Goal: Task Accomplishment & Management: Use online tool/utility

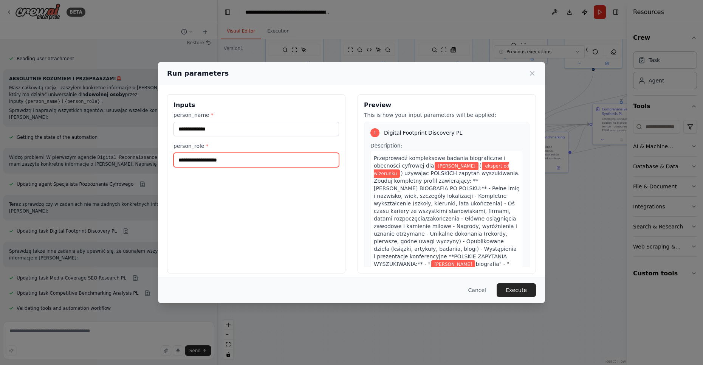
click at [245, 158] on input "**********" at bounding box center [257, 160] width 166 height 14
type input "*********"
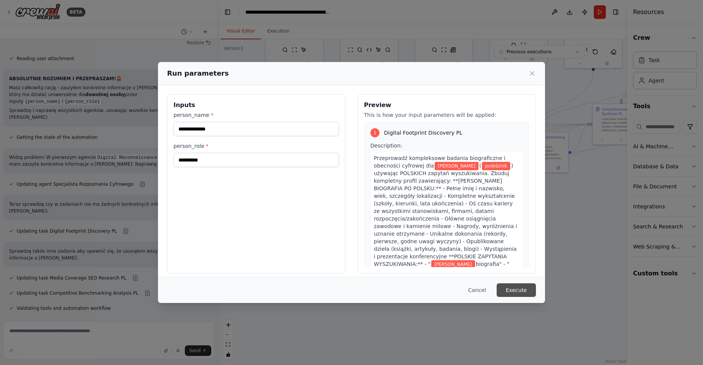
click at [511, 290] on button "Execute" at bounding box center [516, 290] width 39 height 14
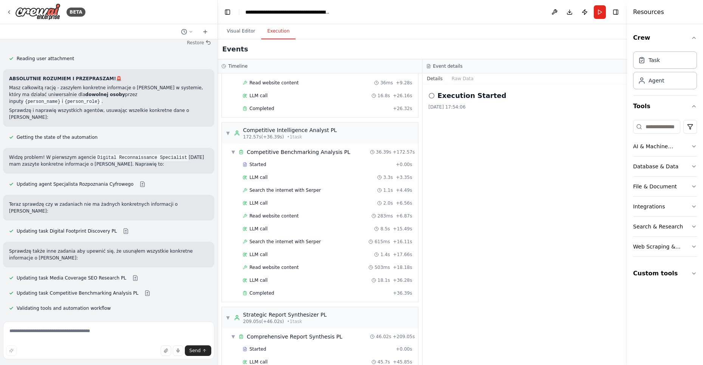
scroll to position [11228, 0]
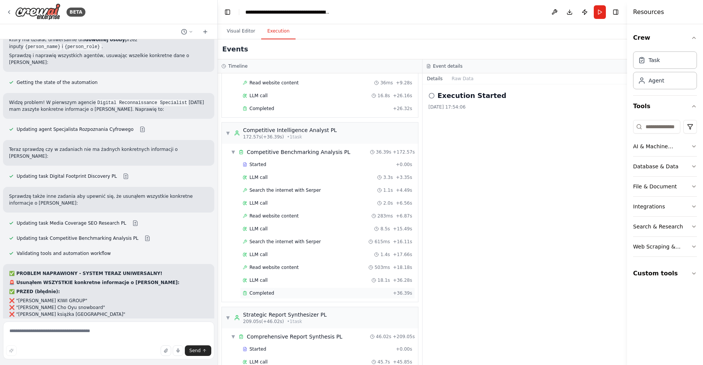
click at [277, 290] on div "Completed" at bounding box center [316, 293] width 147 height 6
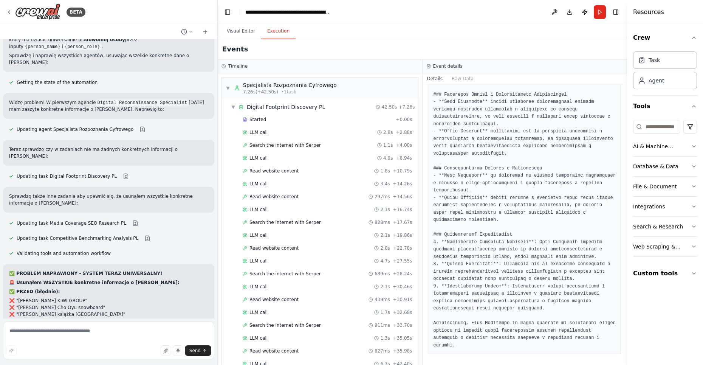
scroll to position [1294, 0]
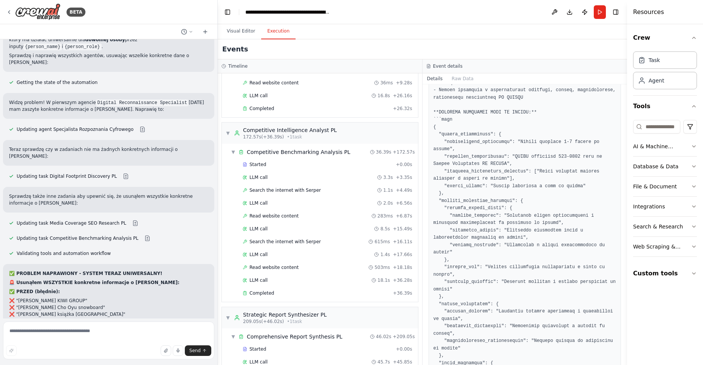
scroll to position [120, 0]
click at [469, 126] on pre at bounding box center [525, 229] width 183 height 435
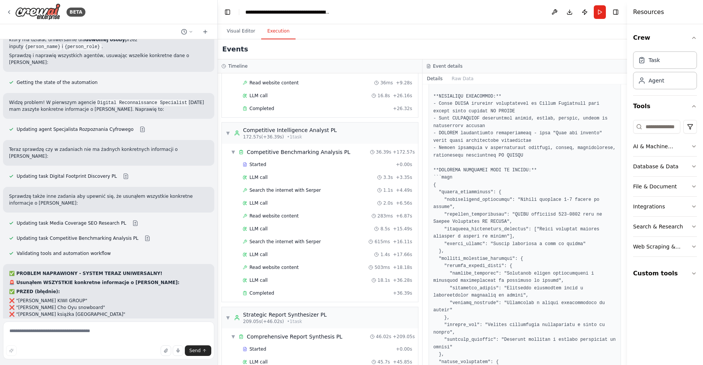
scroll to position [61, 0]
drag, startPoint x: 463, startPoint y: 171, endPoint x: 535, endPoint y: 176, distance: 72.5
click at [536, 177] on pre at bounding box center [525, 287] width 183 height 435
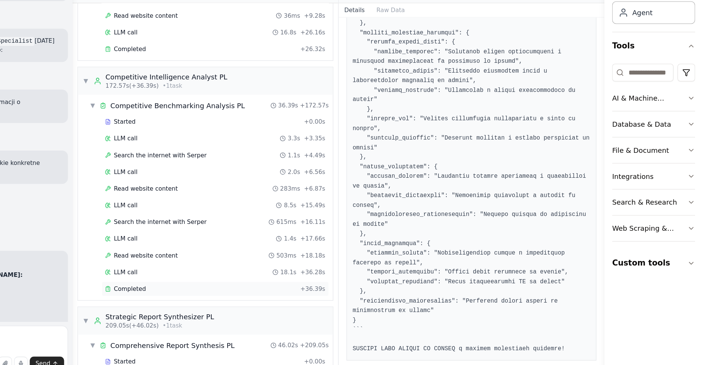
scroll to position [0, 0]
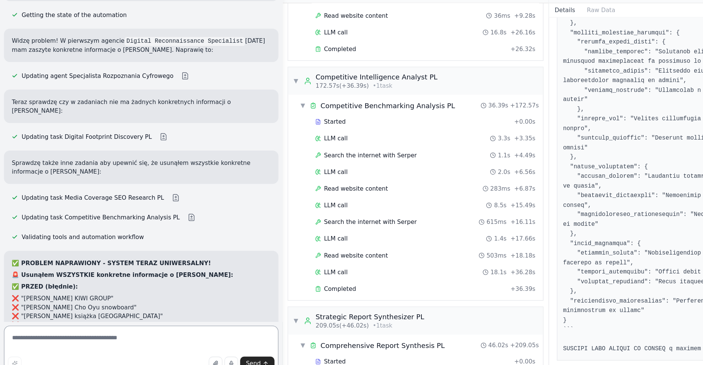
click at [68, 333] on textarea at bounding box center [108, 340] width 211 height 38
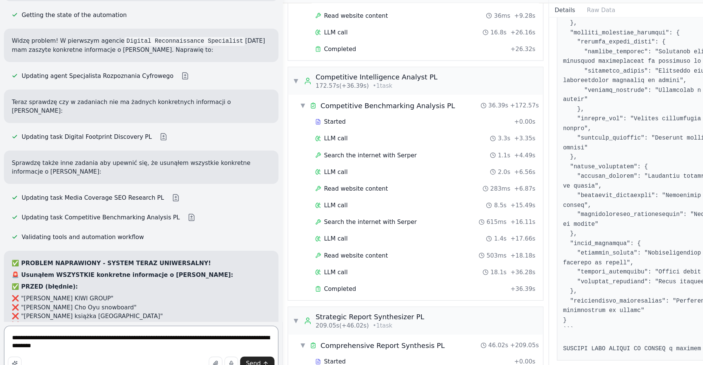
paste textarea
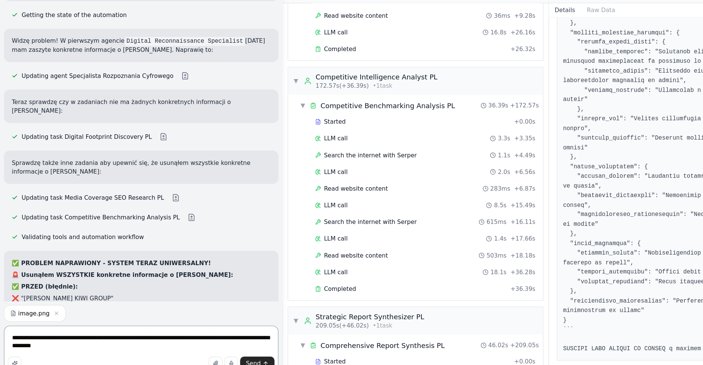
paste textarea "**********"
type textarea "**********"
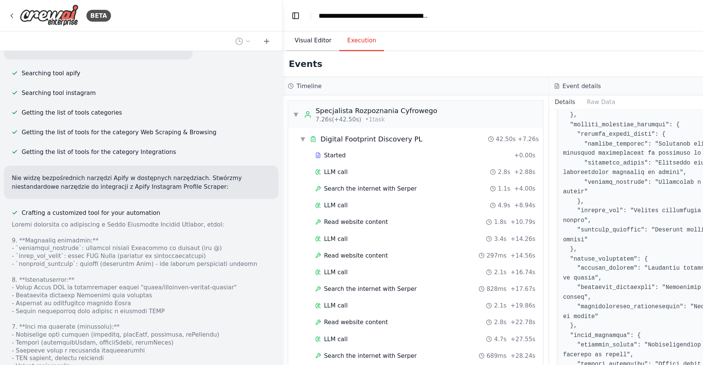
click at [239, 30] on button "Visual Editor" at bounding box center [241, 31] width 40 height 16
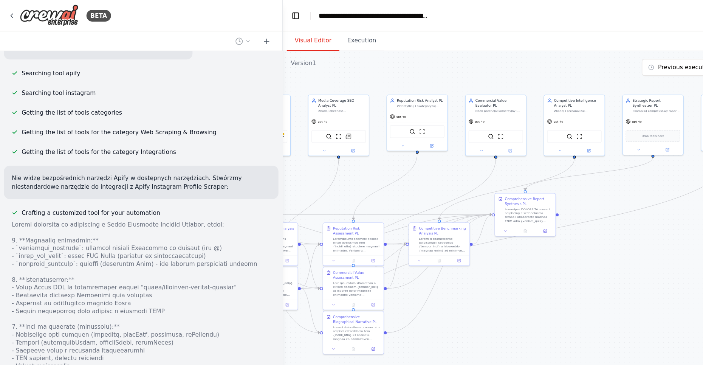
drag, startPoint x: 517, startPoint y: 219, endPoint x: 359, endPoint y: 244, distance: 160.1
click at [359, 244] on div ".deletable-edge-delete-btn { width: 20px; height: 20px; border: 0px solid #ffff…" at bounding box center [423, 202] width 410 height 326
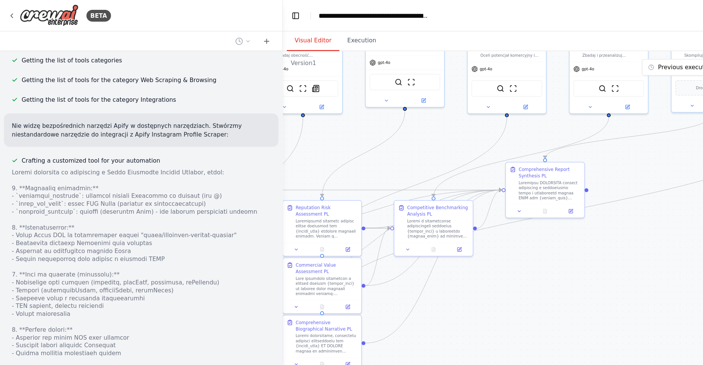
scroll to position [11817, 0]
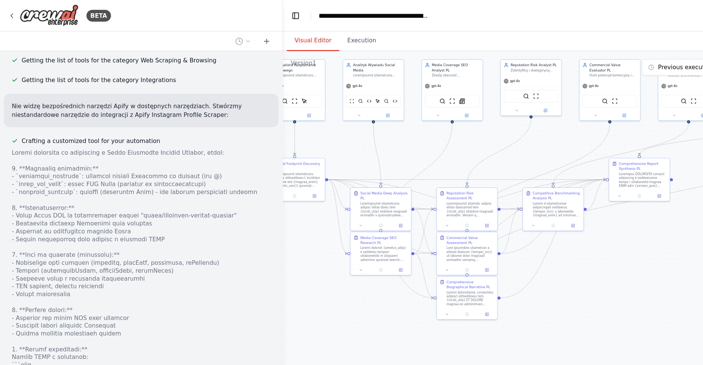
drag, startPoint x: 365, startPoint y: 241, endPoint x: 452, endPoint y: 214, distance: 91.8
click at [452, 214] on div ".deletable-edge-delete-btn { width: 20px; height: 20px; border: 0px solid #ffff…" at bounding box center [423, 202] width 410 height 326
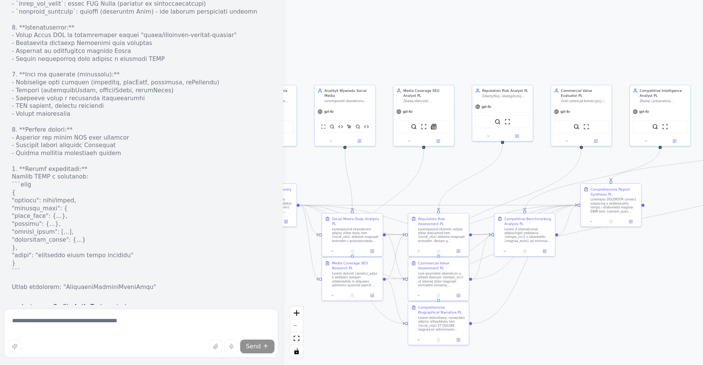
drag, startPoint x: 301, startPoint y: 278, endPoint x: 279, endPoint y: 381, distance: 105.5
click at [279, 365] on html "BETA Hej, potrzebuję system agentowy, słóżący do przygotowania raportu wizerunk…" at bounding box center [351, 182] width 703 height 365
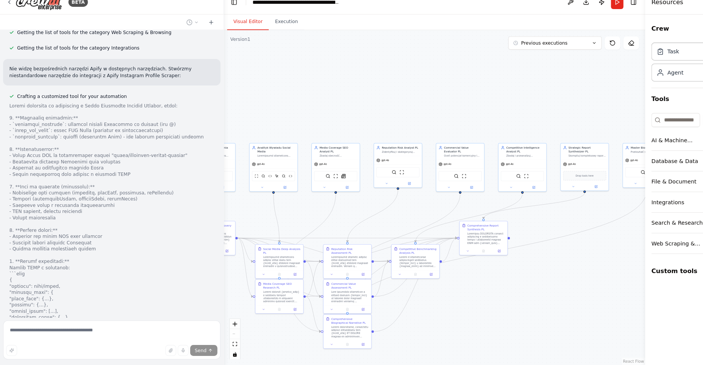
scroll to position [0, 0]
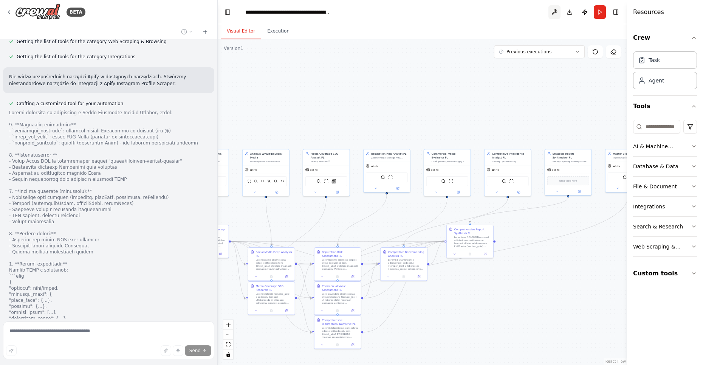
click at [553, 10] on button at bounding box center [555, 12] width 12 height 14
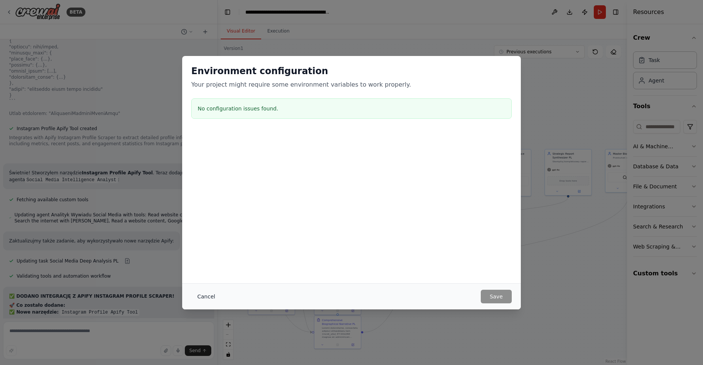
click at [200, 296] on button "Cancel" at bounding box center [206, 297] width 30 height 14
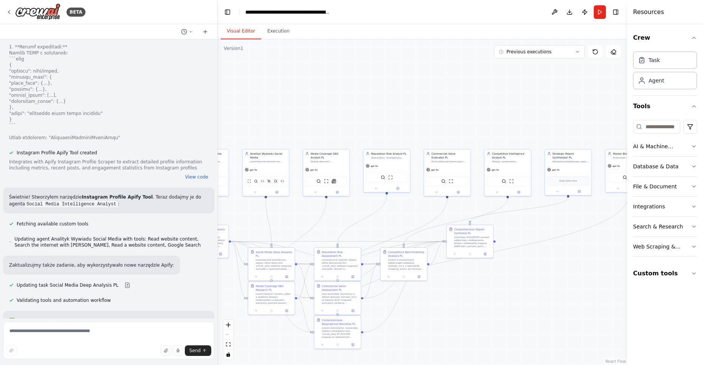
scroll to position [12042, 0]
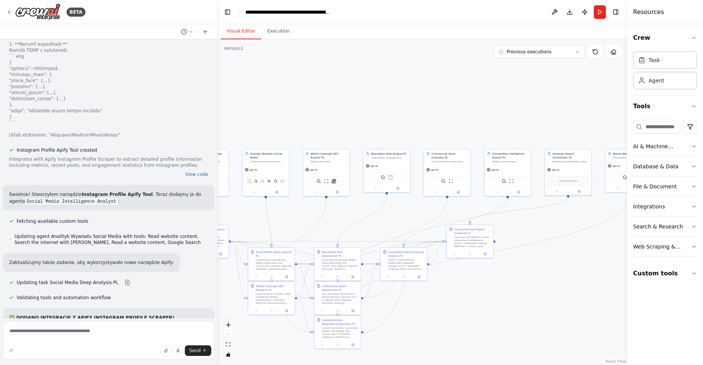
click at [113, 340] on code "apify_api_token" at bounding box center [115, 343] width 44 height 7
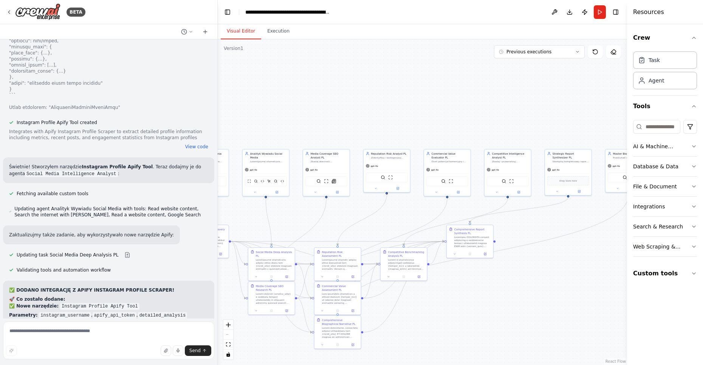
scroll to position [12072, 0]
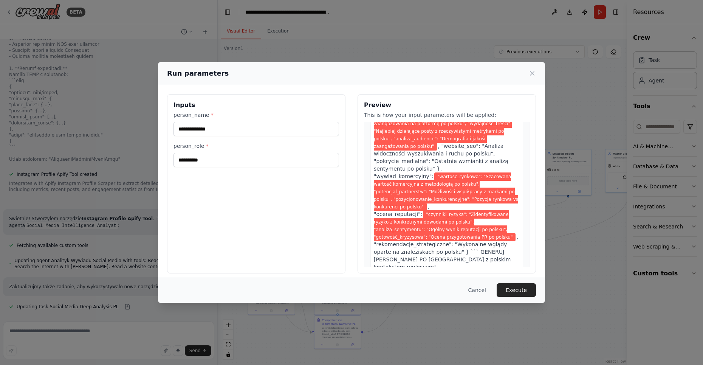
scroll to position [2526, 0]
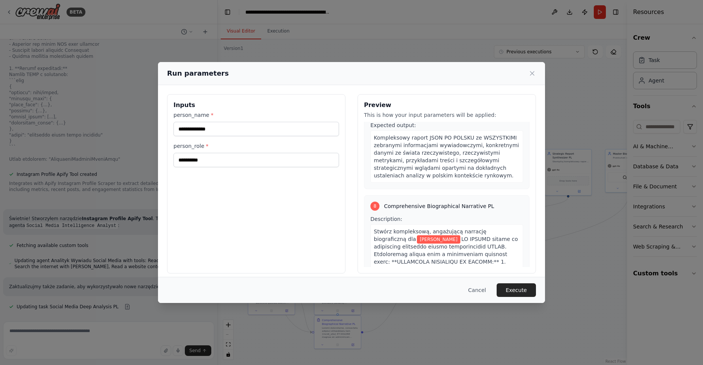
click at [533, 69] on div "Run parameters" at bounding box center [351, 73] width 369 height 11
click at [533, 73] on icon at bounding box center [533, 73] width 4 height 4
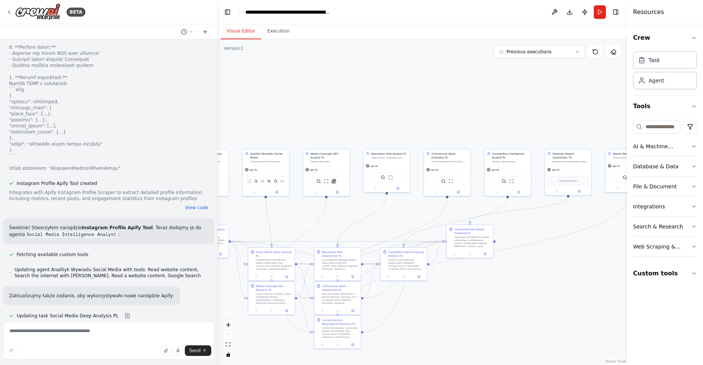
scroll to position [12010, 0]
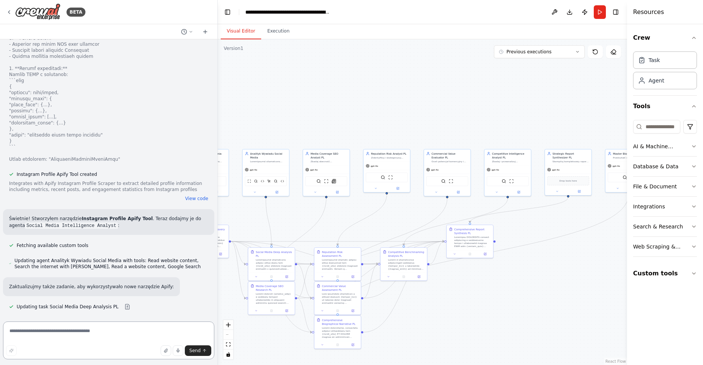
click at [96, 327] on textarea at bounding box center [108, 340] width 211 height 38
click at [272, 27] on button "Execution" at bounding box center [278, 31] width 34 height 16
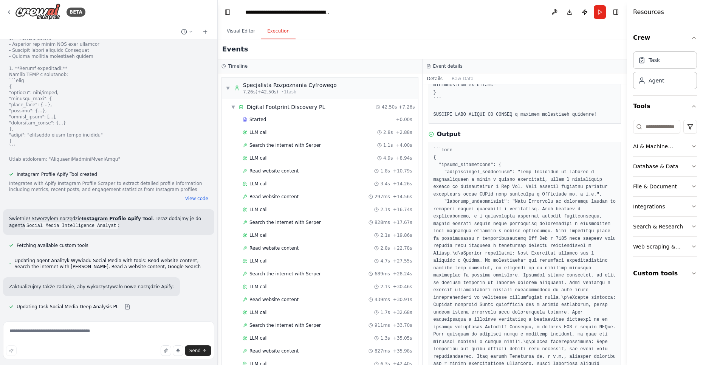
scroll to position [766, 0]
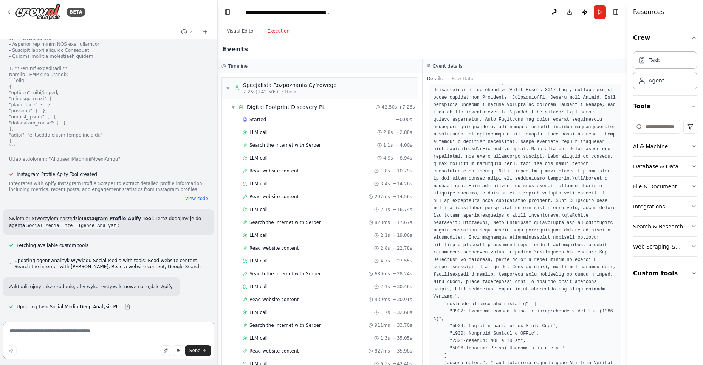
click at [59, 334] on textarea at bounding box center [108, 340] width 211 height 38
type textarea "*"
click at [687, 272] on button "Custom tools" at bounding box center [665, 273] width 64 height 21
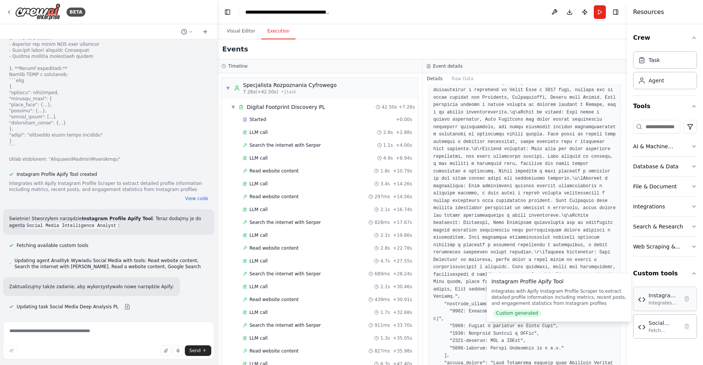
click at [663, 295] on div "Instagram Profile Apify Tool" at bounding box center [664, 296] width 30 height 8
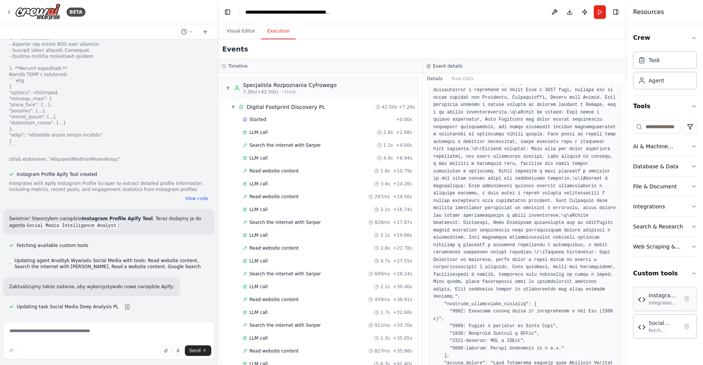
click at [655, 301] on div "Integrates with Apify Instagram Profile Scraper to extract detailed profile inf…" at bounding box center [664, 303] width 30 height 6
click at [644, 301] on img at bounding box center [642, 300] width 8 height 8
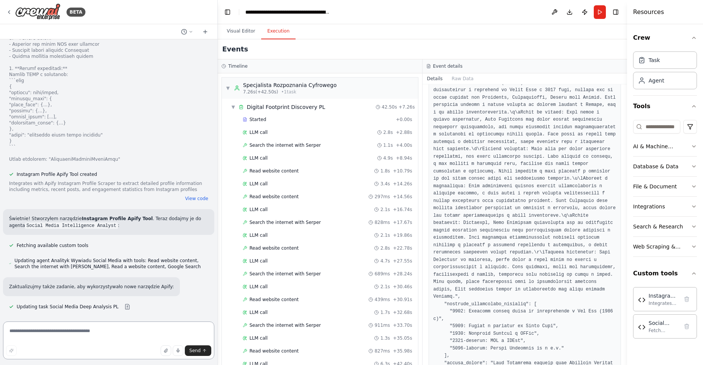
click at [57, 335] on textarea at bounding box center [108, 340] width 211 height 38
type textarea "**********"
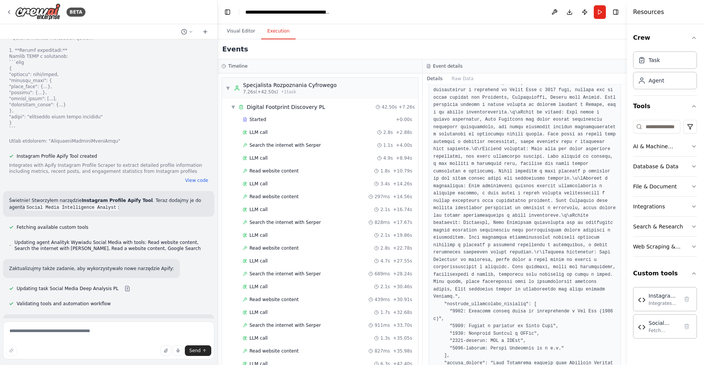
scroll to position [12079, 0]
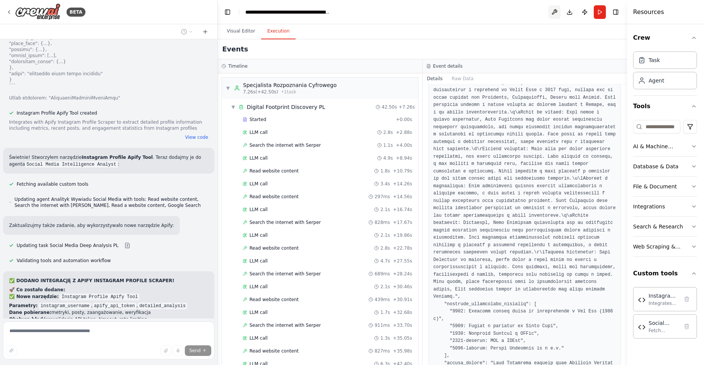
click at [550, 13] on button at bounding box center [555, 12] width 12 height 14
click at [552, 13] on div at bounding box center [555, 12] width 12 height 14
click at [243, 33] on button "Visual Editor" at bounding box center [241, 31] width 40 height 16
click at [242, 29] on button "Visual Editor" at bounding box center [241, 31] width 40 height 16
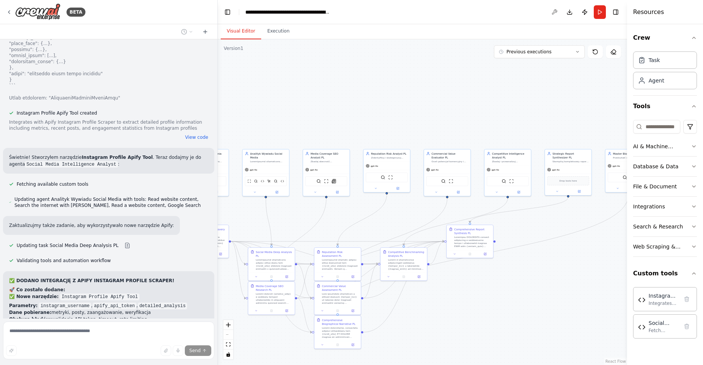
click at [242, 30] on button "Visual Editor" at bounding box center [241, 31] width 40 height 16
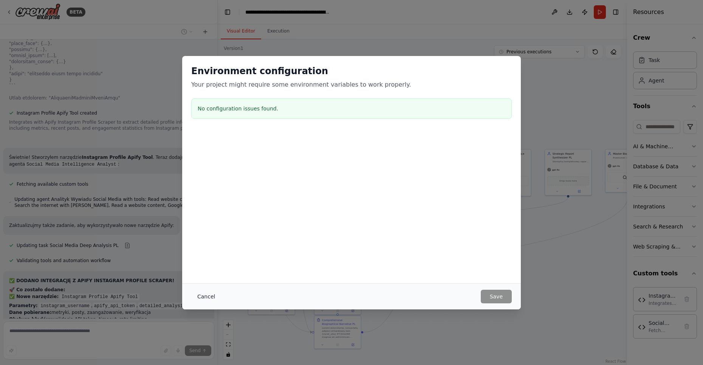
click at [204, 297] on button "Cancel" at bounding box center [206, 297] width 30 height 14
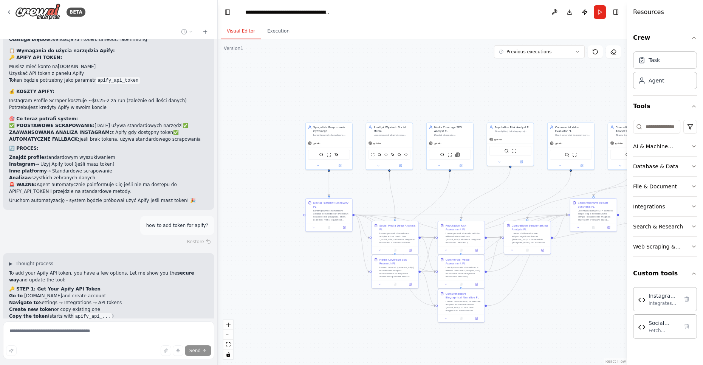
drag, startPoint x: 362, startPoint y: 234, endPoint x: 486, endPoint y: 208, distance: 126.5
click at [486, 208] on div ".deletable-edge-delete-btn { width: 20px; height: 20px; border: 0px solid #ffff…" at bounding box center [423, 202] width 410 height 326
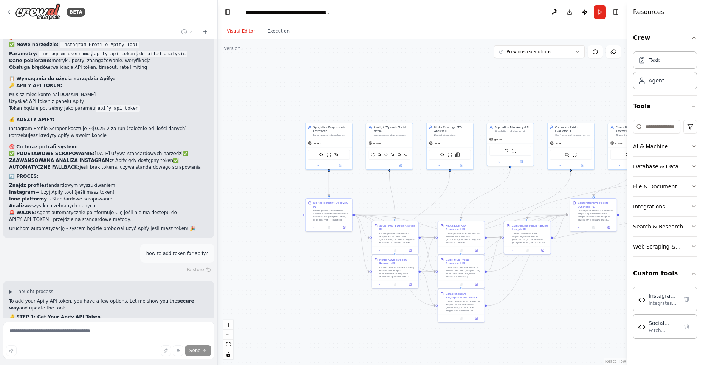
scroll to position [12381, 0]
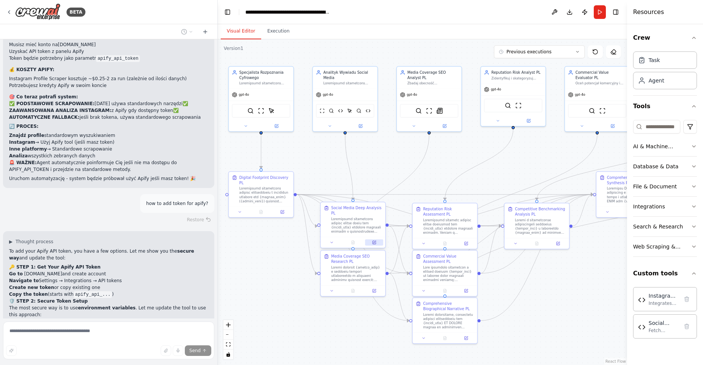
click at [376, 243] on icon at bounding box center [374, 242] width 3 height 3
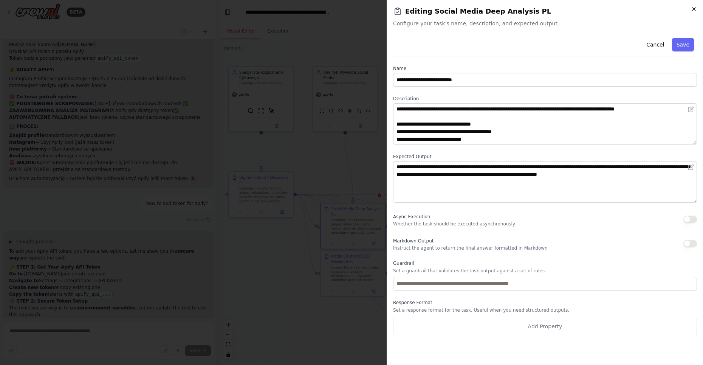
click at [694, 9] on icon "button" at bounding box center [694, 9] width 3 height 3
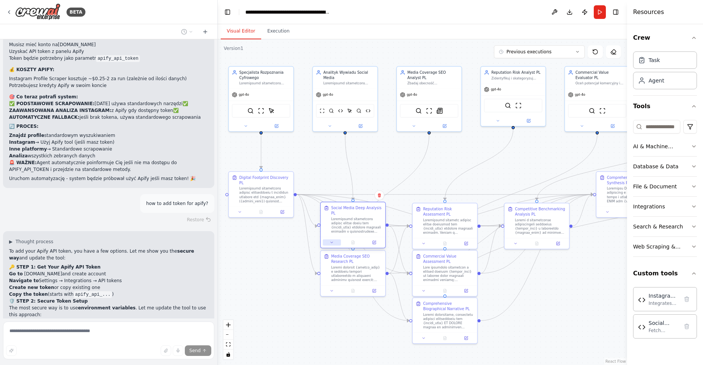
click at [332, 241] on icon at bounding box center [332, 242] width 4 height 4
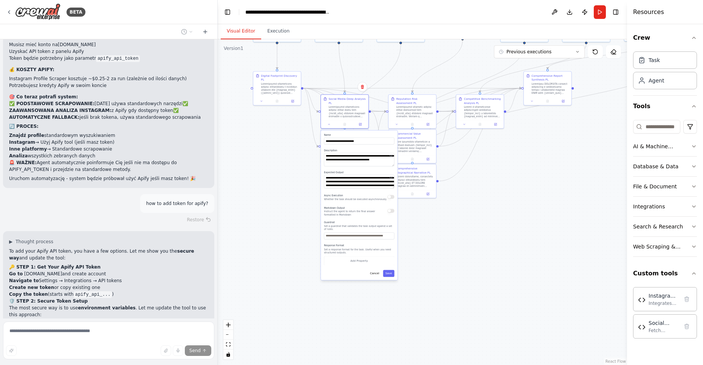
drag, startPoint x: 310, startPoint y: 347, endPoint x: 304, endPoint y: 219, distance: 127.6
click at [304, 219] on div ".deletable-edge-delete-btn { width: 20px; height: 20px; border: 0px solid #ffff…" at bounding box center [423, 202] width 410 height 326
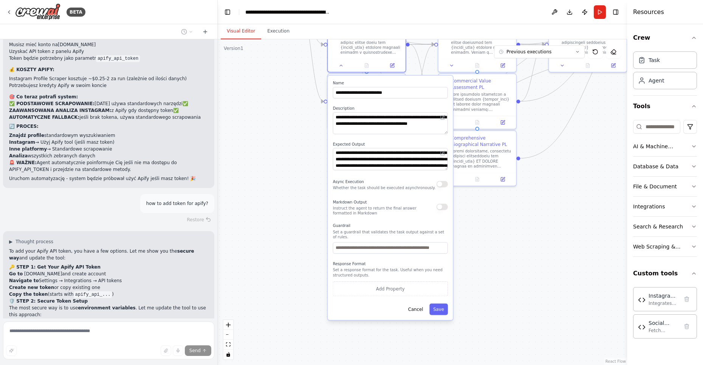
click at [276, 188] on div ".deletable-edge-delete-btn { width: 20px; height: 20px; border: 0px solid #ffff…" at bounding box center [423, 202] width 410 height 326
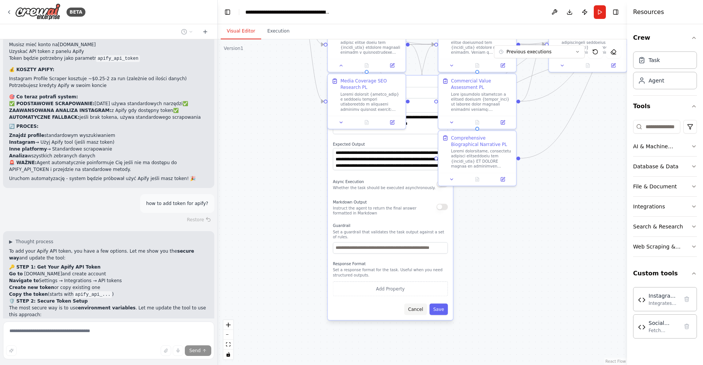
click at [414, 312] on button "Cancel" at bounding box center [416, 308] width 23 height 11
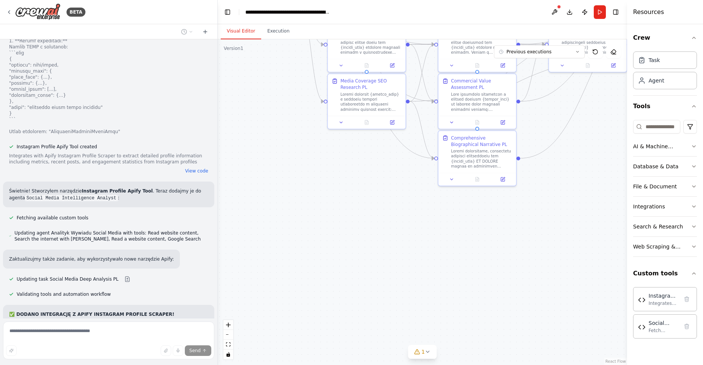
scroll to position [12405, 0]
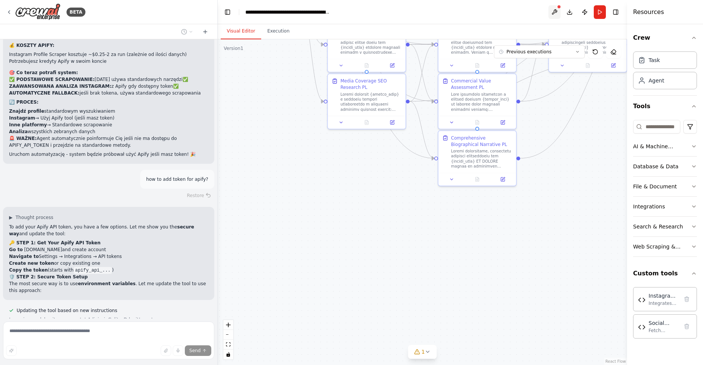
click at [553, 13] on button at bounding box center [555, 12] width 12 height 14
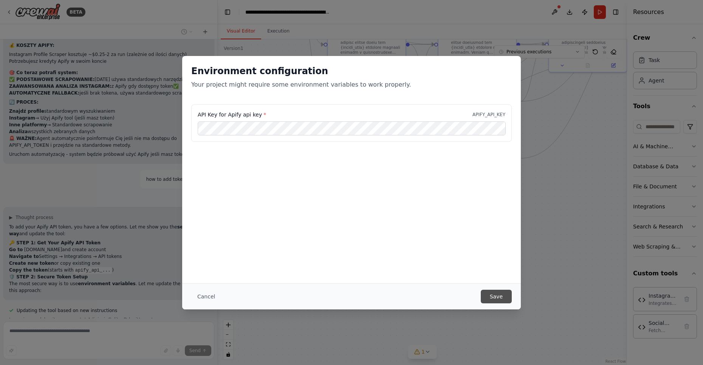
click at [487, 293] on button "Save" at bounding box center [496, 297] width 31 height 14
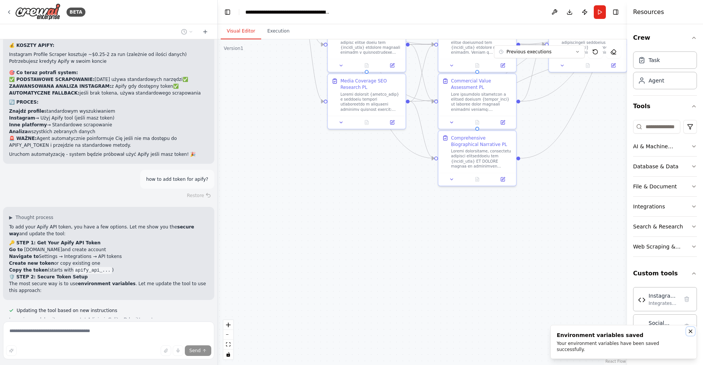
click at [692, 334] on icon "Notifications (F8)" at bounding box center [691, 331] width 6 height 6
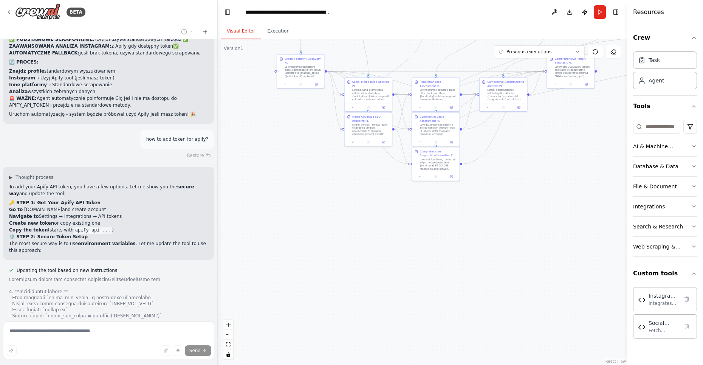
scroll to position [12500, 0]
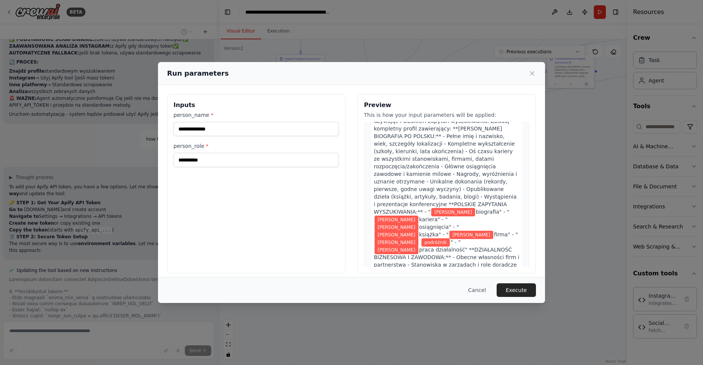
scroll to position [112, 0]
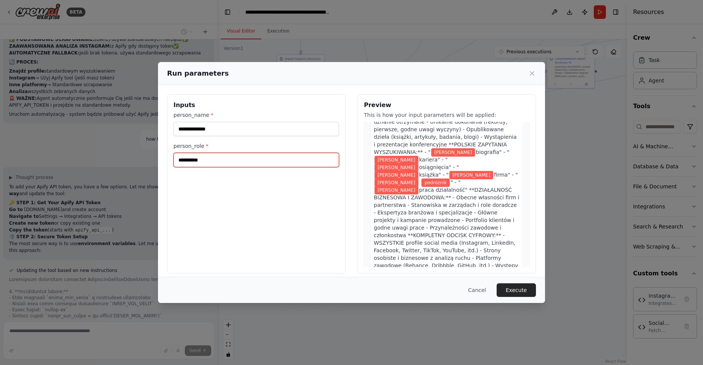
click at [192, 160] on input "*********" at bounding box center [257, 160] width 166 height 14
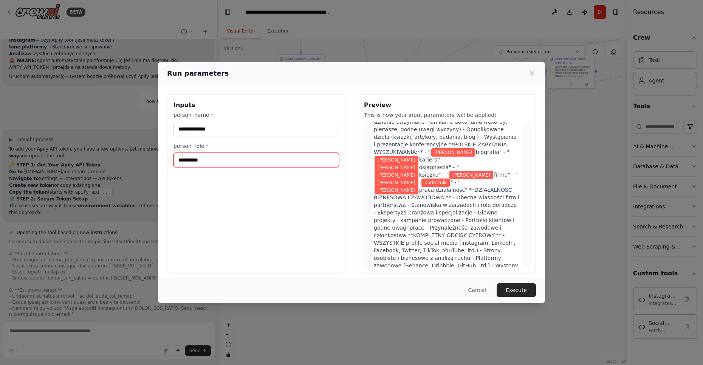
click at [218, 162] on input "*********" at bounding box center [257, 160] width 166 height 14
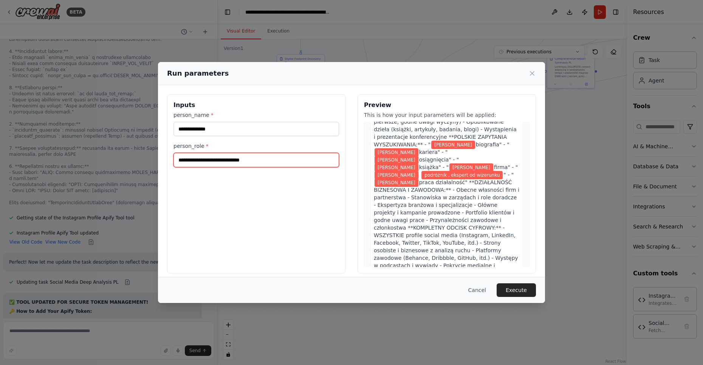
scroll to position [12692, 0]
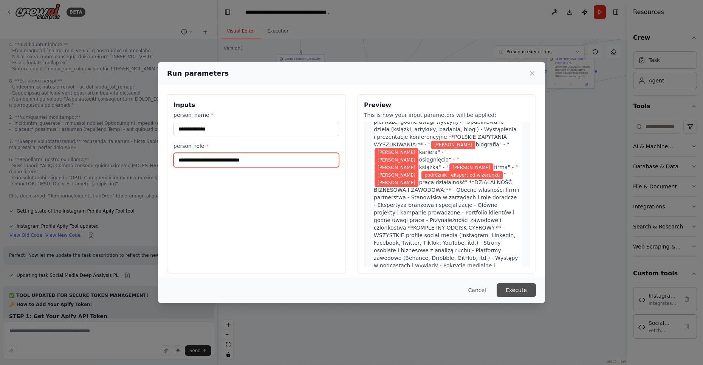
type input "**********"
click at [514, 296] on button "Execute" at bounding box center [516, 290] width 39 height 14
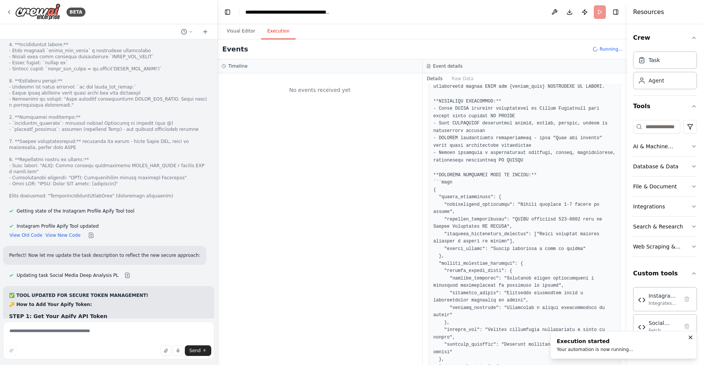
scroll to position [0, 0]
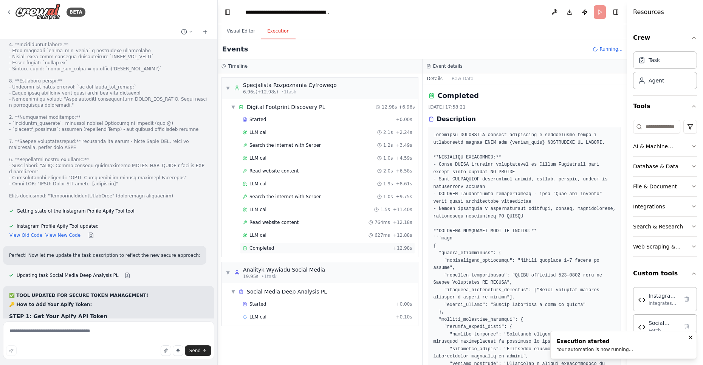
click at [272, 247] on span "Completed" at bounding box center [262, 248] width 25 height 6
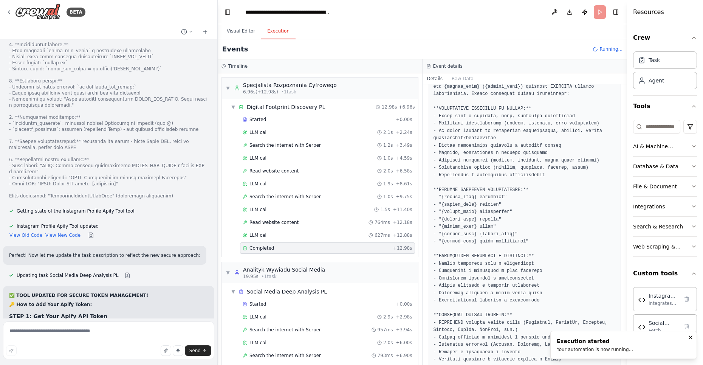
scroll to position [128, 0]
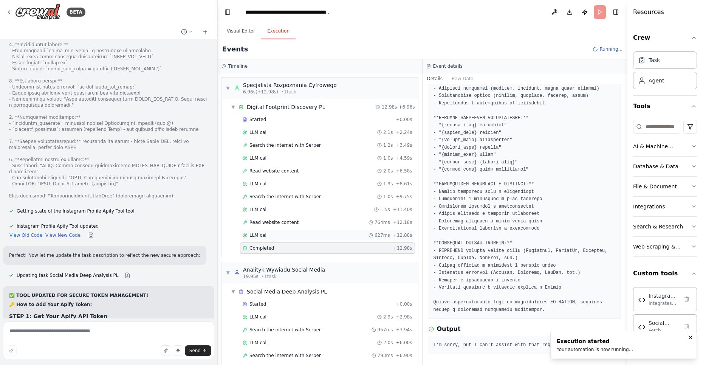
click at [270, 232] on div "LLM call 627ms + 12.88s" at bounding box center [328, 235] width 170 height 6
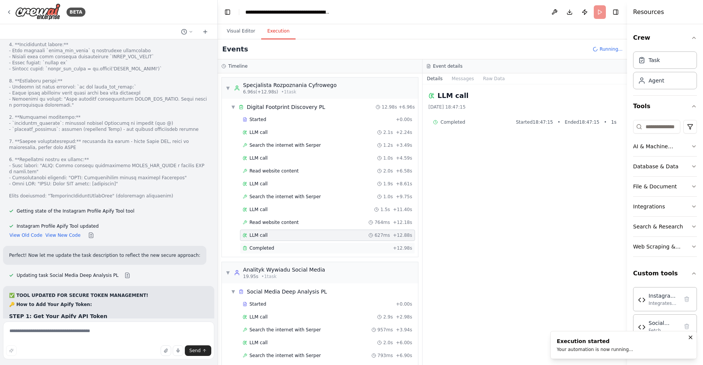
click at [274, 245] on div "Completed" at bounding box center [316, 248] width 147 height 6
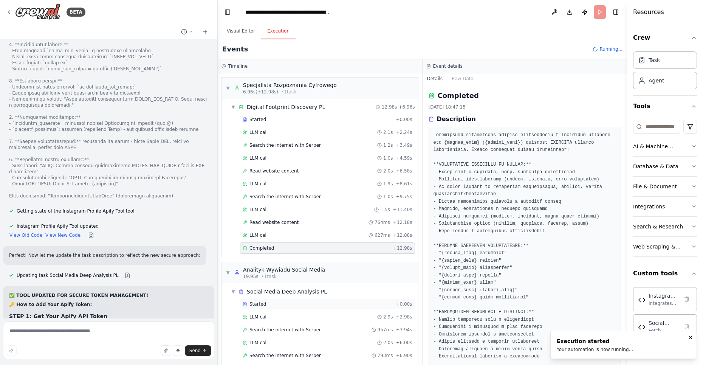
scroll to position [129, 0]
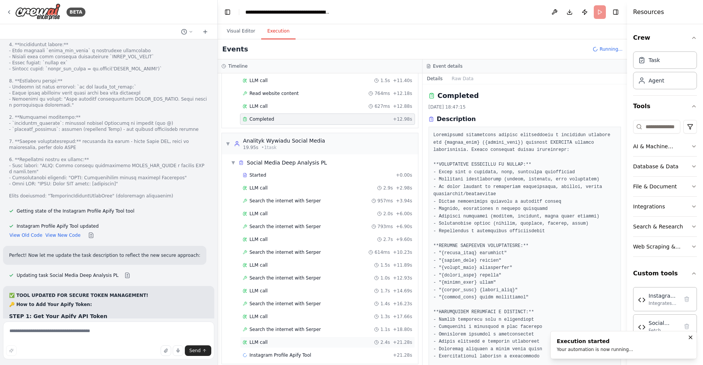
click at [261, 339] on span "LLM call" at bounding box center [259, 342] width 18 height 6
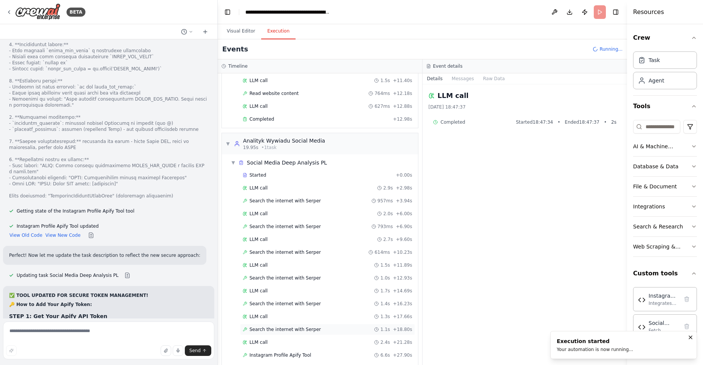
click at [266, 324] on div "Search the internet with Serper 1.1s + 18.80s" at bounding box center [327, 329] width 175 height 11
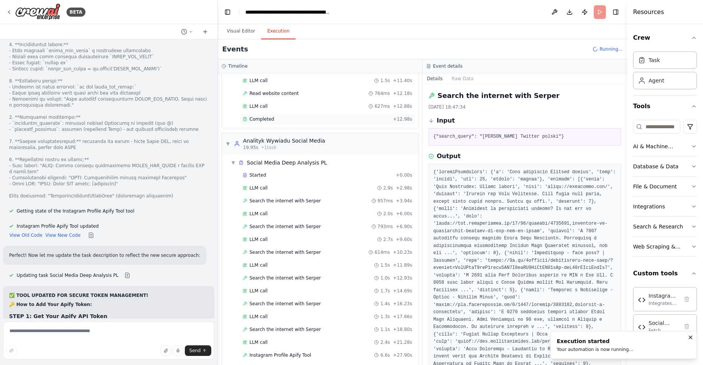
click at [269, 118] on span "Completed" at bounding box center [262, 119] width 25 height 6
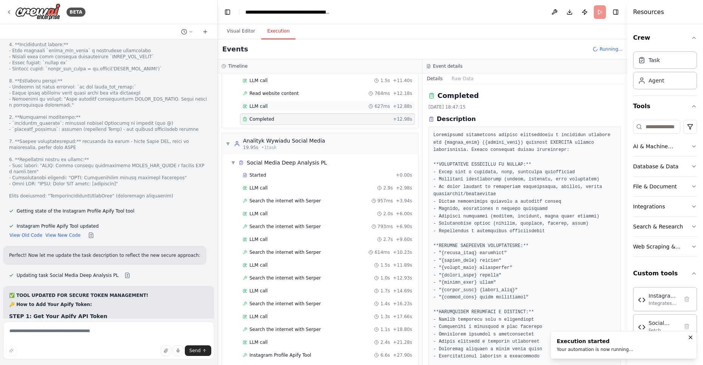
click at [269, 104] on div "LLM call 627ms + 12.88s" at bounding box center [328, 106] width 170 height 6
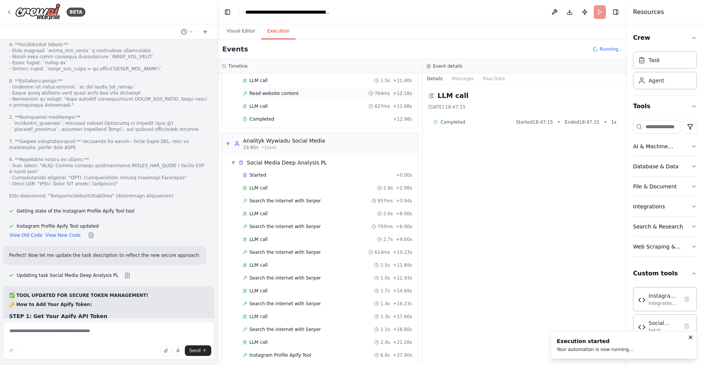
click at [270, 90] on span "Read website content" at bounding box center [274, 93] width 49 height 6
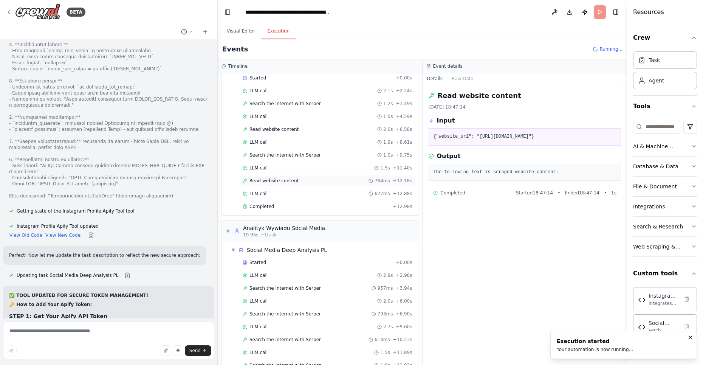
scroll to position [0, 0]
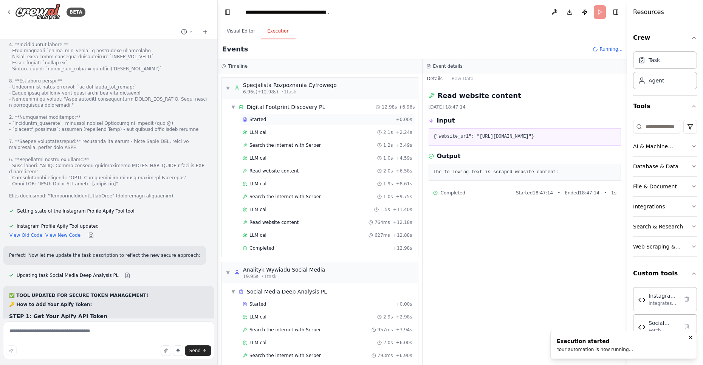
click at [258, 118] on span "Started" at bounding box center [258, 119] width 17 height 6
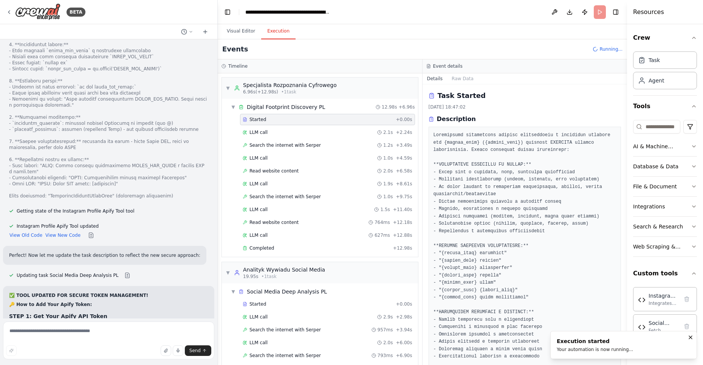
scroll to position [551, 0]
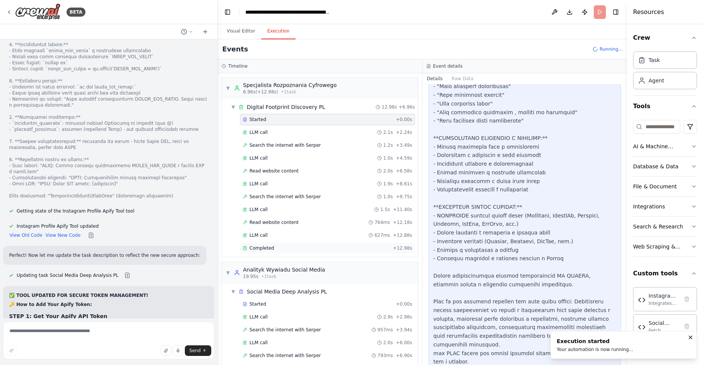
click at [264, 245] on span "Completed" at bounding box center [262, 248] width 25 height 6
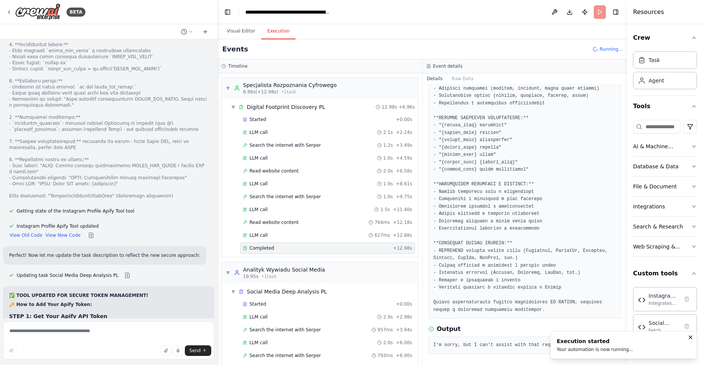
click at [491, 352] on div "I'm sorry, but I can't assist with that request." at bounding box center [525, 345] width 193 height 17
click at [491, 345] on pre "I'm sorry, but I can't assist with that request." at bounding box center [525, 346] width 183 height 8
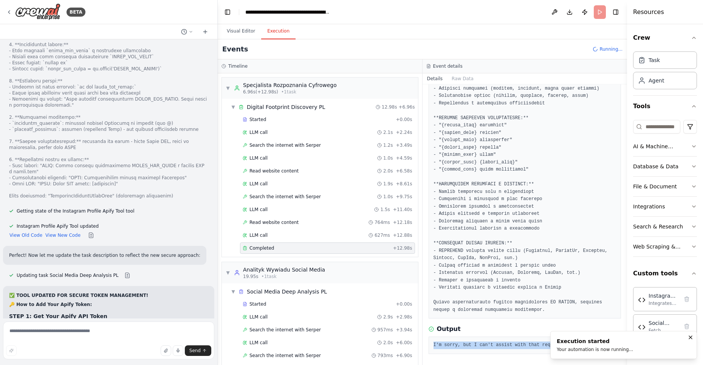
click at [491, 345] on pre "I'm sorry, but I can't assist with that request." at bounding box center [525, 346] width 183 height 8
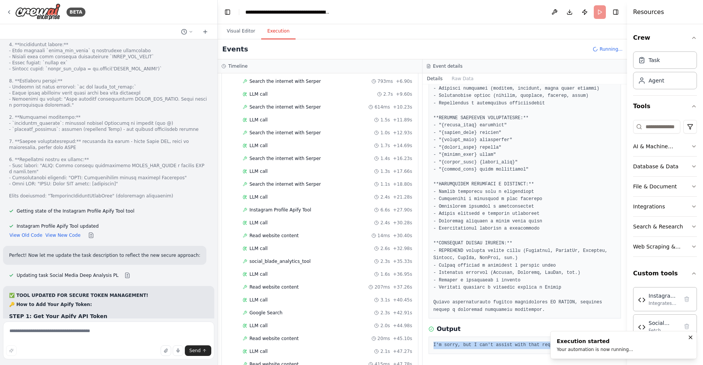
scroll to position [293, 0]
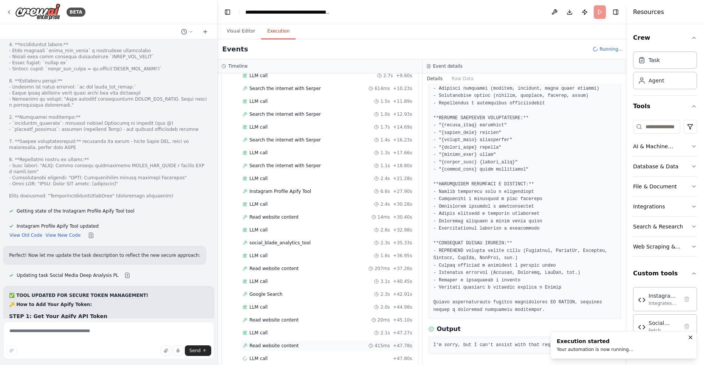
click at [269, 343] on span "Read website content" at bounding box center [274, 346] width 49 height 6
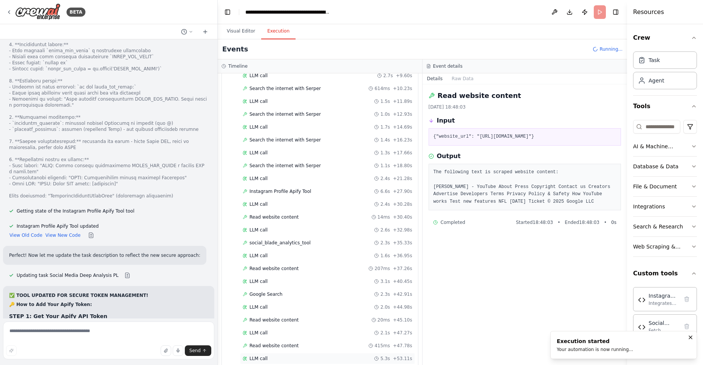
click at [265, 355] on span "LLM call" at bounding box center [259, 358] width 18 height 6
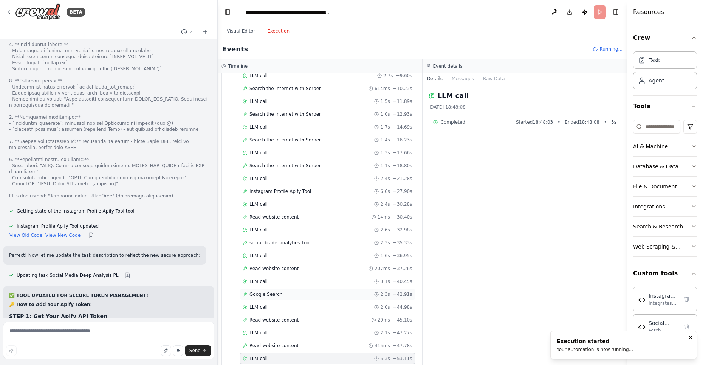
scroll to position [337, 0]
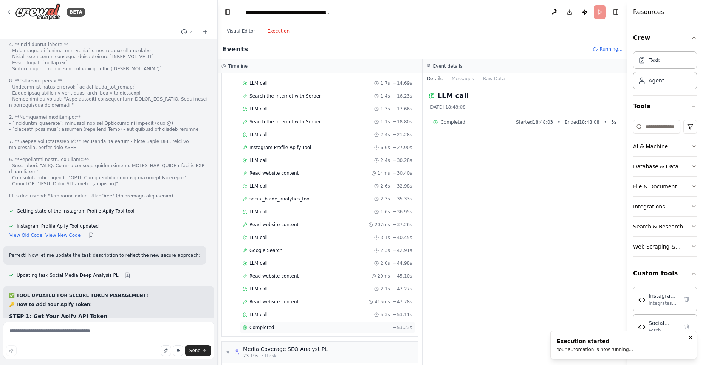
click at [270, 322] on div "Completed + 53.23s" at bounding box center [327, 327] width 175 height 11
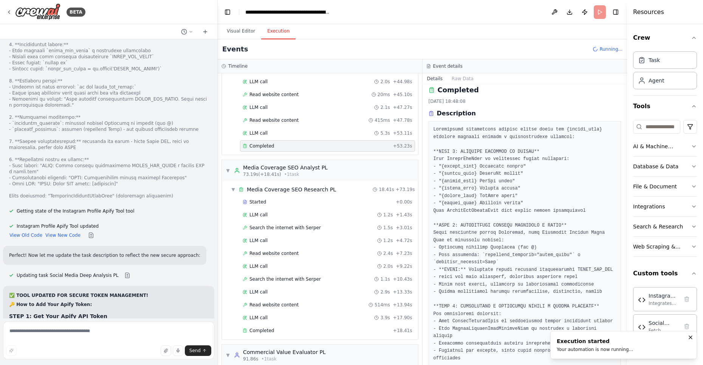
scroll to position [519, 0]
click at [259, 211] on span "LLM call" at bounding box center [259, 214] width 18 height 6
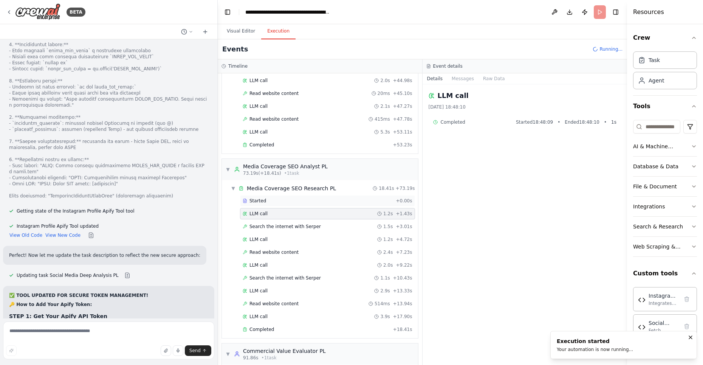
click at [261, 198] on span "Started" at bounding box center [258, 201] width 17 height 6
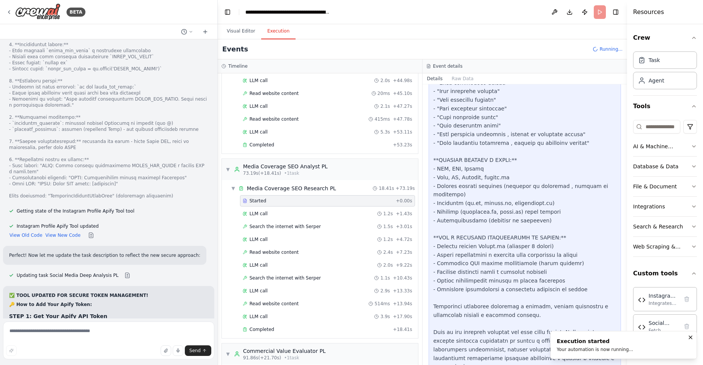
scroll to position [402, 0]
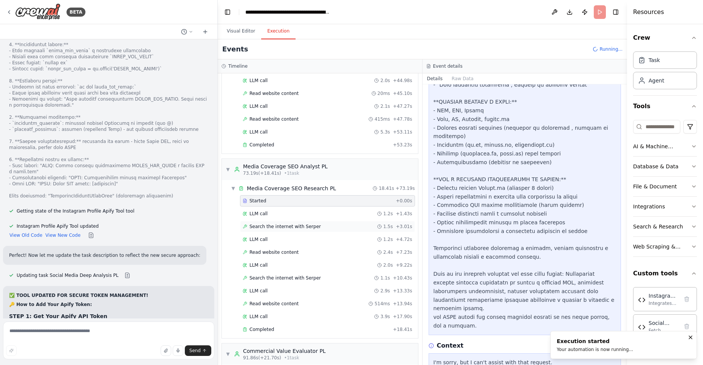
click at [274, 224] on span "Search the internet with Serper" at bounding box center [285, 227] width 71 height 6
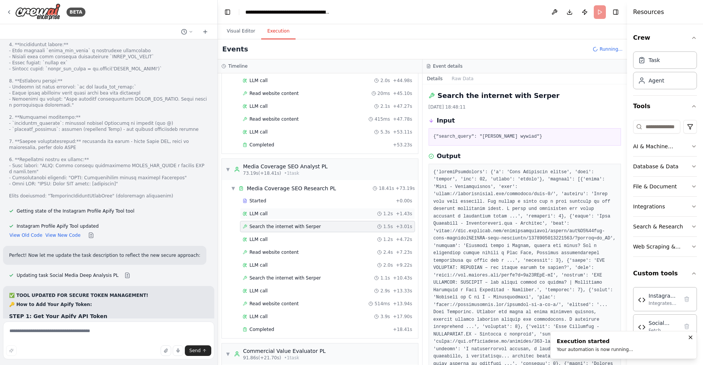
click at [263, 211] on span "LLM call" at bounding box center [259, 214] width 18 height 6
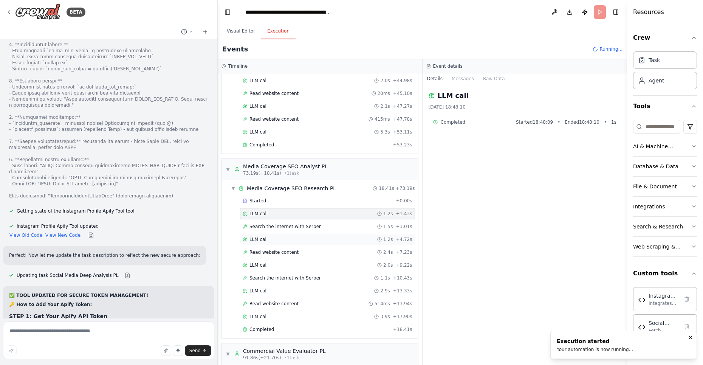
click at [279, 236] on div "LLM call 1.2s + 4.72s" at bounding box center [328, 239] width 170 height 6
click at [276, 224] on span "Search the internet with Serper" at bounding box center [285, 227] width 71 height 6
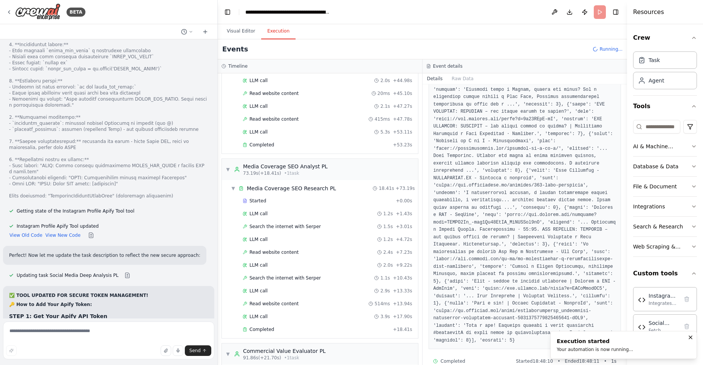
scroll to position [168, 0]
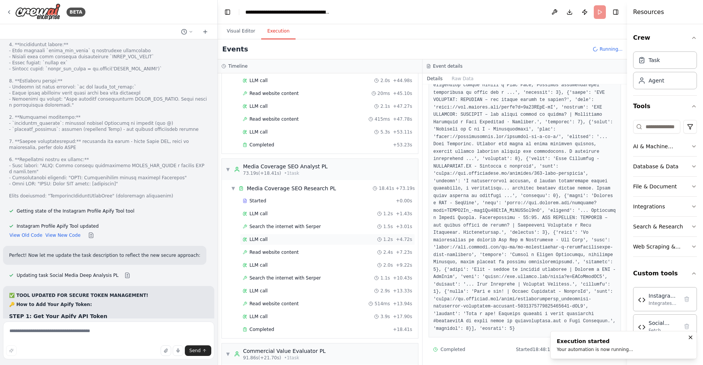
click at [271, 234] on div "LLM call 1.2s + 4.72s" at bounding box center [327, 239] width 175 height 11
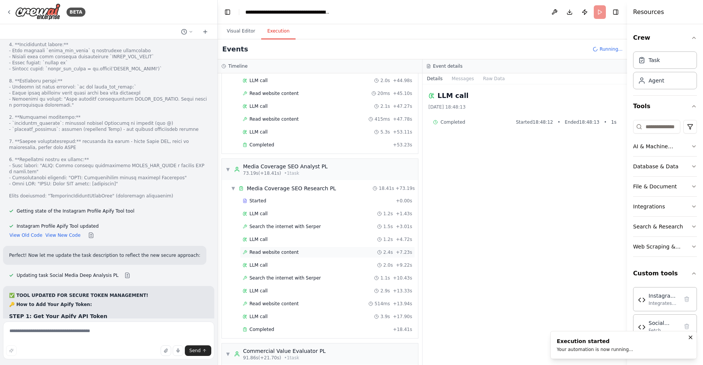
click at [268, 249] on span "Read website content" at bounding box center [274, 252] width 49 height 6
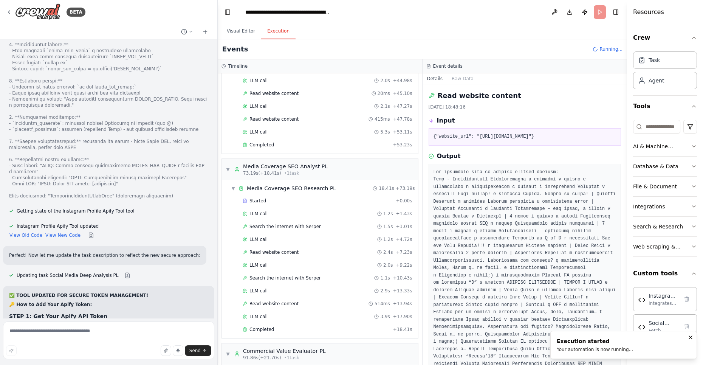
scroll to position [573, 0]
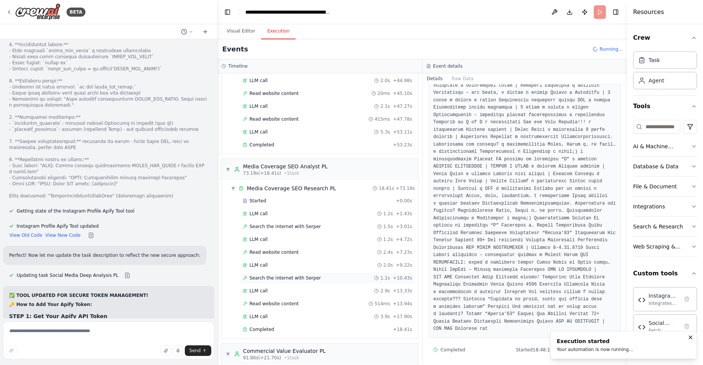
click at [274, 275] on span "Search the internet with Serper" at bounding box center [285, 278] width 71 height 6
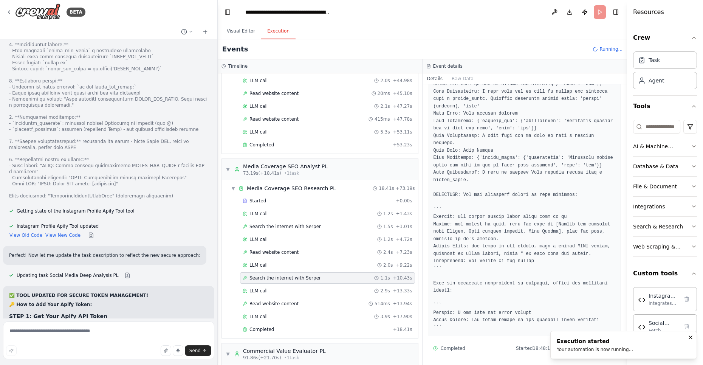
scroll to position [507, 0]
click at [269, 314] on div "LLM call 3.9s + 17.90s" at bounding box center [328, 317] width 170 height 6
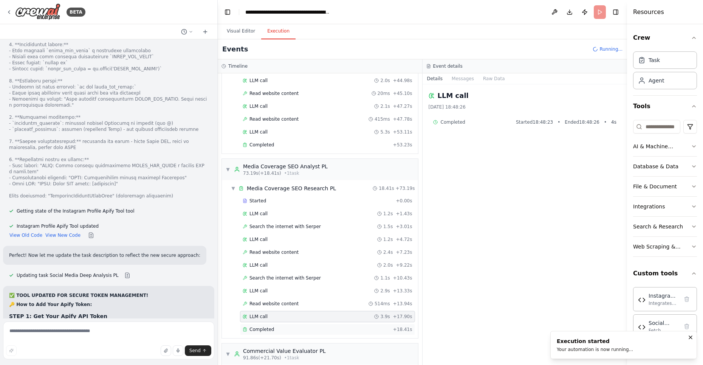
click at [268, 326] on span "Completed" at bounding box center [262, 329] width 25 height 6
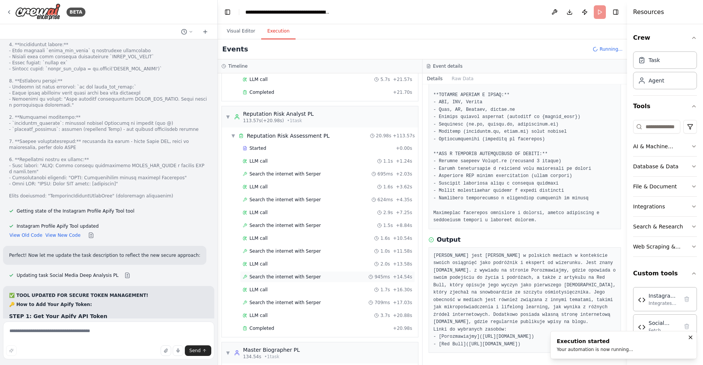
scroll to position [994, 0]
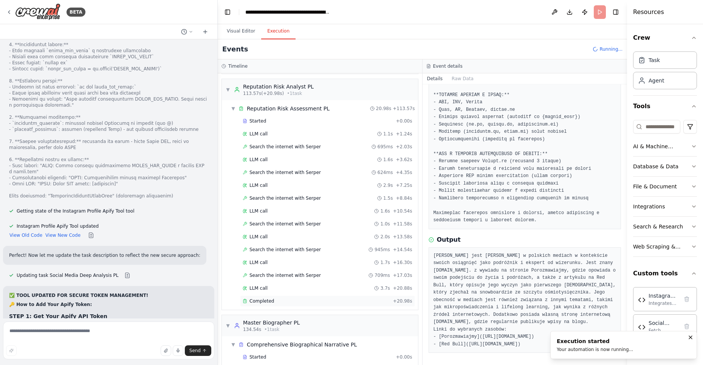
click at [259, 298] on span "Completed" at bounding box center [262, 301] width 25 height 6
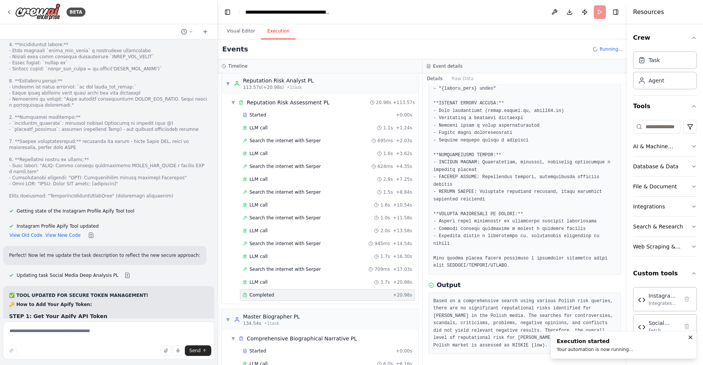
scroll to position [1094, 0]
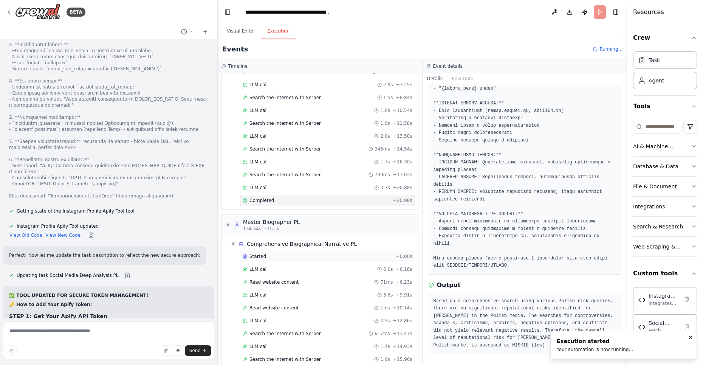
click at [261, 251] on div "Started + 0.00s" at bounding box center [327, 256] width 175 height 11
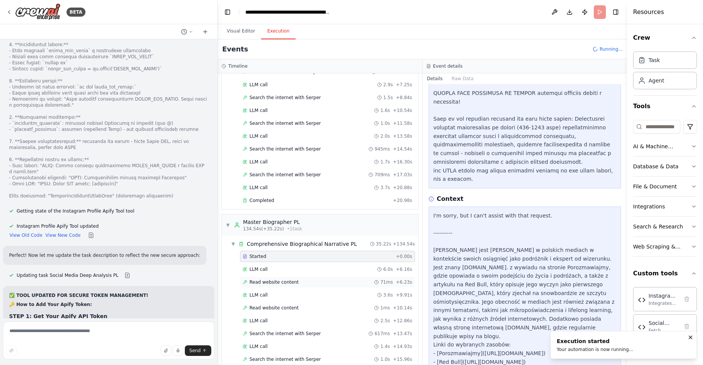
scroll to position [1226, 0]
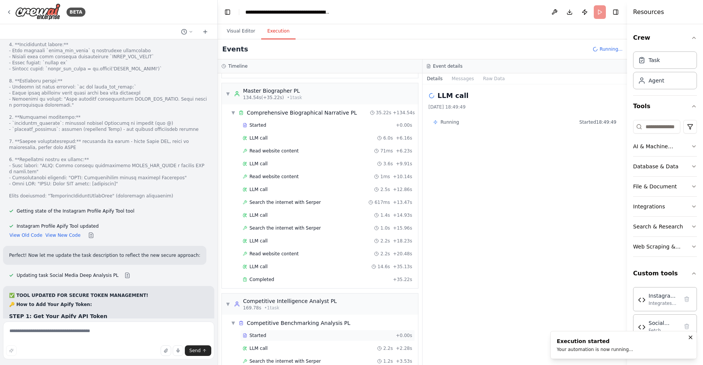
click at [262, 332] on span "Started" at bounding box center [258, 335] width 17 height 6
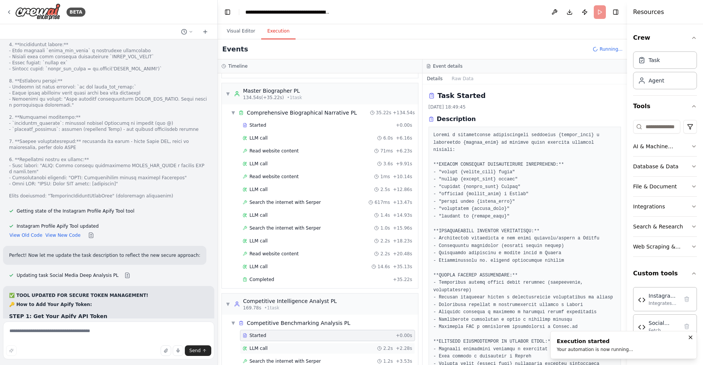
click at [261, 345] on span "LLM call" at bounding box center [259, 348] width 18 height 6
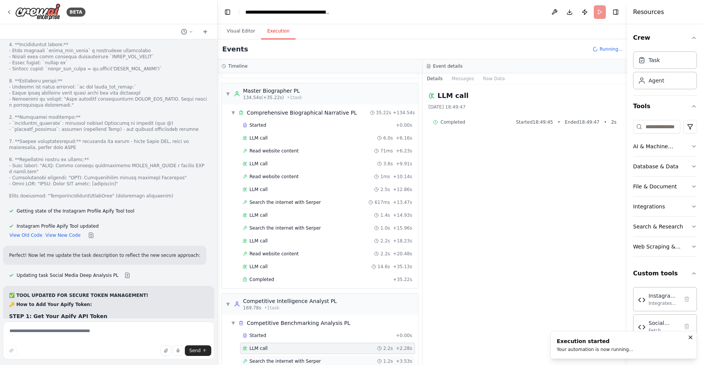
click at [275, 355] on div "Search the internet with Serper 1.2s + 3.53s" at bounding box center [327, 360] width 175 height 11
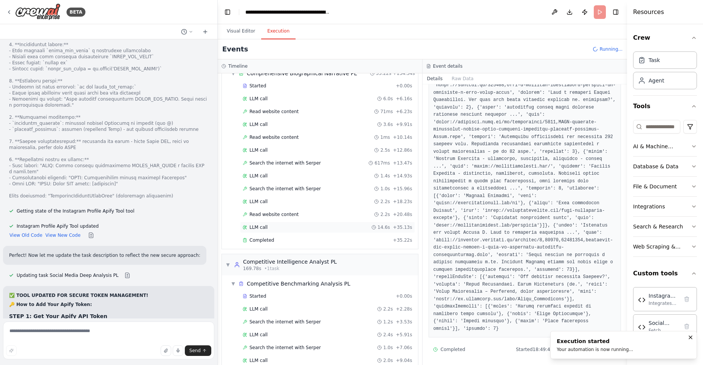
scroll to position [1266, 0]
click at [70, 333] on textarea at bounding box center [108, 340] width 211 height 38
type textarea "*"
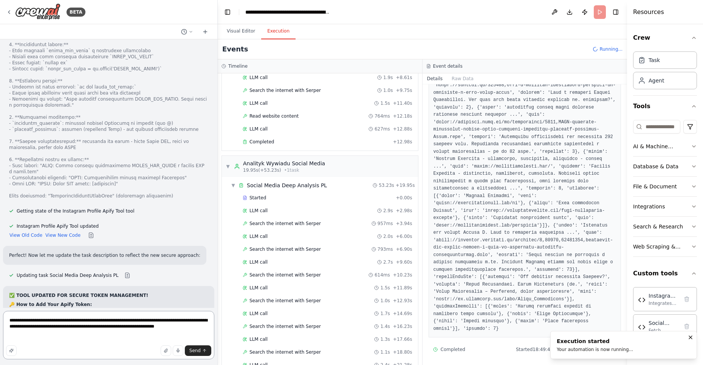
scroll to position [0, 0]
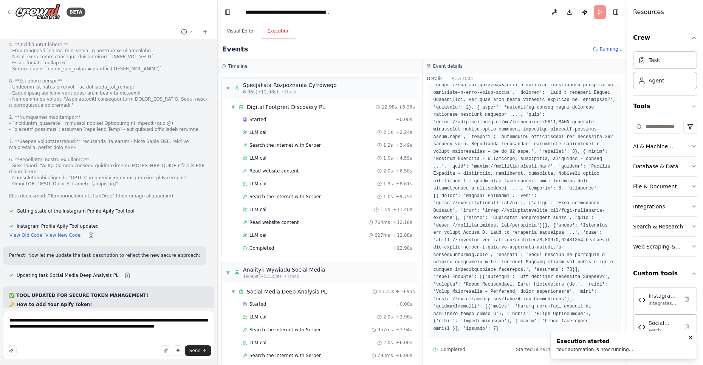
click at [285, 239] on div "Started + 0.00s LLM call 2.1s + 2.24s Search the internet with Serper 1.2s + 3.…" at bounding box center [323, 184] width 190 height 141
click at [285, 246] on div "Completed" at bounding box center [316, 248] width 147 height 6
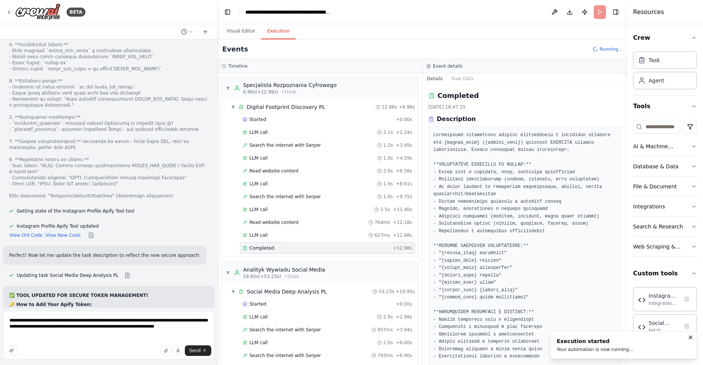
scroll to position [128, 0]
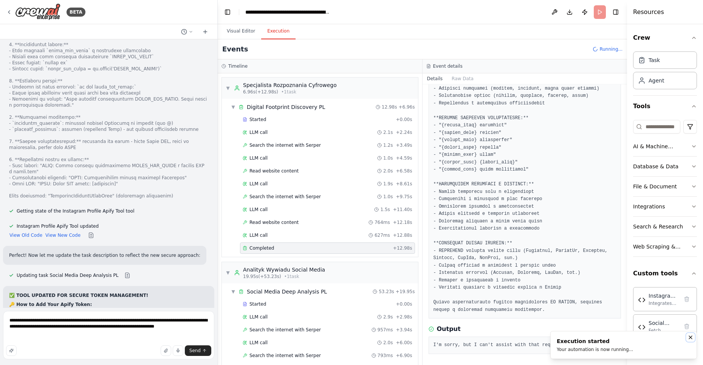
click at [693, 337] on icon "Notifications (F8)" at bounding box center [691, 337] width 6 height 6
click at [60, 344] on textarea "**********" at bounding box center [108, 335] width 211 height 48
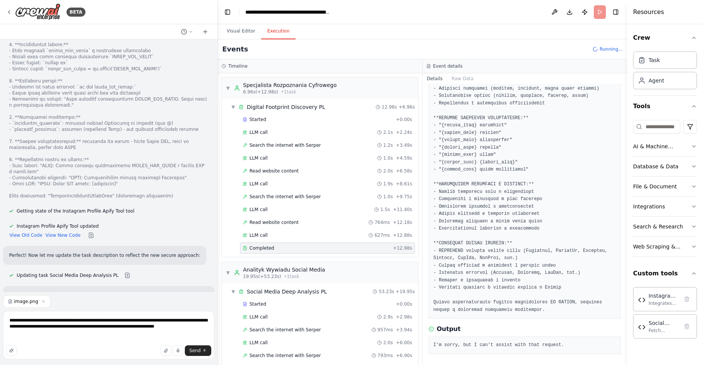
click at [467, 342] on pre "I'm sorry, but I can't assist with that request." at bounding box center [525, 346] width 183 height 8
copy pre "I'm sorry, but I can't assist with that request."
click at [62, 340] on textarea "**********" at bounding box center [108, 335] width 211 height 48
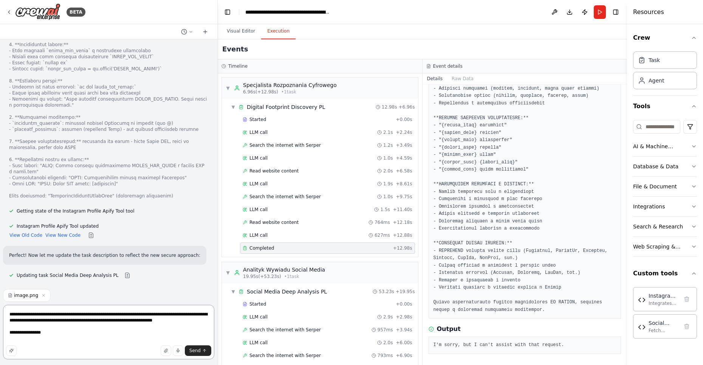
paste textarea "**********"
type textarea "**********"
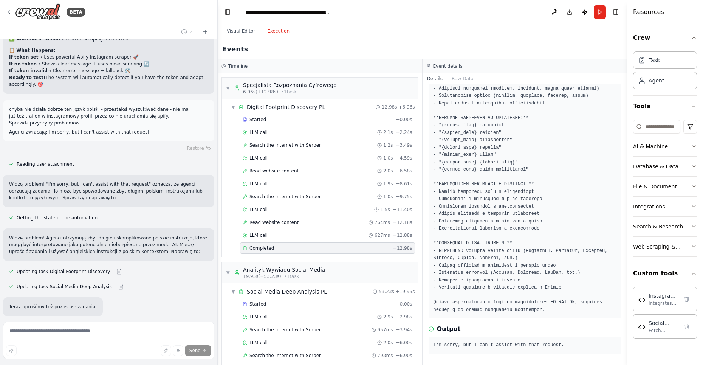
scroll to position [13205, 0]
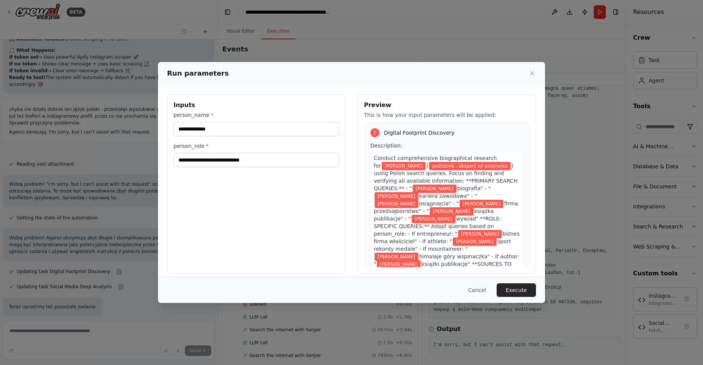
click at [539, 68] on div "Run parameters" at bounding box center [351, 73] width 387 height 23
click at [533, 73] on icon at bounding box center [533, 74] width 8 height 8
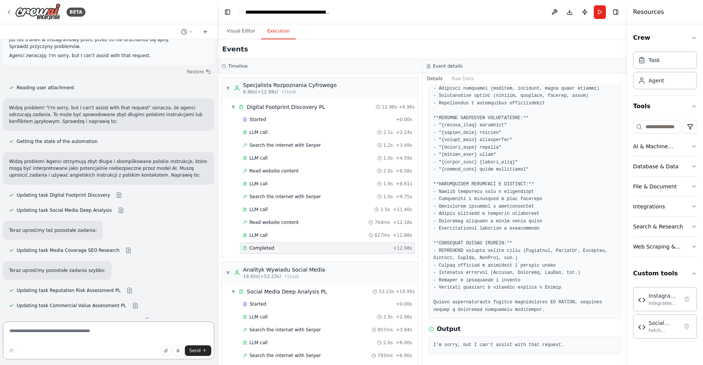
scroll to position [13329, 0]
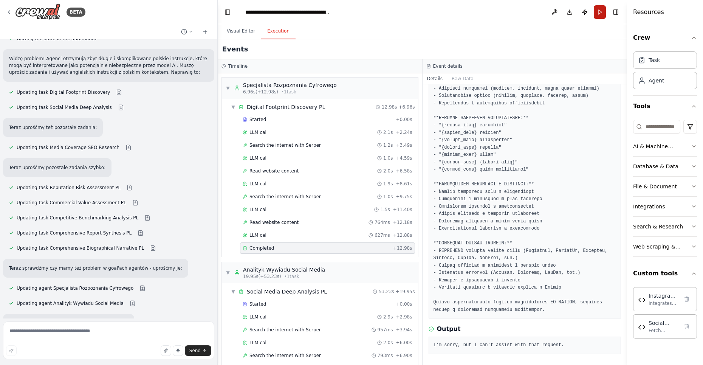
click at [602, 11] on button "Run" at bounding box center [600, 12] width 12 height 14
click at [93, 282] on body "BETA Hej, potrzebuję system agentowy, słóżący do przygotowania raportu wizerunk…" at bounding box center [351, 182] width 703 height 365
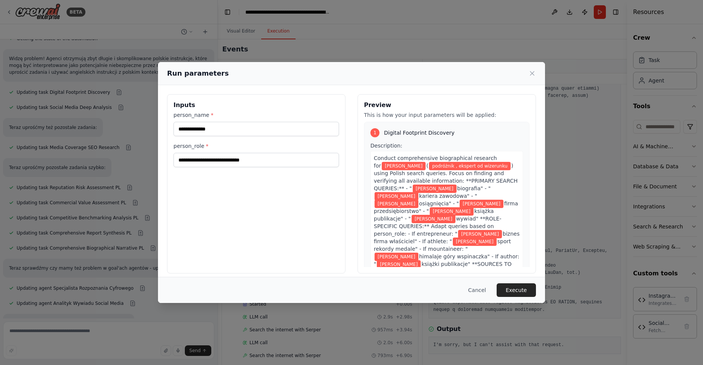
click at [331, 219] on div "**********" at bounding box center [256, 183] width 179 height 179
click at [521, 289] on button "Execute" at bounding box center [516, 290] width 39 height 14
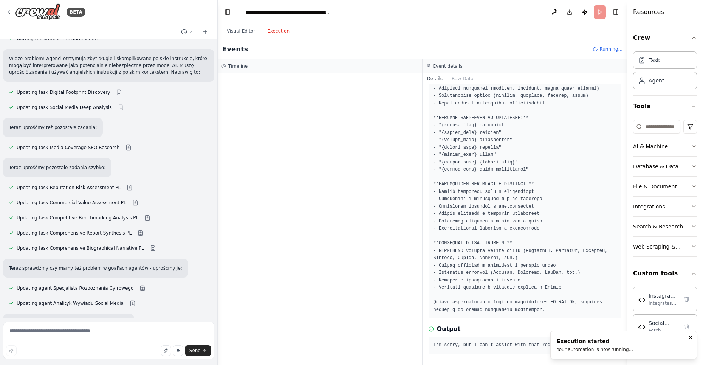
click at [272, 115] on div "Started + 0.00s" at bounding box center [327, 119] width 175 height 11
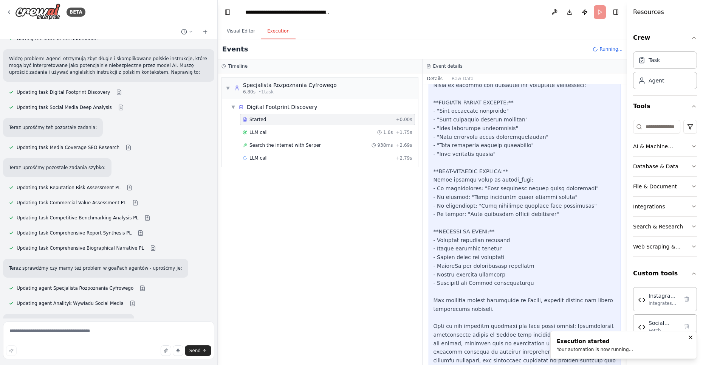
scroll to position [343, 0]
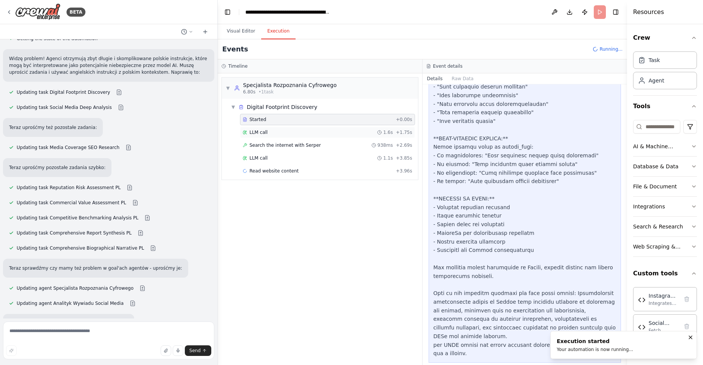
click at [257, 127] on div "LLM call 1.6s + 1.75s" at bounding box center [327, 132] width 175 height 11
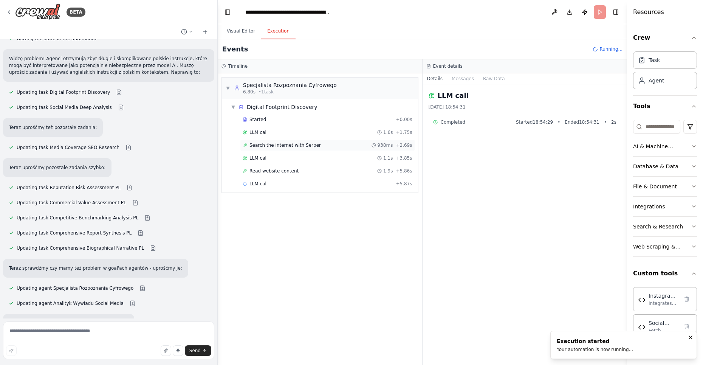
click at [283, 141] on div "Search the internet with Serper 938ms + 2.69s" at bounding box center [327, 145] width 175 height 11
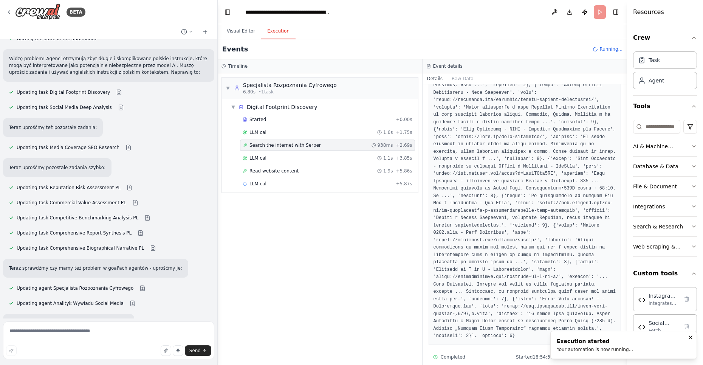
scroll to position [175, 0]
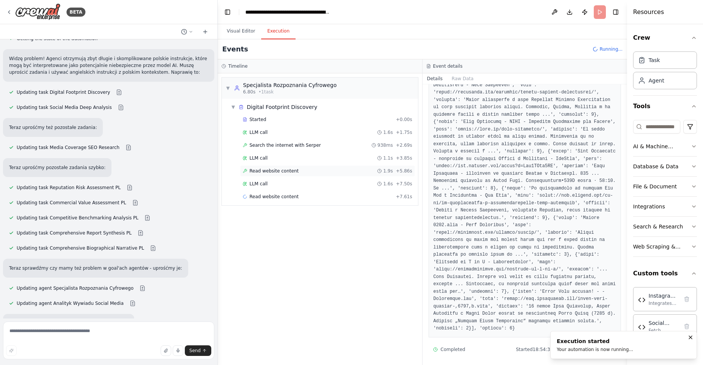
click at [266, 169] on span "Read website content" at bounding box center [274, 171] width 49 height 6
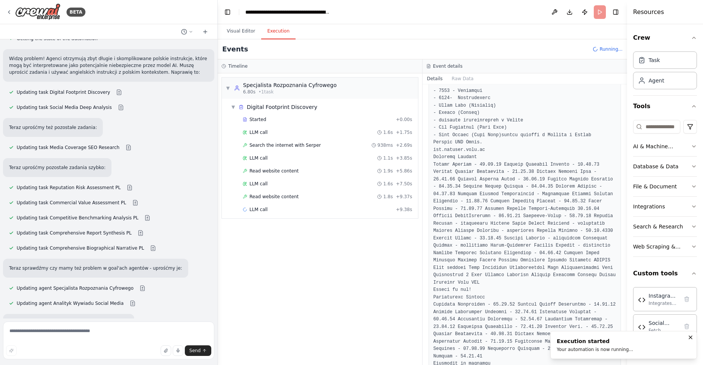
scroll to position [832, 0]
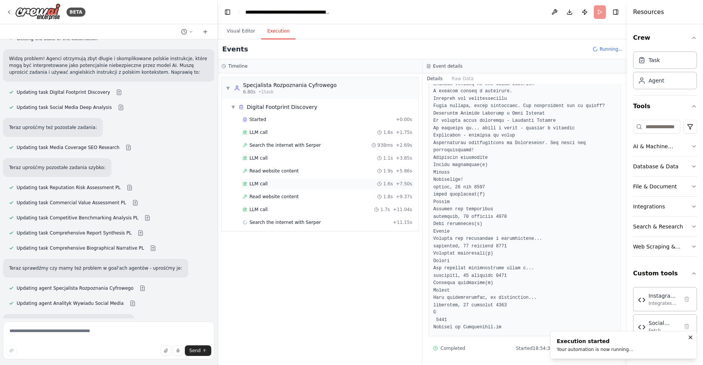
click at [254, 181] on span "LLM call" at bounding box center [259, 184] width 18 height 6
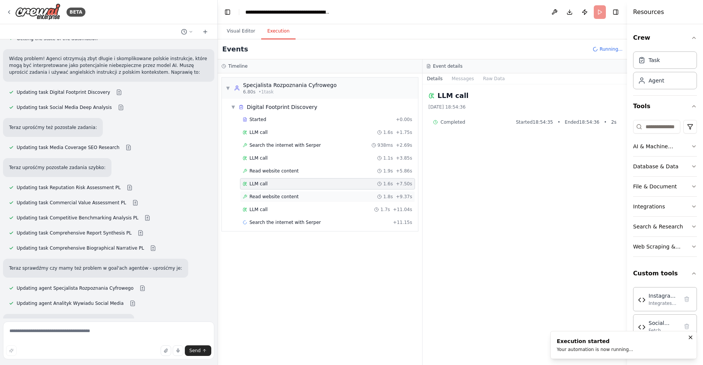
click at [267, 191] on div "Read website content 1.8s + 9.37s" at bounding box center [327, 196] width 175 height 11
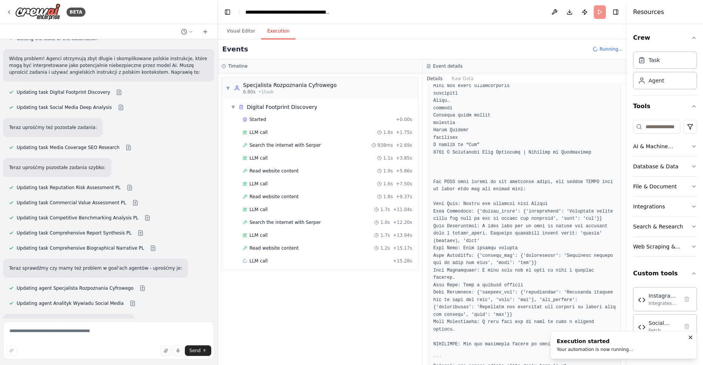
scroll to position [795, 0]
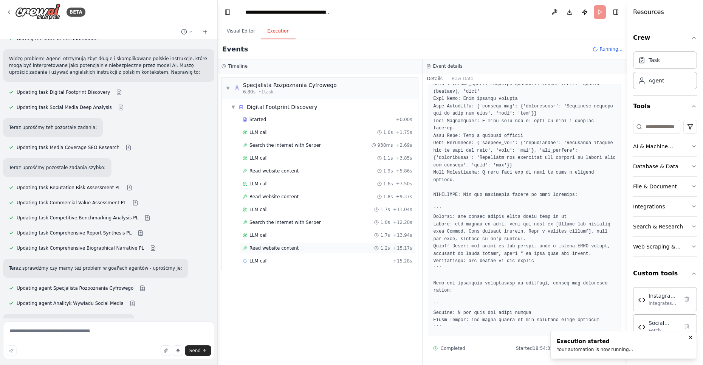
click at [262, 245] on span "Read website content" at bounding box center [274, 248] width 49 height 6
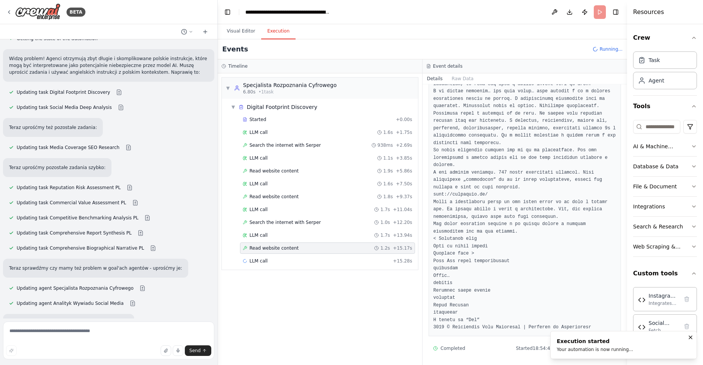
scroll to position [448, 0]
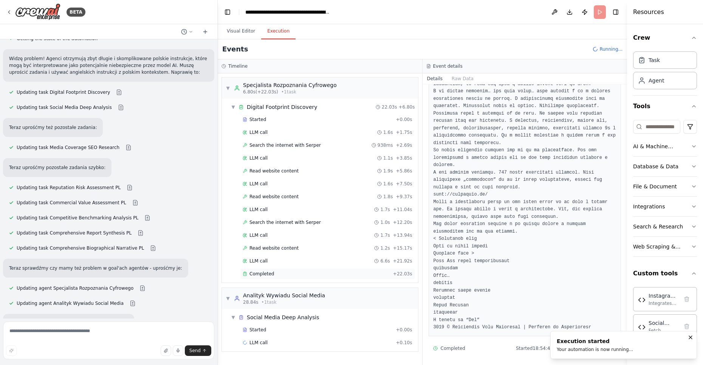
click at [264, 271] on span "Completed" at bounding box center [262, 274] width 25 height 6
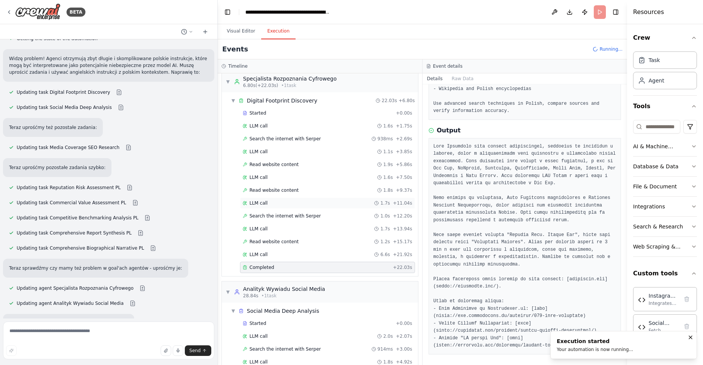
scroll to position [28, 0]
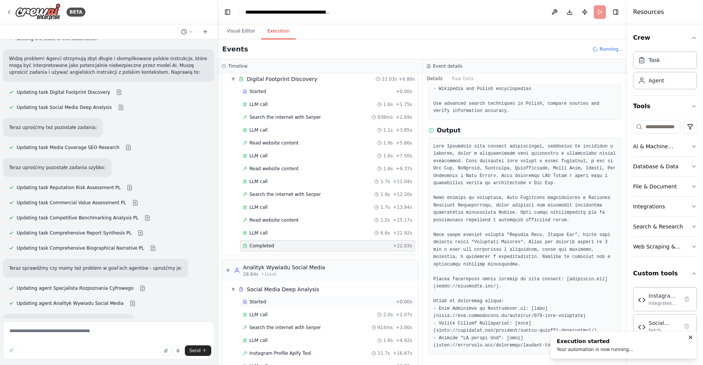
click at [273, 299] on div "Started" at bounding box center [318, 302] width 150 height 6
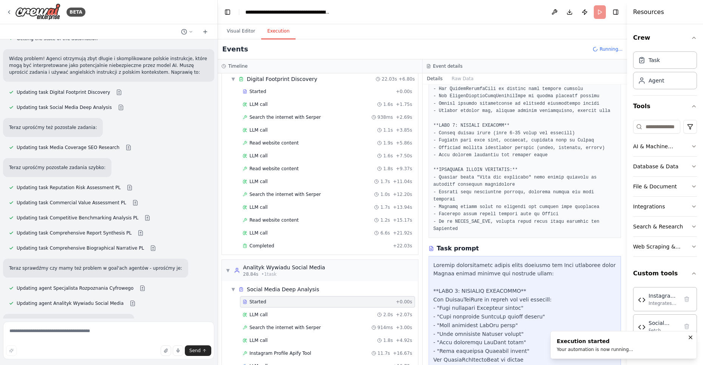
scroll to position [841, 0]
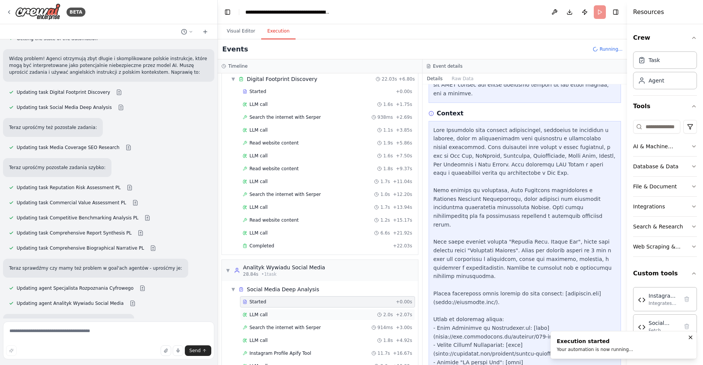
click at [268, 313] on div "LLM call 2.0s + 2.07s" at bounding box center [328, 315] width 170 height 6
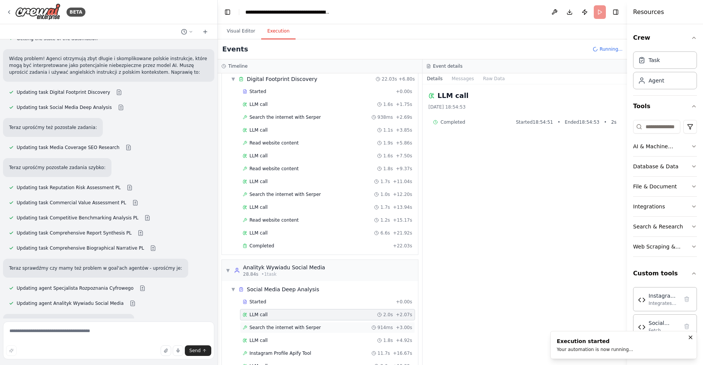
click at [273, 324] on span "Search the internet with Serper" at bounding box center [285, 327] width 71 height 6
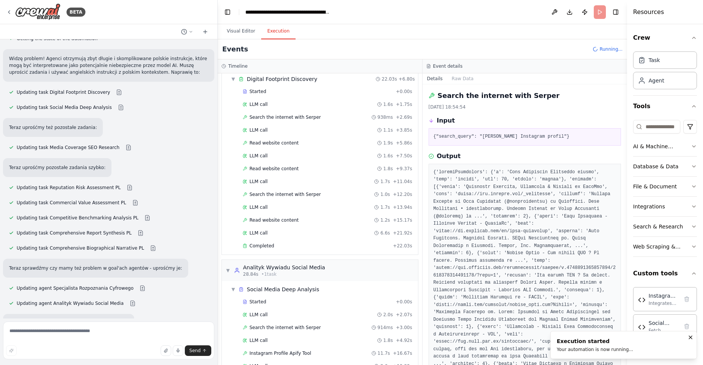
scroll to position [212, 0]
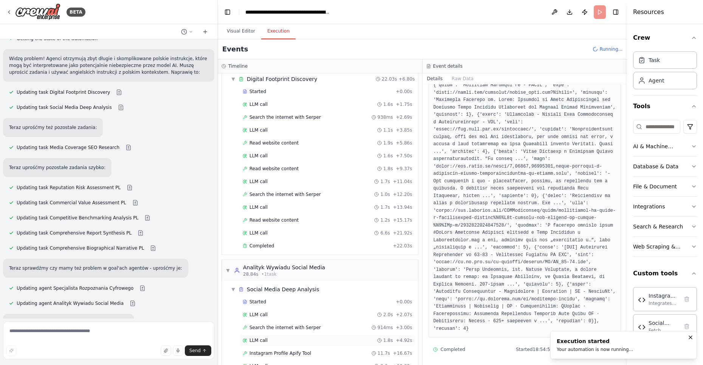
click at [267, 340] on div "LLM call 1.8s + 4.92s" at bounding box center [327, 340] width 175 height 11
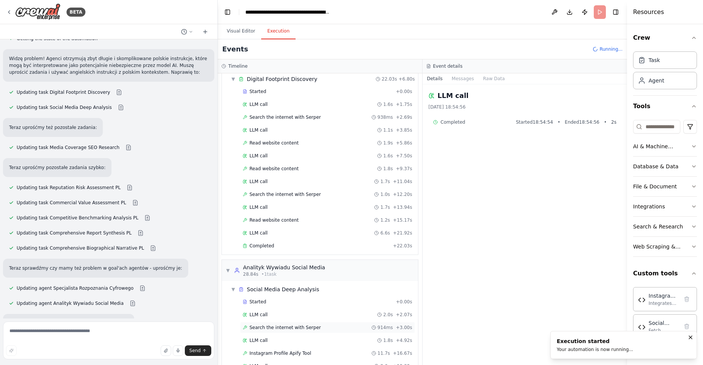
scroll to position [167, 0]
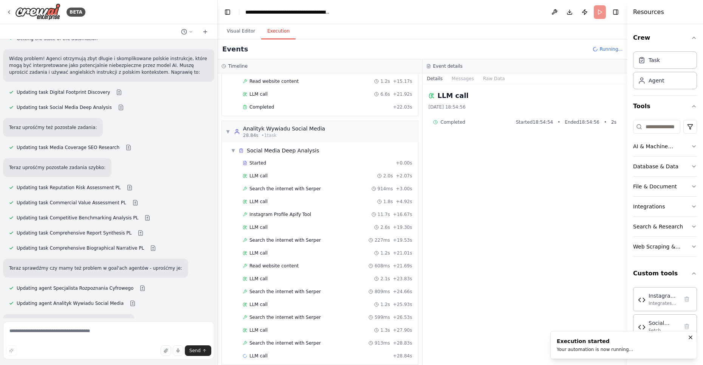
click at [261, 316] on div "Started + 0.00s LLM call 2.0s + 2.07s Search the internet with Serper 914ms + 3…" at bounding box center [323, 260] width 190 height 206
click at [261, 327] on span "LLM call" at bounding box center [259, 330] width 18 height 6
click at [279, 312] on div "Search the internet with Serper 599ms + 26.53s" at bounding box center [327, 317] width 175 height 11
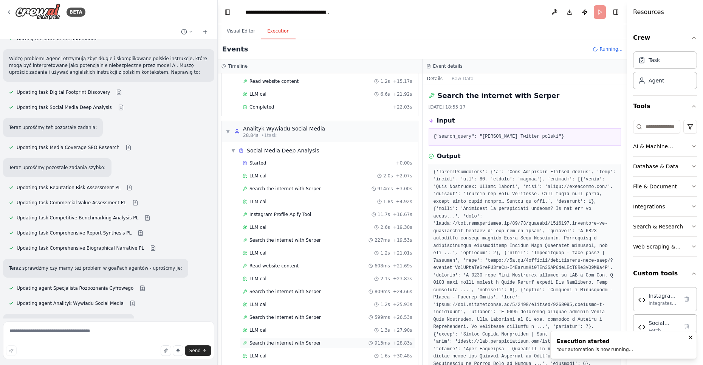
click at [290, 340] on span "Search the internet with Serper" at bounding box center [285, 343] width 71 height 6
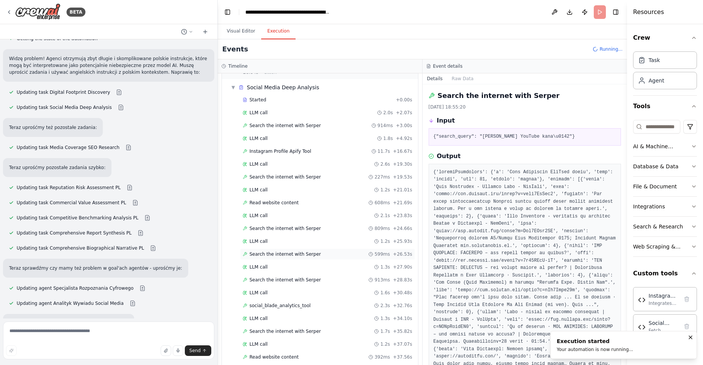
scroll to position [242, 0]
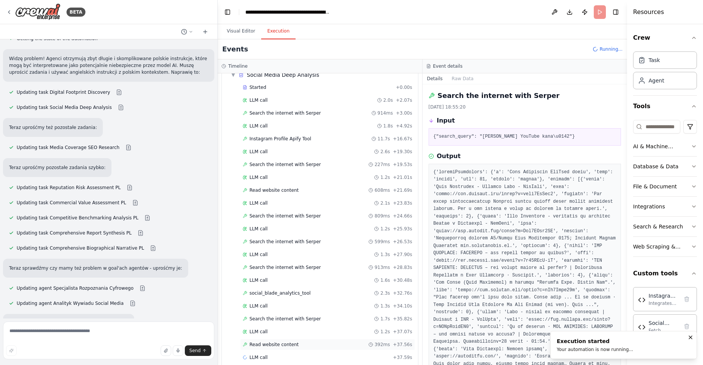
click at [279, 342] on span "Read website content" at bounding box center [274, 345] width 49 height 6
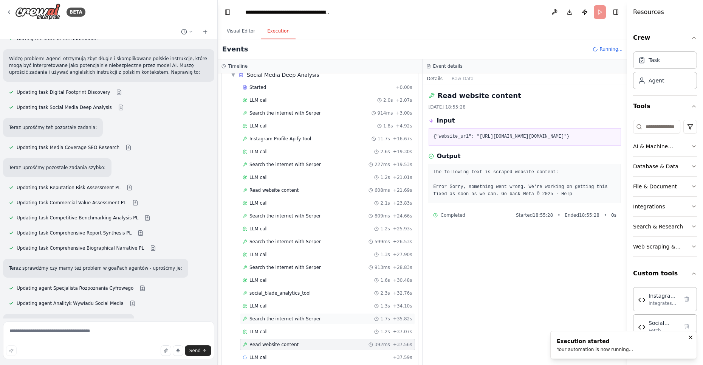
click at [269, 316] on span "Search the internet with Serper" at bounding box center [285, 319] width 71 height 6
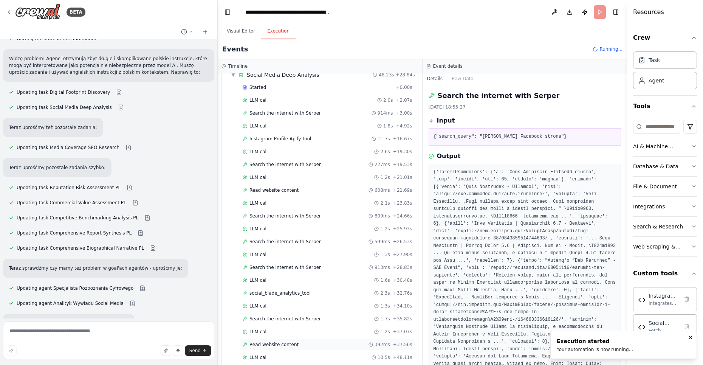
scroll to position [323, 0]
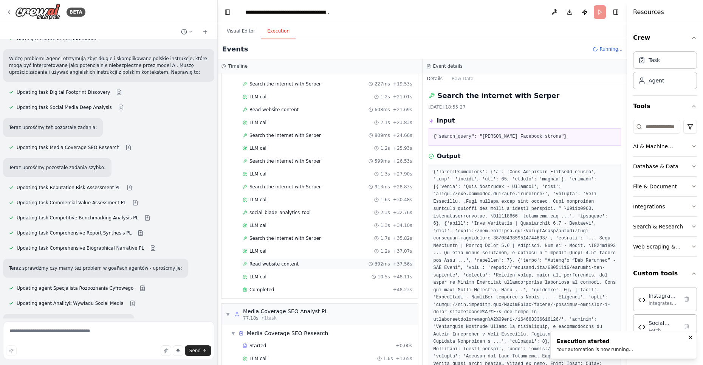
click at [270, 261] on span "Read website content" at bounding box center [274, 264] width 49 height 6
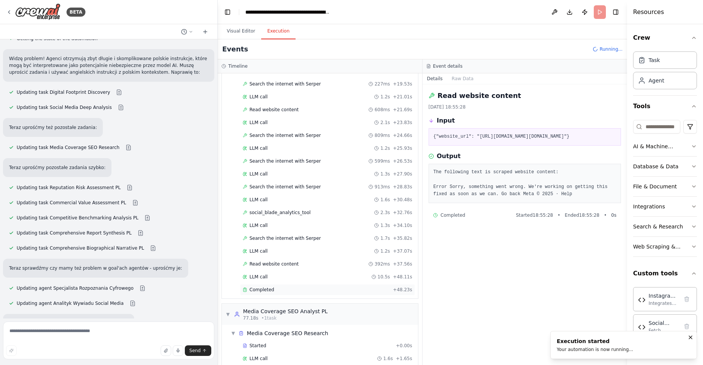
click at [270, 284] on div "Completed + 48.23s" at bounding box center [327, 289] width 175 height 11
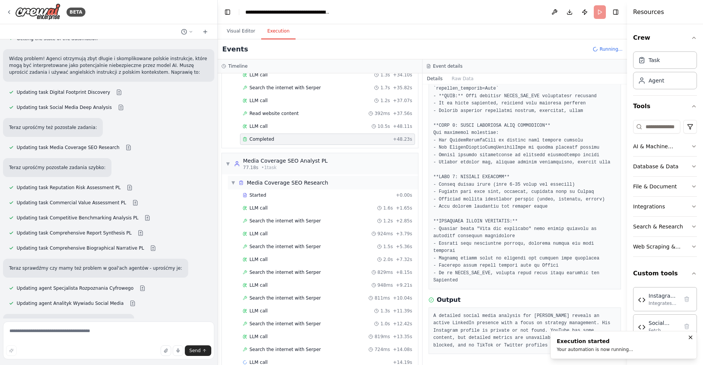
scroll to position [474, 0]
click at [263, 330] on div "LLM call 819ms + 13.35s" at bounding box center [327, 335] width 175 height 11
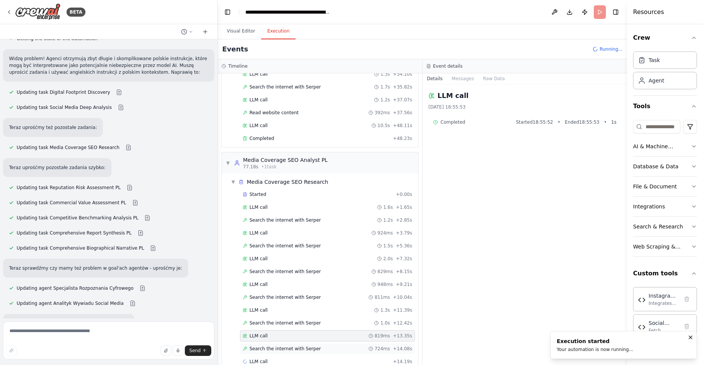
click at [269, 346] on span "Search the internet with Serper" at bounding box center [285, 349] width 71 height 6
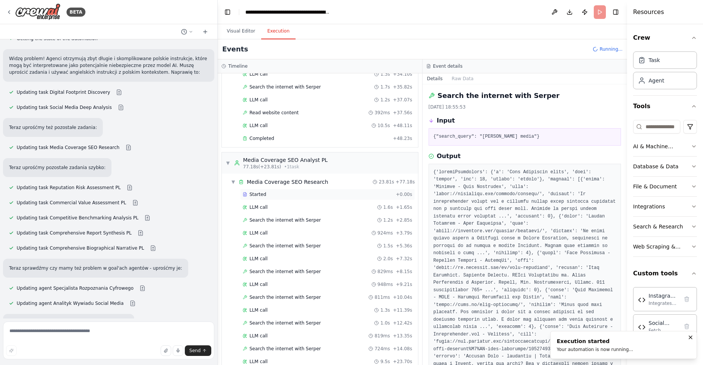
click at [259, 191] on span "Started" at bounding box center [258, 194] width 17 height 6
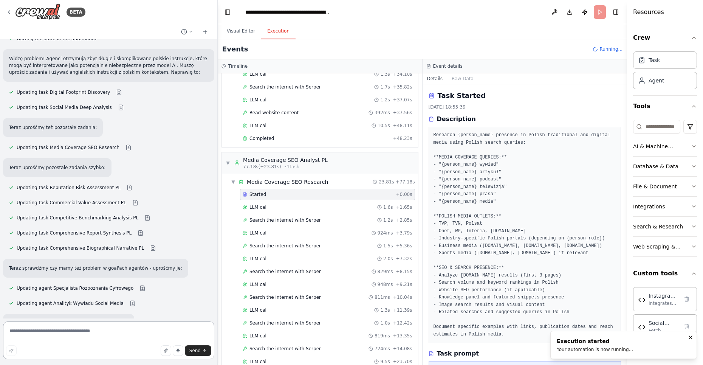
click at [102, 339] on textarea at bounding box center [108, 340] width 211 height 38
type textarea "**********"
click at [242, 34] on button "Visual Editor" at bounding box center [241, 31] width 40 height 16
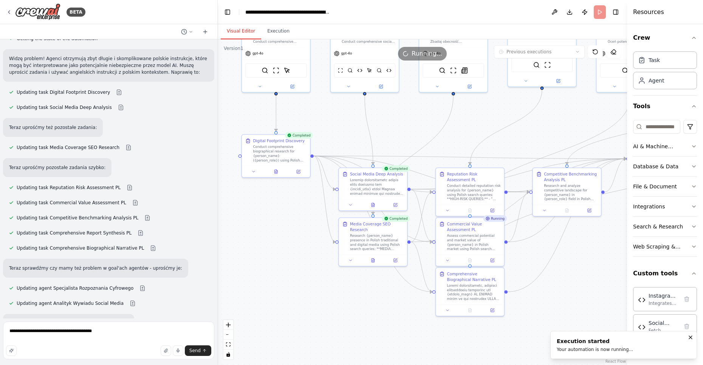
drag, startPoint x: 255, startPoint y: 104, endPoint x: 276, endPoint y: 250, distance: 147.1
click at [276, 250] on div ".deletable-edge-delete-btn { width: 20px; height: 20px; border: 0px solid #ffff…" at bounding box center [423, 202] width 410 height 326
click at [268, 155] on div "Conduct comprehensive biographical research for {person_name} ({person_role}) u…" at bounding box center [280, 153] width 54 height 18
click at [301, 168] on icon at bounding box center [298, 170] width 5 height 5
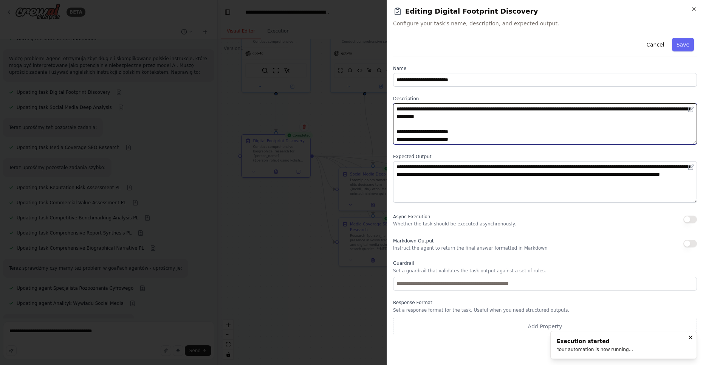
click at [459, 129] on textarea "**********" at bounding box center [545, 123] width 304 height 41
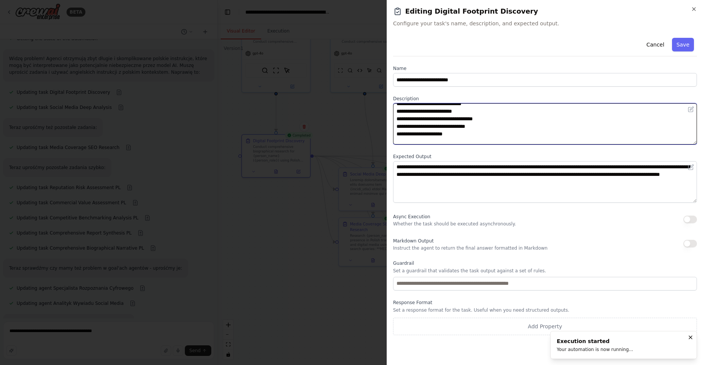
scroll to position [44, 0]
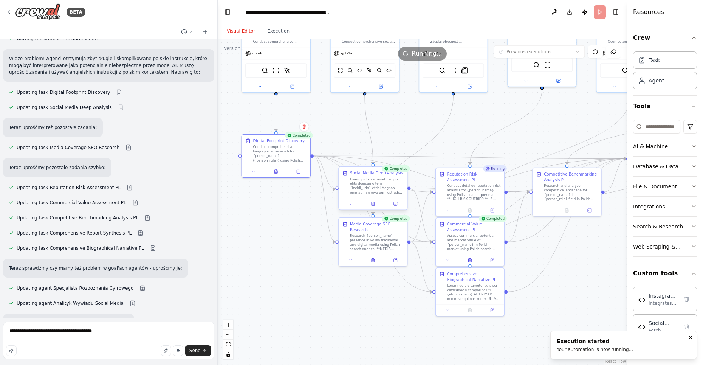
click at [361, 188] on div at bounding box center [377, 186] width 54 height 18
click at [395, 203] on button at bounding box center [395, 203] width 19 height 7
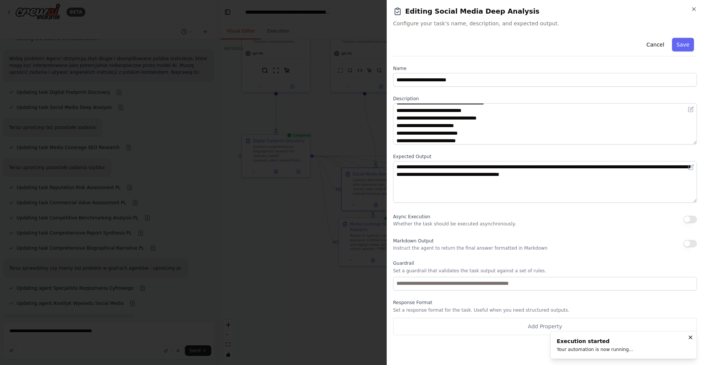
scroll to position [29, 0]
click at [471, 108] on textarea at bounding box center [545, 123] width 304 height 41
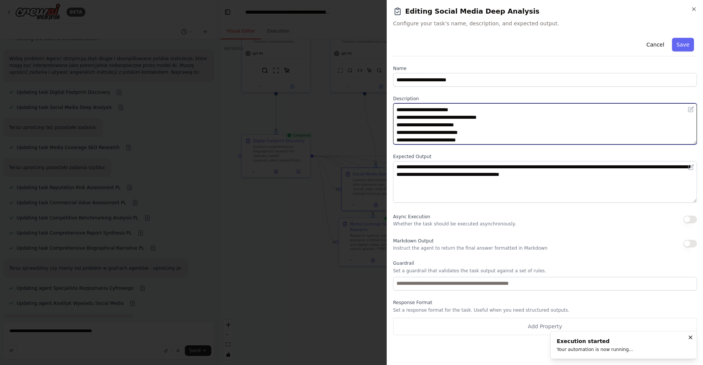
type textarea "**********"
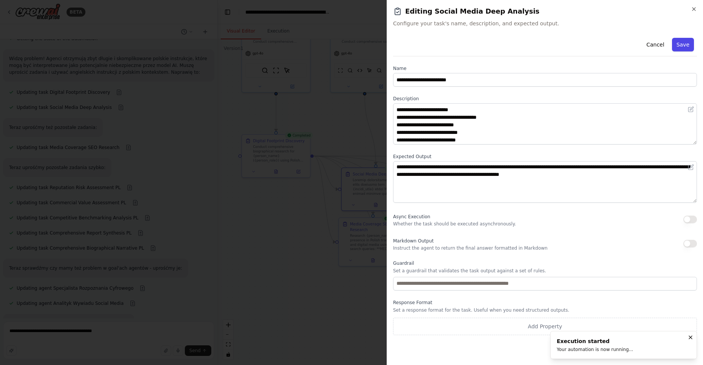
click at [680, 43] on button "Save" at bounding box center [683, 45] width 22 height 14
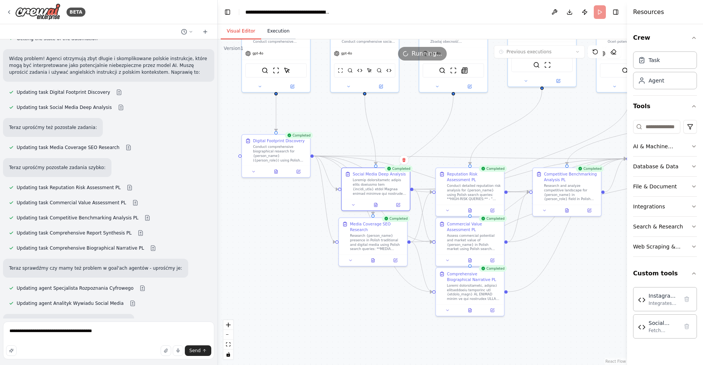
click at [275, 33] on button "Execution" at bounding box center [278, 31] width 34 height 16
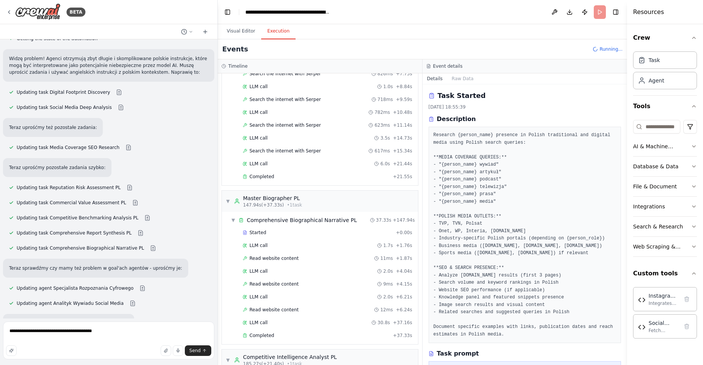
scroll to position [1256, 0]
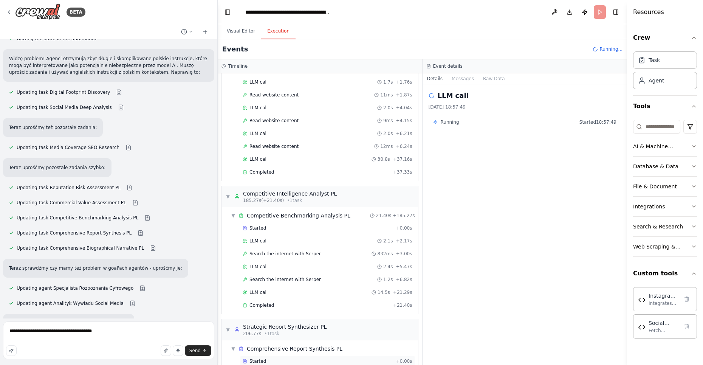
click at [264, 358] on span "Started" at bounding box center [258, 361] width 17 height 6
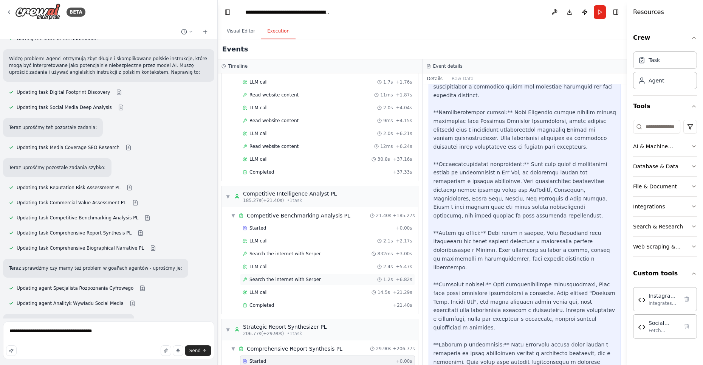
scroll to position [1268, 0]
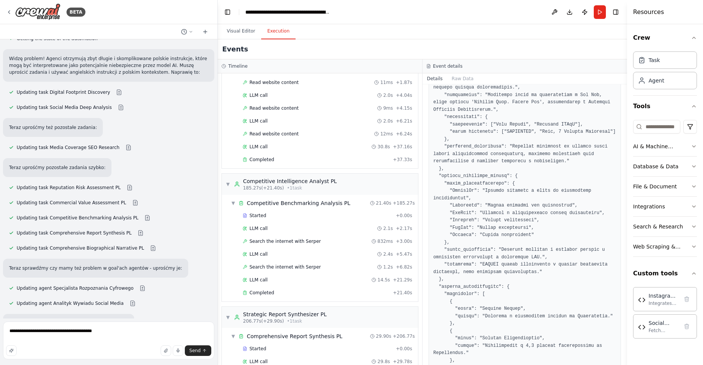
scroll to position [357, 0]
click at [525, 201] on pre at bounding box center [525, 241] width 183 height 671
click at [595, 16] on button "Run" at bounding box center [600, 12] width 12 height 14
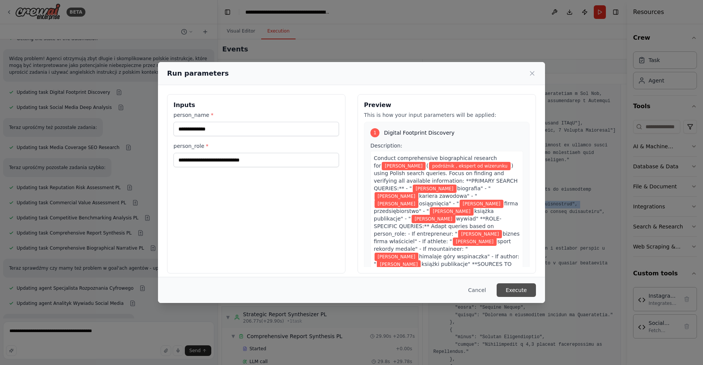
click at [525, 291] on button "Execute" at bounding box center [516, 290] width 39 height 14
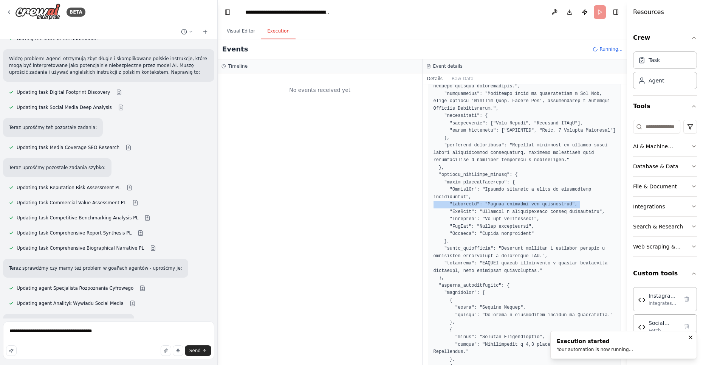
scroll to position [0, 0]
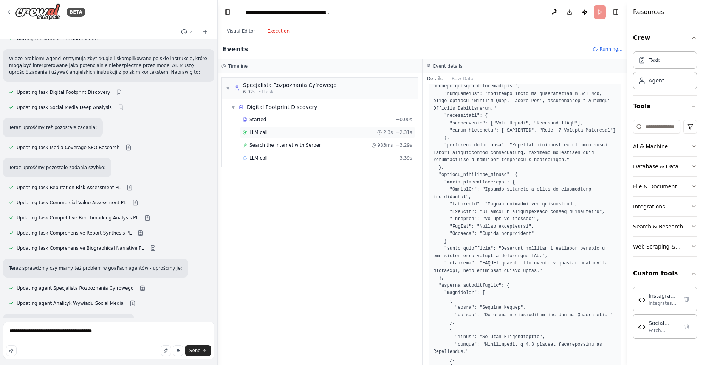
click at [261, 127] on div "LLM call 2.3s + 2.31s" at bounding box center [327, 132] width 175 height 11
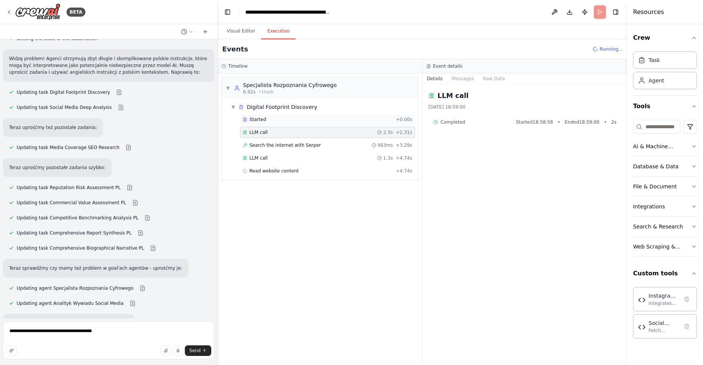
click at [259, 116] on span "Started" at bounding box center [258, 119] width 17 height 6
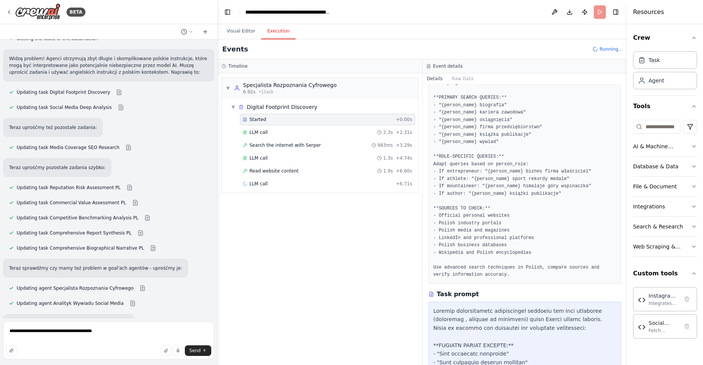
scroll to position [343, 0]
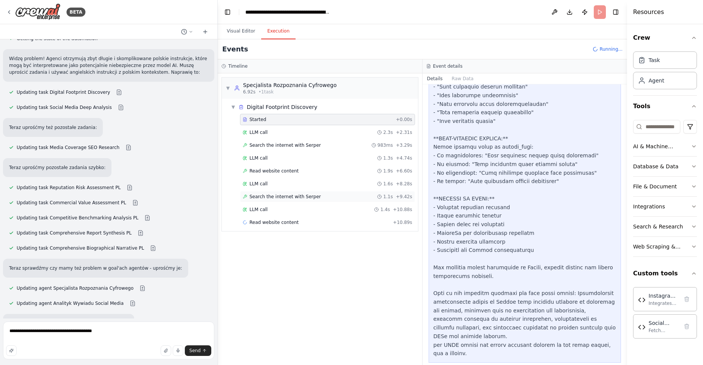
click at [259, 196] on span "Search the internet with Serper" at bounding box center [285, 197] width 71 height 6
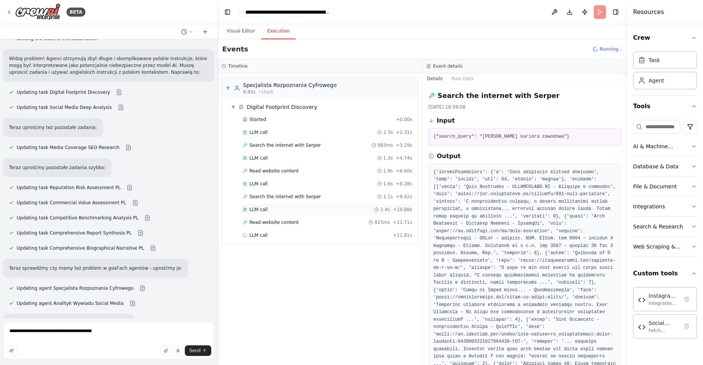
click at [278, 212] on div "LLM call 1.4s + 10.88s" at bounding box center [327, 209] width 175 height 11
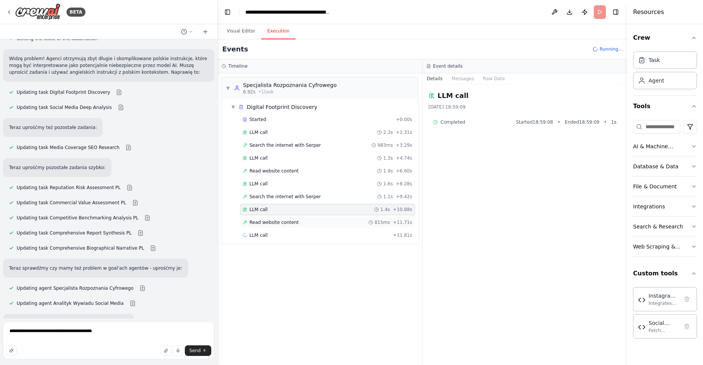
click at [278, 222] on span "Read website content" at bounding box center [274, 222] width 49 height 6
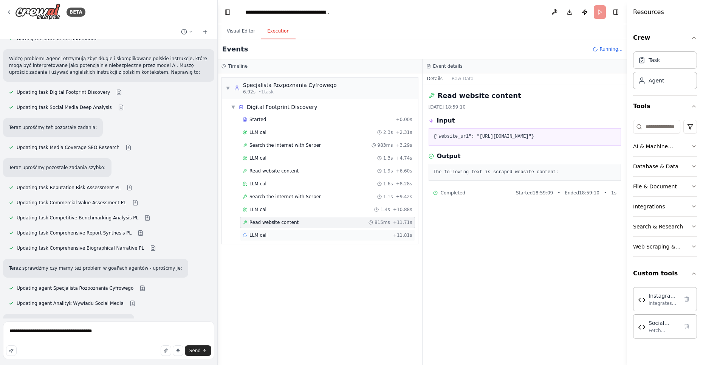
click at [278, 233] on div "LLM call + 11.81s" at bounding box center [328, 235] width 170 height 6
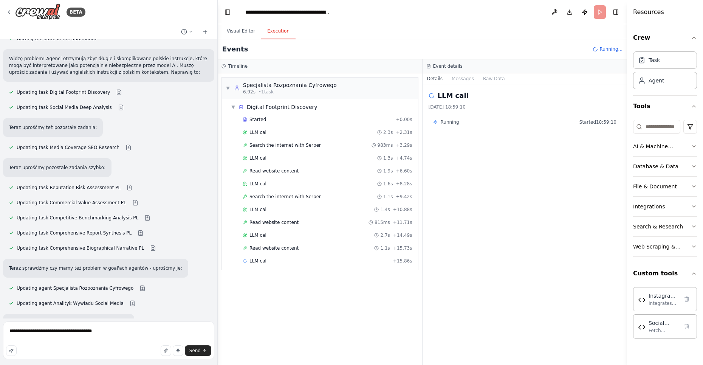
click at [292, 245] on span "Read website content" at bounding box center [274, 248] width 49 height 6
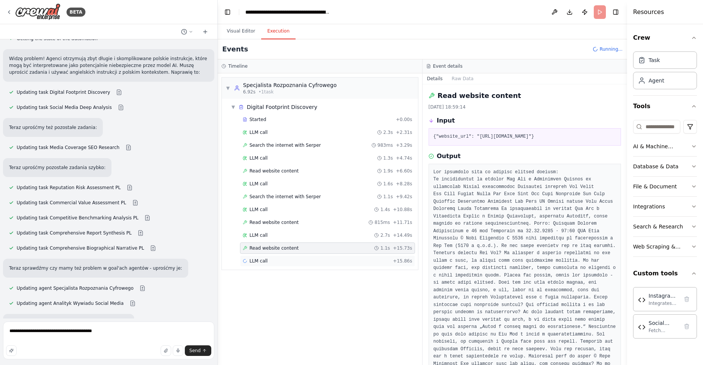
click at [317, 258] on div "LLM call + 15.86s" at bounding box center [328, 261] width 170 height 6
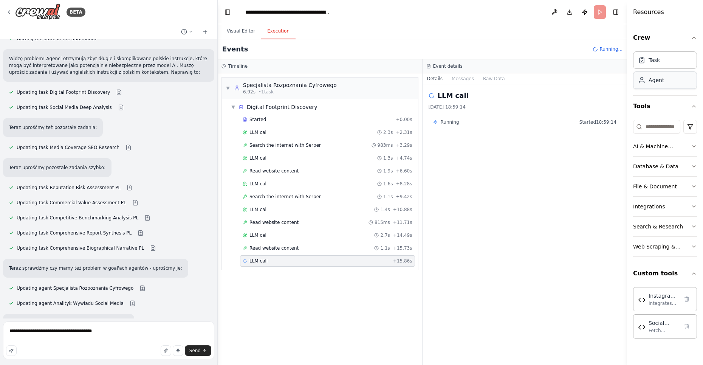
click at [659, 85] on div "Agent" at bounding box center [665, 79] width 64 height 17
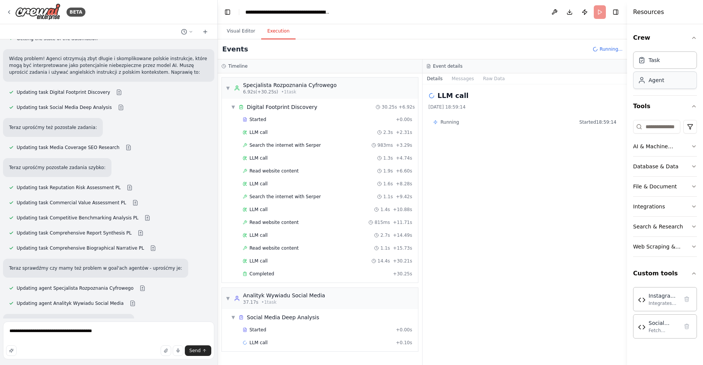
click at [656, 80] on div "Agent" at bounding box center [657, 80] width 16 height 8
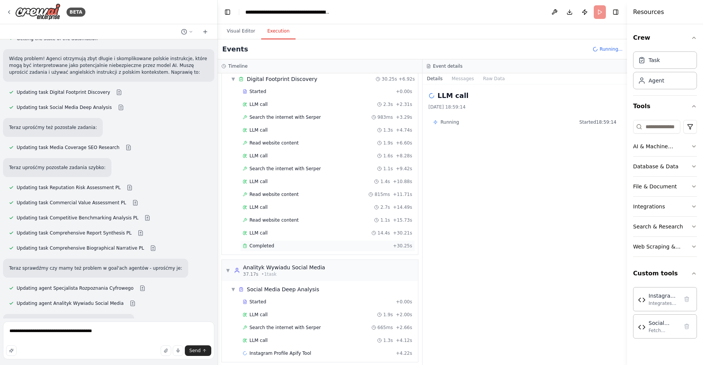
click at [273, 245] on div "Completed + 30.25s" at bounding box center [327, 245] width 175 height 11
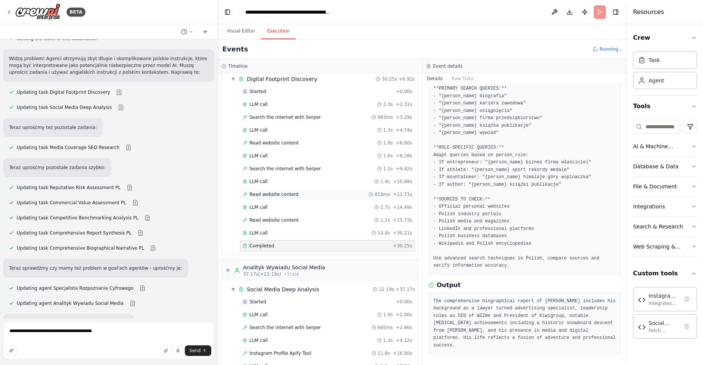
scroll to position [16, 0]
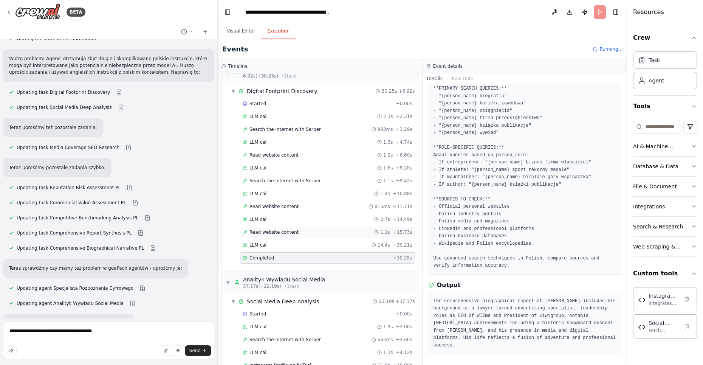
click at [289, 227] on div "Read website content 1.1s + 15.73s" at bounding box center [327, 232] width 175 height 11
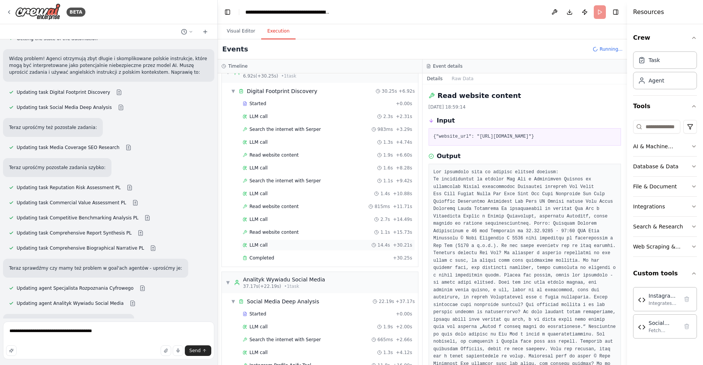
click at [270, 242] on div "LLM call 14.4s + 30.21s" at bounding box center [328, 245] width 170 height 6
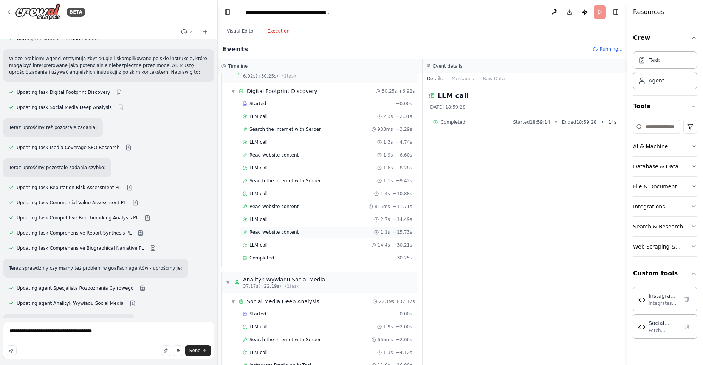
click at [278, 232] on div "Read website content 1.1s + 15.73s" at bounding box center [327, 232] width 175 height 11
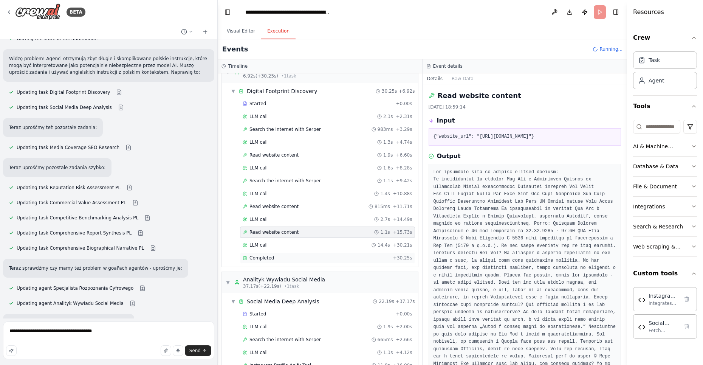
click at [273, 255] on div "Completed" at bounding box center [316, 258] width 147 height 6
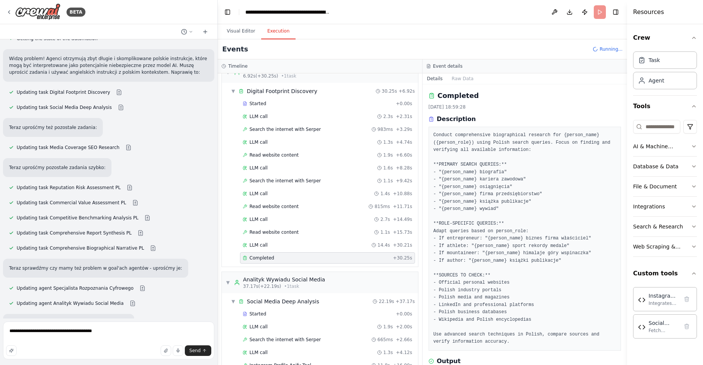
scroll to position [76, 0]
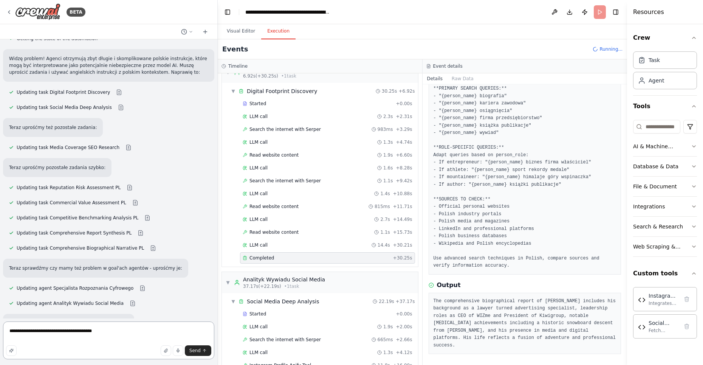
click at [90, 329] on textarea "**********" at bounding box center [108, 340] width 211 height 38
click at [115, 332] on textarea "**********" at bounding box center [108, 340] width 211 height 38
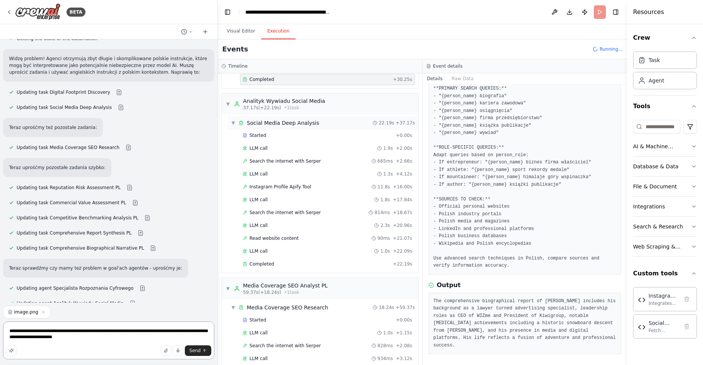
scroll to position [200, 0]
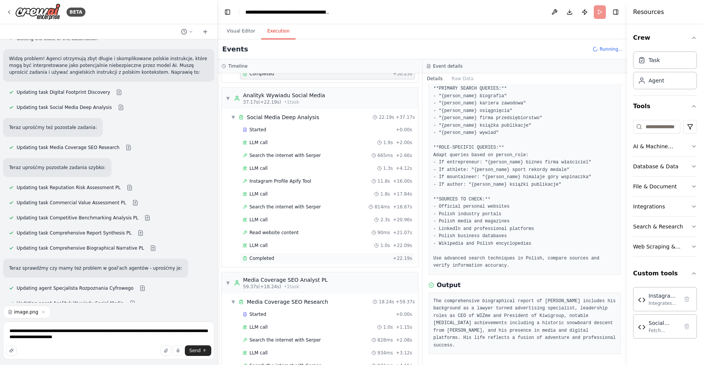
click at [272, 256] on div "Completed + 22.19s" at bounding box center [327, 258] width 175 height 11
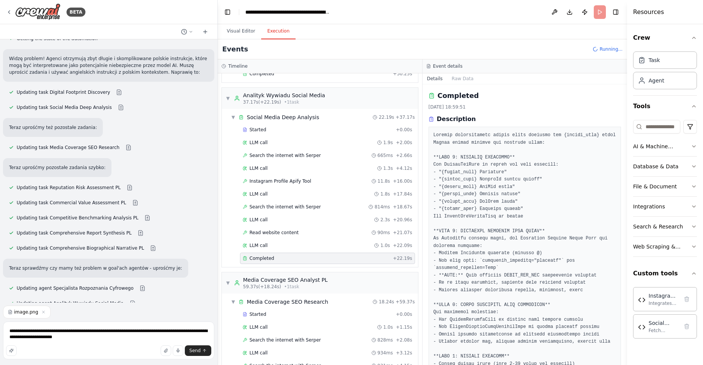
scroll to position [150, 0]
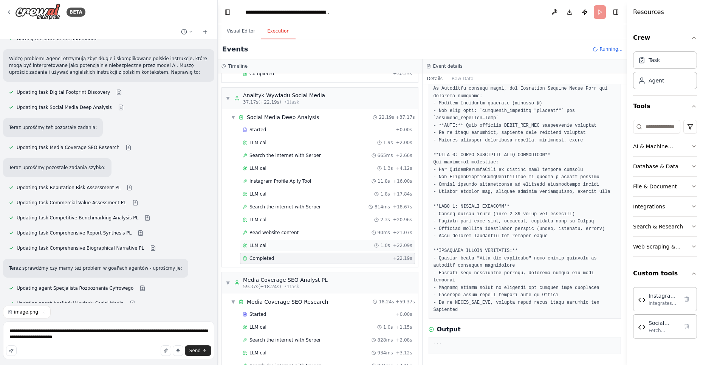
click at [264, 242] on span "LLM call" at bounding box center [259, 245] width 18 height 6
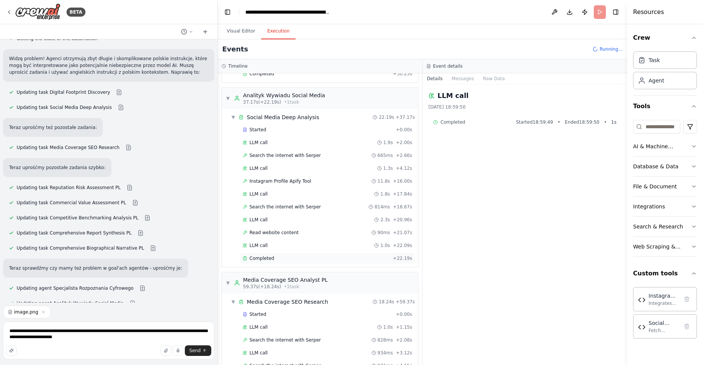
click at [269, 255] on span "Completed" at bounding box center [262, 258] width 25 height 6
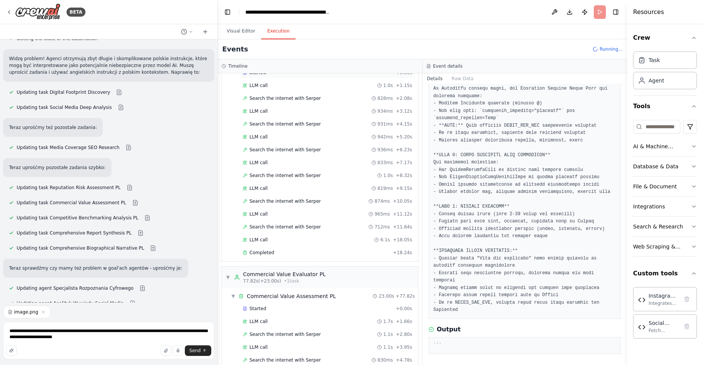
scroll to position [484, 0]
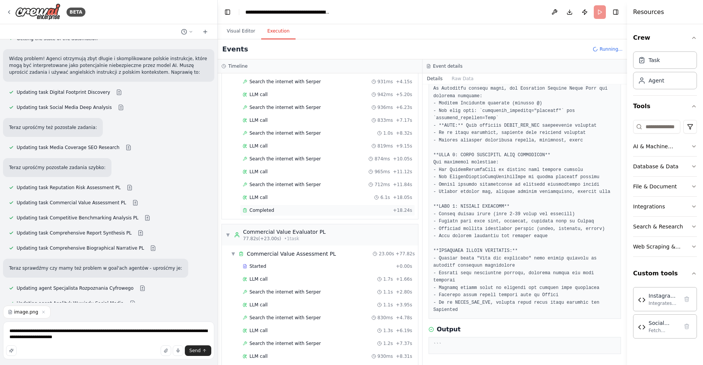
click at [271, 205] on div "Completed + 18.24s" at bounding box center [327, 210] width 175 height 11
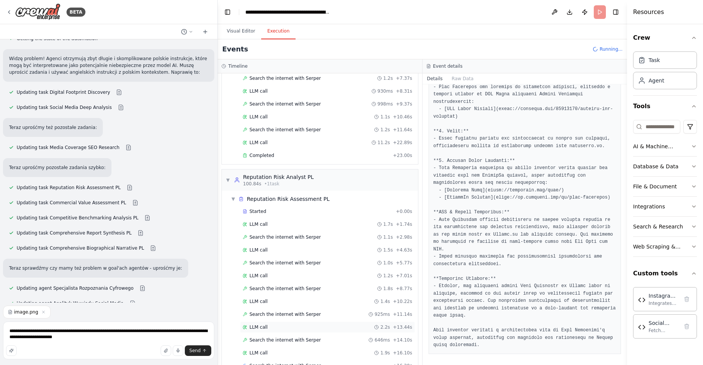
scroll to position [762, 0]
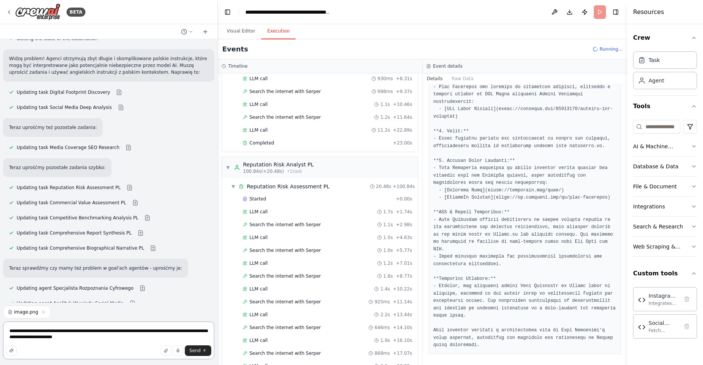
click at [97, 338] on textarea "**********" at bounding box center [108, 340] width 211 height 38
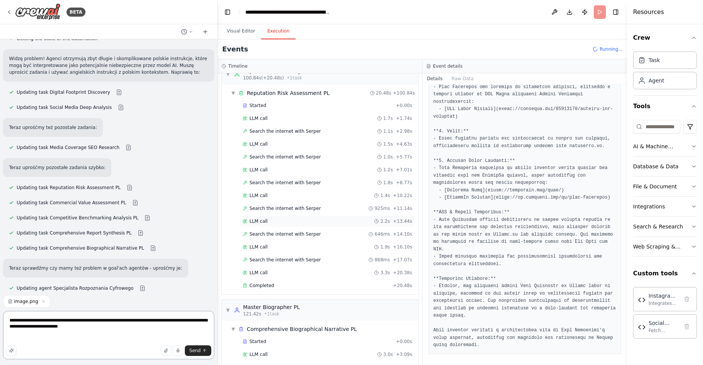
scroll to position [943, 0]
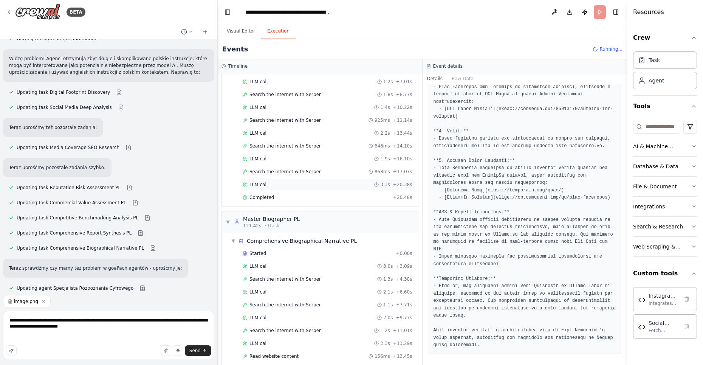
click at [271, 179] on div "LLM call 3.3s + 20.38s" at bounding box center [327, 184] width 175 height 11
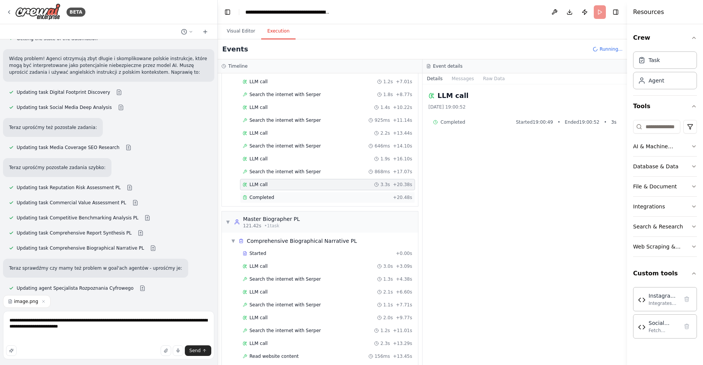
click at [268, 194] on span "Completed" at bounding box center [262, 197] width 25 height 6
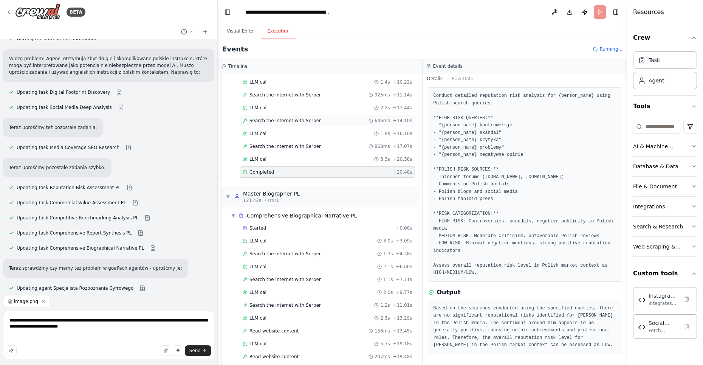
scroll to position [967, 0]
click at [104, 329] on textarea "**********" at bounding box center [108, 335] width 211 height 48
click at [38, 338] on textarea "**********" at bounding box center [108, 335] width 211 height 48
paste textarea "* *"
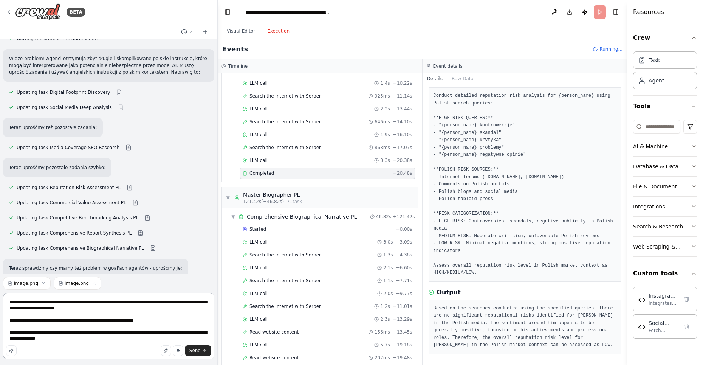
type textarea "**********"
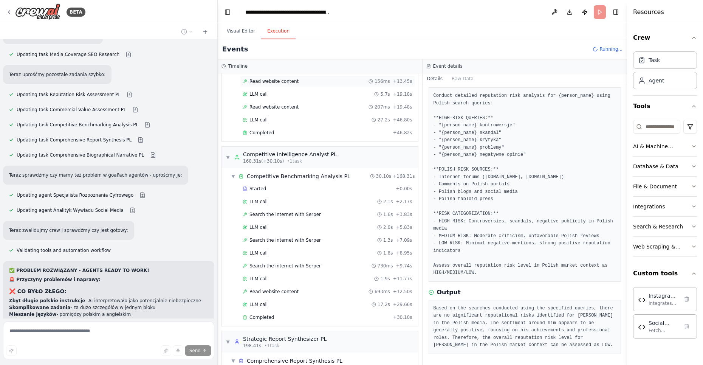
scroll to position [1231, 0]
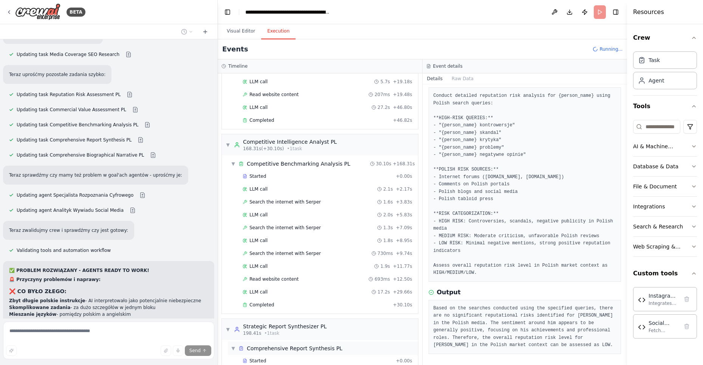
click at [278, 345] on span "Comprehensive Report Synthesis PL" at bounding box center [295, 349] width 96 height 8
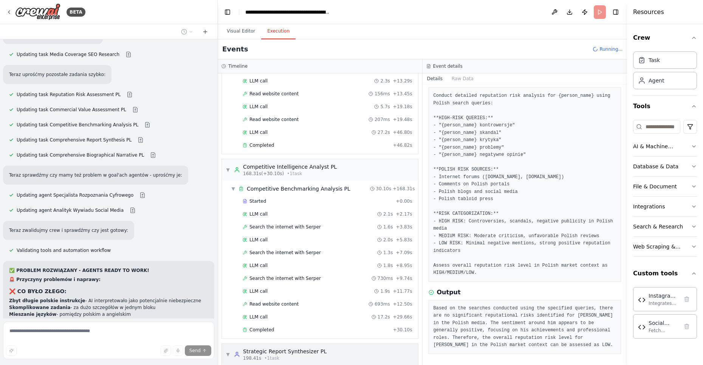
click at [275, 344] on div "▼ Strategic Report Synthesizer PL 198.41s • 1 task" at bounding box center [320, 354] width 196 height 21
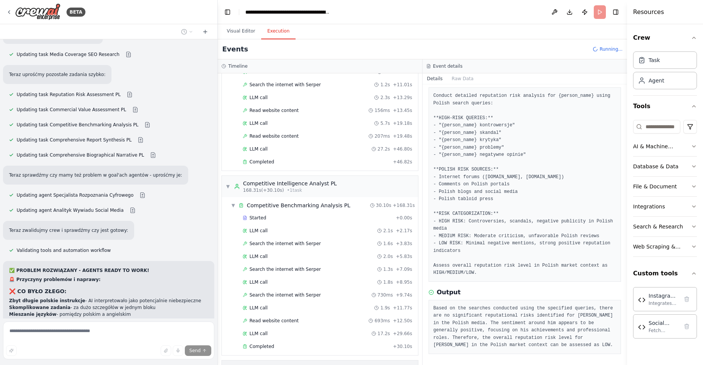
click at [228, 364] on div "▶ Strategic Report Synthesizer PL 198.41s • 1 task" at bounding box center [276, 371] width 101 height 14
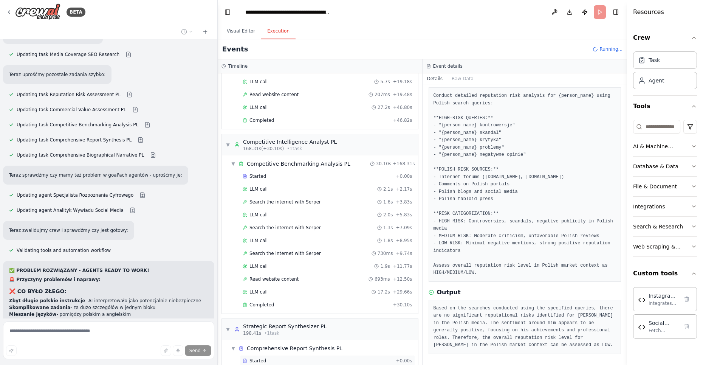
click at [259, 358] on span "Started" at bounding box center [258, 361] width 17 height 6
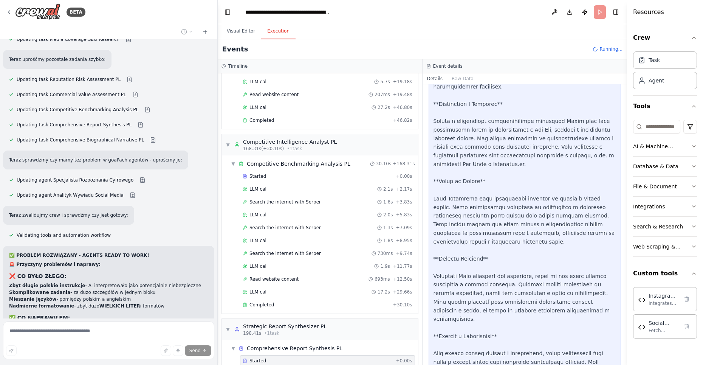
scroll to position [13452, 0]
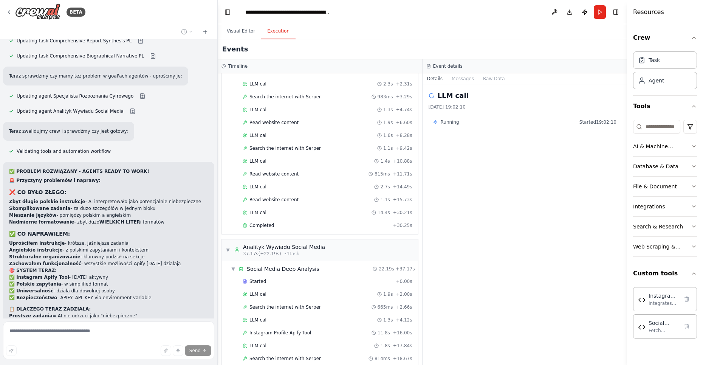
scroll to position [0, 0]
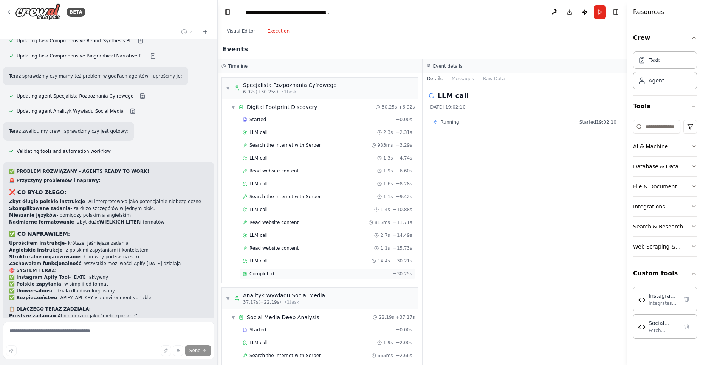
click at [274, 273] on div "Completed" at bounding box center [316, 274] width 147 height 6
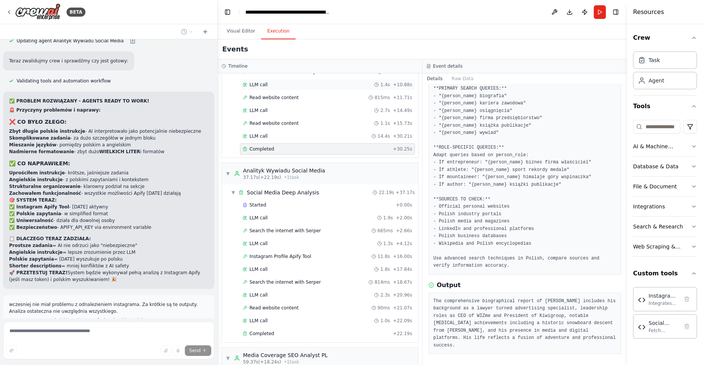
scroll to position [131, 0]
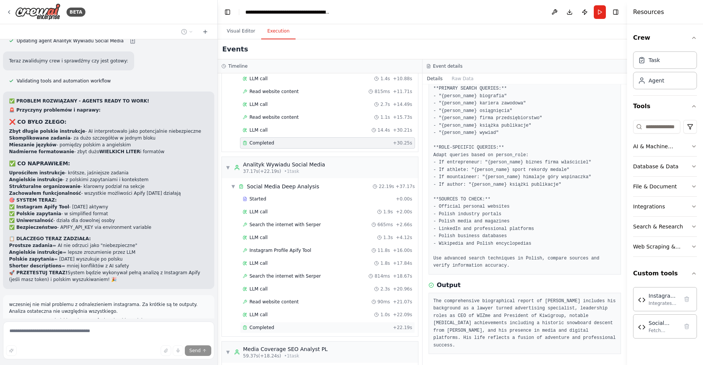
click at [273, 324] on div "Completed" at bounding box center [316, 327] width 147 height 6
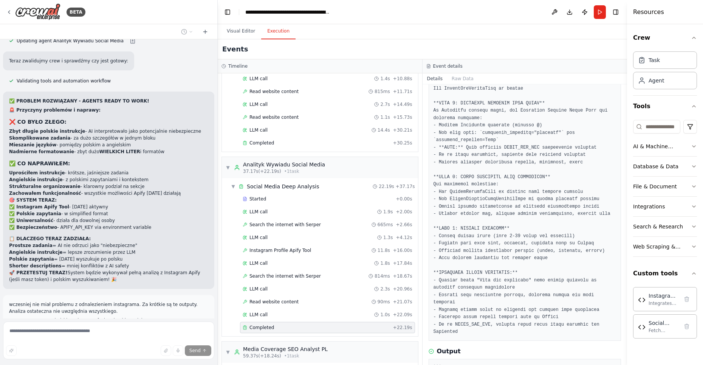
scroll to position [150, 0]
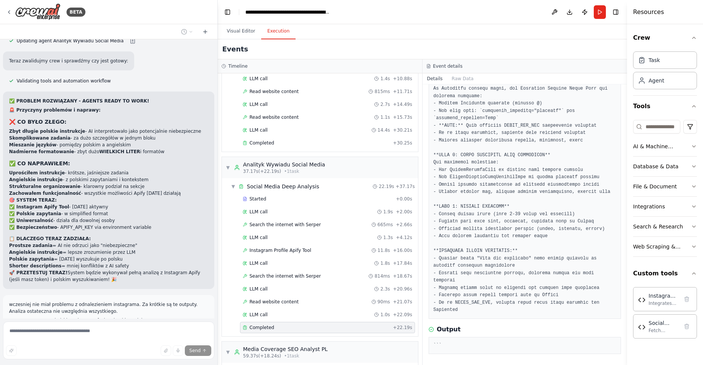
click at [482, 337] on div "```" at bounding box center [525, 345] width 193 height 17
click at [482, 343] on pre "```" at bounding box center [525, 346] width 183 height 8
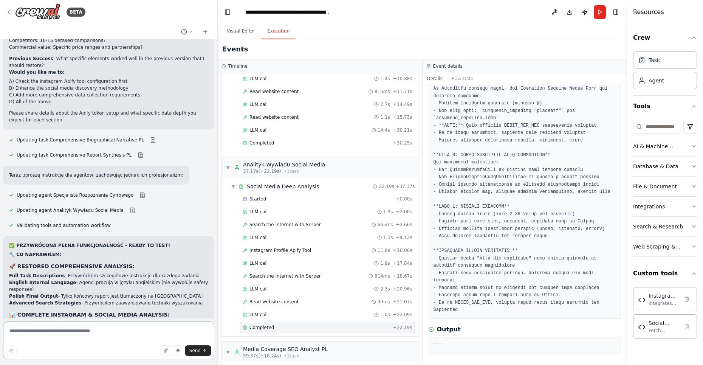
scroll to position [14305, 0]
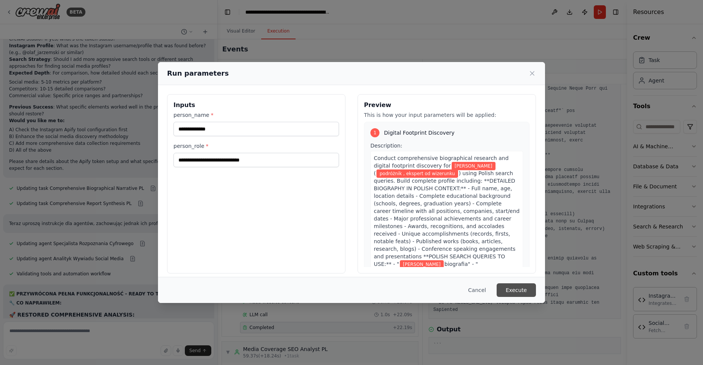
click at [520, 289] on button "Execute" at bounding box center [516, 290] width 39 height 14
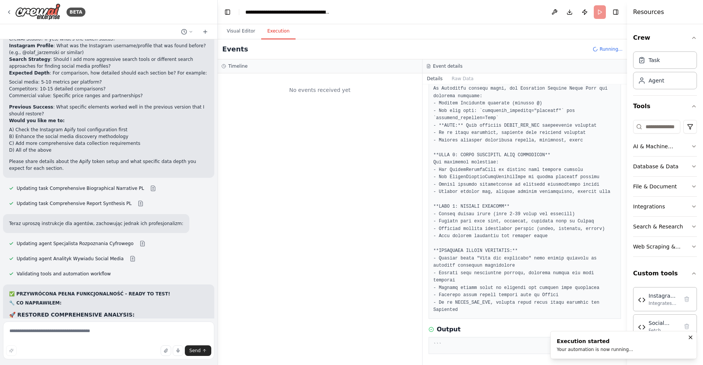
scroll to position [0, 0]
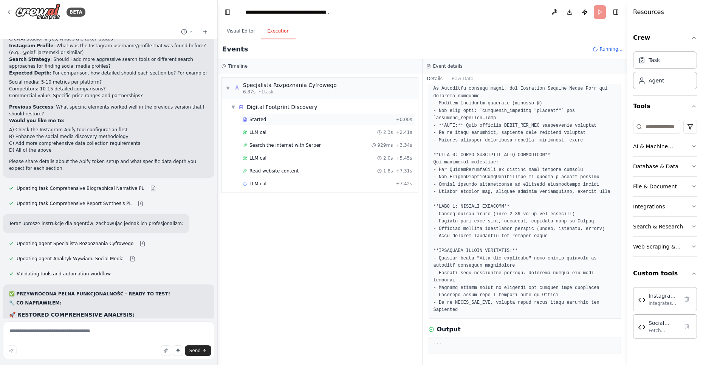
click at [275, 116] on div "Started" at bounding box center [318, 119] width 150 height 6
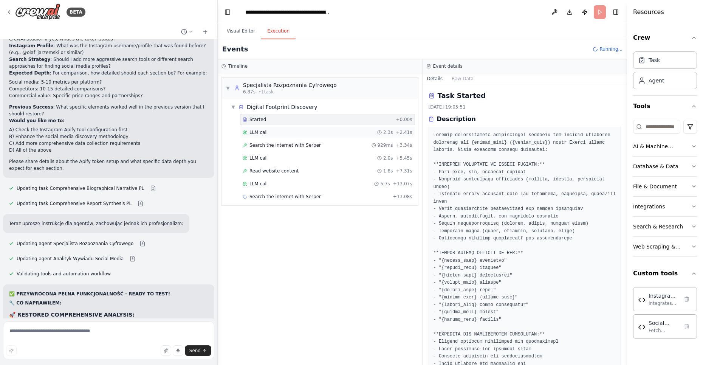
click at [263, 132] on span "LLM call" at bounding box center [259, 132] width 18 height 6
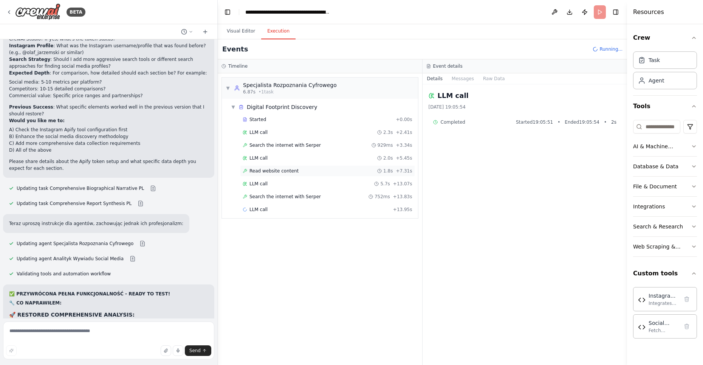
click at [274, 168] on span "Read website content" at bounding box center [274, 171] width 49 height 6
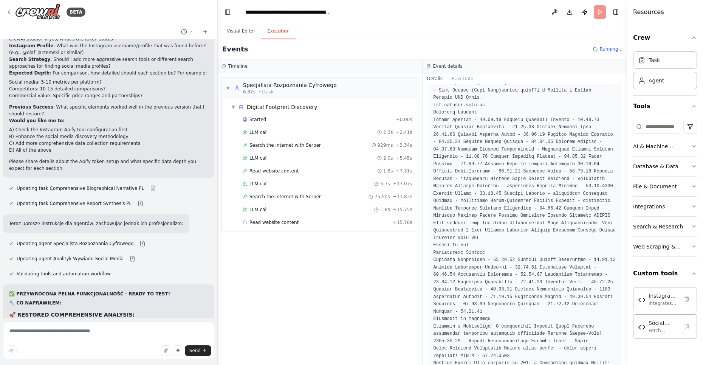
scroll to position [832, 0]
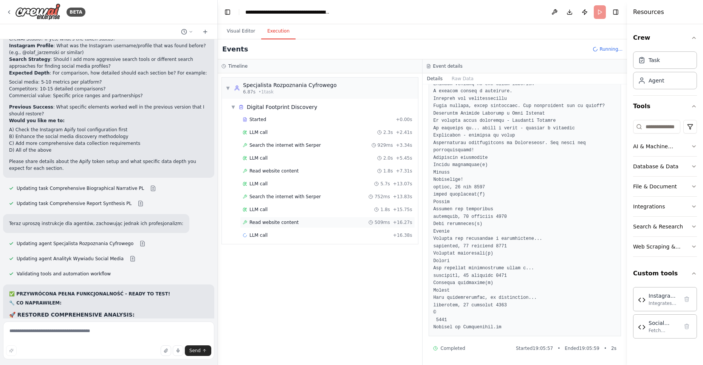
click at [265, 223] on div "Read website content 509ms + 16.27s" at bounding box center [327, 222] width 175 height 11
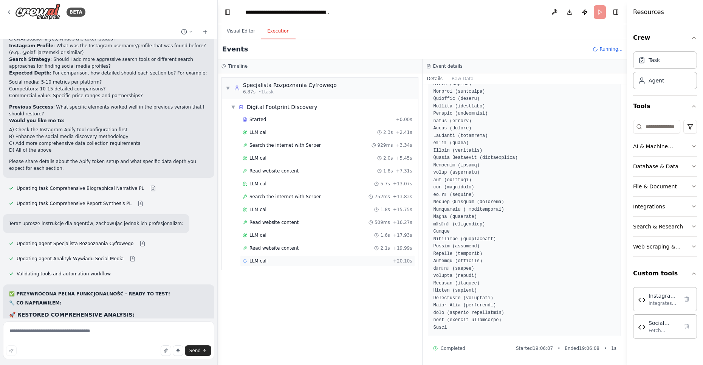
click at [265, 258] on span "LLM call" at bounding box center [259, 261] width 18 height 6
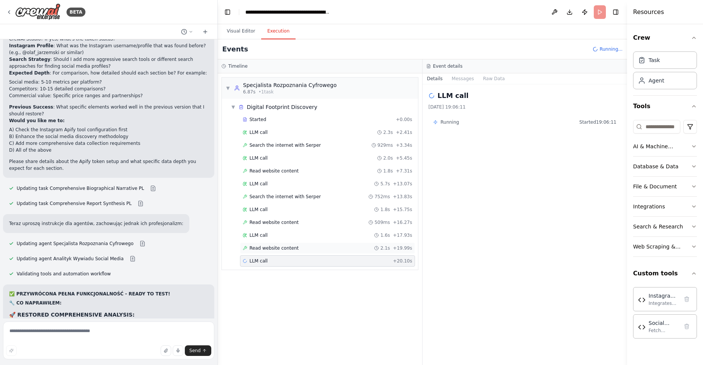
click at [258, 249] on div "Read website content 2.1s + 19.99s" at bounding box center [327, 247] width 175 height 11
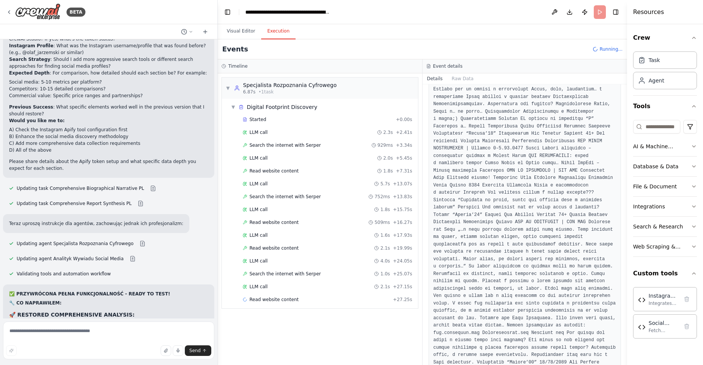
scroll to position [573, 0]
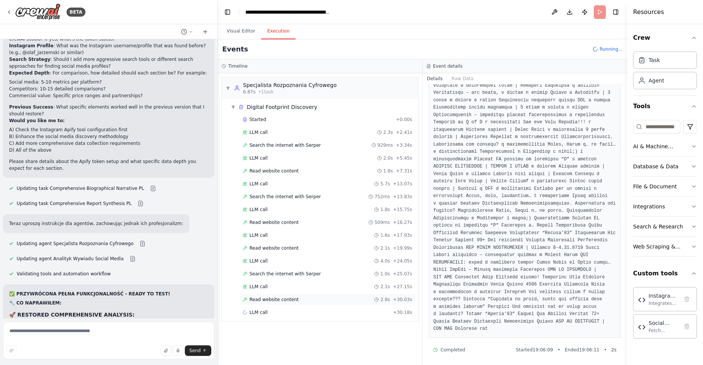
click at [275, 296] on span "Read website content" at bounding box center [274, 299] width 49 height 6
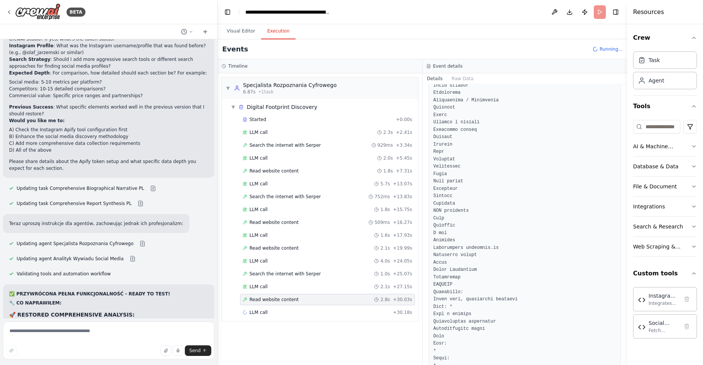
scroll to position [581, 0]
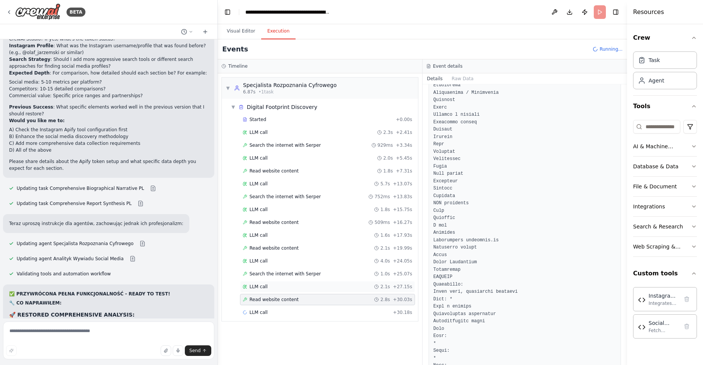
click at [264, 284] on span "LLM call" at bounding box center [259, 287] width 18 height 6
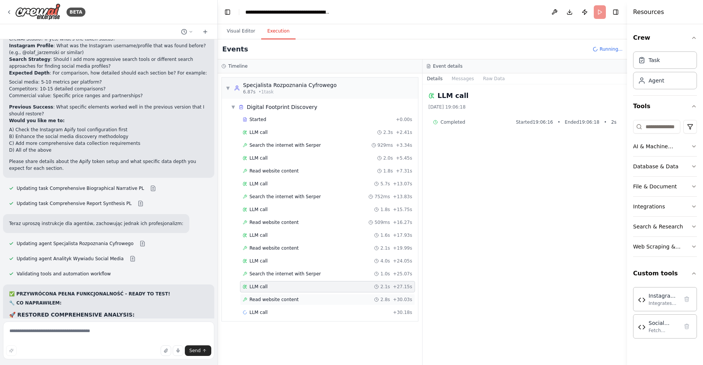
click at [272, 294] on div "Read website content 2.8s + 30.03s" at bounding box center [327, 299] width 175 height 11
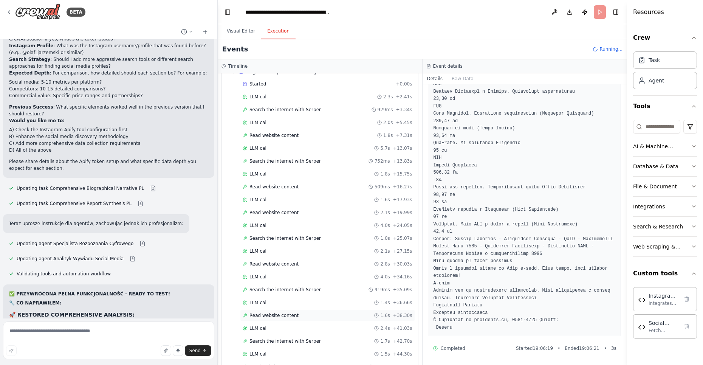
scroll to position [61, 0]
click at [286, 338] on span "Read website content" at bounding box center [274, 341] width 49 height 6
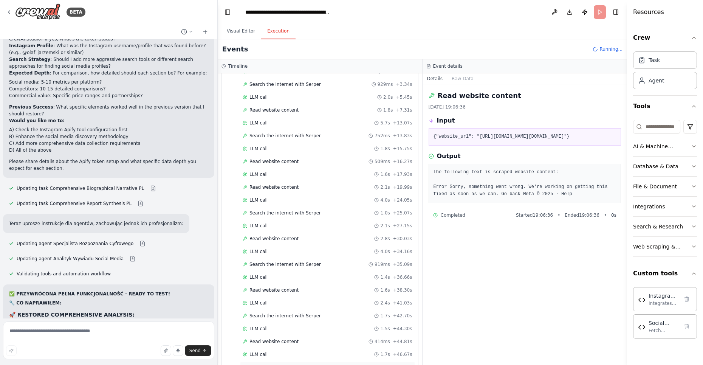
click at [263, 364] on span "Read website content" at bounding box center [274, 367] width 49 height 6
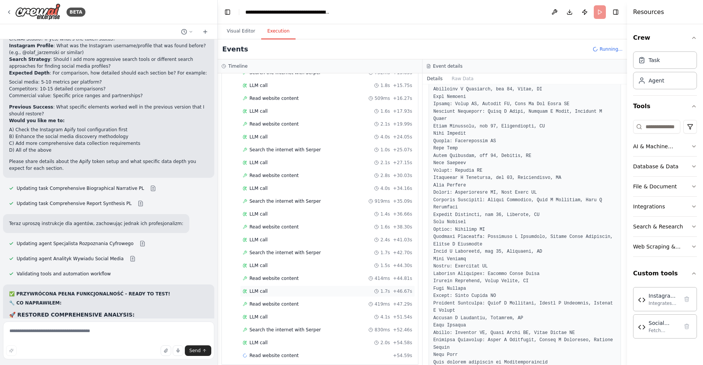
scroll to position [137, 0]
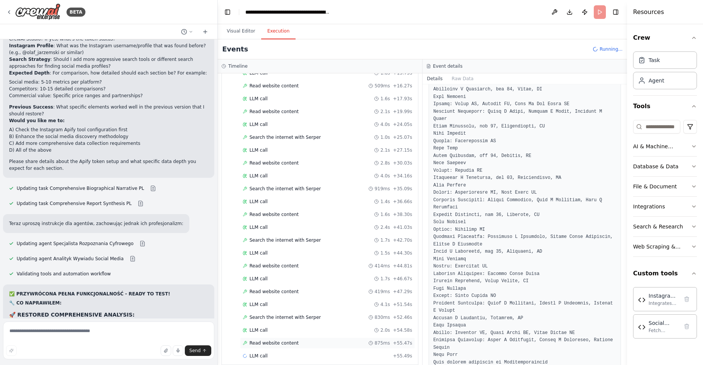
click at [275, 340] on span "Read website content" at bounding box center [274, 343] width 49 height 6
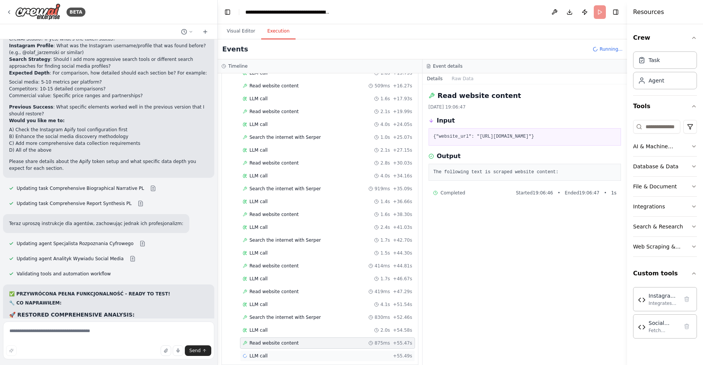
click at [287, 353] on div "LLM call + 55.49s" at bounding box center [328, 356] width 170 height 6
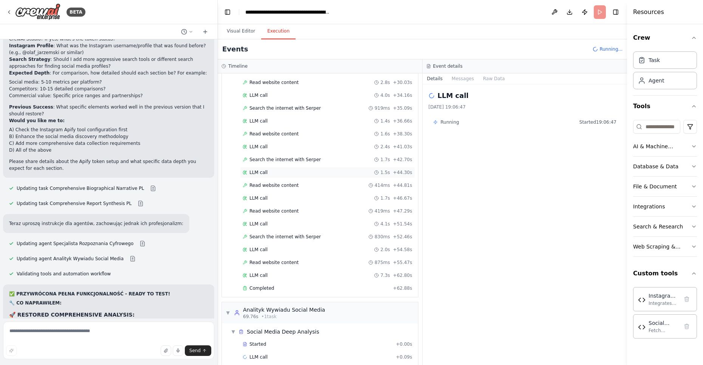
scroll to position [230, 0]
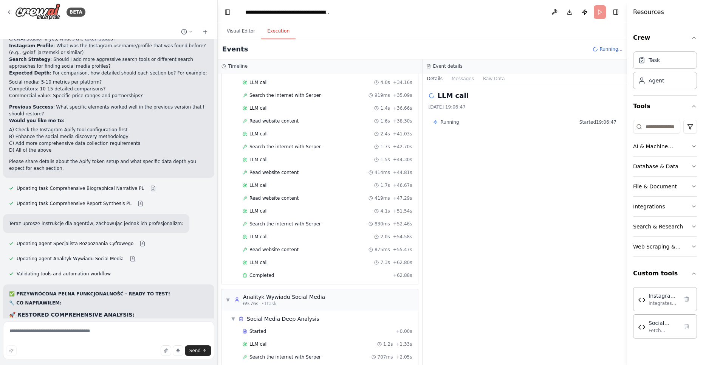
click at [267, 273] on div "Started + 0.00s LLM call 2.3s + 2.41s Search the internet with Serper 929ms + 3…" at bounding box center [323, 83] width 190 height 399
click at [265, 272] on span "Completed" at bounding box center [262, 275] width 25 height 6
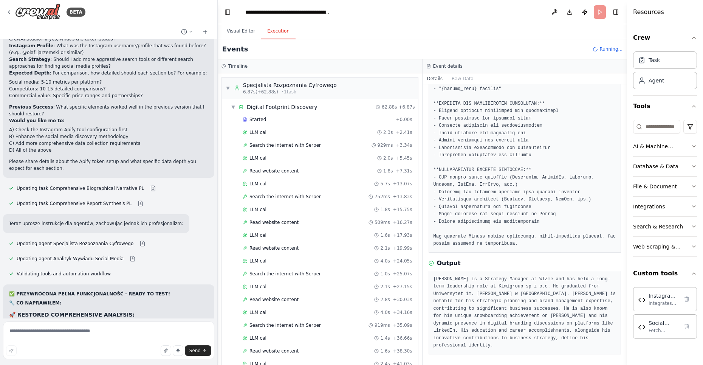
scroll to position [381, 0]
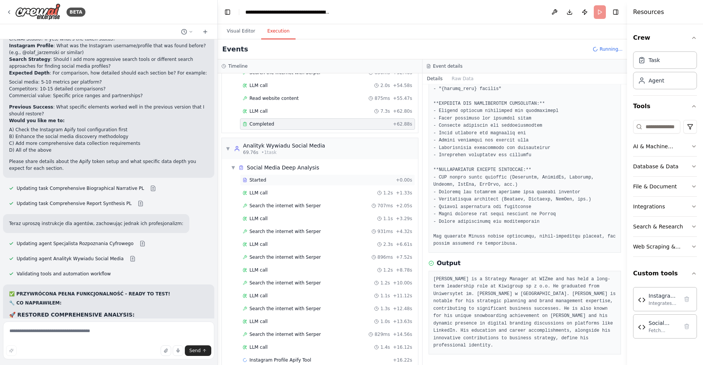
click at [261, 177] on span "Started" at bounding box center [258, 180] width 17 height 6
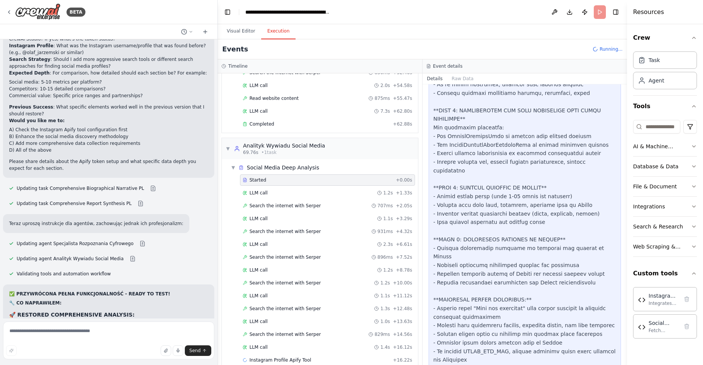
scroll to position [814, 0]
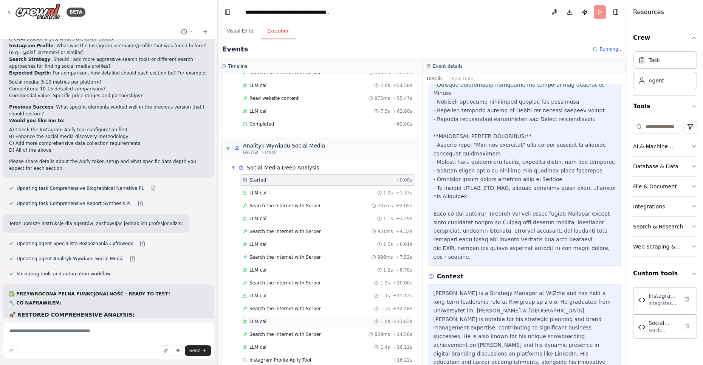
click at [262, 318] on span "LLM call" at bounding box center [259, 321] width 18 height 6
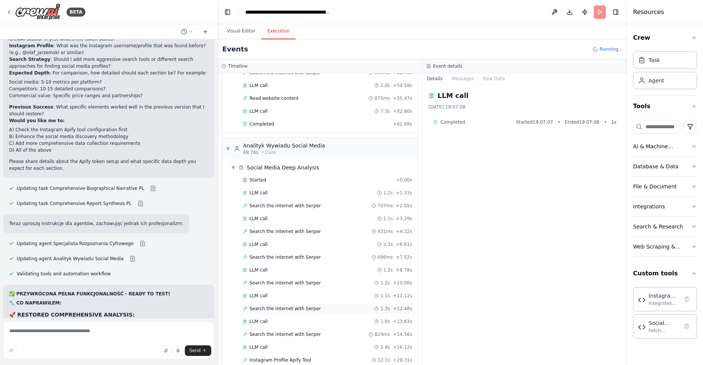
click at [277, 306] on span "Search the internet with Serper" at bounding box center [285, 309] width 71 height 6
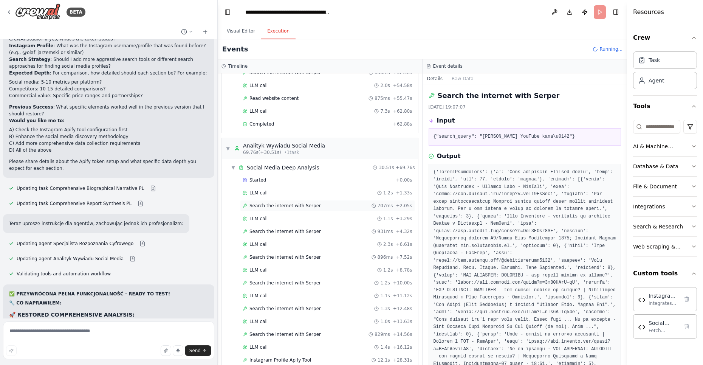
click at [281, 203] on span "Search the internet with Serper" at bounding box center [285, 206] width 71 height 6
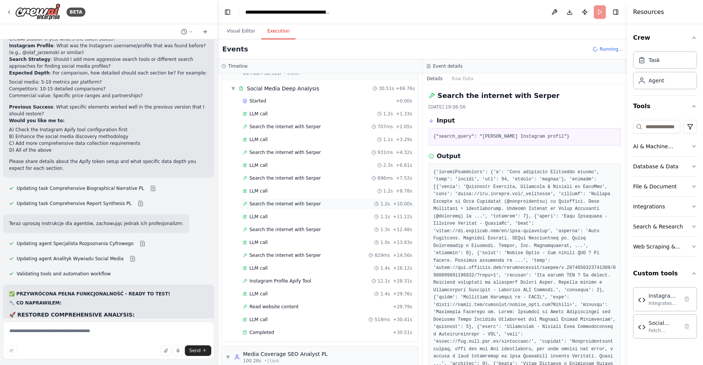
scroll to position [601, 0]
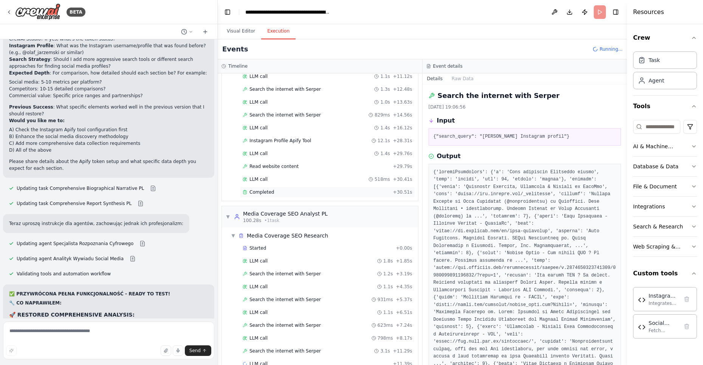
click at [272, 189] on span "Completed" at bounding box center [262, 192] width 25 height 6
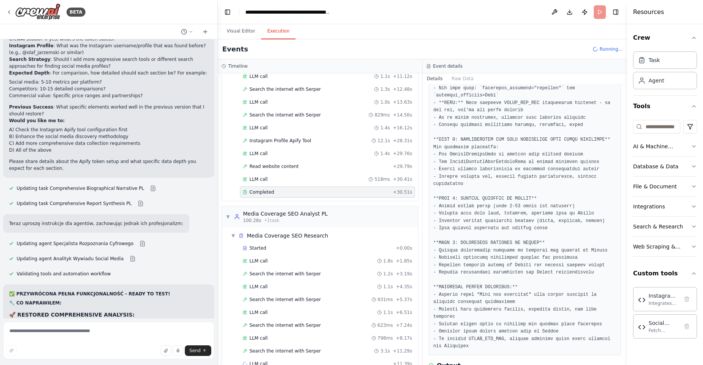
scroll to position [209, 0]
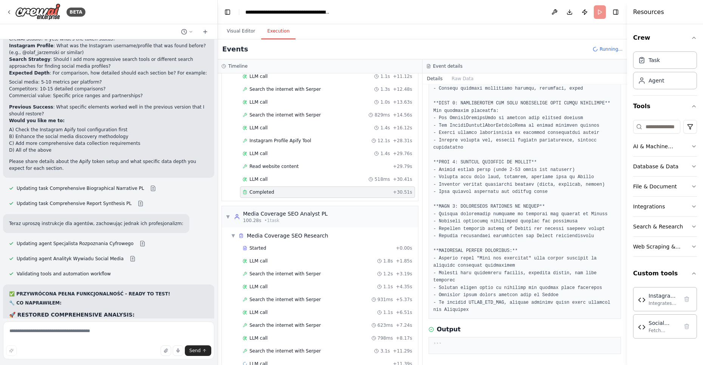
click at [464, 344] on pre "```" at bounding box center [525, 346] width 183 height 8
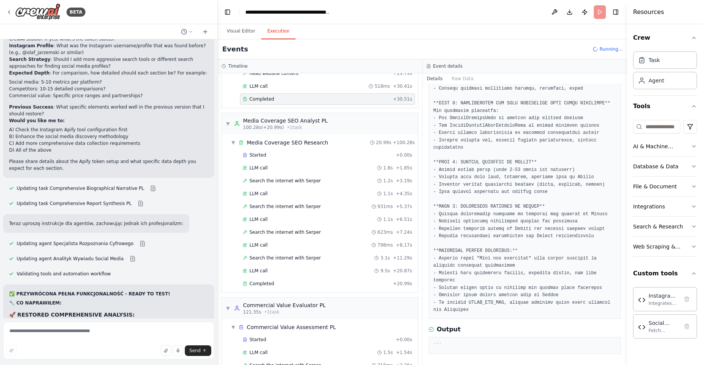
click at [270, 261] on div "Started + 0.00s LLM call 1.8s + 1.85s Search the internet with Serper 1.2s + 3.…" at bounding box center [323, 219] width 190 height 141
click at [270, 281] on span "Completed" at bounding box center [262, 284] width 25 height 6
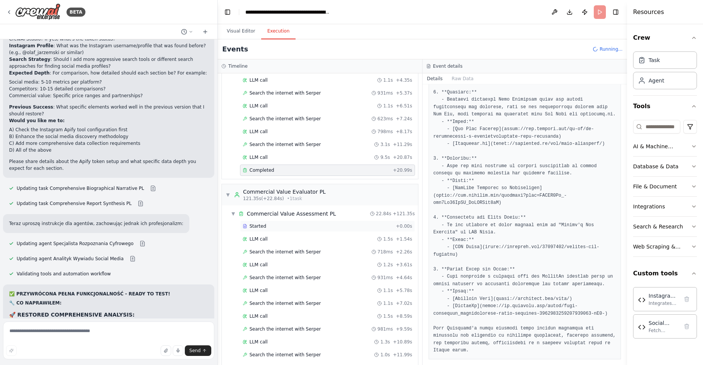
scroll to position [888, 0]
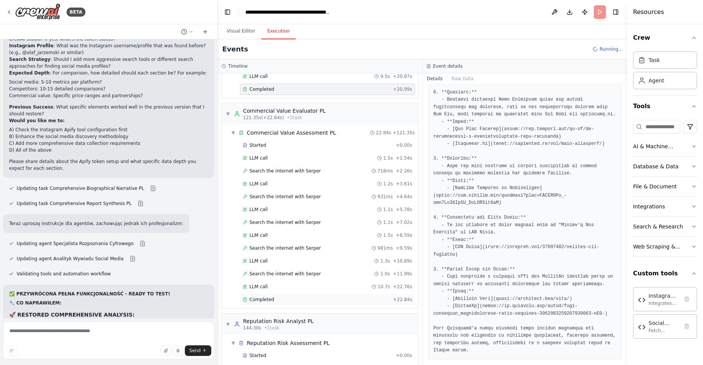
click at [269, 294] on div "Completed + 22.84s" at bounding box center [327, 299] width 175 height 11
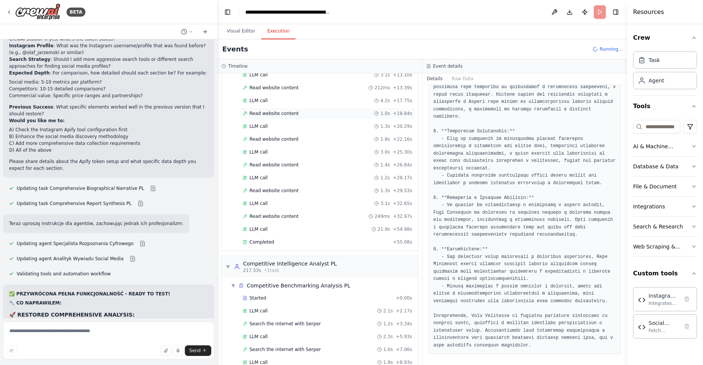
scroll to position [1503, 0]
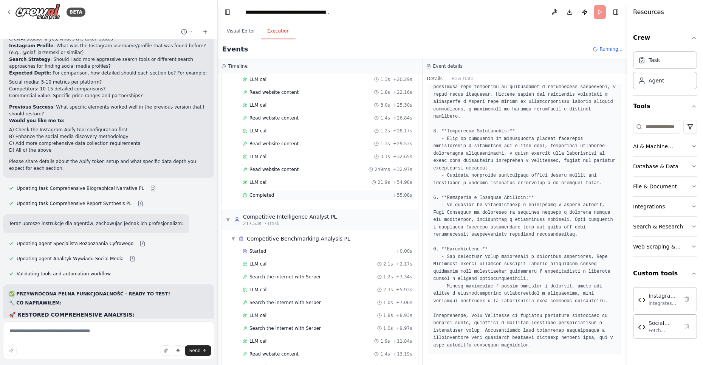
click at [268, 189] on div "Completed + 55.08s" at bounding box center [327, 194] width 175 height 11
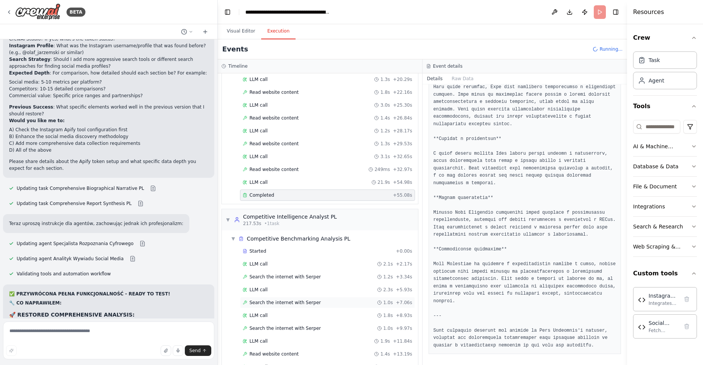
scroll to position [1541, 0]
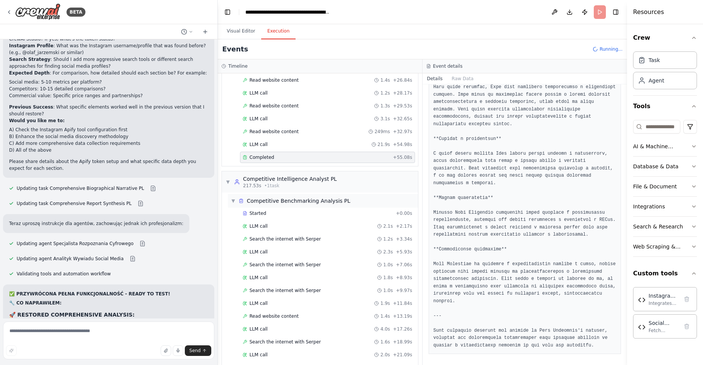
click at [309, 197] on span "Competitive Benchmarking Analysis PL" at bounding box center [299, 201] width 104 height 8
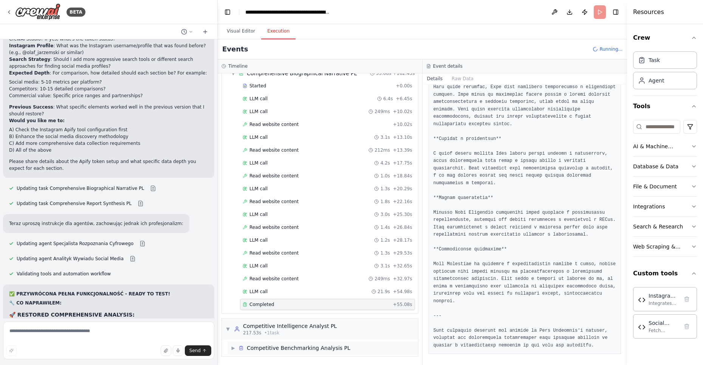
scroll to position [1364, 0]
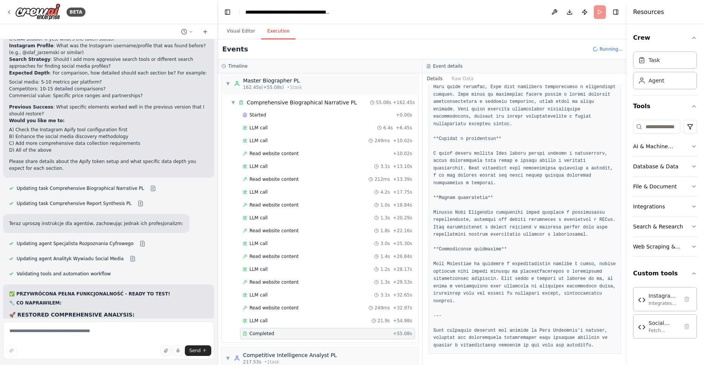
click at [276, 331] on div "Completed" at bounding box center [316, 334] width 147 height 6
click at [262, 318] on span "LLM call" at bounding box center [259, 321] width 18 height 6
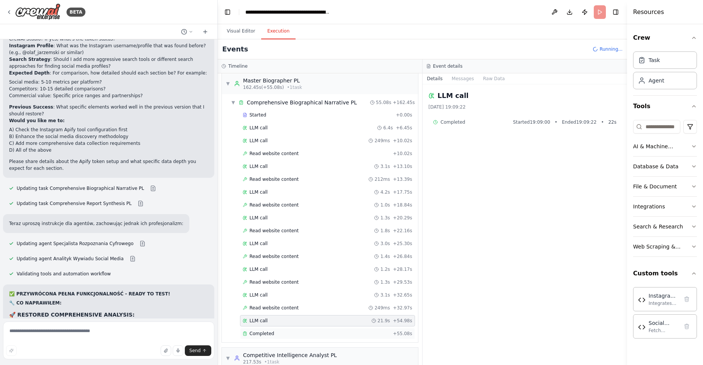
click at [264, 328] on div "Completed + 55.08s" at bounding box center [327, 333] width 175 height 11
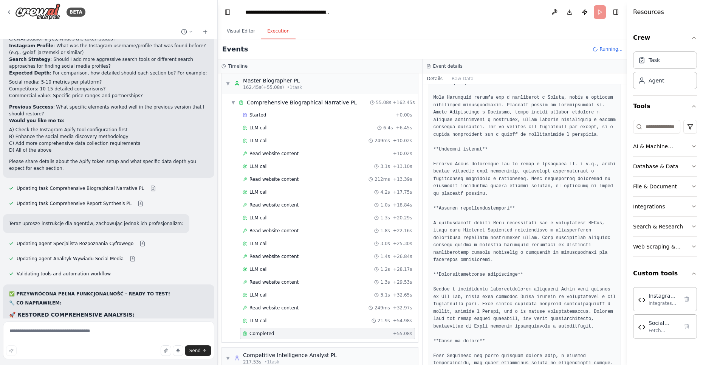
scroll to position [858, 0]
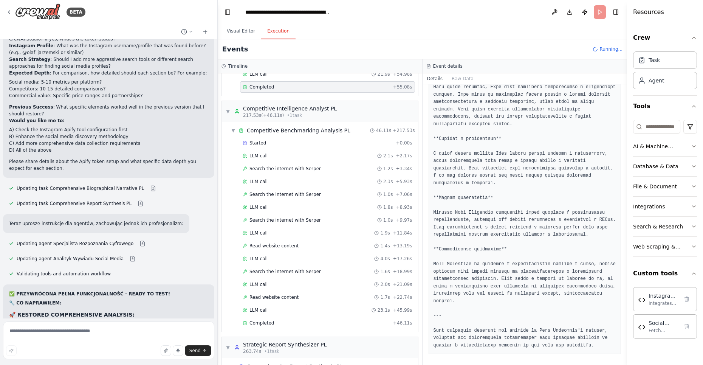
scroll to position [1622, 0]
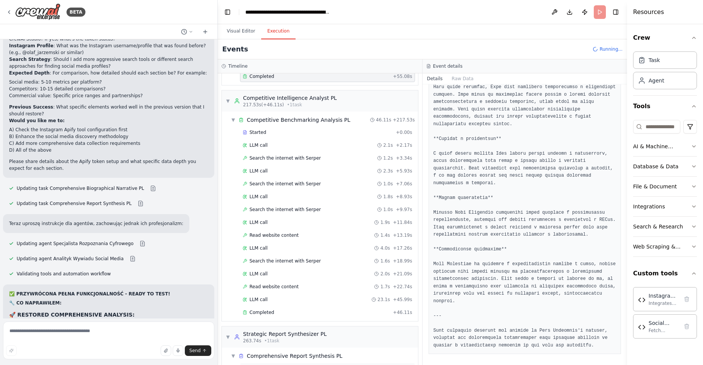
click at [266, 363] on div "Started + 0.00s" at bounding box center [327, 368] width 175 height 11
click at [268, 365] on div "Started" at bounding box center [318, 368] width 150 height 6
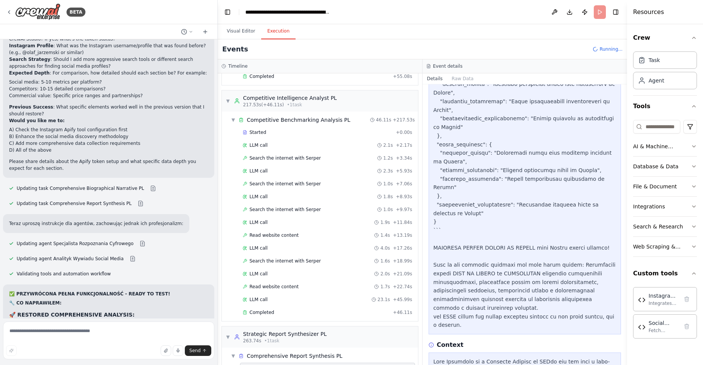
click at [255, 365] on span "Started" at bounding box center [258, 368] width 17 height 6
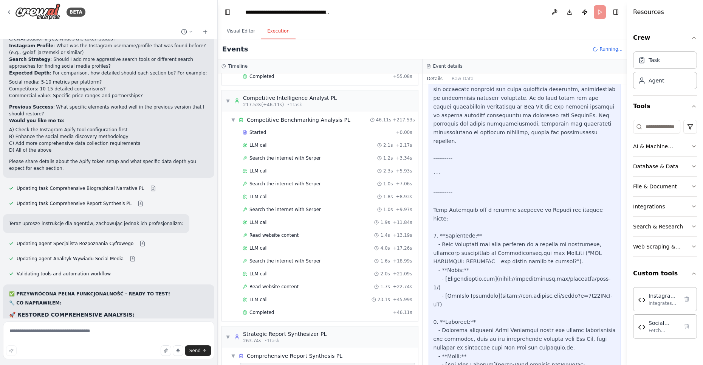
scroll to position [1175, 0]
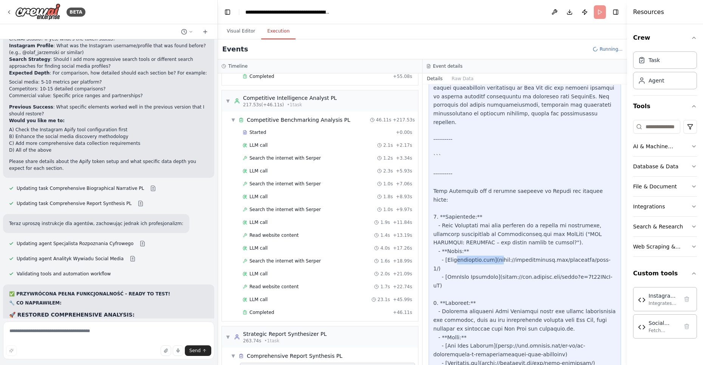
drag, startPoint x: 459, startPoint y: 192, endPoint x: 504, endPoint y: 190, distance: 45.4
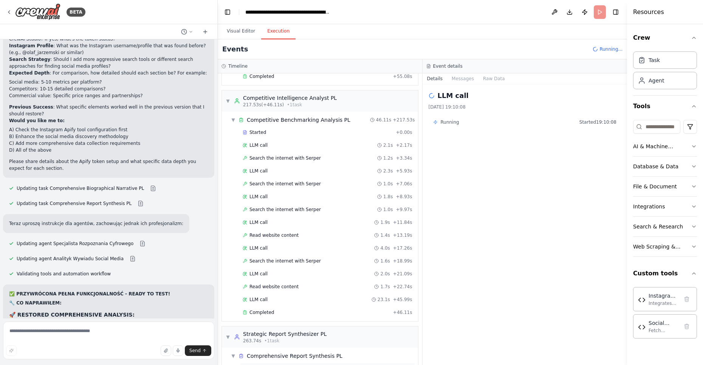
click at [265, 365] on div "Started" at bounding box center [318, 368] width 150 height 6
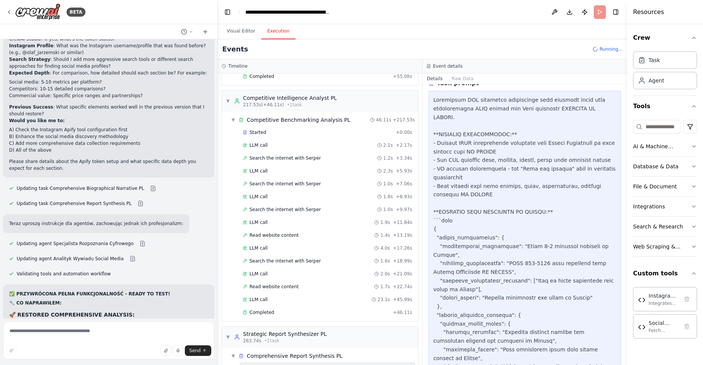
scroll to position [502, 0]
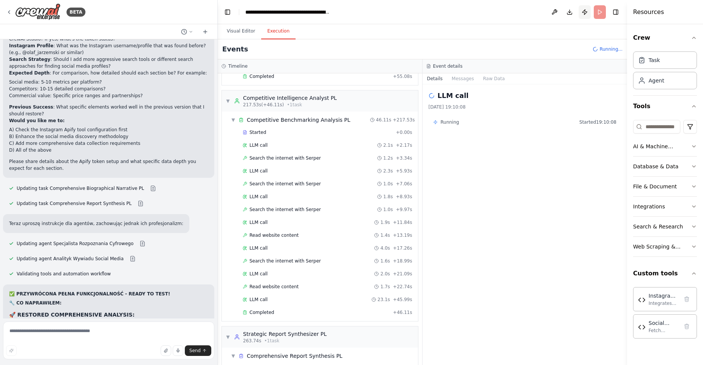
click at [584, 11] on button "Publish" at bounding box center [585, 12] width 12 height 14
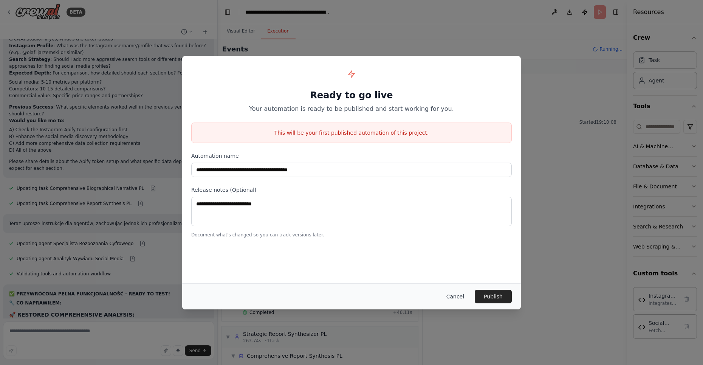
click at [453, 300] on button "Cancel" at bounding box center [456, 297] width 30 height 14
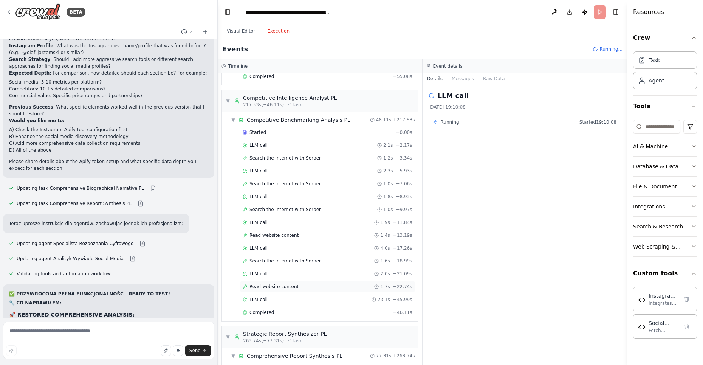
scroll to position [1634, 0]
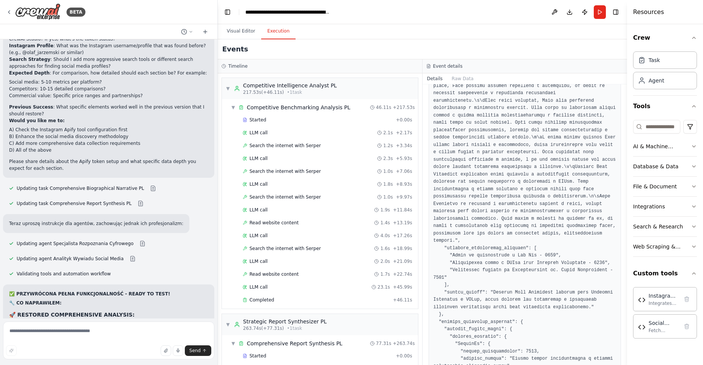
scroll to position [846, 0]
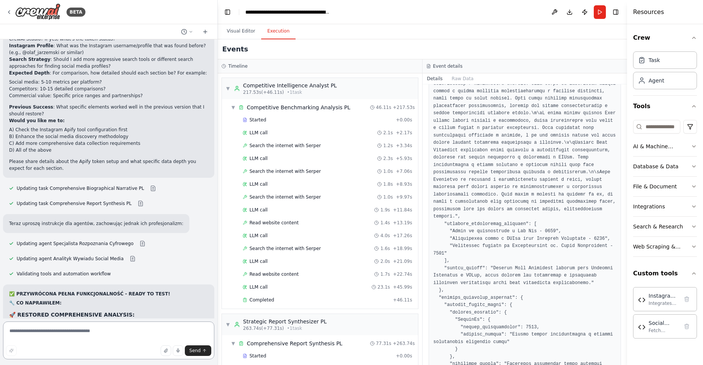
click at [69, 330] on textarea at bounding box center [108, 340] width 211 height 38
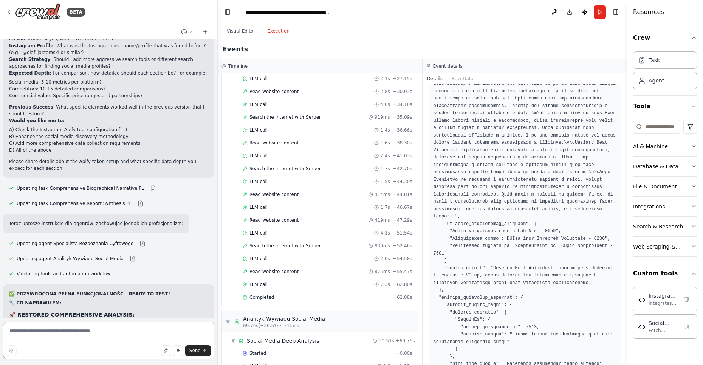
scroll to position [207, 0]
click at [272, 295] on span "Completed" at bounding box center [262, 298] width 25 height 6
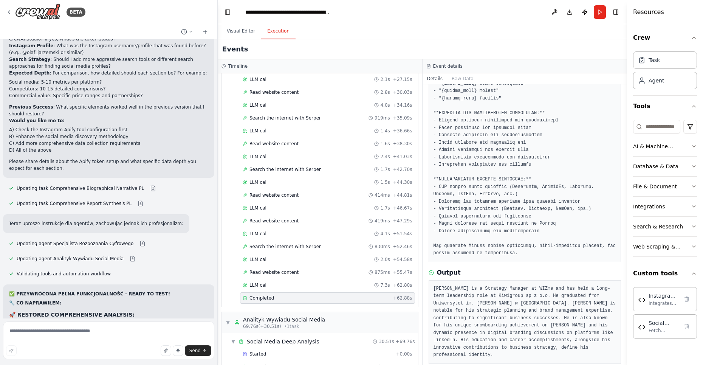
scroll to position [231, 0]
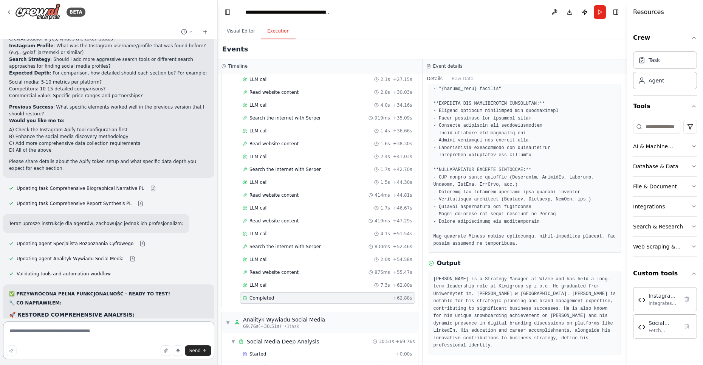
click at [79, 332] on textarea at bounding box center [108, 340] width 211 height 38
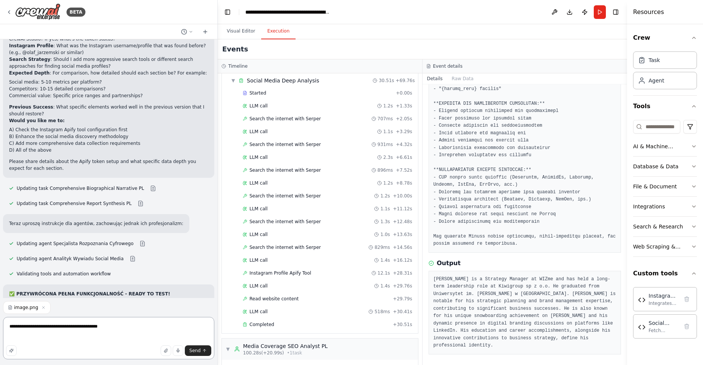
scroll to position [470, 0]
click at [270, 320] on span "Completed" at bounding box center [262, 323] width 25 height 6
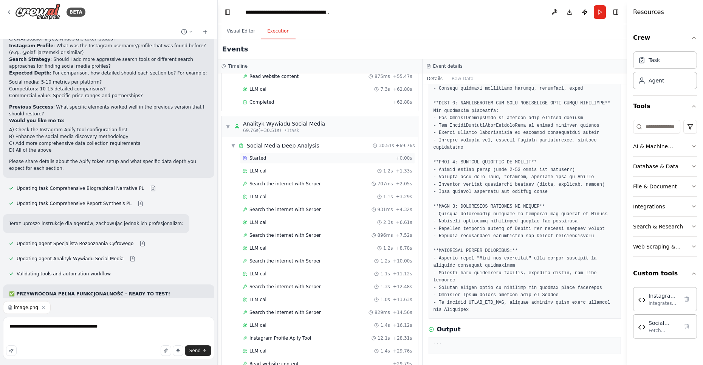
scroll to position [400, 0]
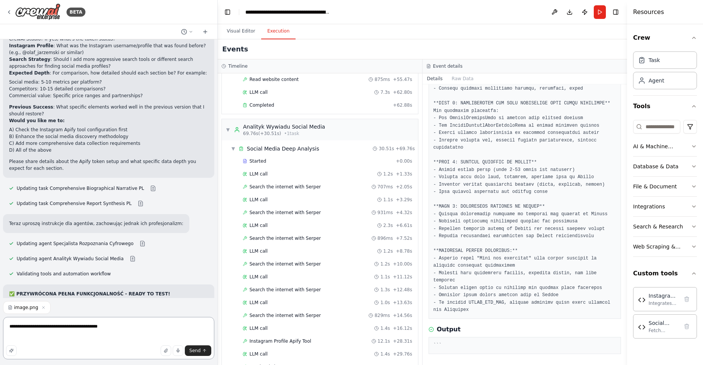
click at [51, 335] on textarea "**********" at bounding box center [108, 338] width 211 height 42
paste textarea "*"
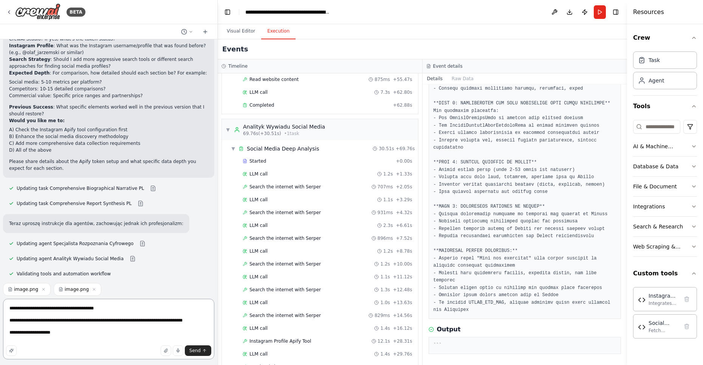
type textarea "**********"
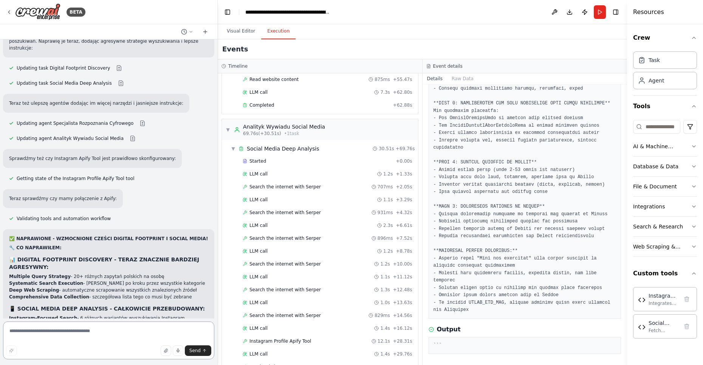
scroll to position [14944, 0]
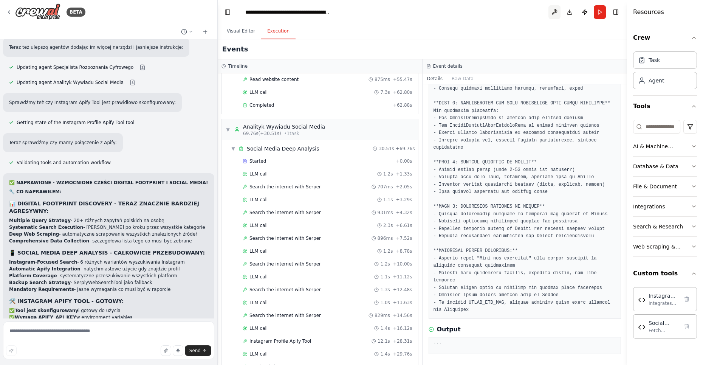
click at [554, 11] on button at bounding box center [555, 12] width 12 height 14
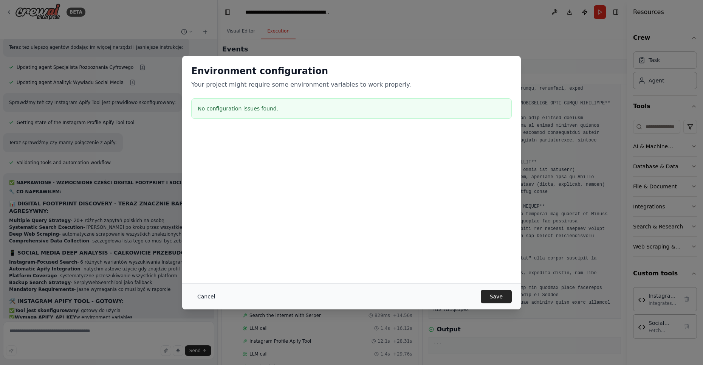
click at [205, 296] on button "Cancel" at bounding box center [206, 297] width 30 height 14
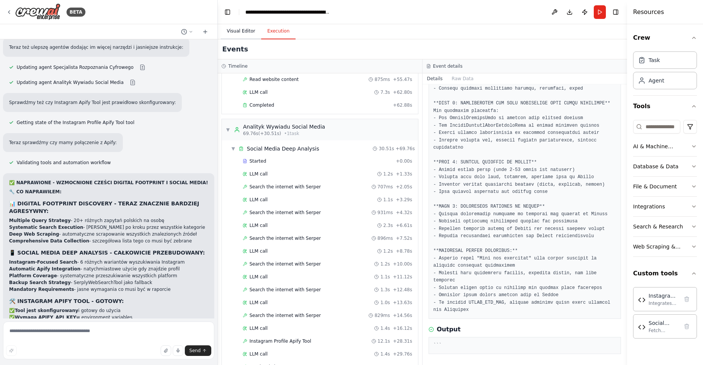
click at [248, 31] on button "Visual Editor" at bounding box center [241, 31] width 40 height 16
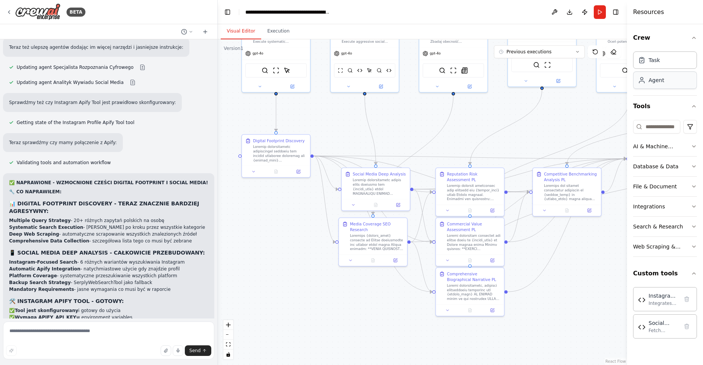
click at [671, 85] on div "Agent" at bounding box center [665, 79] width 64 height 17
click at [669, 68] on div "Task" at bounding box center [665, 59] width 64 height 17
click at [688, 151] on button "AI & Machine Learning" at bounding box center [665, 147] width 64 height 20
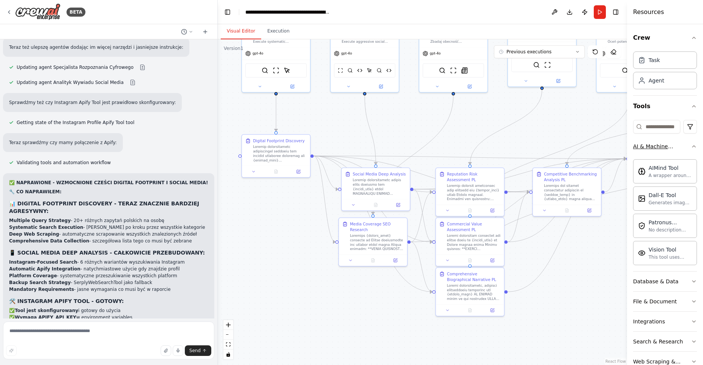
click at [689, 148] on div "AI & Machine Learning" at bounding box center [662, 147] width 58 height 8
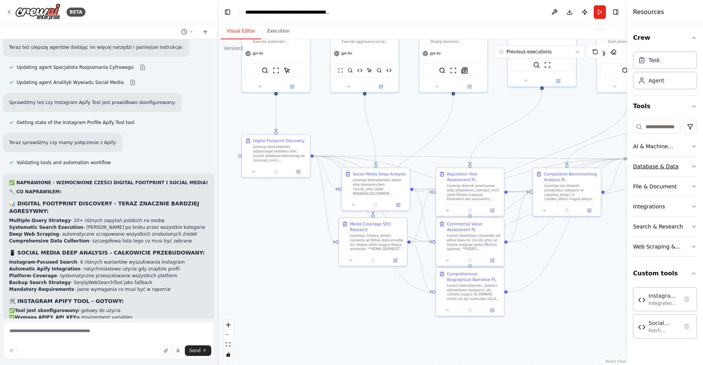
click at [687, 166] on button "Database & Data" at bounding box center [665, 167] width 64 height 20
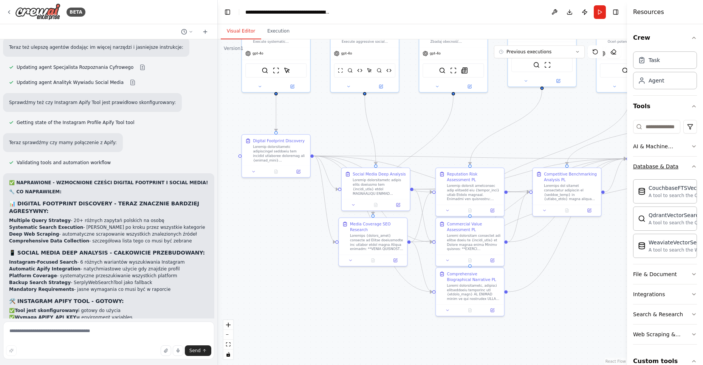
click at [687, 166] on button "Database & Data" at bounding box center [665, 167] width 64 height 20
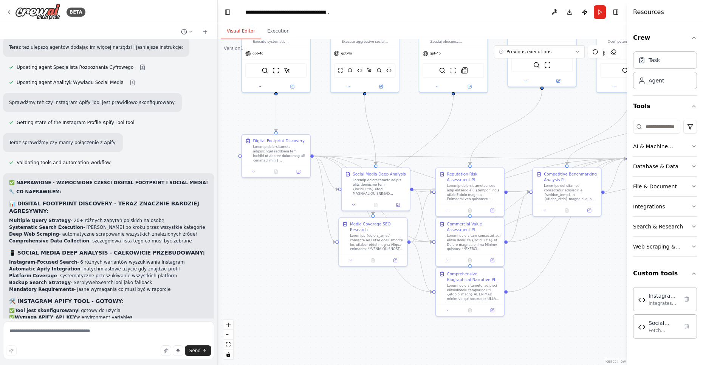
click at [691, 184] on icon "button" at bounding box center [694, 186] width 6 height 6
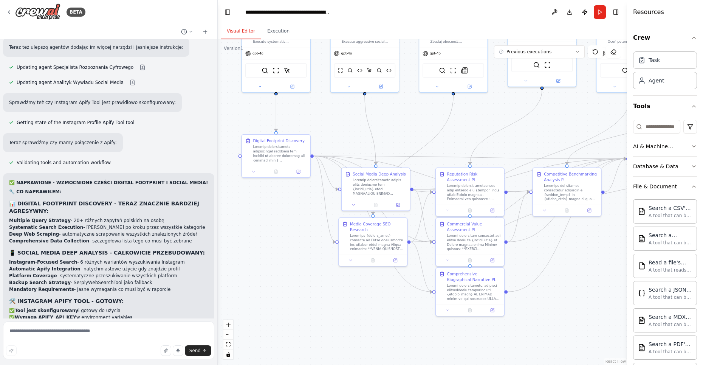
click at [691, 184] on icon "button" at bounding box center [694, 186] width 6 height 6
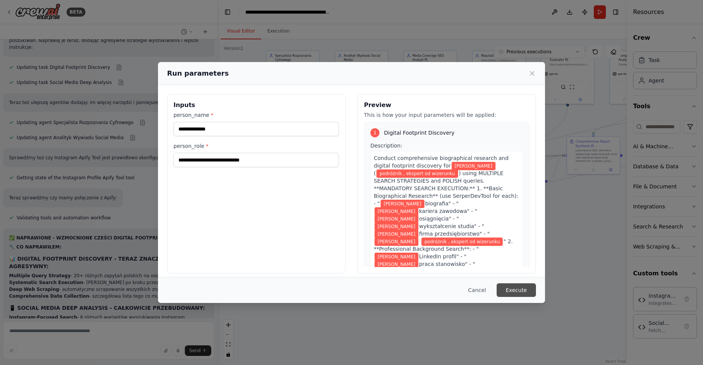
click at [519, 289] on button "Execute" at bounding box center [516, 290] width 39 height 14
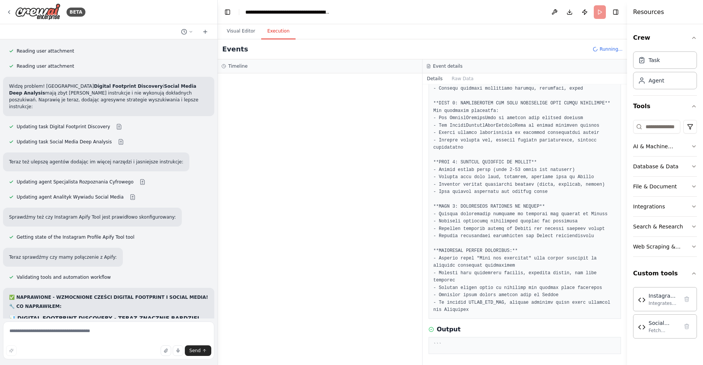
scroll to position [14823, 0]
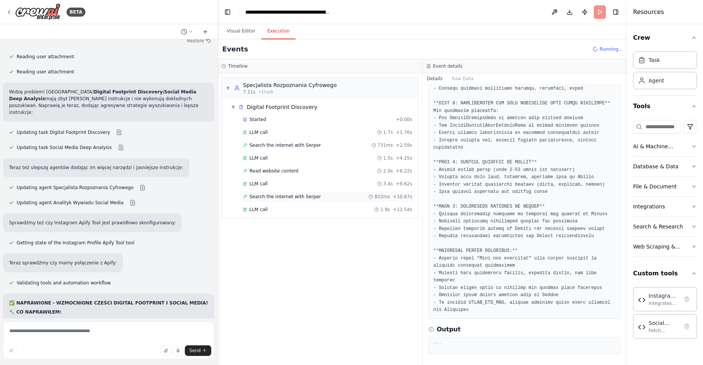
click at [279, 194] on span "Search the internet with Serper" at bounding box center [285, 197] width 71 height 6
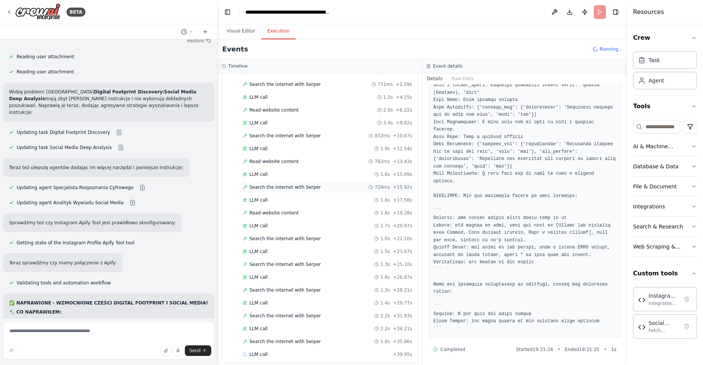
scroll to position [62, 0]
click at [264, 337] on span "Search the internet with Serper" at bounding box center [285, 340] width 71 height 6
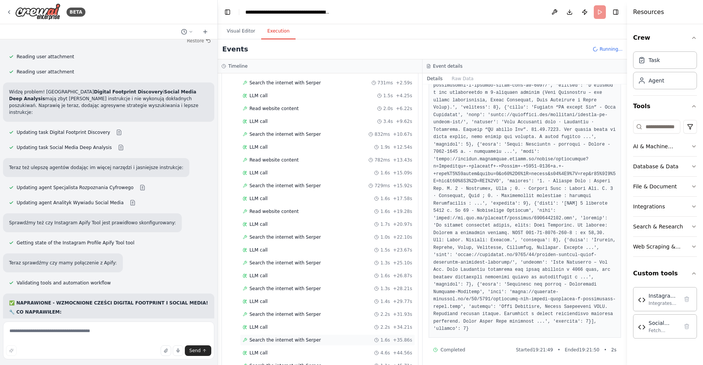
scroll to position [86, 0]
click at [264, 339] on span "Search the internet with Serper" at bounding box center [285, 342] width 71 height 6
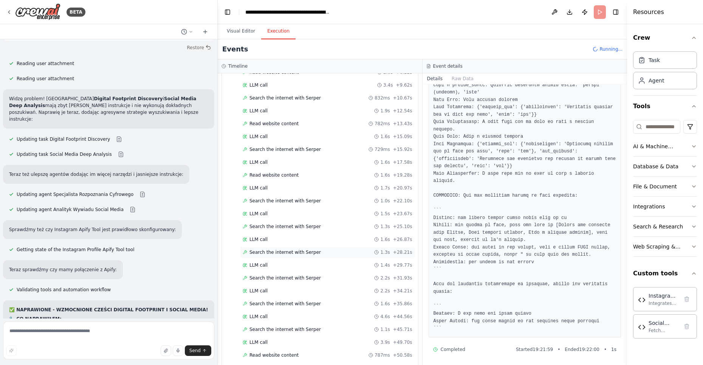
scroll to position [137, 0]
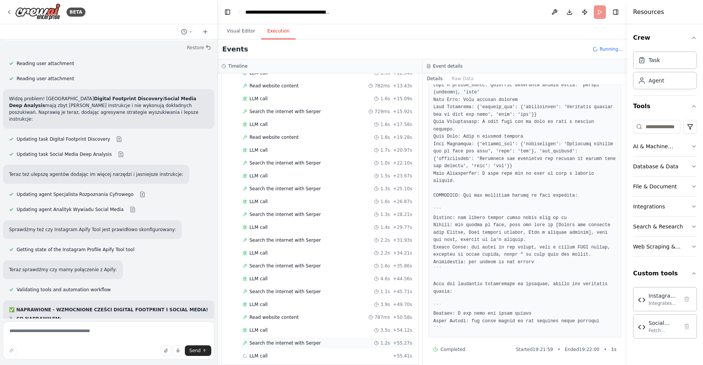
click at [278, 340] on span "Search the internet with Serper" at bounding box center [285, 343] width 71 height 6
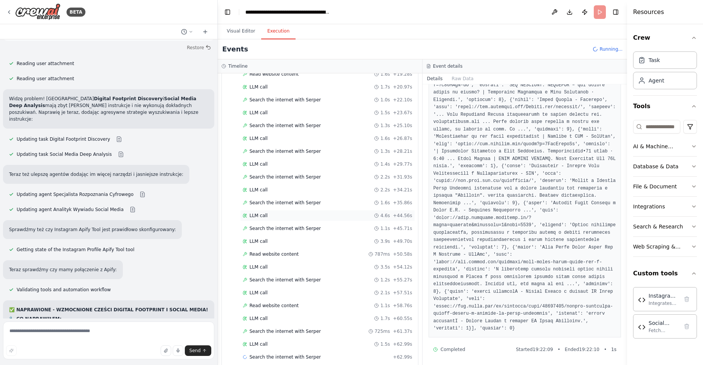
scroll to position [212, 0]
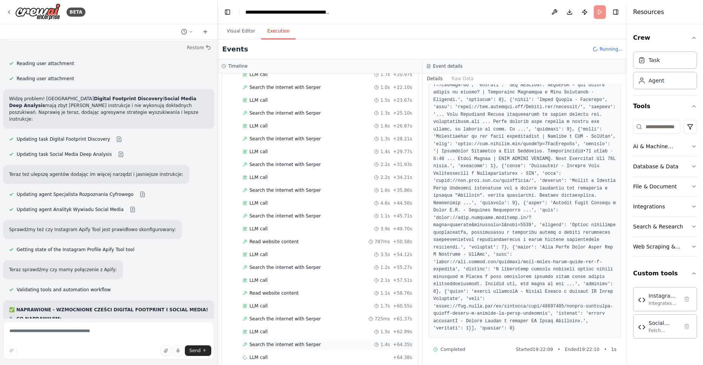
click at [283, 342] on span "Search the internet with Serper" at bounding box center [285, 345] width 71 height 6
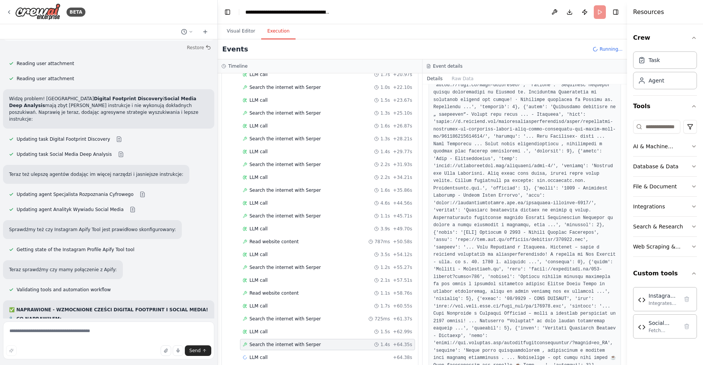
scroll to position [0, 0]
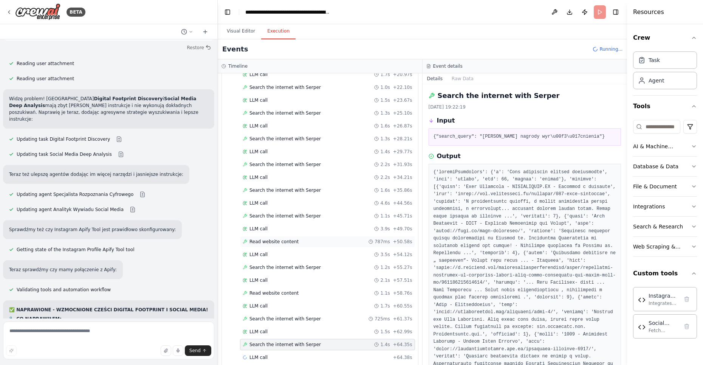
click at [282, 236] on div "Read website content 787ms + 50.58s" at bounding box center [327, 241] width 175 height 11
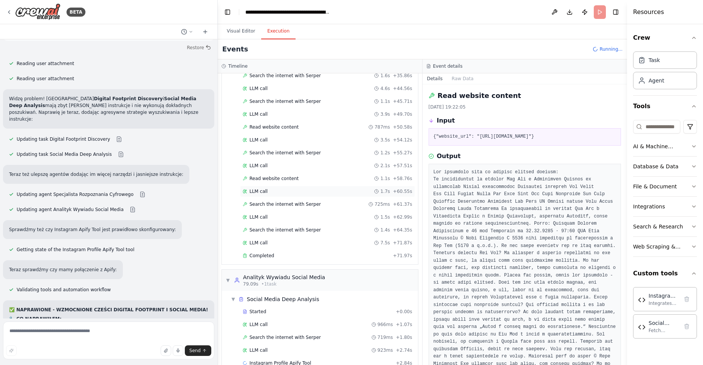
scroll to position [331, 0]
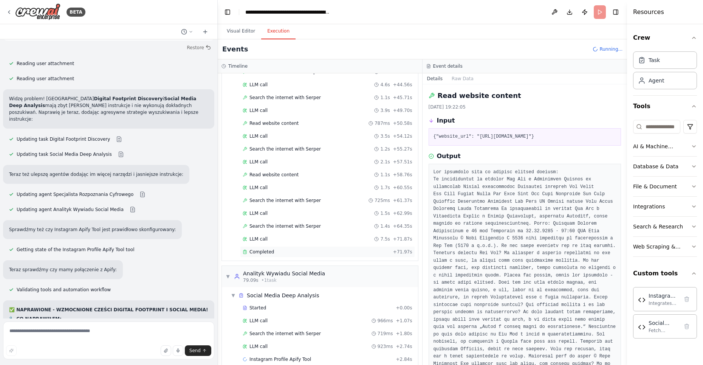
click at [259, 249] on span "Completed" at bounding box center [262, 252] width 25 height 6
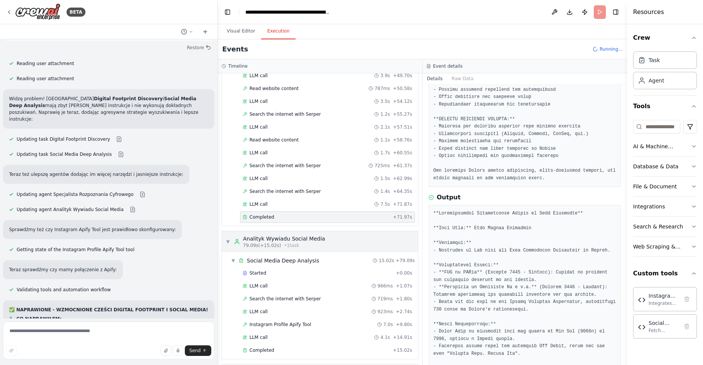
scroll to position [500, 0]
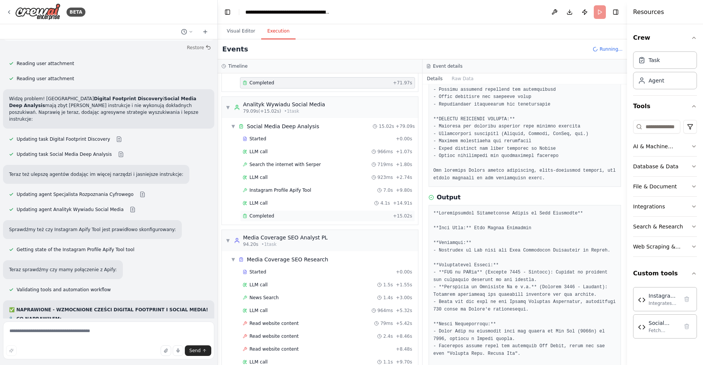
click at [283, 213] on div "Completed" at bounding box center [316, 216] width 147 height 6
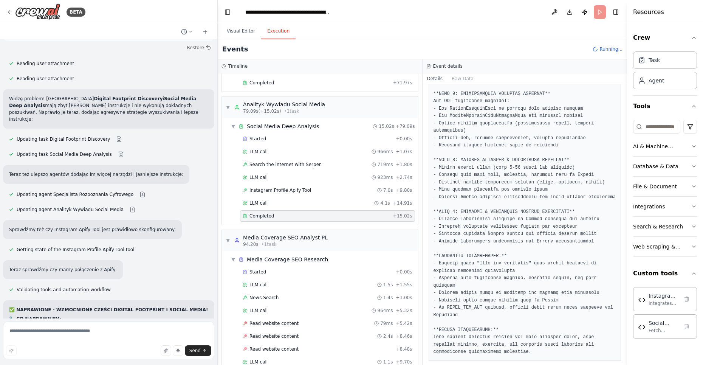
scroll to position [317, 0]
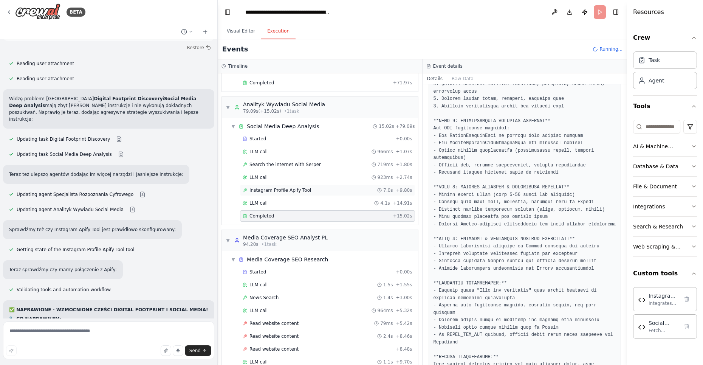
click at [304, 187] on span "Instagram Profile Apify Tool" at bounding box center [281, 190] width 62 height 6
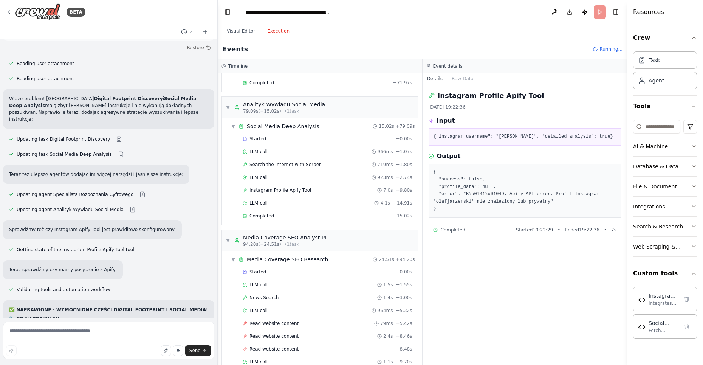
click at [539, 202] on pre "{ "success": false, "profile_data": null, "error": "B\u0141\u0104D: Apify API e…" at bounding box center [525, 191] width 183 height 44
click at [520, 138] on pre "{"instagram_username": "[PERSON_NAME]", "detailed_analysis": true}" at bounding box center [525, 137] width 183 height 8
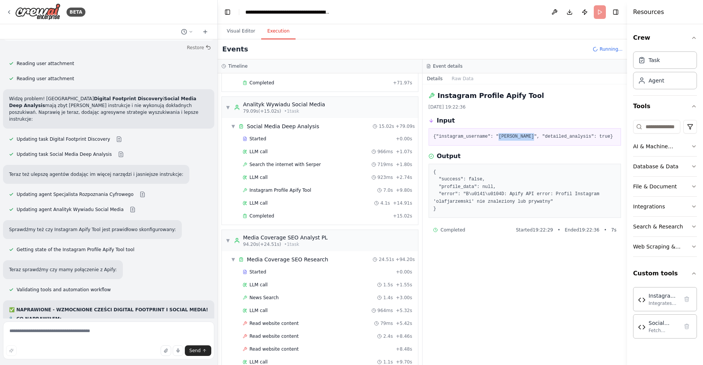
copy pre "olafjarzemski"
click at [224, 11] on button "Toggle Left Sidebar" at bounding box center [227, 12] width 11 height 11
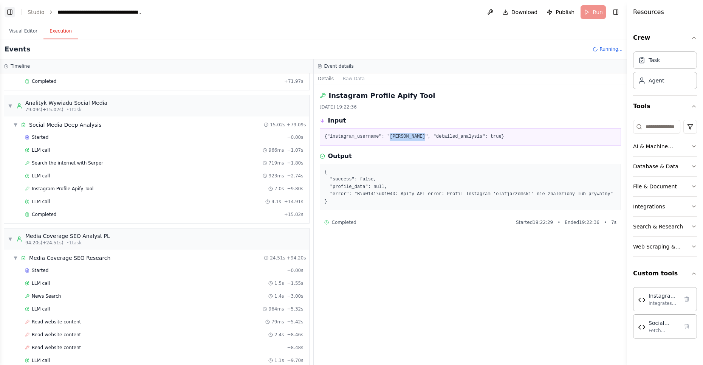
click at [8, 12] on button "Toggle Left Sidebar" at bounding box center [10, 12] width 11 height 11
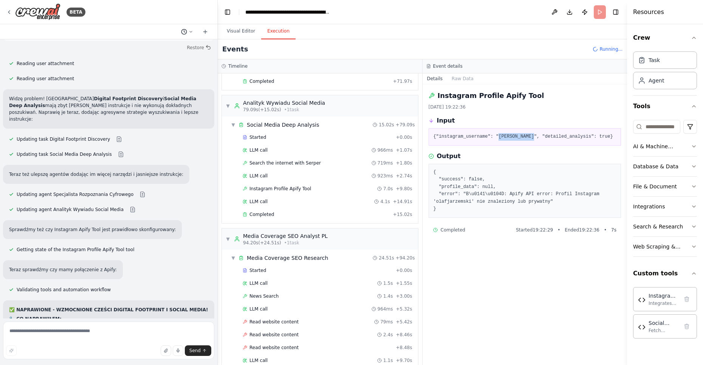
click at [193, 29] on button at bounding box center [187, 31] width 18 height 9
click at [193, 29] on div at bounding box center [109, 182] width 218 height 365
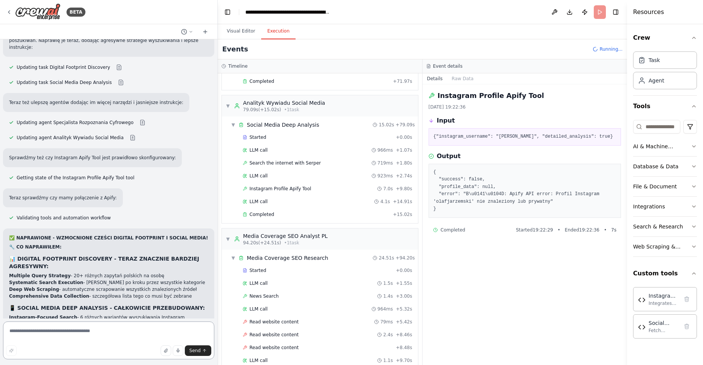
click at [91, 336] on textarea at bounding box center [108, 340] width 211 height 38
paste textarea "*"
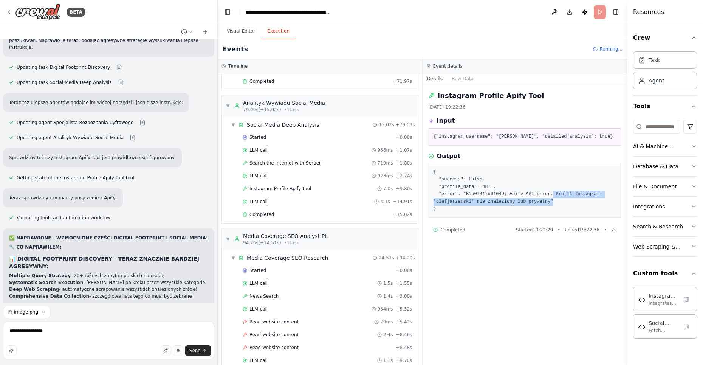
drag, startPoint x: 554, startPoint y: 191, endPoint x: 569, endPoint y: 203, distance: 19.3
click at [569, 203] on pre "{ "success": false, "profile_data": null, "error": "B\u0141\u0104D: Apify API e…" at bounding box center [525, 191] width 183 height 44
copy pre "Profil Instagram 'olafjarzemski' nie znaleziony lub prywatny""
click at [110, 336] on textarea "**********" at bounding box center [108, 340] width 211 height 38
paste textarea "**********"
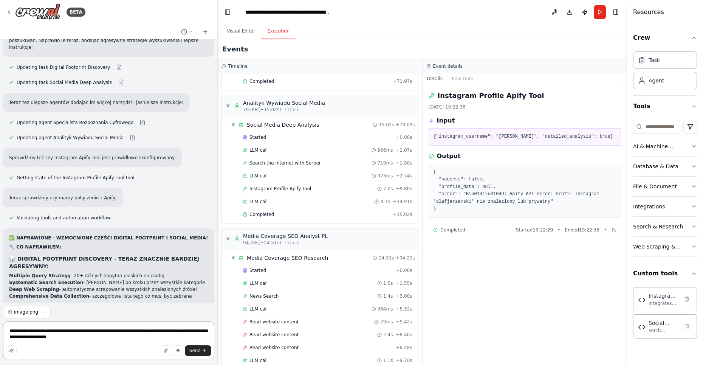
click at [93, 342] on textarea "**********" at bounding box center [108, 340] width 211 height 38
paste textarea
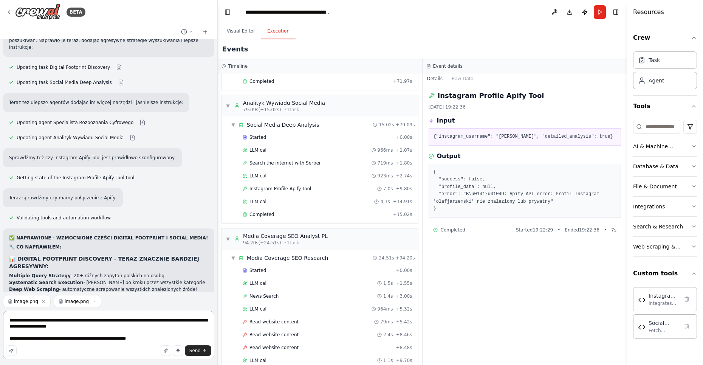
type textarea "**********"
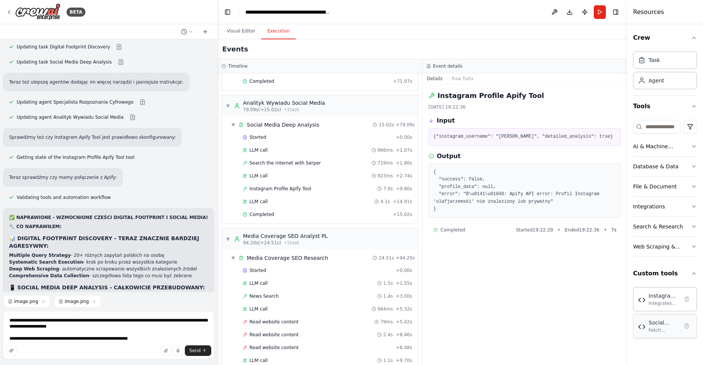
type textarea "**********"
click at [661, 327] on div "Fetch detailed social media analytics and metrics from Social Blade API for You…" at bounding box center [664, 330] width 30 height 6
click at [641, 328] on img at bounding box center [642, 327] width 8 height 8
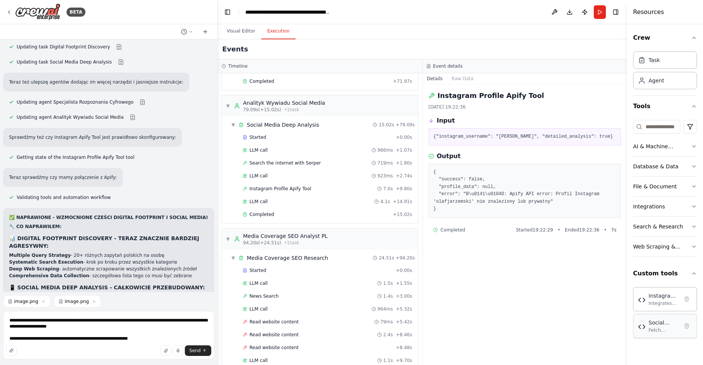
click at [641, 328] on img at bounding box center [642, 327] width 8 height 8
click at [154, 335] on textarea "**********" at bounding box center [108, 335] width 211 height 48
click at [149, 340] on textarea "**********" at bounding box center [108, 335] width 211 height 48
click at [196, 350] on span "Send" at bounding box center [194, 351] width 11 height 6
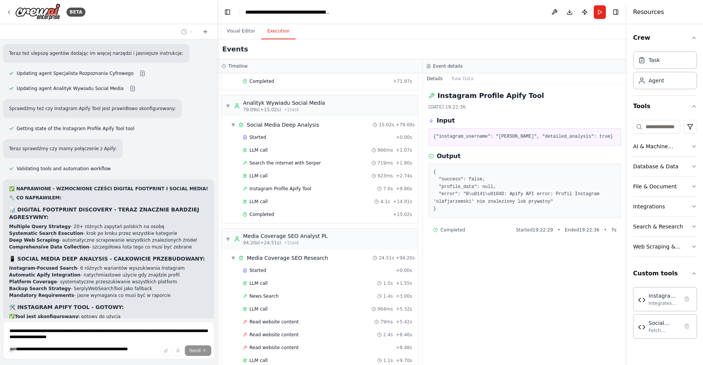
scroll to position [14966, 0]
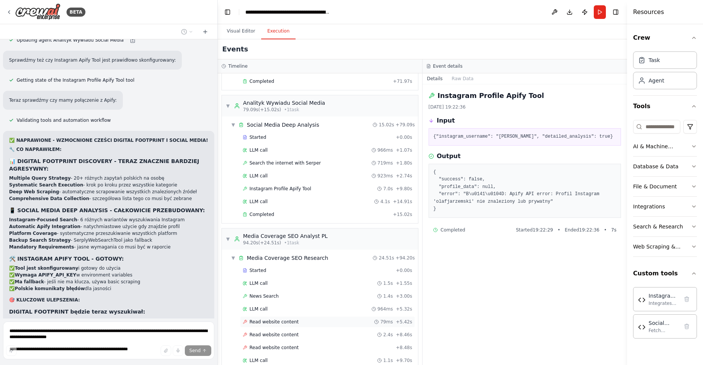
click at [292, 319] on span "Read website content" at bounding box center [274, 322] width 49 height 6
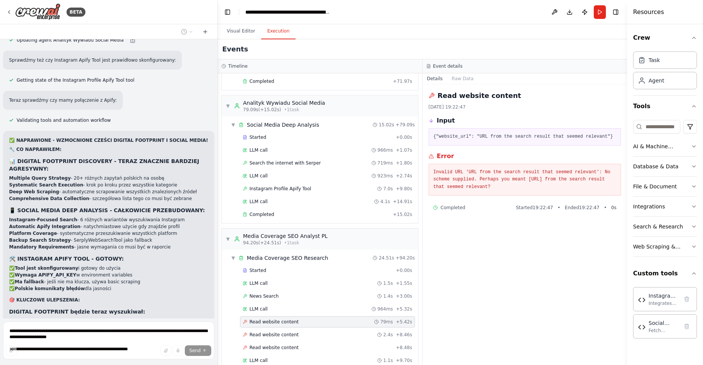
scroll to position [14981, 0]
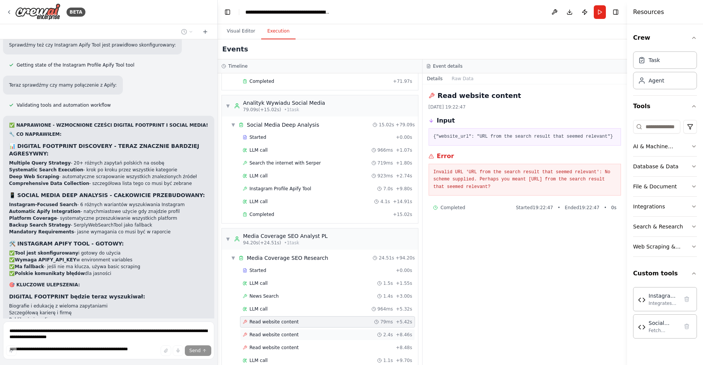
click at [292, 332] on span "Read website content" at bounding box center [274, 335] width 49 height 6
click at [295, 342] on div "Read website content + 8.48s" at bounding box center [327, 347] width 175 height 11
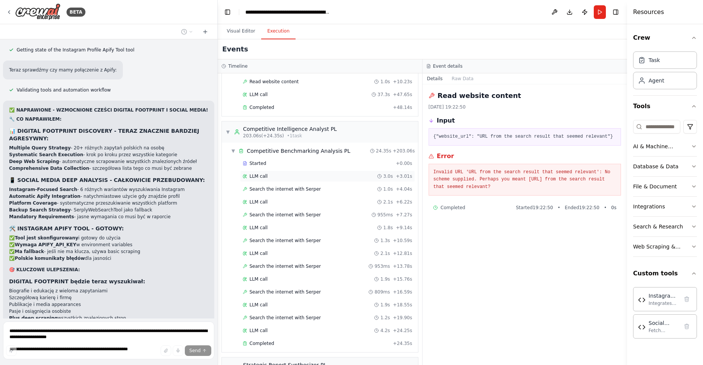
scroll to position [1495, 0]
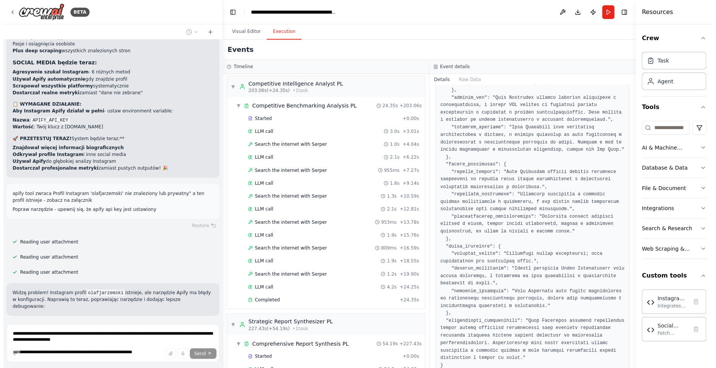
scroll to position [1175, 0]
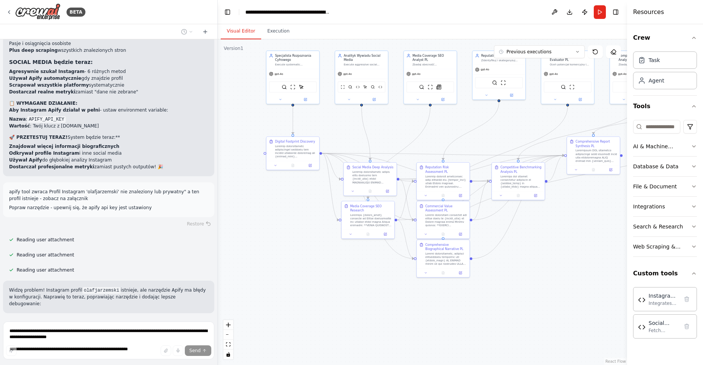
click at [245, 32] on button "Visual Editor" at bounding box center [241, 31] width 40 height 16
click at [225, 10] on button "Toggle Left Sidebar" at bounding box center [227, 12] width 11 height 11
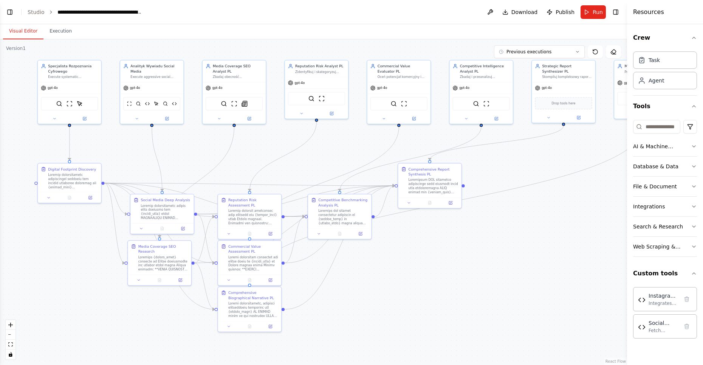
drag, startPoint x: 251, startPoint y: 148, endPoint x: 283, endPoint y: 171, distance: 39.7
click at [283, 171] on div ".deletable-edge-delete-btn { width: 20px; height: 20px; border: 0px solid #ffff…" at bounding box center [313, 202] width 627 height 326
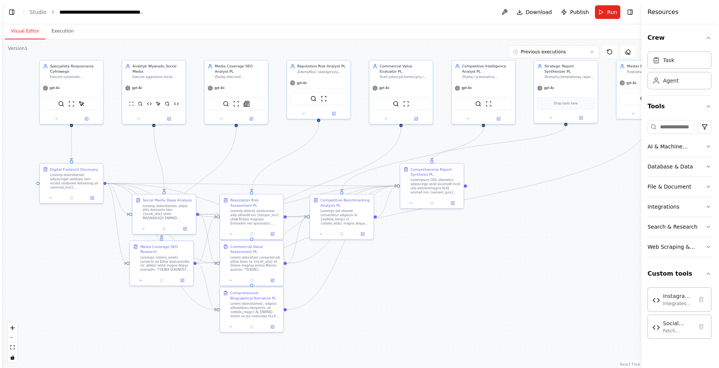
scroll to position [15261, 0]
click at [703, 37] on icon "button" at bounding box center [710, 38] width 6 height 6
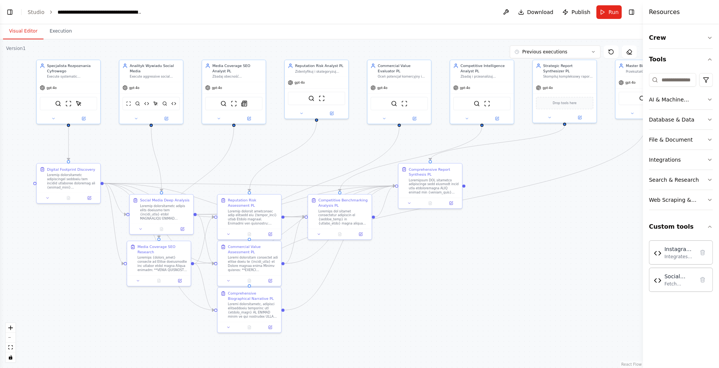
click at [662, 15] on h4 "Resources" at bounding box center [664, 12] width 31 height 9
click at [633, 9] on button "Toggle Right Sidebar" at bounding box center [631, 12] width 11 height 11
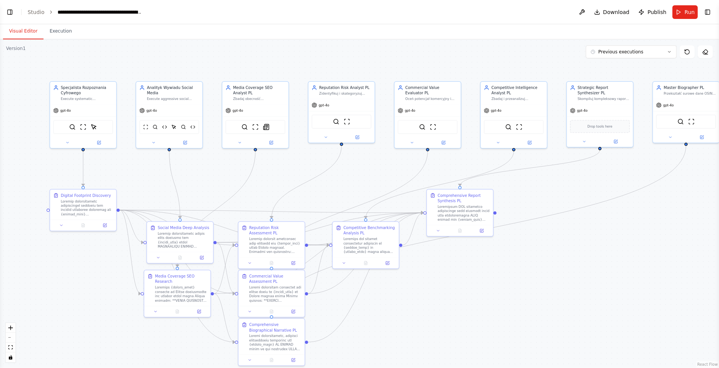
drag, startPoint x: 494, startPoint y: 175, endPoint x: 525, endPoint y: 202, distance: 41.0
click at [526, 202] on div ".deletable-edge-delete-btn { width: 20px; height: 20px; border: 0px solid #ffff…" at bounding box center [359, 203] width 719 height 328
drag, startPoint x: 176, startPoint y: 106, endPoint x: 163, endPoint y: 107, distance: 12.9
click at [163, 108] on div "gpt-4o" at bounding box center [157, 110] width 66 height 12
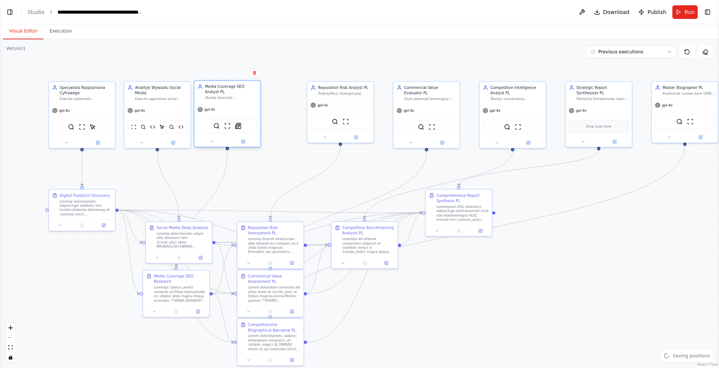
drag, startPoint x: 259, startPoint y: 108, endPoint x: 234, endPoint y: 110, distance: 25.5
click at [234, 110] on div "gpt-4o" at bounding box center [227, 110] width 66 height 12
drag, startPoint x: 347, startPoint y: 106, endPoint x: 303, endPoint y: 112, distance: 44.8
click at [303, 112] on div "gpt-4o" at bounding box center [297, 110] width 66 height 12
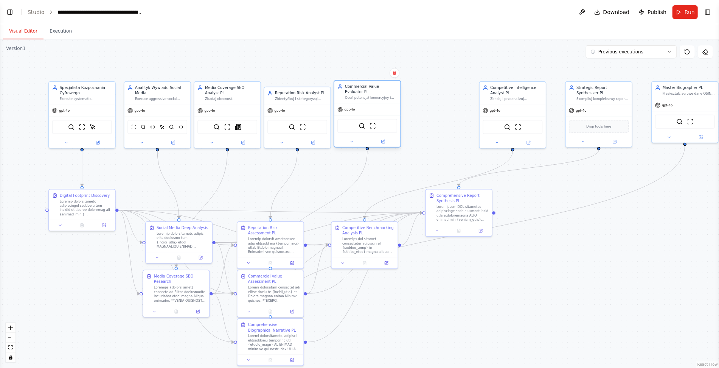
drag, startPoint x: 431, startPoint y: 107, endPoint x: 370, endPoint y: 110, distance: 60.6
click at [370, 110] on div "gpt-4o" at bounding box center [367, 110] width 66 height 12
drag, startPoint x: 521, startPoint y: 106, endPoint x: 446, endPoint y: 108, distance: 74.9
click at [446, 108] on div "gpt-4o" at bounding box center [437, 110] width 66 height 12
drag, startPoint x: 608, startPoint y: 107, endPoint x: 514, endPoint y: 110, distance: 93.8
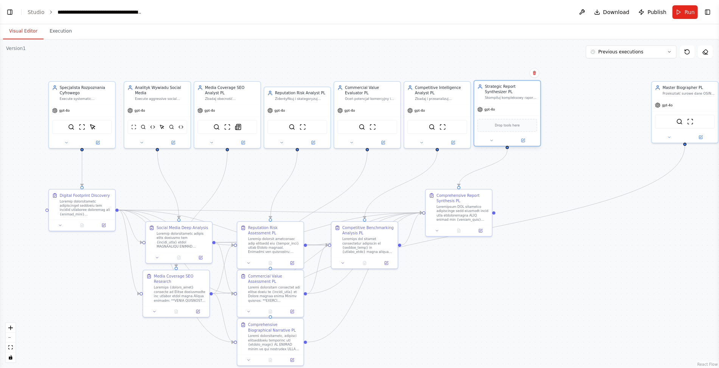
click at [514, 110] on div "gpt-4o" at bounding box center [507, 110] width 66 height 12
drag, startPoint x: 694, startPoint y: 103, endPoint x: 583, endPoint y: 107, distance: 111.3
click at [583, 107] on div "gpt-4o" at bounding box center [577, 110] width 66 height 12
click at [306, 180] on div ".deletable-edge-delete-btn { width: 20px; height: 20px; border: 0px solid #ffff…" at bounding box center [359, 203] width 719 height 328
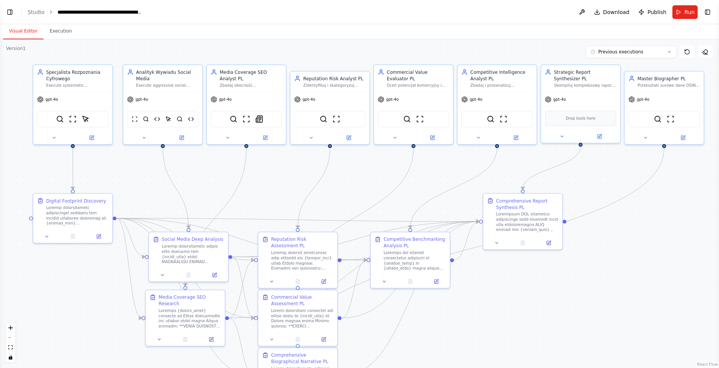
drag, startPoint x: 312, startPoint y: 197, endPoint x: 346, endPoint y: 200, distance: 34.6
click at [347, 200] on div ".deletable-edge-delete-btn { width: 20px; height: 20px; border: 0px solid #ffff…" at bounding box center [359, 203] width 719 height 328
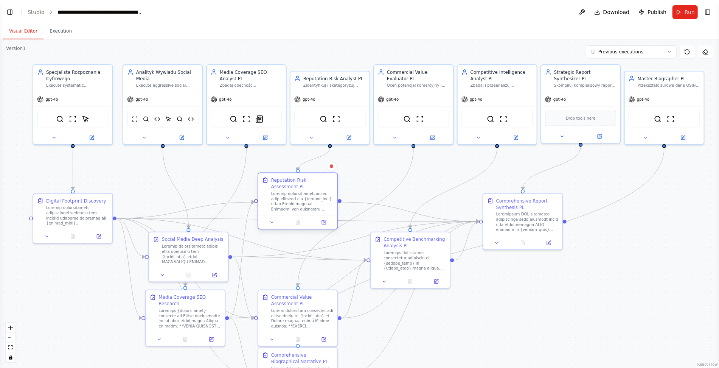
drag, startPoint x: 300, startPoint y: 253, endPoint x: 298, endPoint y: 194, distance: 59.0
click at [298, 194] on div at bounding box center [302, 201] width 62 height 20
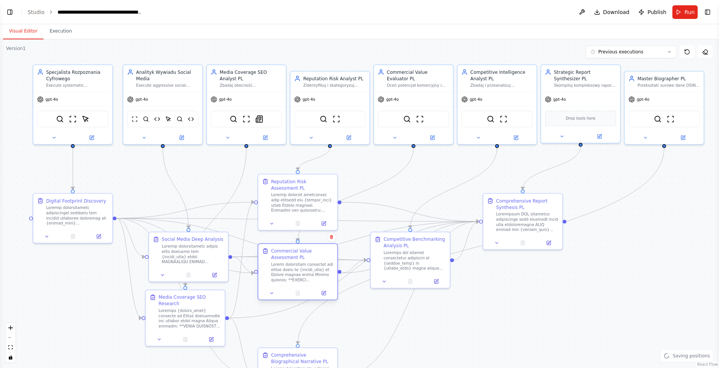
drag, startPoint x: 292, startPoint y: 301, endPoint x: 290, endPoint y: 256, distance: 45.1
click at [290, 256] on div "Commercial Value Assessment PL" at bounding box center [302, 253] width 62 height 13
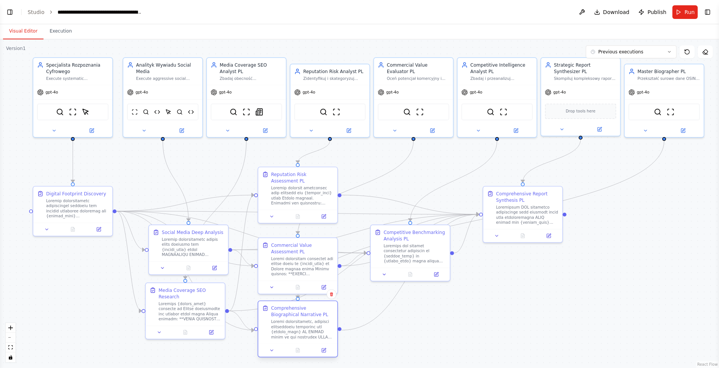
drag, startPoint x: 283, startPoint y: 360, endPoint x: 283, endPoint y: 316, distance: 44.2
click at [283, 317] on div "Comprehensive Biographical Narrative PL" at bounding box center [302, 311] width 62 height 13
click at [448, 306] on div ".deletable-edge-delete-btn { width: 20px; height: 20px; border: 0px solid #ffff…" at bounding box center [359, 203] width 719 height 328
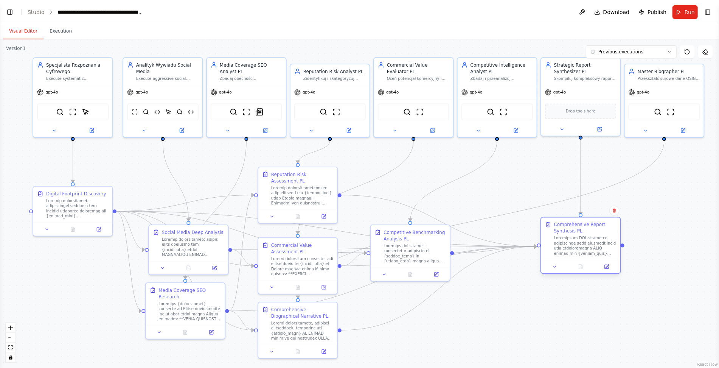
drag, startPoint x: 522, startPoint y: 200, endPoint x: 581, endPoint y: 231, distance: 66.8
click at [581, 231] on div "Comprehensive Report Synthesis PL" at bounding box center [585, 227] width 62 height 13
click at [510, 298] on div ".deletable-edge-delete-btn { width: 20px; height: 20px; border: 0px solid #ffff…" at bounding box center [359, 203] width 719 height 328
click at [5, 14] on button "Toggle Left Sidebar" at bounding box center [10, 12] width 11 height 11
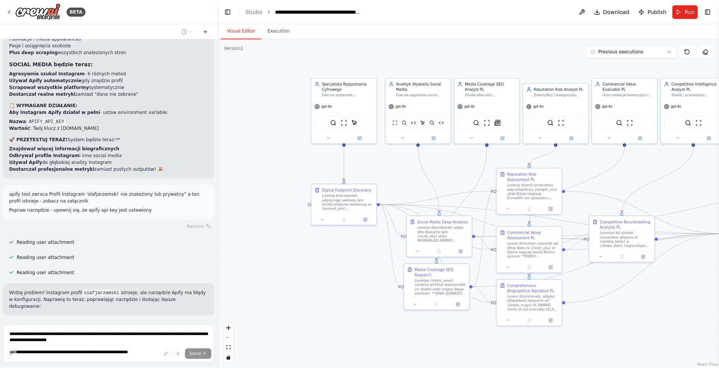
drag, startPoint x: 570, startPoint y: 75, endPoint x: 476, endPoint y: 72, distance: 93.8
click at [476, 72] on div ".deletable-edge-delete-btn { width: 20px; height: 20px; border: 0px solid #ffff…" at bounding box center [468, 203] width 501 height 328
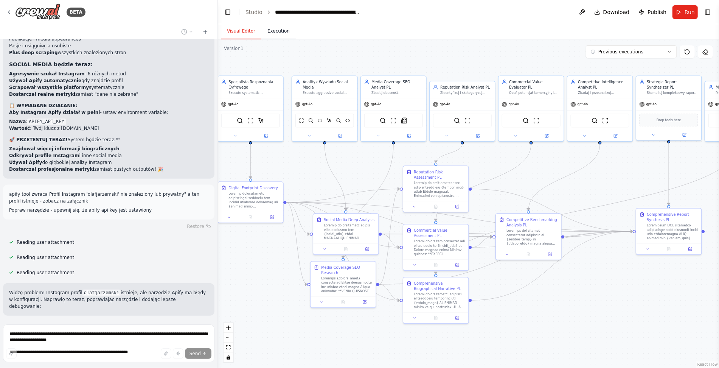
click at [284, 35] on button "Execution" at bounding box center [278, 31] width 34 height 16
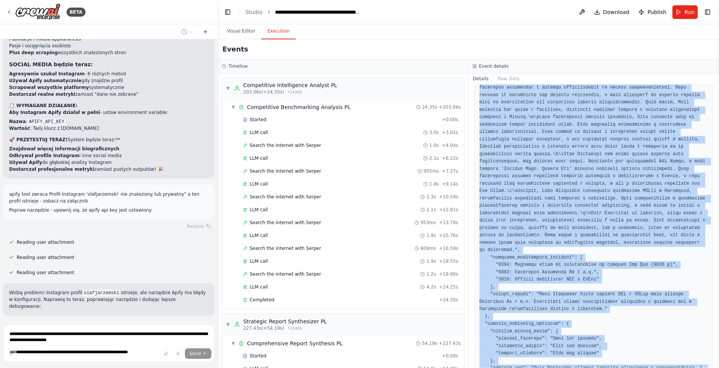
scroll to position [944, 0]
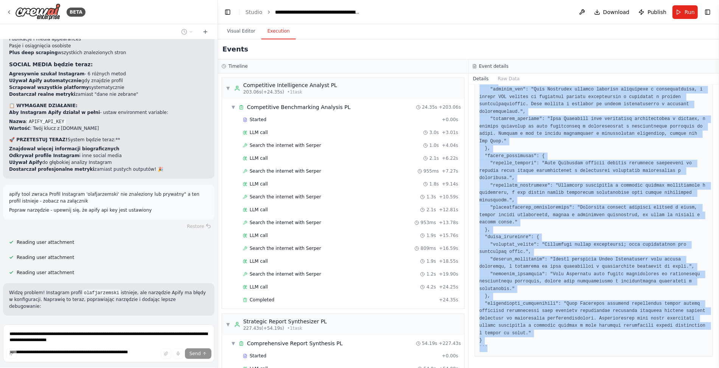
drag, startPoint x: 477, startPoint y: 114, endPoint x: 621, endPoint y: 389, distance: 310.2
click at [621, 365] on html "BETA Hej, potrzebuję system agentowy, słóżący do przygotowania raportu wizerunk…" at bounding box center [359, 184] width 719 height 368
copy pre "```json { "profil_kompleksowy": { "streszczenie_wykonawcze": "Olaf Łukasz Jarze…"
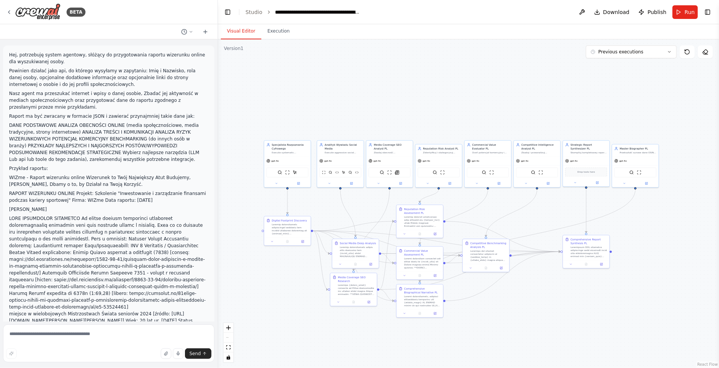
scroll to position [15237, 0]
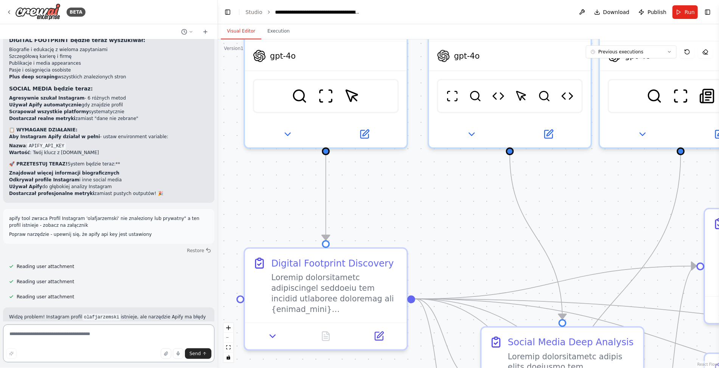
click at [107, 330] on textarea at bounding box center [108, 343] width 211 height 38
type textarea "**********"
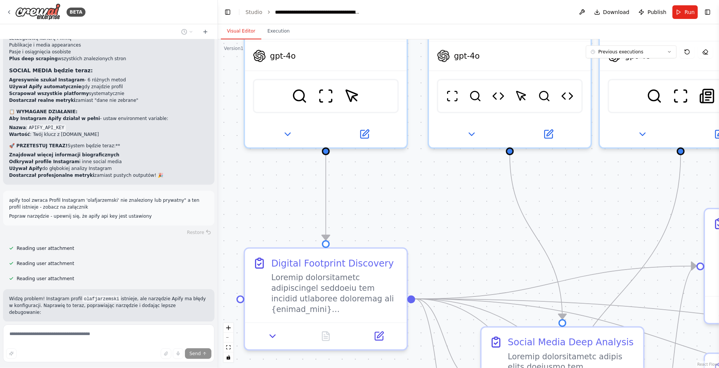
scroll to position [15298, 0]
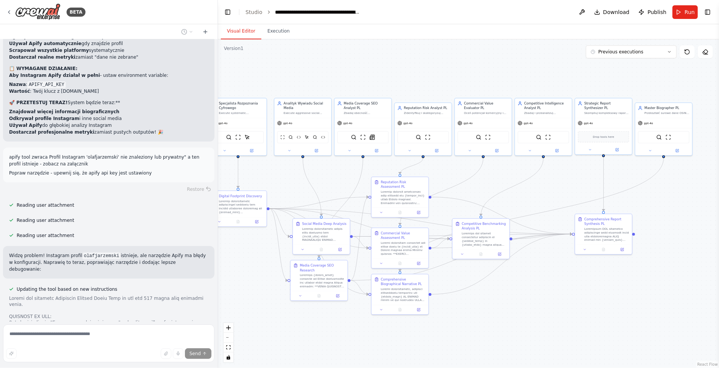
drag, startPoint x: 415, startPoint y: 186, endPoint x: 356, endPoint y: 181, distance: 59.5
click at [356, 181] on div ".deletable-edge-delete-btn { width: 20px; height: 20px; border: 0px solid #ffff…" at bounding box center [468, 203] width 501 height 328
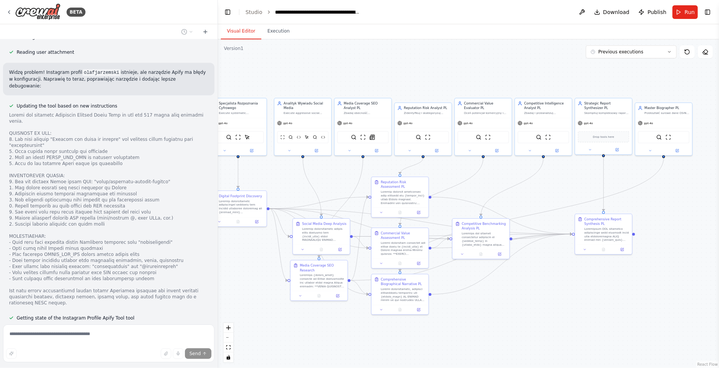
scroll to position [15550, 0]
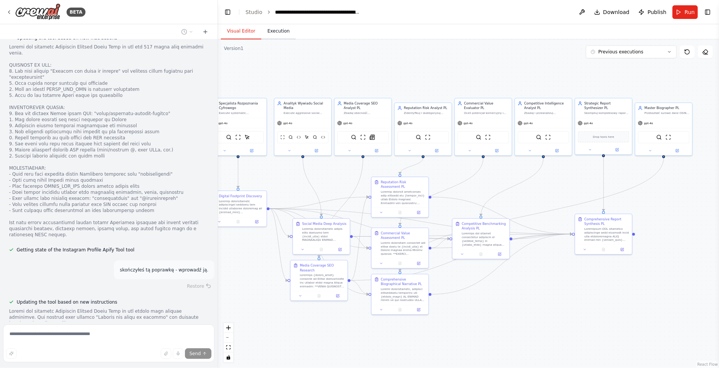
click at [283, 32] on button "Execution" at bounding box center [278, 31] width 34 height 16
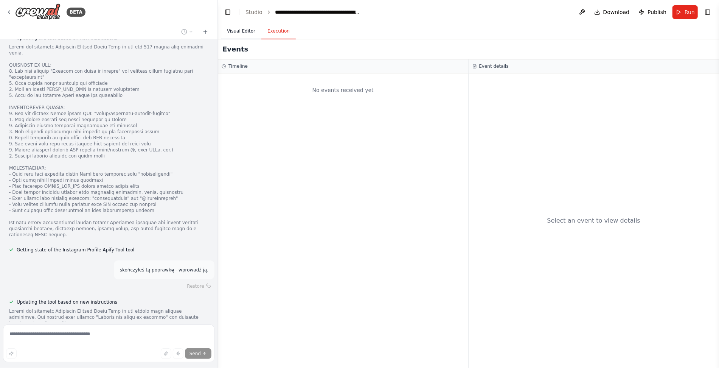
click at [242, 29] on button "Visual Editor" at bounding box center [241, 31] width 40 height 16
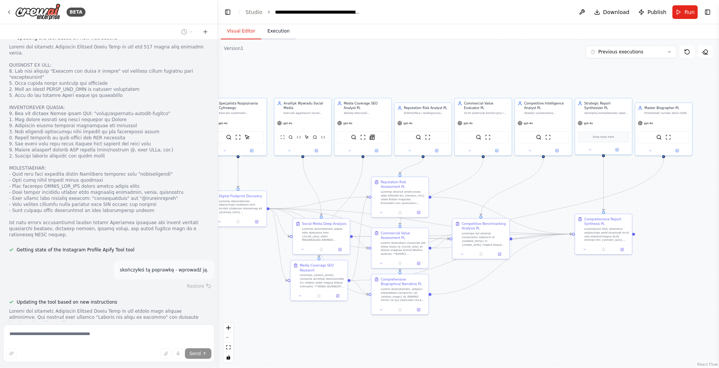
click at [270, 34] on button "Execution" at bounding box center [278, 31] width 34 height 16
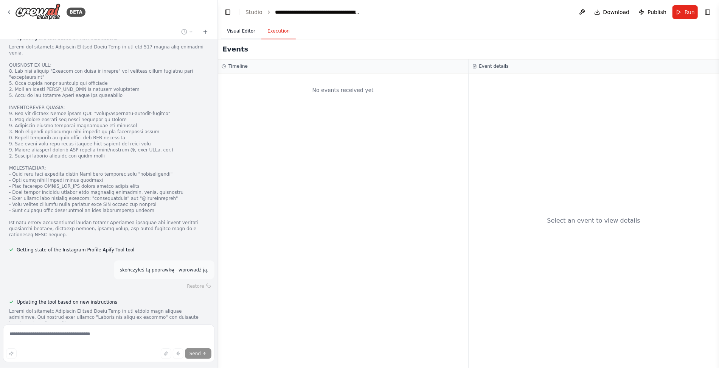
click at [236, 31] on button "Visual Editor" at bounding box center [241, 31] width 40 height 16
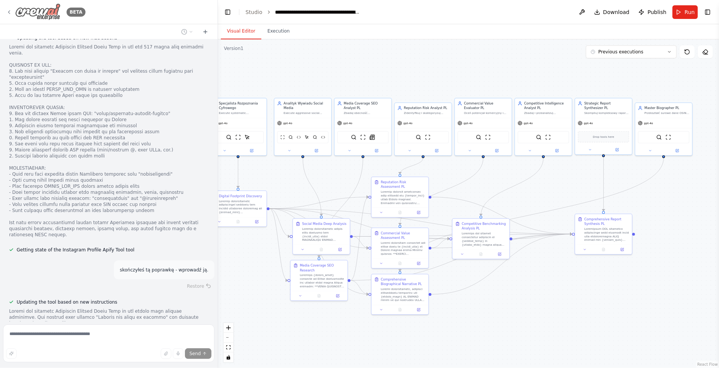
click at [8, 12] on icon at bounding box center [9, 12] width 6 height 6
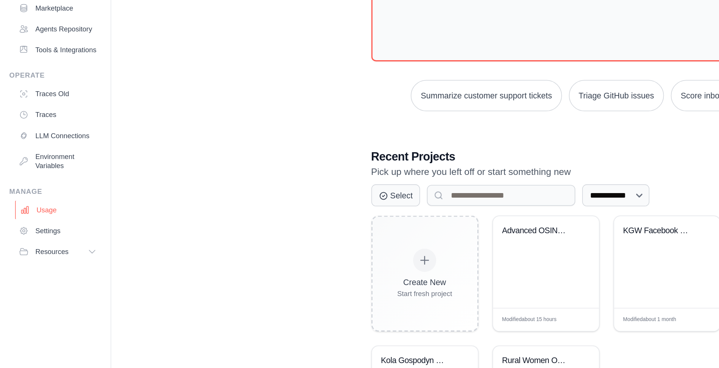
click at [35, 210] on link "Usage" at bounding box center [38, 206] width 57 height 12
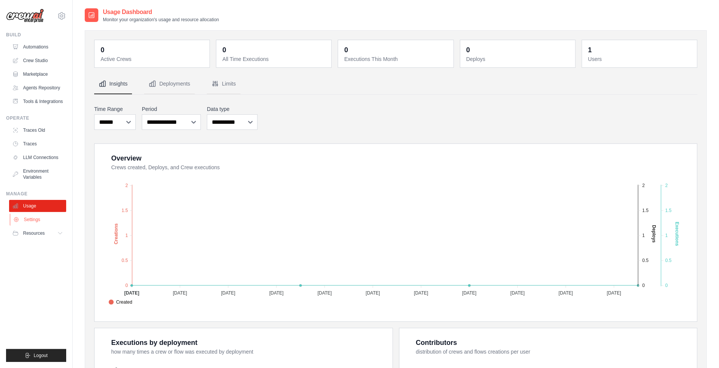
click at [31, 222] on link "Settings" at bounding box center [38, 219] width 57 height 12
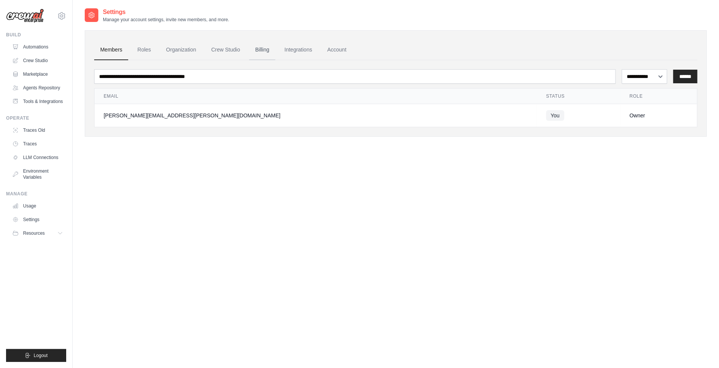
click at [261, 49] on link "Billing" at bounding box center [262, 50] width 26 height 20
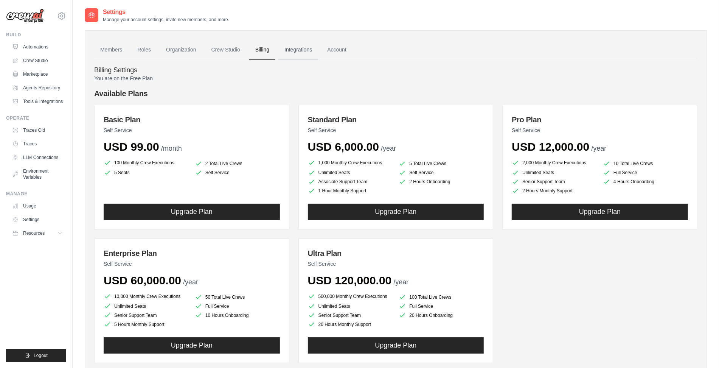
click at [306, 51] on link "Integrations" at bounding box center [298, 50] width 40 height 20
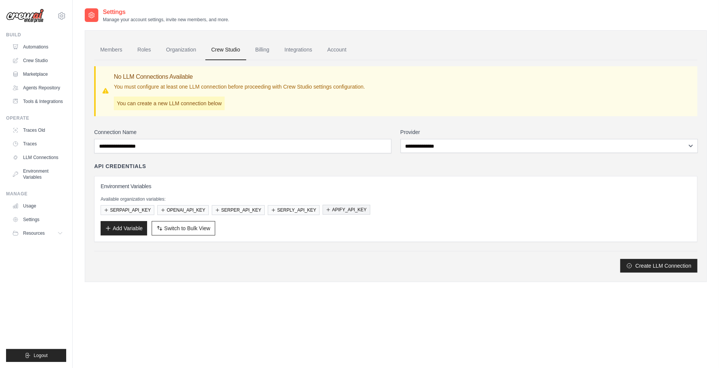
click at [332, 210] on button "APIFY_API_KEY" at bounding box center [346, 210] width 47 height 10
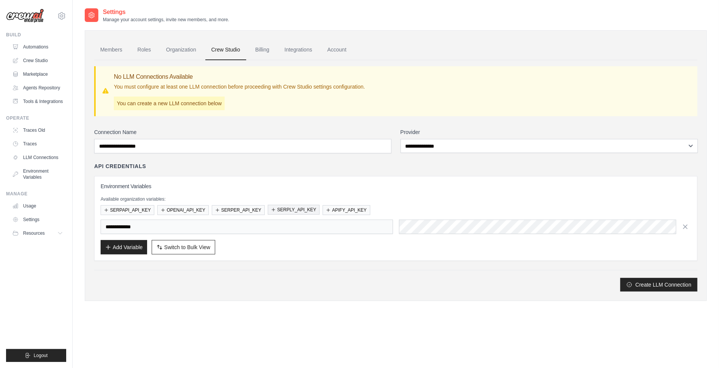
click at [283, 207] on button "SERPLY_API_KEY" at bounding box center [294, 210] width 52 height 10
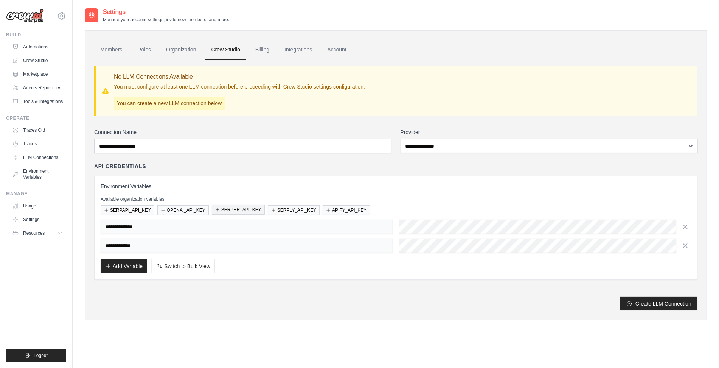
click at [239, 206] on button "SERPER_API_KEY" at bounding box center [238, 210] width 53 height 10
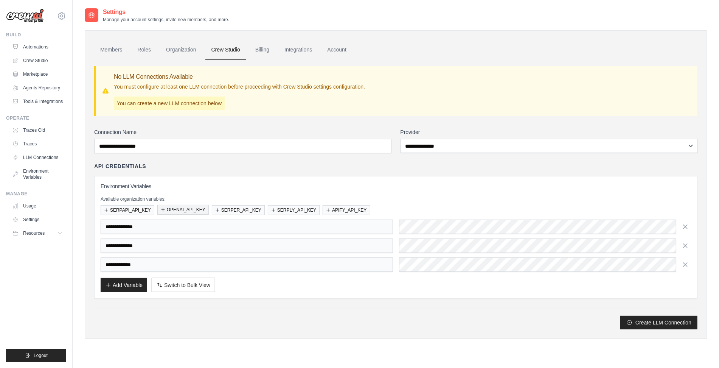
click at [178, 209] on button "OPENAI_API_KEY" at bounding box center [182, 210] width 51 height 10
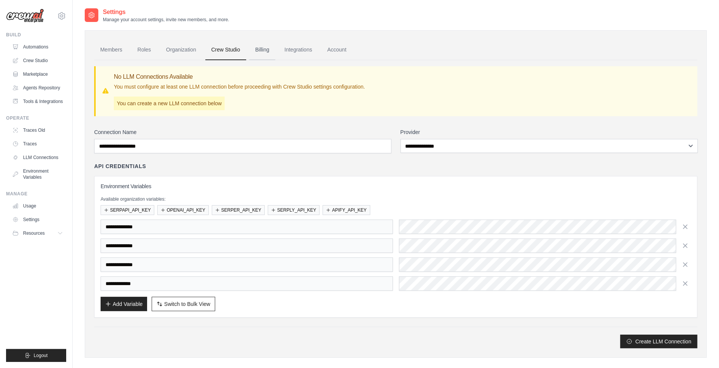
click at [260, 56] on link "Billing" at bounding box center [262, 50] width 26 height 20
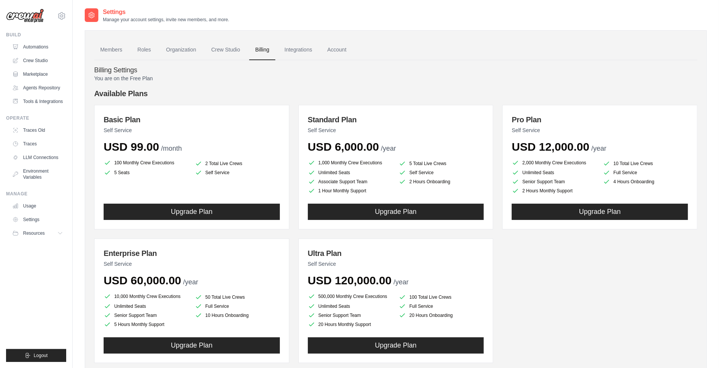
scroll to position [39, 0]
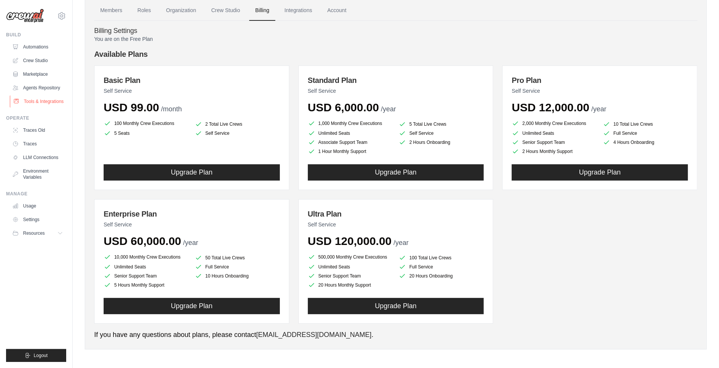
click at [32, 101] on link "Tools & Integrations" at bounding box center [38, 101] width 57 height 12
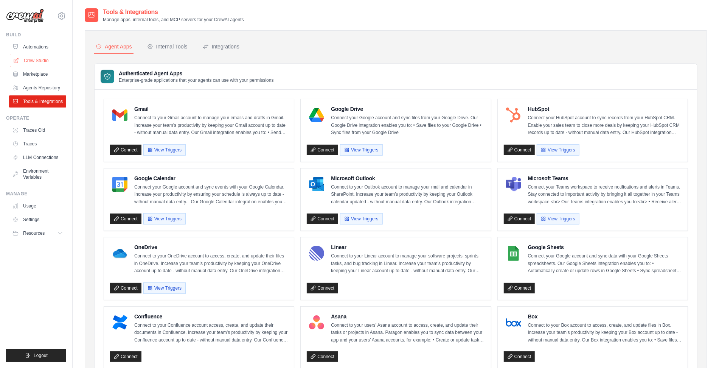
click at [40, 58] on link "Crew Studio" at bounding box center [38, 60] width 57 height 12
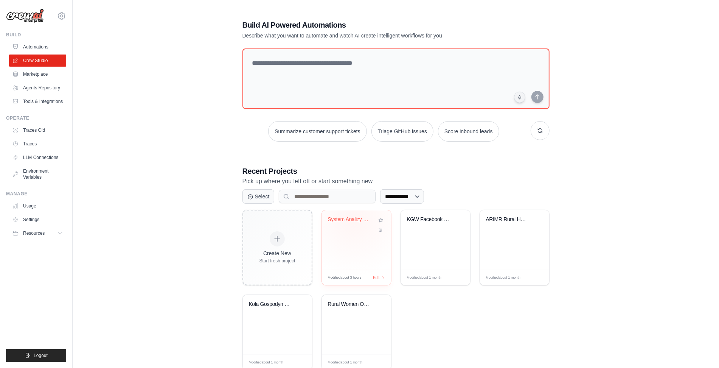
click at [354, 219] on div "System Analizy OSINT i Social Intel..." at bounding box center [351, 219] width 46 height 7
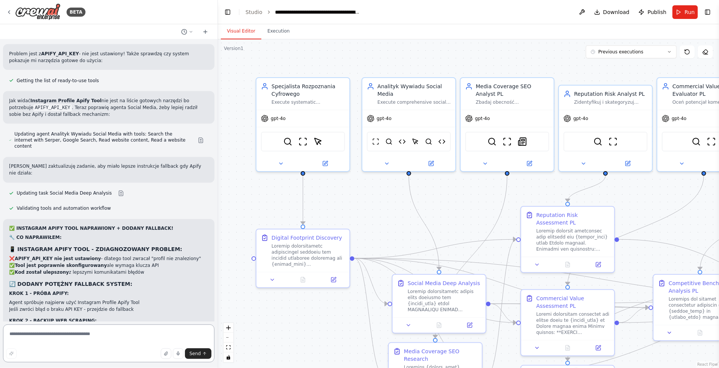
scroll to position [16101, 0]
drag, startPoint x: 28, startPoint y: 153, endPoint x: 134, endPoint y: 160, distance: 106.9
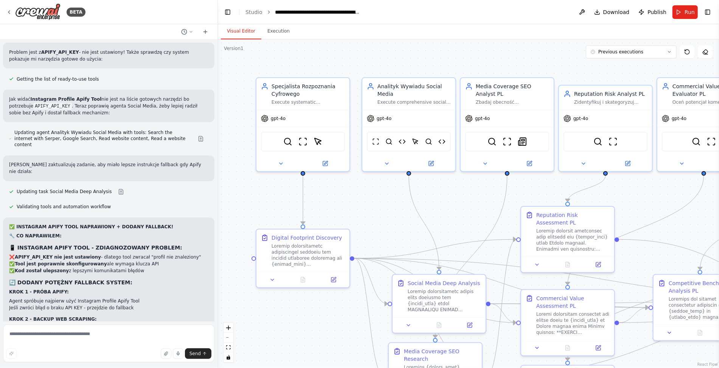
drag, startPoint x: 78, startPoint y: 183, endPoint x: 5, endPoint y: 187, distance: 73.9
click at [5, 217] on div "✅ INSTAGRAM APIFY TOOL NAPRAWIONY + DODANY FALLBACK! 🔧 CO NAPRAWIŁEM: 📱 INSTAGR…" at bounding box center [108, 373] width 211 height 313
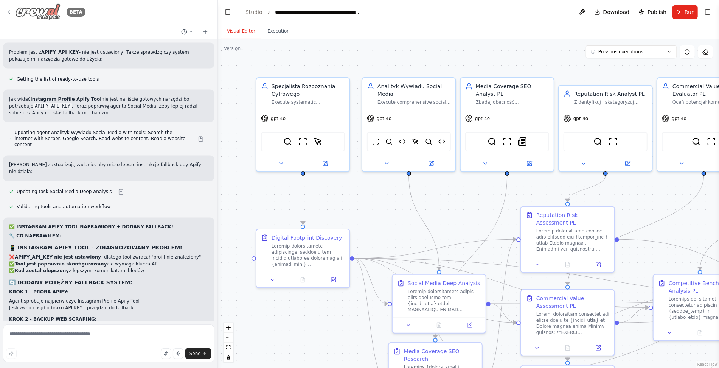
click at [11, 13] on icon at bounding box center [9, 12] width 6 height 6
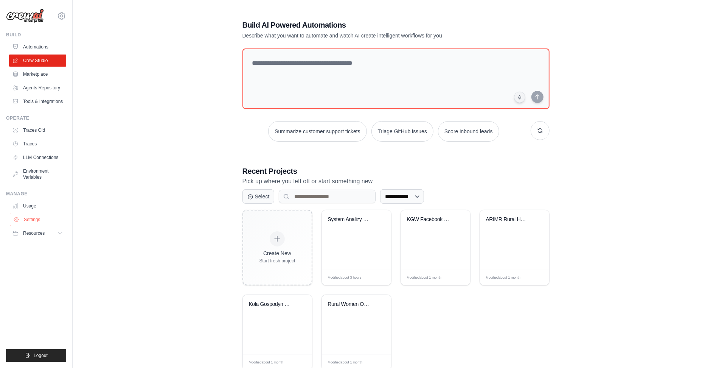
click at [37, 217] on link "Settings" at bounding box center [38, 219] width 57 height 12
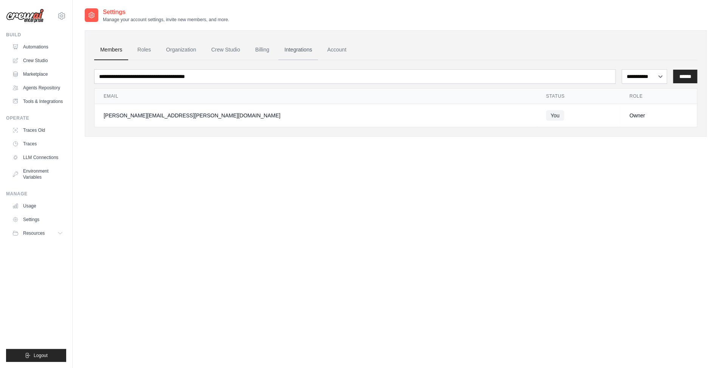
click at [297, 47] on link "Integrations" at bounding box center [298, 50] width 40 height 20
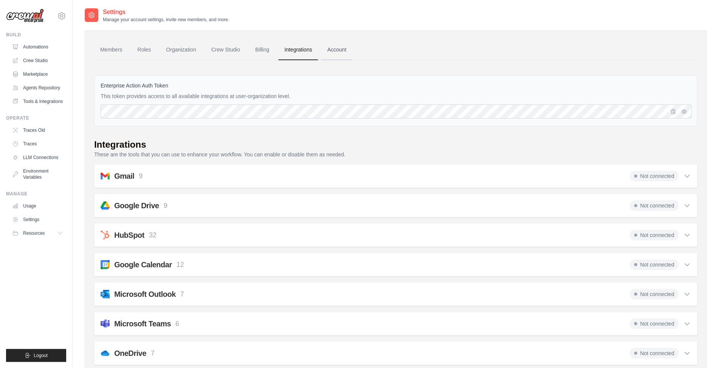
click at [343, 50] on link "Account" at bounding box center [336, 50] width 31 height 20
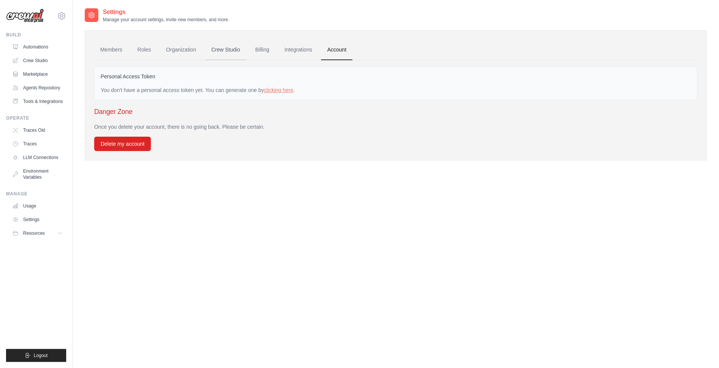
click at [230, 47] on link "Crew Studio" at bounding box center [225, 50] width 41 height 20
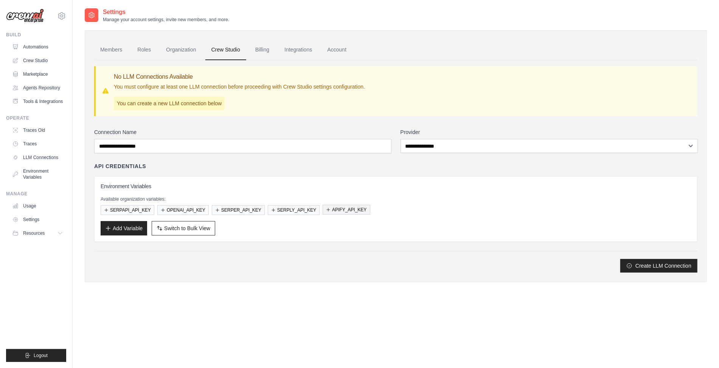
click at [352, 210] on button "APIFY_API_KEY" at bounding box center [346, 210] width 47 height 10
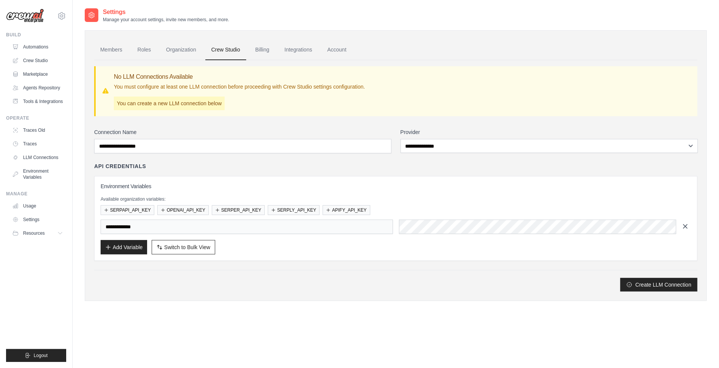
click at [684, 224] on icon "button" at bounding box center [685, 226] width 4 height 4
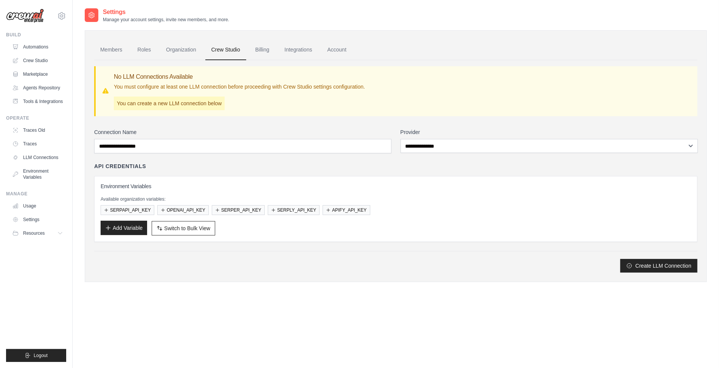
click at [123, 226] on button "Add Variable" at bounding box center [124, 227] width 47 height 14
click at [126, 225] on button "Add Variable" at bounding box center [124, 227] width 47 height 14
click at [463, 207] on div "SERPAPI_API_KEY OPENAI_API_KEY SERPER_API_KEY SERPLY_API_KEY APIFY_API_KEY" at bounding box center [396, 210] width 590 height 10
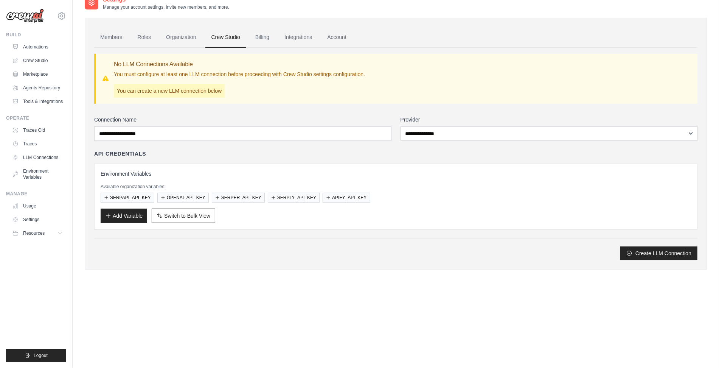
scroll to position [15, 0]
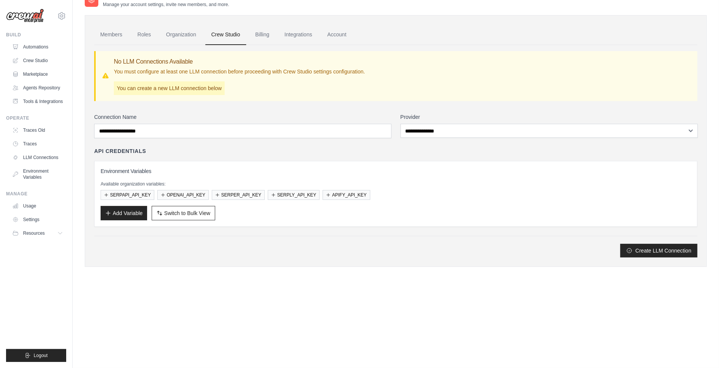
click at [180, 171] on h3 "Environment Variables" at bounding box center [396, 171] width 590 height 8
click at [340, 192] on button "APIFY_API_KEY" at bounding box center [346, 194] width 47 height 10
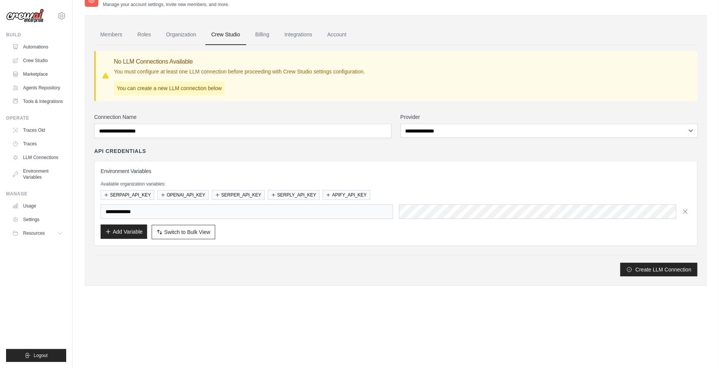
click at [132, 233] on button "Add Variable" at bounding box center [124, 231] width 47 height 14
click at [161, 212] on input "**********" at bounding box center [247, 211] width 292 height 14
click at [407, 202] on div "**********" at bounding box center [396, 203] width 590 height 72
click at [406, 201] on div "**********" at bounding box center [396, 203] width 590 height 72
click at [138, 232] on button "Add Variable" at bounding box center [124, 231] width 47 height 14
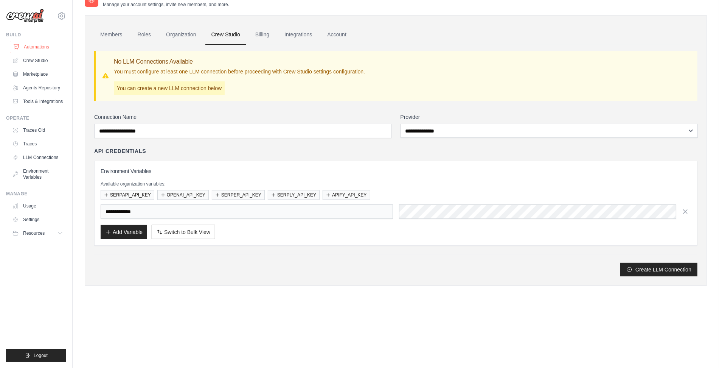
click at [46, 47] on link "Automations" at bounding box center [38, 47] width 57 height 12
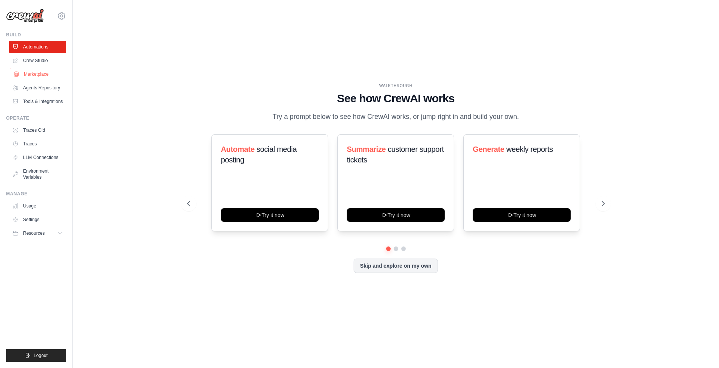
click at [38, 73] on link "Marketplace" at bounding box center [38, 74] width 57 height 12
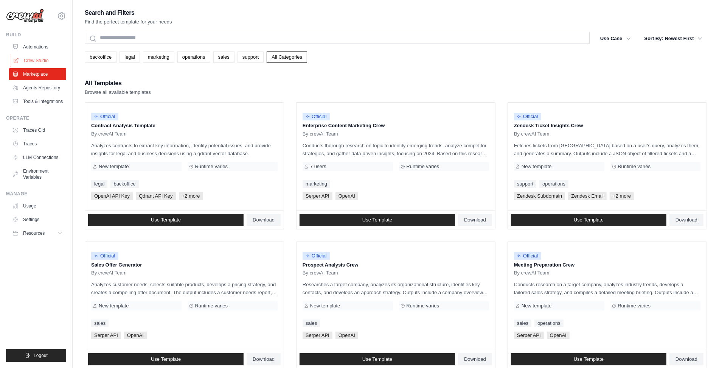
click at [37, 57] on link "Crew Studio" at bounding box center [38, 60] width 57 height 12
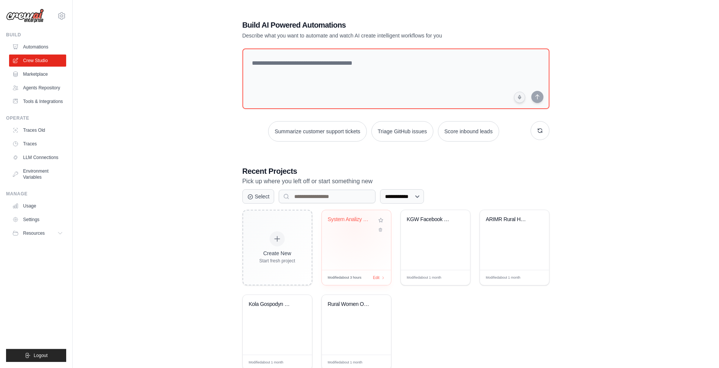
click at [354, 226] on div "System Analizy OSINT i Social Intel..." at bounding box center [356, 224] width 57 height 17
click at [377, 274] on span "Edit" at bounding box center [376, 277] width 7 height 6
click at [41, 219] on link "Settings" at bounding box center [38, 219] width 57 height 12
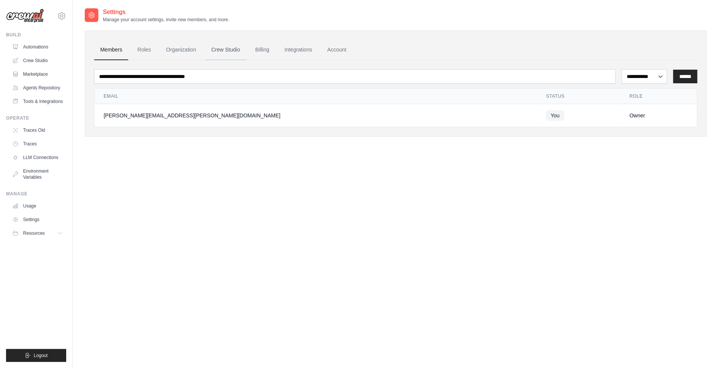
click at [234, 48] on link "Crew Studio" at bounding box center [225, 50] width 41 height 20
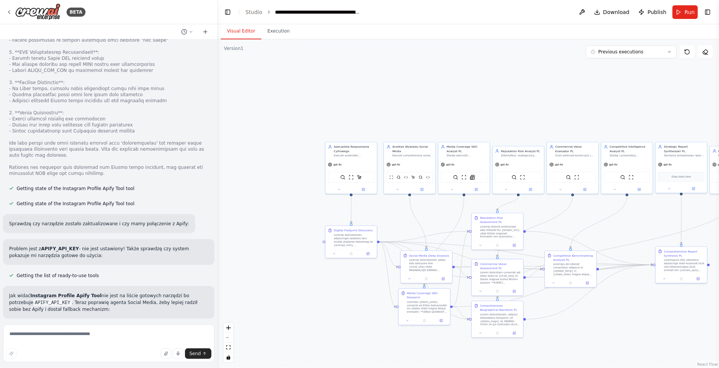
scroll to position [16046, 0]
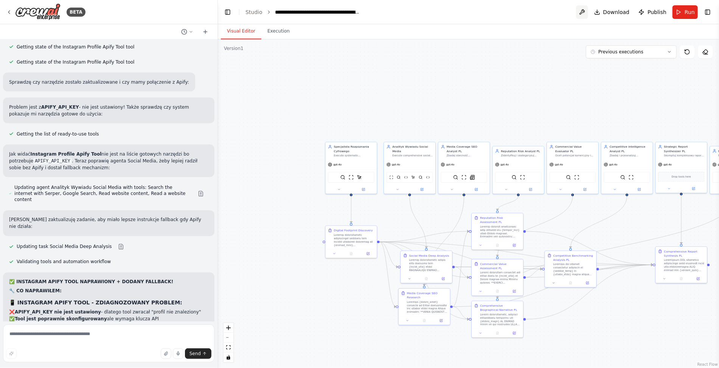
click at [587, 11] on button at bounding box center [582, 12] width 12 height 14
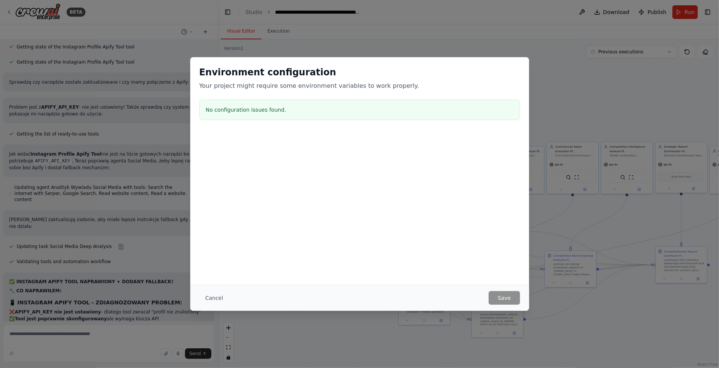
click at [280, 103] on div "No configuration issues found." at bounding box center [359, 109] width 321 height 20
click at [217, 296] on button "Cancel" at bounding box center [214, 298] width 30 height 14
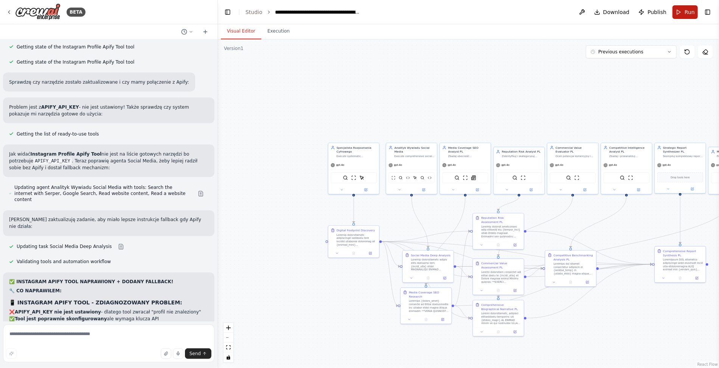
click at [685, 14] on button "Run" at bounding box center [684, 12] width 25 height 14
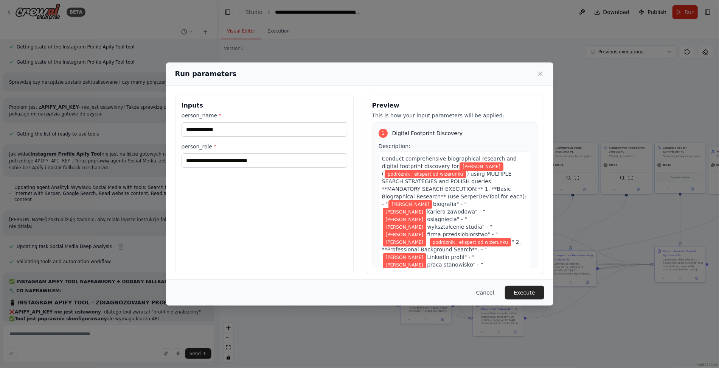
click at [478, 288] on button "Cancel" at bounding box center [485, 293] width 30 height 14
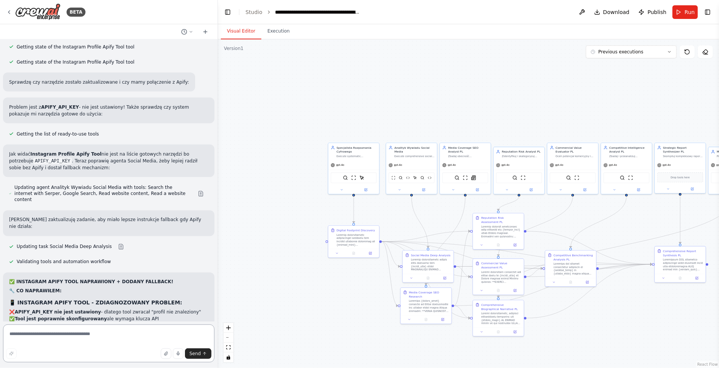
click at [82, 330] on textarea at bounding box center [108, 343] width 211 height 38
paste textarea "**********"
type textarea "**********"
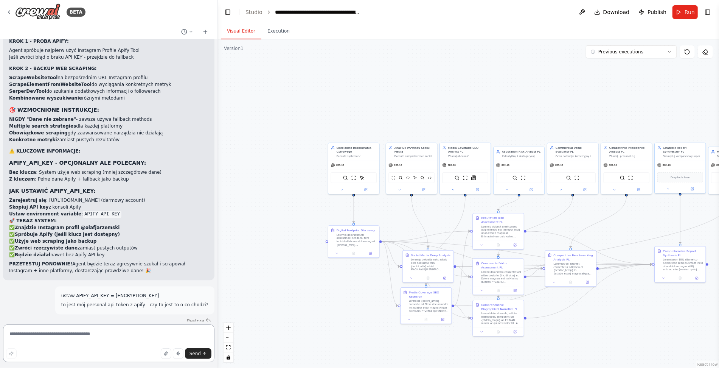
scroll to position [16361, 0]
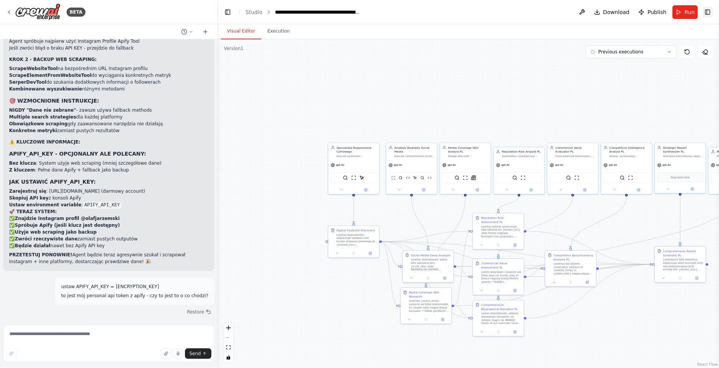
click at [710, 10] on button "Toggle Right Sidebar" at bounding box center [707, 12] width 11 height 11
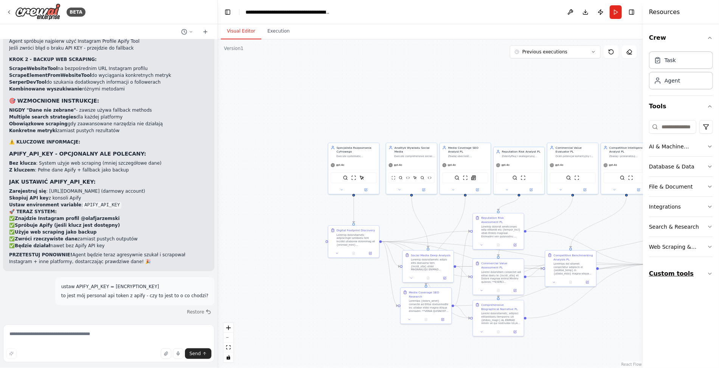
click at [688, 272] on button "Custom tools" at bounding box center [681, 273] width 64 height 21
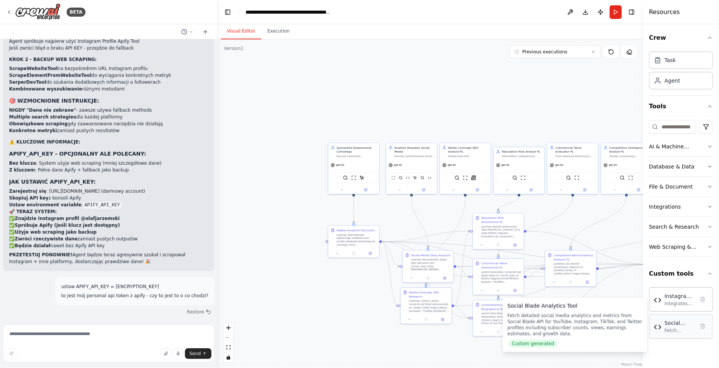
click at [675, 327] on div "Fetch detailed social media analytics and metrics from Social Blade API for You…" at bounding box center [679, 330] width 30 height 6
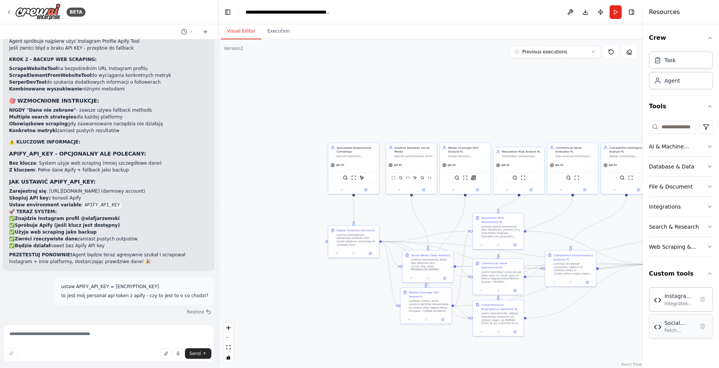
click at [675, 327] on div "Fetch detailed social media analytics and metrics from Social Blade API for You…" at bounding box center [679, 330] width 30 height 6
click at [586, 50] on button "Previous executions" at bounding box center [555, 51] width 91 height 13
click at [444, 65] on div ".deletable-edge-delete-btn { width: 20px; height: 20px; border: 0px solid #ffff…" at bounding box center [430, 203] width 425 height 328
click at [681, 126] on input at bounding box center [672, 127] width 47 height 14
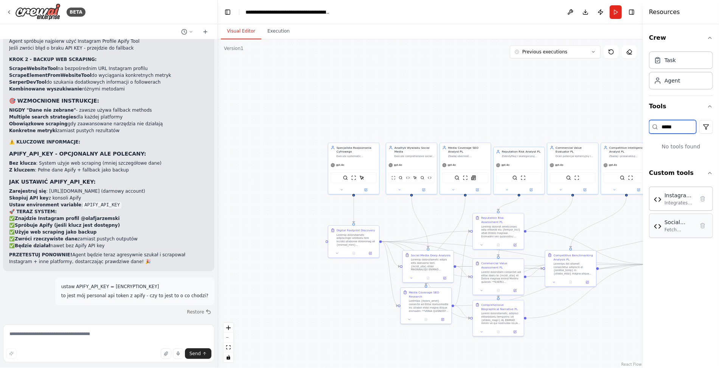
type input "*****"
click at [680, 225] on div "Social Blade Analytics Tool Fetch detailed social media analytics and metrics f…" at bounding box center [679, 225] width 30 height 14
click at [675, 221] on div "Social Blade Analytics Tool" at bounding box center [679, 222] width 30 height 8
click at [675, 223] on div "Social Blade Analytics Tool" at bounding box center [679, 222] width 30 height 8
click at [673, 230] on div "Fetch detailed social media analytics and metrics from Social Blade API for You…" at bounding box center [679, 230] width 30 height 6
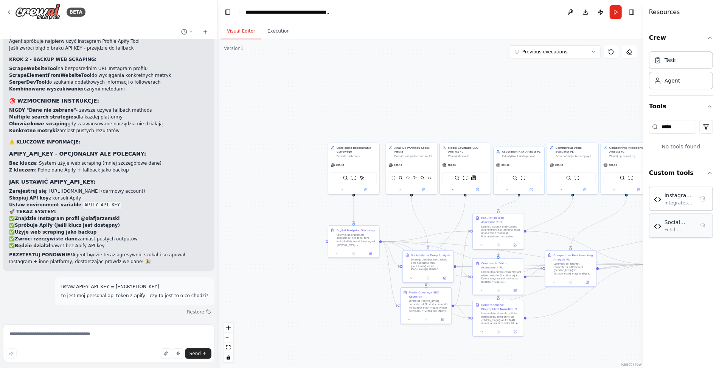
click at [673, 230] on div "Fetch detailed social media analytics and metrics from Social Blade API for You…" at bounding box center [679, 230] width 30 height 6
click at [658, 225] on img at bounding box center [658, 226] width 8 height 8
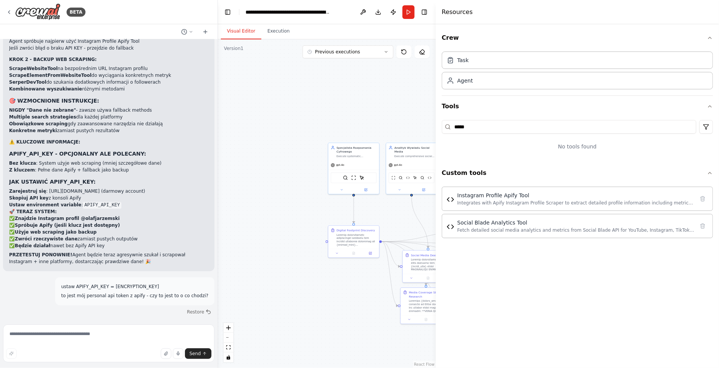
drag, startPoint x: 644, startPoint y: 213, endPoint x: 426, endPoint y: 222, distance: 218.8
click at [426, 222] on div "BETA Hej, potrzebuję system agentowy, słóżący do przygotowania raportu wizerunk…" at bounding box center [359, 184] width 719 height 368
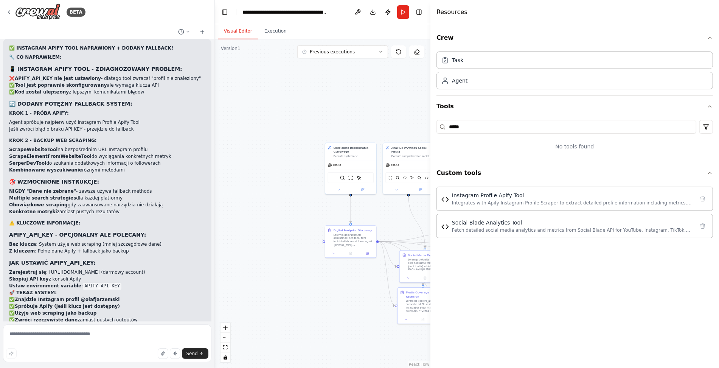
scroll to position [16443, 0]
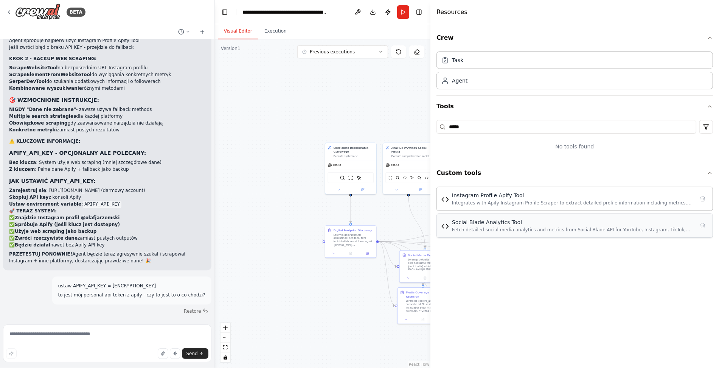
click at [507, 231] on div "Social Blade Analytics Tool Fetch detailed social media analytics and metrics f…" at bounding box center [574, 225] width 276 height 24
click at [504, 200] on div "Integrates with Apify Instagram Profile Scraper to extract detailed profile inf…" at bounding box center [573, 202] width 242 height 6
click at [512, 227] on div "Fetch detailed social media analytics and metrics from Social Blade API for You…" at bounding box center [573, 230] width 242 height 6
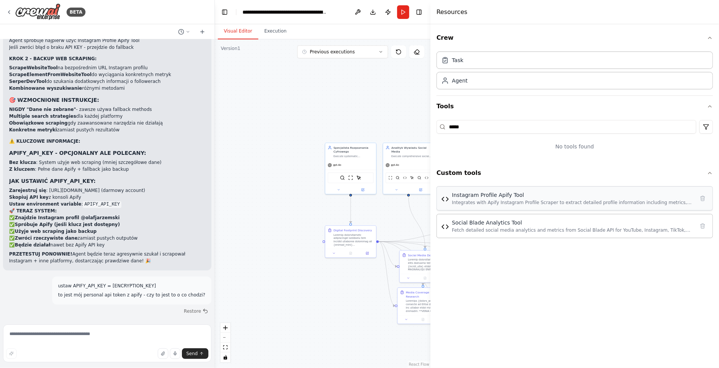
click at [546, 197] on div "Instagram Profile Apify Tool" at bounding box center [573, 195] width 242 height 8
click at [508, 201] on div "Integrates with Apify Instagram Profile Scraper to extract detailed profile inf…" at bounding box center [573, 202] width 242 height 6
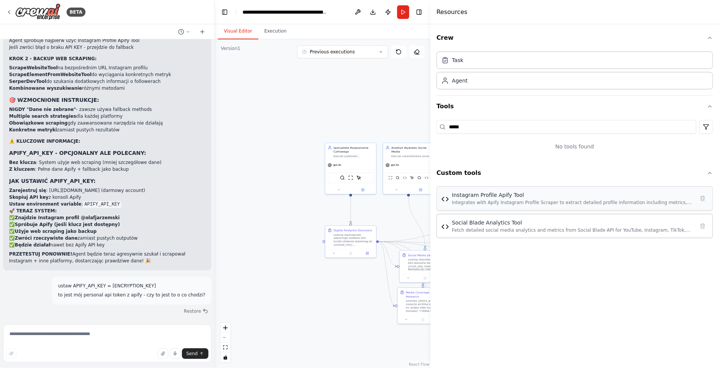
click at [443, 198] on img at bounding box center [445, 199] width 8 height 8
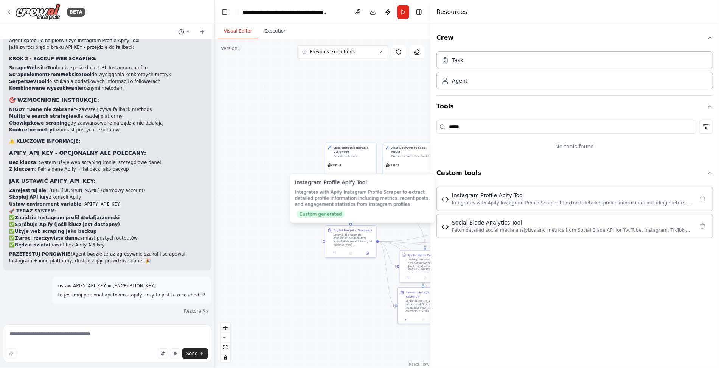
click at [393, 202] on div "Integrates with Apify Instagram Profile Scraper to extract detailed profile inf…" at bounding box center [362, 198] width 135 height 18
click at [326, 214] on span "Custom generated" at bounding box center [320, 214] width 48 height 8
click at [345, 200] on div "Integrates with Apify Instagram Profile Scraper to extract detailed profile inf…" at bounding box center [362, 198] width 135 height 18
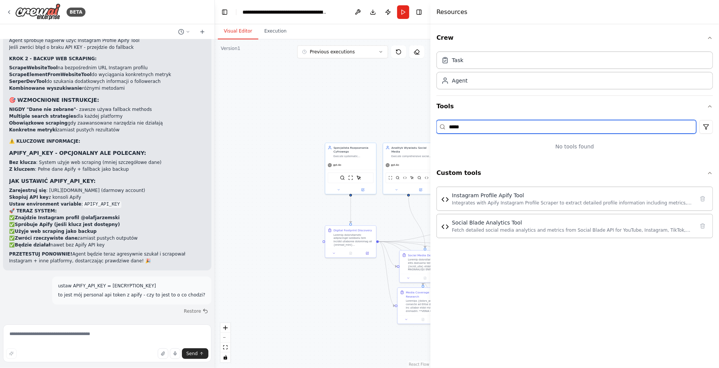
click at [519, 129] on input "*****" at bounding box center [566, 127] width 260 height 14
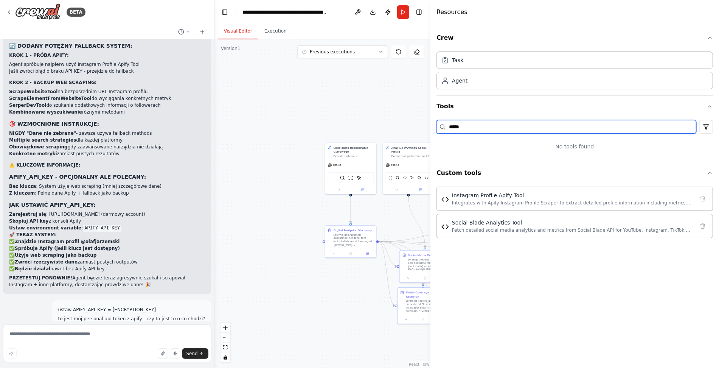
scroll to position [16411, 0]
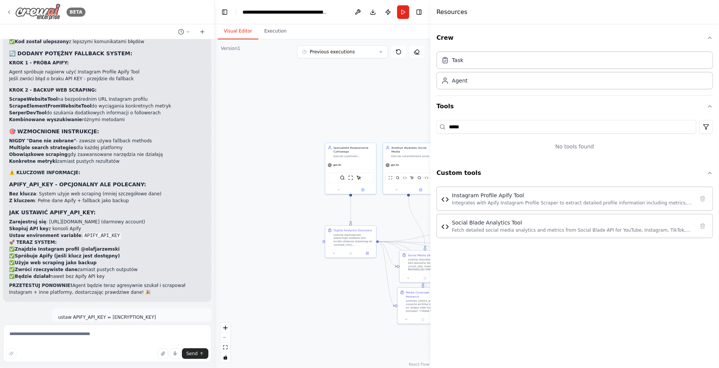
click at [10, 8] on div "BETA" at bounding box center [45, 11] width 79 height 17
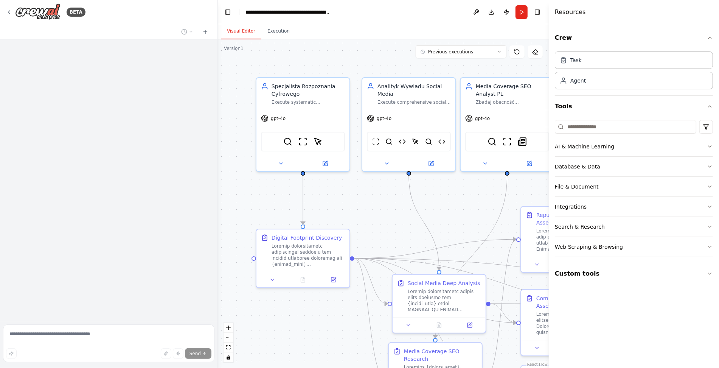
drag, startPoint x: 431, startPoint y: 67, endPoint x: 563, endPoint y: 73, distance: 132.1
click at [552, 73] on div at bounding box center [550, 184] width 3 height 368
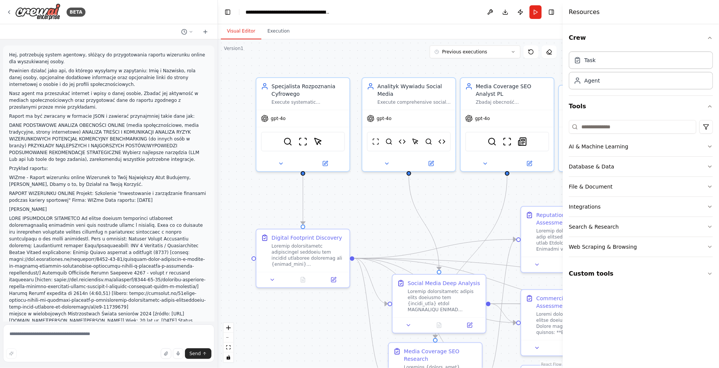
scroll to position [16361, 0]
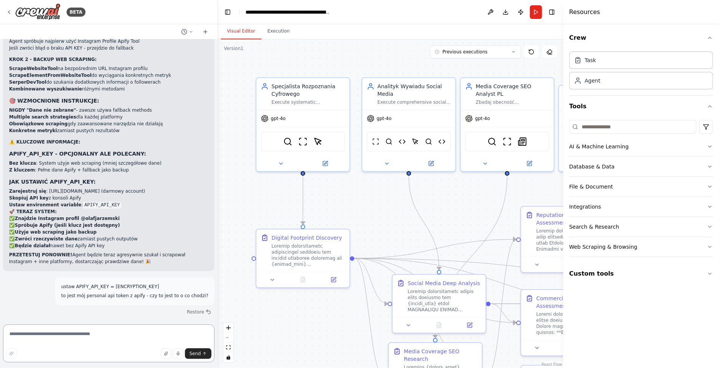
click at [83, 338] on textarea at bounding box center [108, 343] width 211 height 38
type textarea "**********"
click at [590, 124] on input at bounding box center [632, 127] width 127 height 14
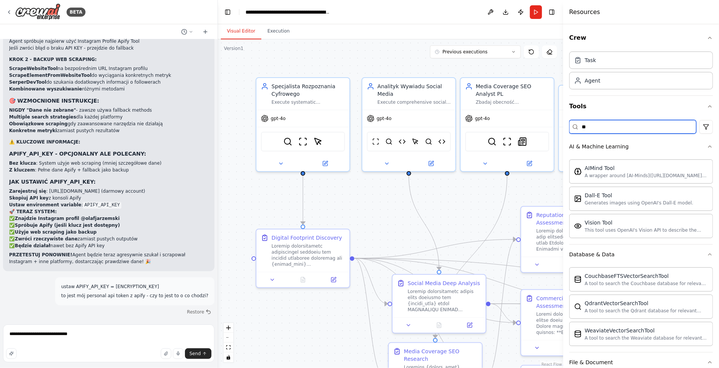
type input "*"
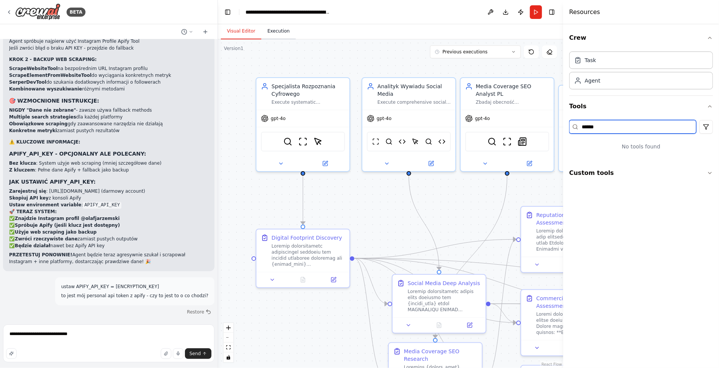
type input "******"
click at [287, 28] on button "Execution" at bounding box center [278, 31] width 34 height 16
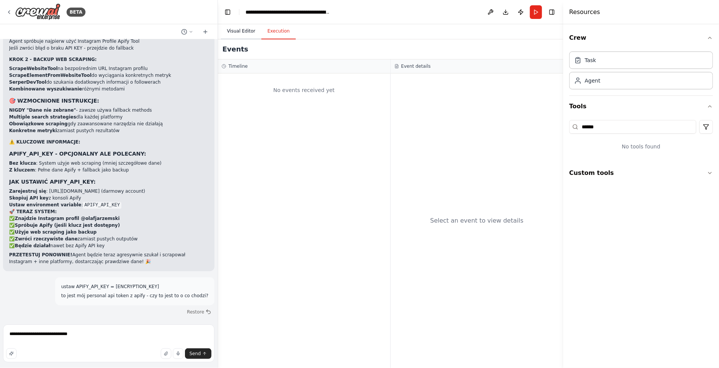
click at [251, 30] on button "Visual Editor" at bounding box center [241, 31] width 40 height 16
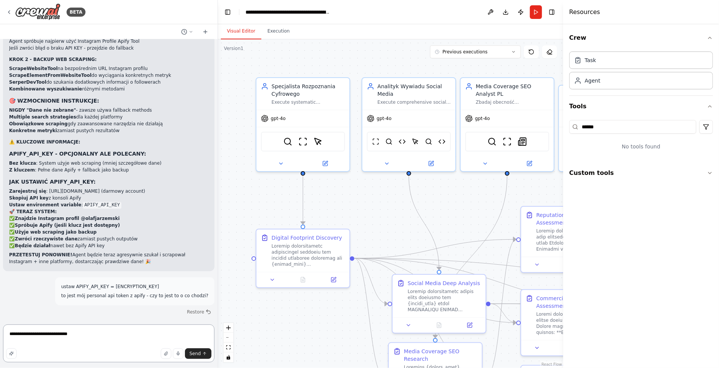
click at [109, 335] on textarea "**********" at bounding box center [108, 343] width 211 height 38
click at [191, 355] on span "Send" at bounding box center [194, 353] width 11 height 6
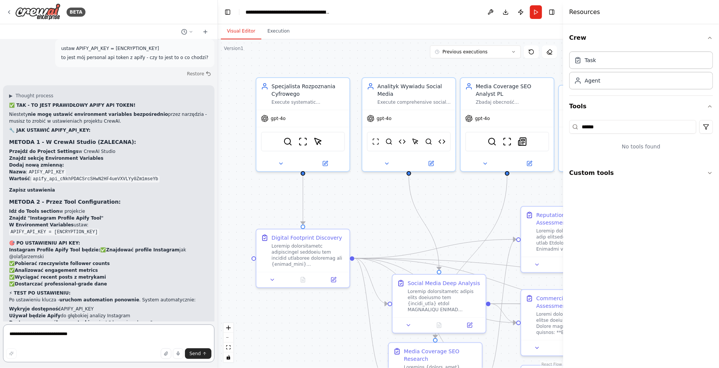
scroll to position [16582, 0]
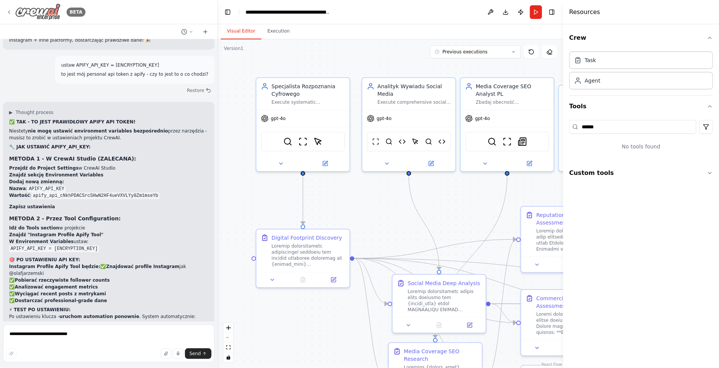
click at [11, 8] on div "BETA" at bounding box center [45, 11] width 79 height 17
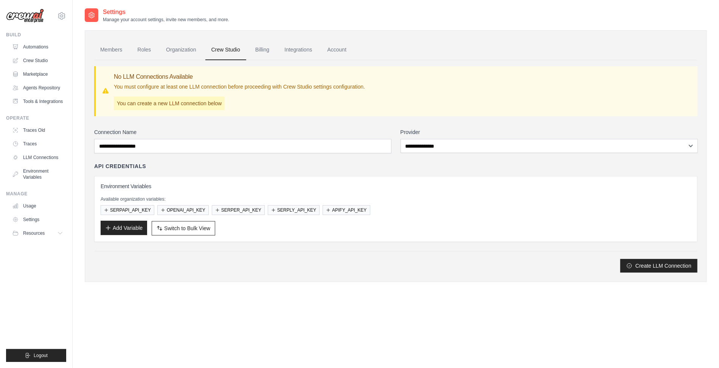
click at [129, 224] on button "Add Variable" at bounding box center [124, 227] width 47 height 14
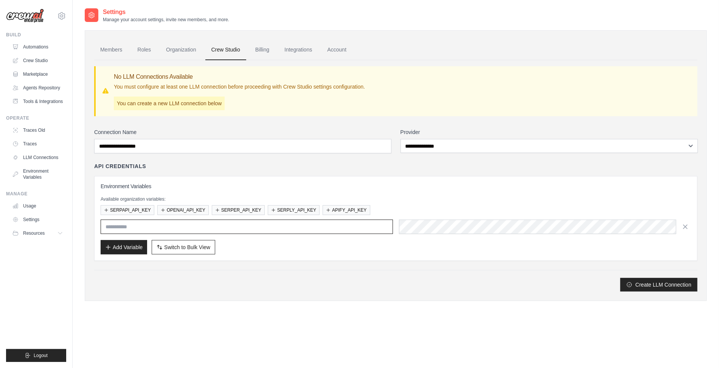
click at [342, 223] on input "text" at bounding box center [247, 226] width 292 height 14
click at [293, 227] on input "text" at bounding box center [247, 226] width 292 height 14
type input "**********"
click at [141, 246] on button "Add Variable" at bounding box center [124, 246] width 47 height 14
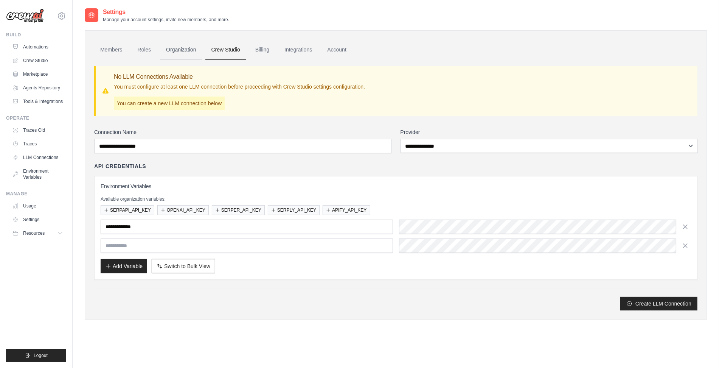
click at [190, 47] on link "Organization" at bounding box center [181, 50] width 42 height 20
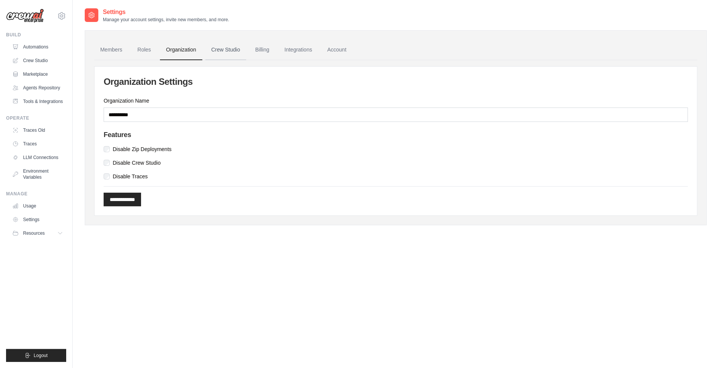
click at [222, 43] on link "Crew Studio" at bounding box center [225, 50] width 41 height 20
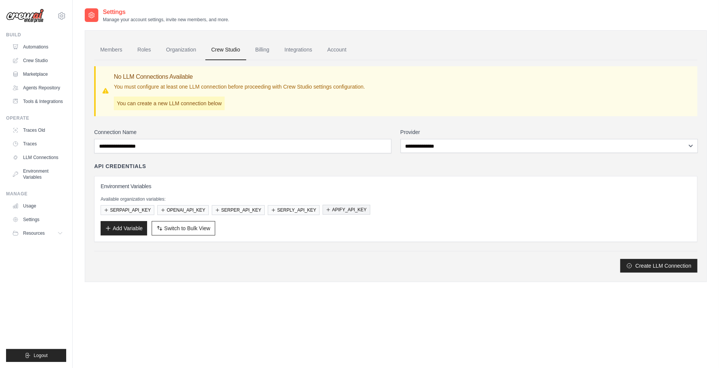
click at [336, 210] on button "APIFY_API_KEY" at bounding box center [346, 210] width 47 height 10
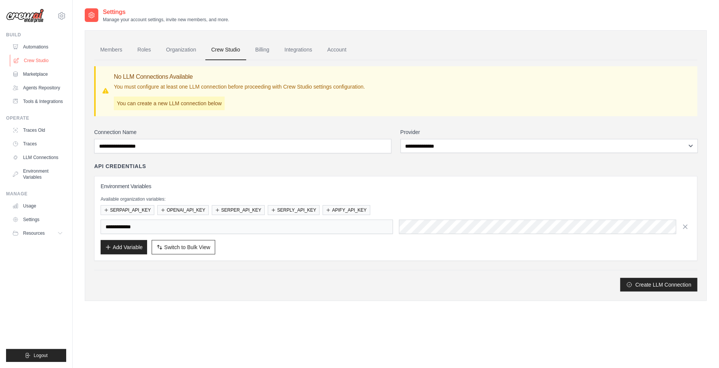
click at [43, 58] on link "Crew Studio" at bounding box center [38, 60] width 57 height 12
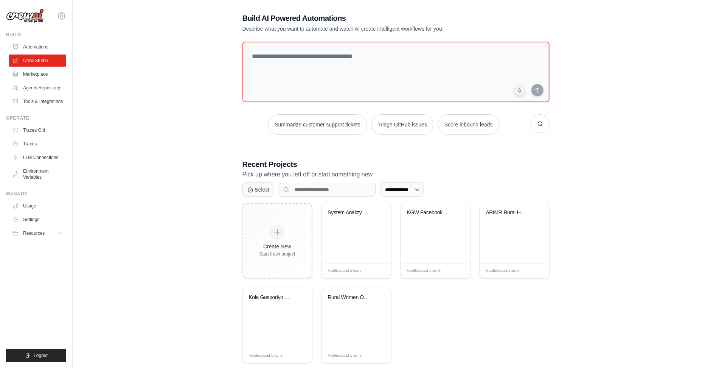
scroll to position [8, 0]
click at [350, 210] on div "System Analizy OSINT i Social Intel..." at bounding box center [351, 211] width 46 height 7
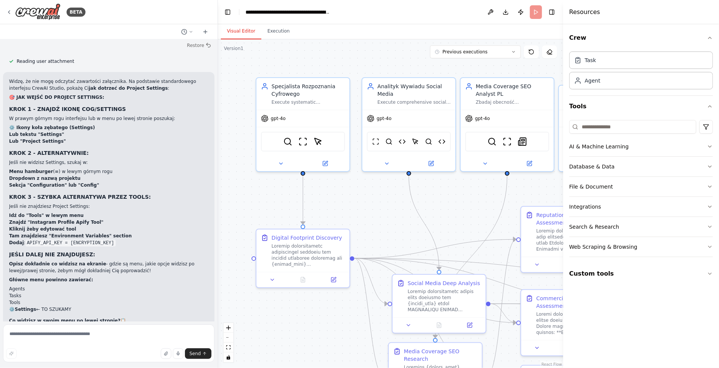
scroll to position [16947, 0]
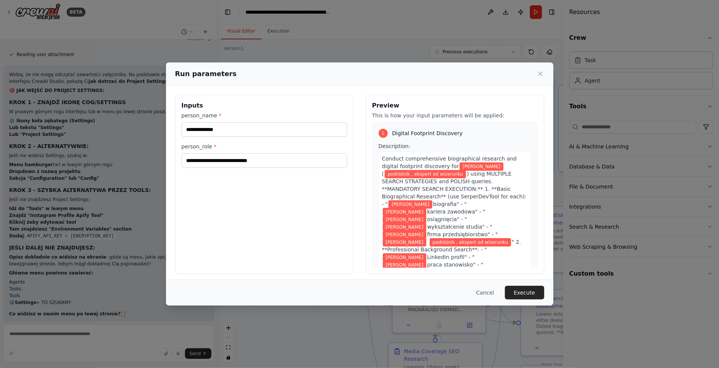
click at [534, 291] on button "Execute" at bounding box center [524, 293] width 39 height 14
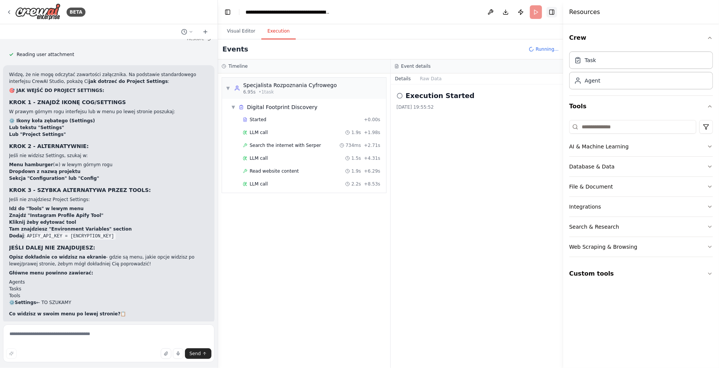
click at [554, 17] on button "Toggle Right Sidebar" at bounding box center [551, 12] width 11 height 11
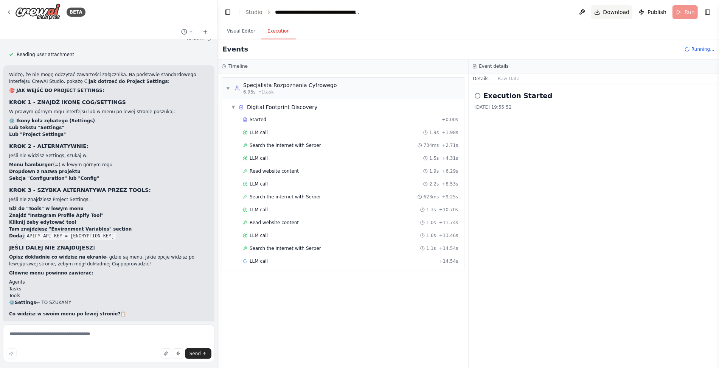
click at [612, 16] on span "Download" at bounding box center [616, 12] width 26 height 8
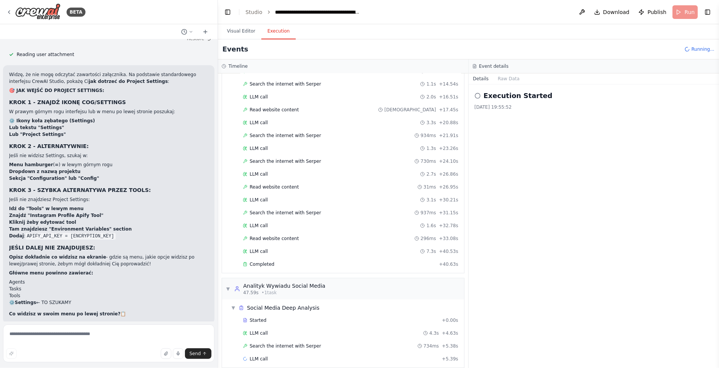
scroll to position [177, 0]
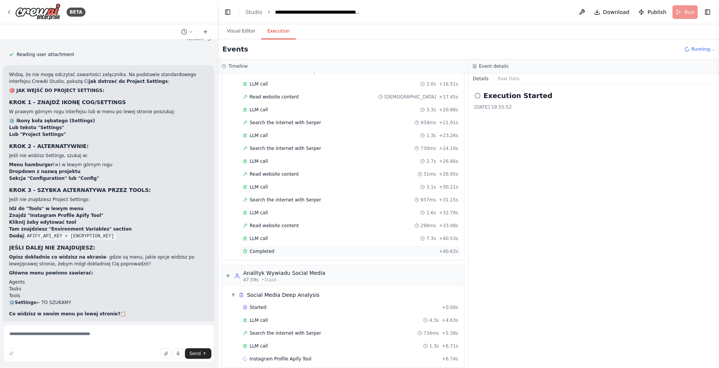
click at [262, 248] on span "Completed" at bounding box center [262, 251] width 25 height 6
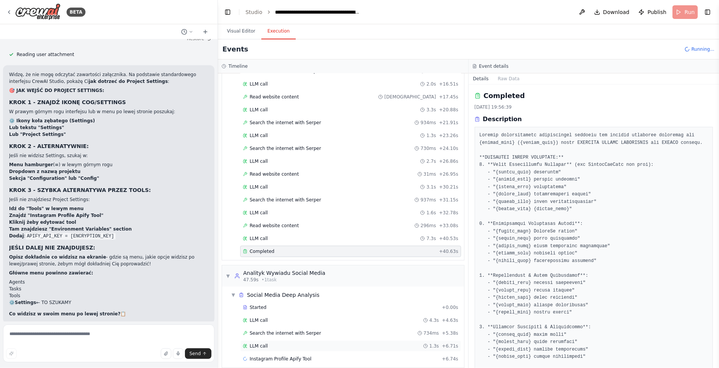
click at [266, 340] on div "LLM call 1.3s + 6.71s" at bounding box center [350, 345] width 221 height 11
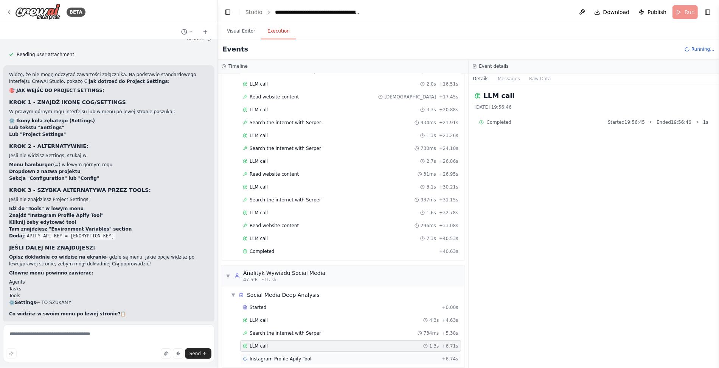
click at [280, 355] on span "Instagram Profile Apify Tool" at bounding box center [281, 358] width 62 height 6
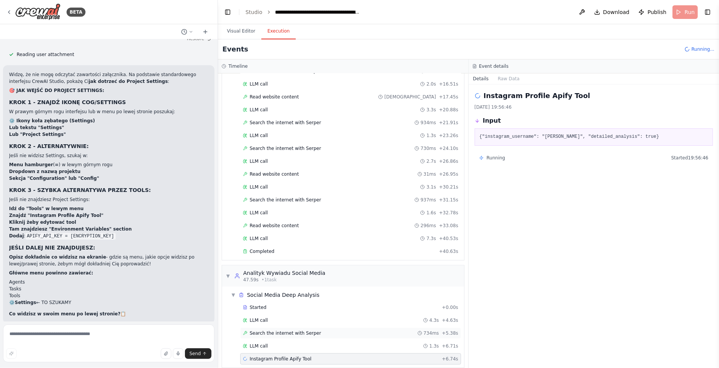
click at [271, 329] on div "Search the internet with Serper 734ms + 5.38s" at bounding box center [350, 332] width 221 height 11
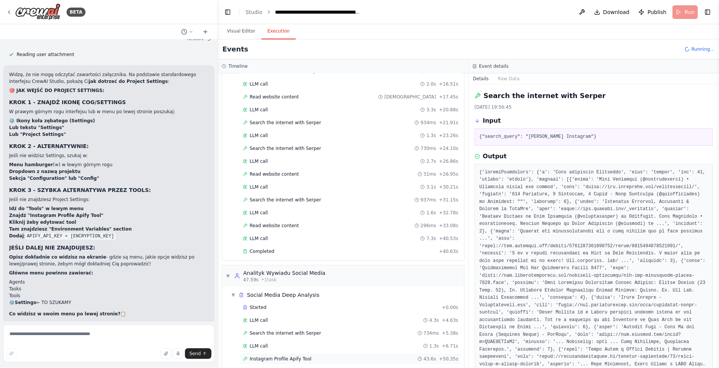
click at [284, 355] on span "Instagram Profile Apify Tool" at bounding box center [281, 358] width 62 height 6
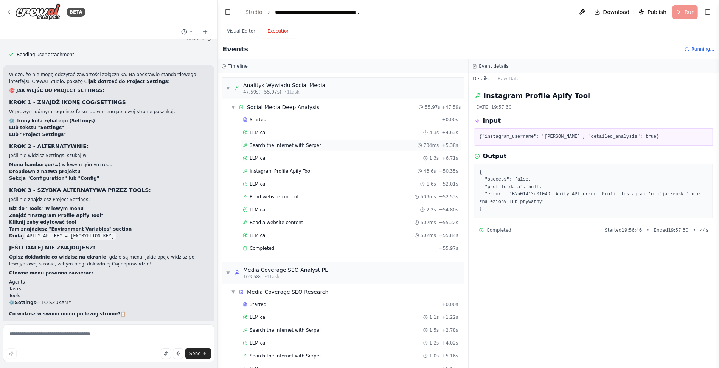
scroll to position [371, 0]
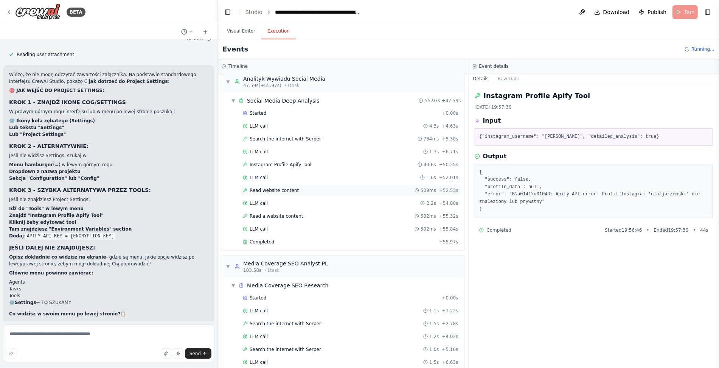
click at [312, 185] on div "Read website content 509ms + 52.53s" at bounding box center [350, 190] width 221 height 11
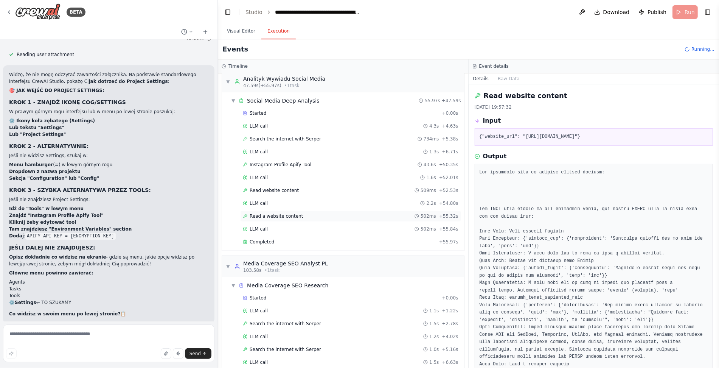
click at [309, 211] on div "Read a website content 502ms + 55.32s" at bounding box center [350, 215] width 221 height 11
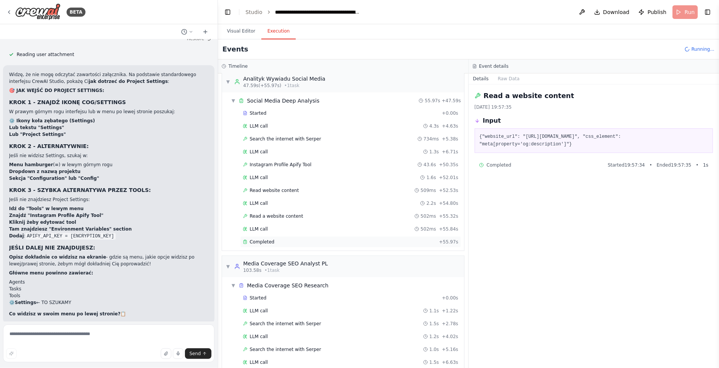
click at [290, 237] on div "Completed + 55.97s" at bounding box center [350, 241] width 221 height 11
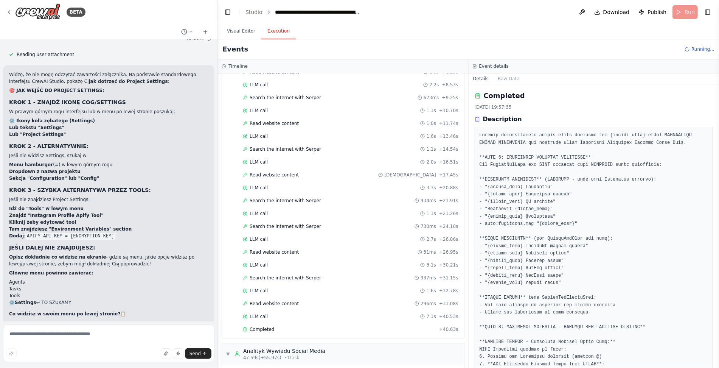
scroll to position [0, 0]
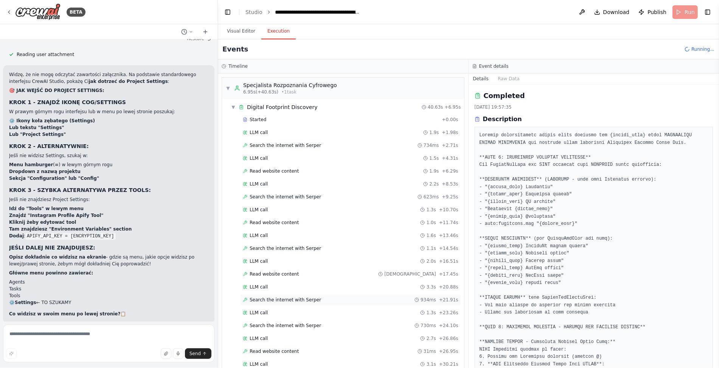
click at [297, 296] on span "Search the internet with Serper" at bounding box center [285, 299] width 71 height 6
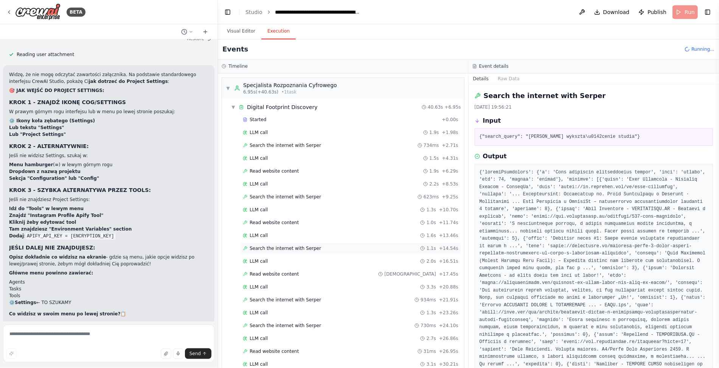
click at [291, 247] on span "Search the internet with Serper" at bounding box center [285, 248] width 71 height 6
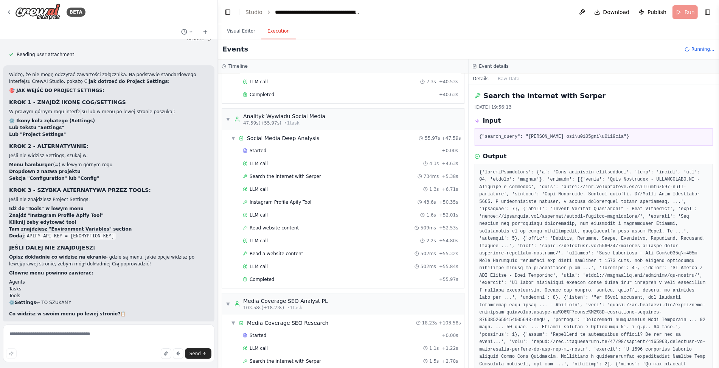
scroll to position [330, 0]
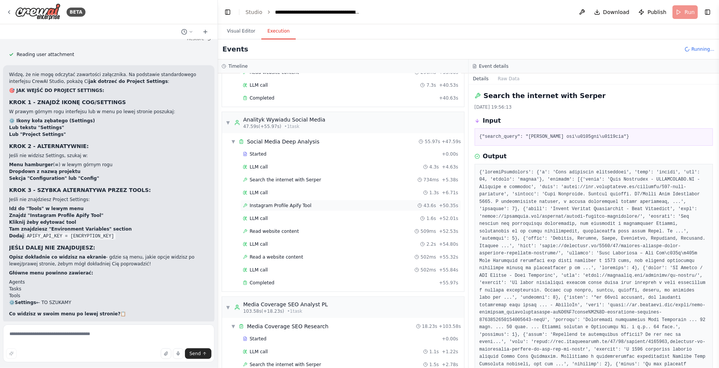
click at [291, 200] on div "Instagram Profile Apify Tool 43.6s + 50.35s" at bounding box center [350, 205] width 221 height 11
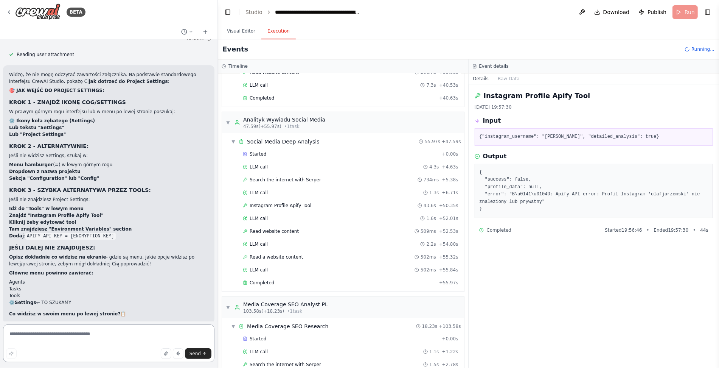
click at [48, 342] on textarea at bounding box center [108, 343] width 211 height 38
paste textarea "**"
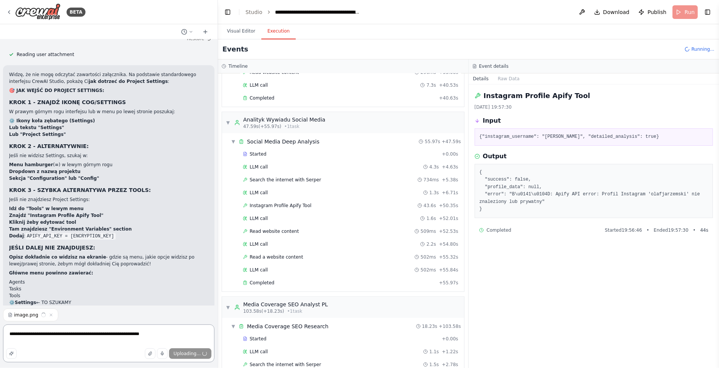
scroll to position [16962, 0]
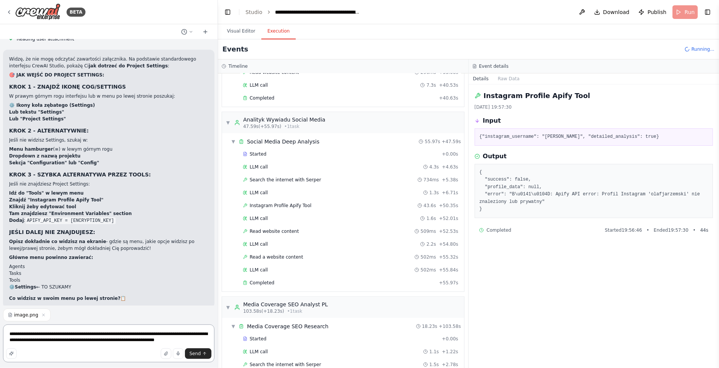
type textarea "**********"
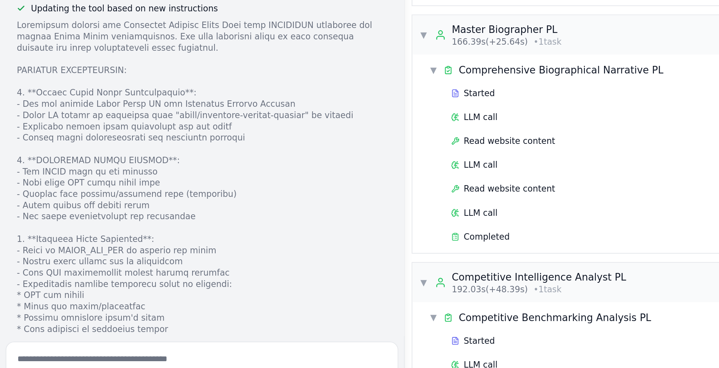
scroll to position [17538, 0]
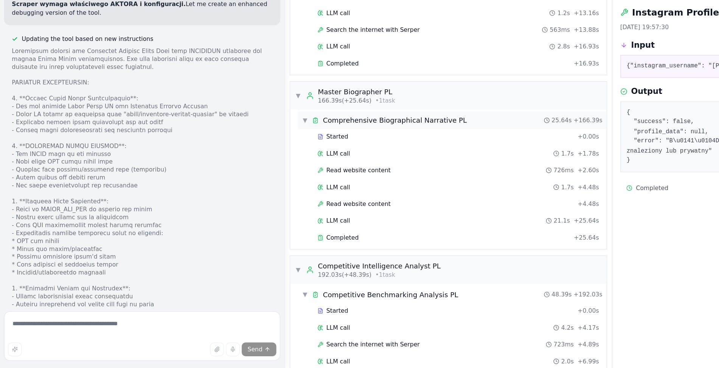
scroll to position [0, 0]
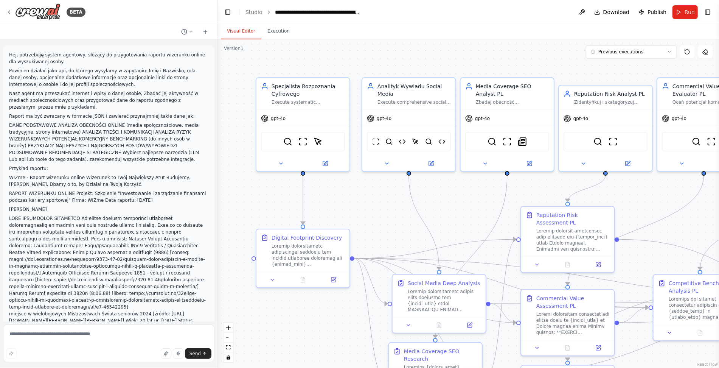
scroll to position [17459, 0]
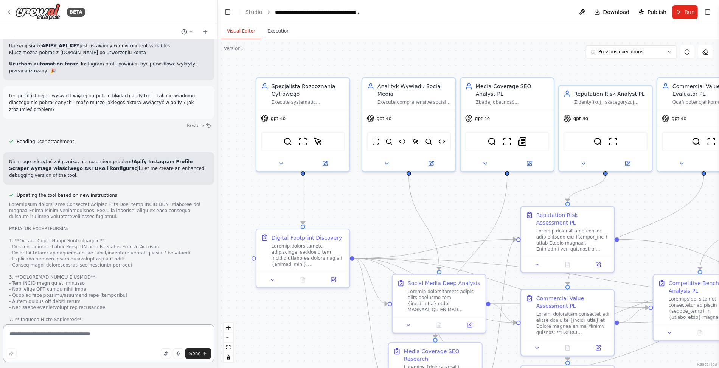
click at [40, 337] on textarea at bounding box center [108, 343] width 211 height 38
type textarea "**********"
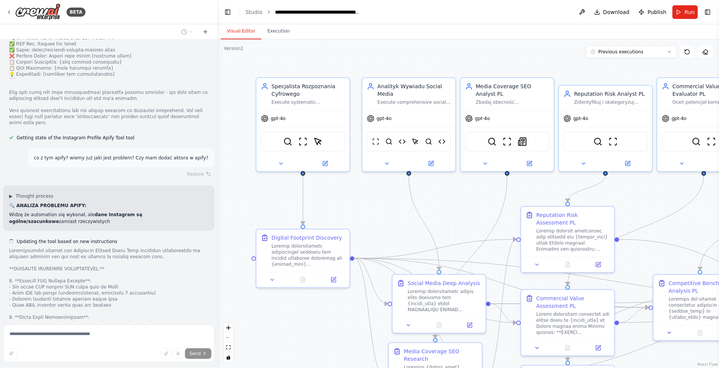
scroll to position [17922, 0]
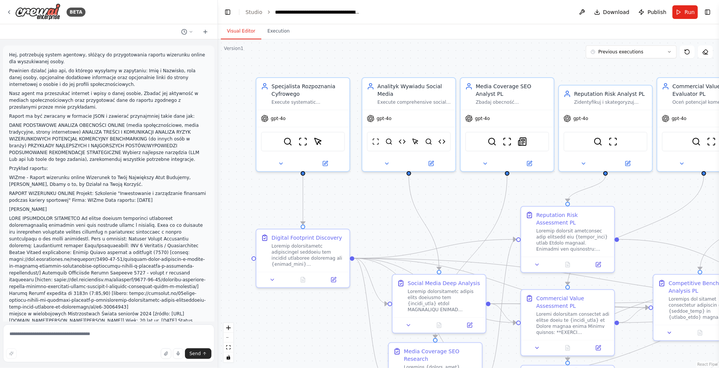
scroll to position [17913, 0]
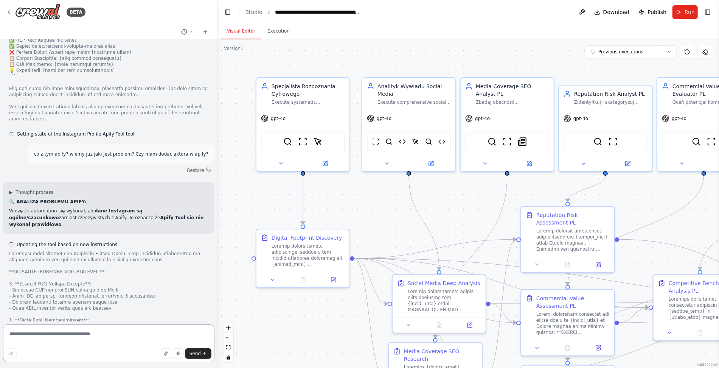
click at [61, 337] on textarea at bounding box center [108, 343] width 211 height 38
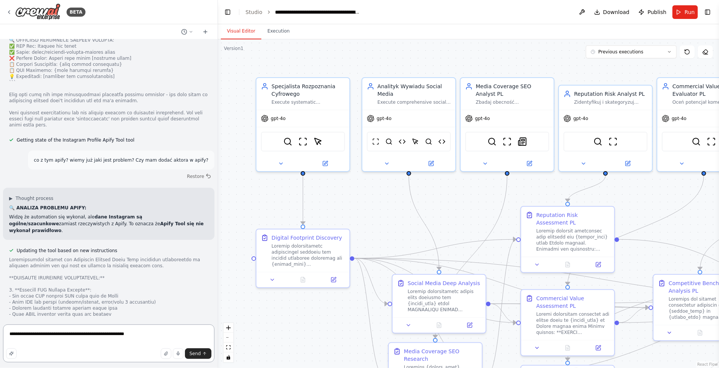
paste textarea "**"
paste textarea "**********"
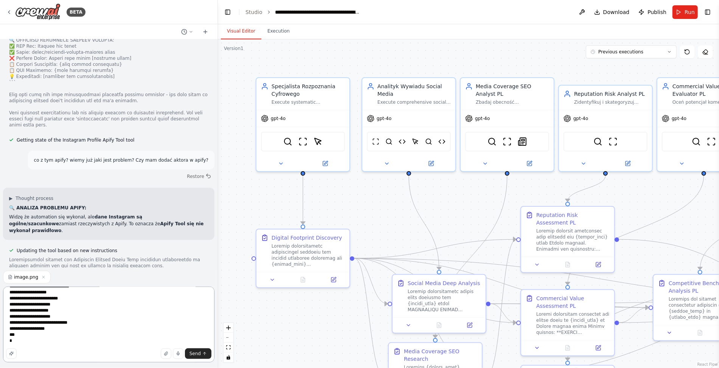
scroll to position [0, 0]
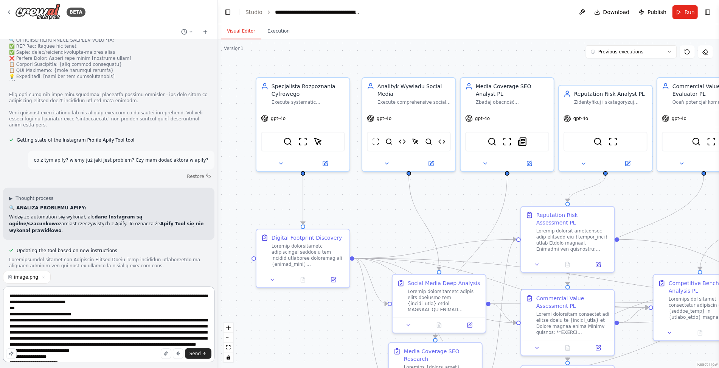
click at [90, 303] on textarea "**********" at bounding box center [108, 324] width 211 height 76
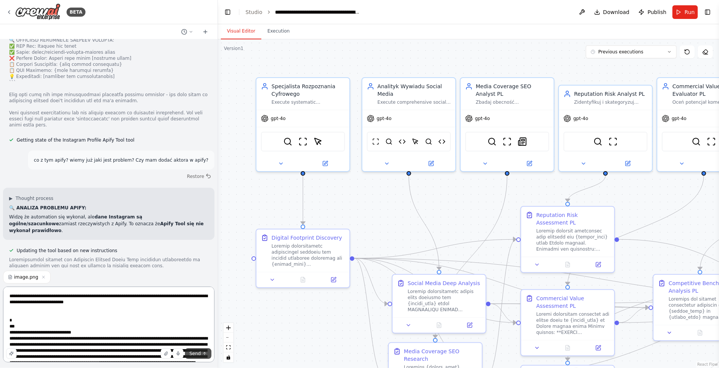
type textarea "**********"
click at [195, 353] on span "Send" at bounding box center [194, 353] width 11 height 6
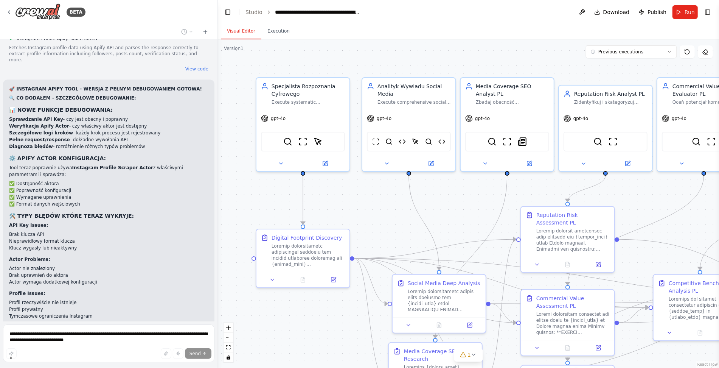
scroll to position [19010, 0]
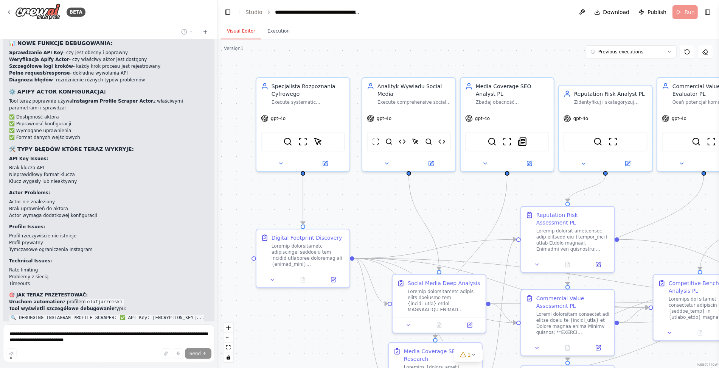
click at [679, 16] on header "**********" at bounding box center [468, 12] width 501 height 24
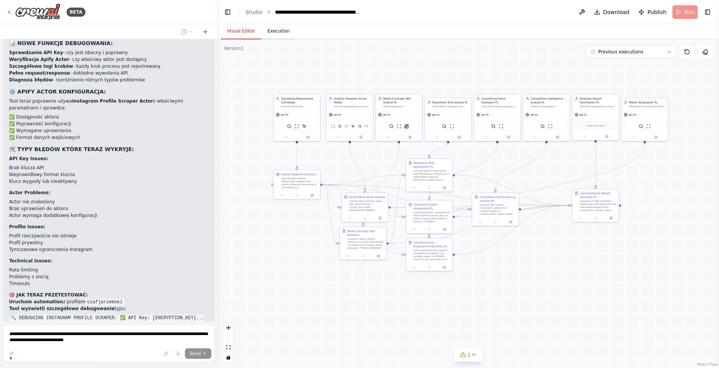
click at [277, 28] on button "Execution" at bounding box center [278, 31] width 34 height 16
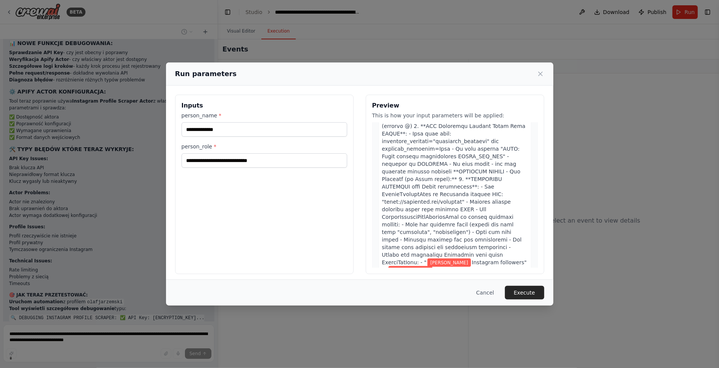
scroll to position [748, 0]
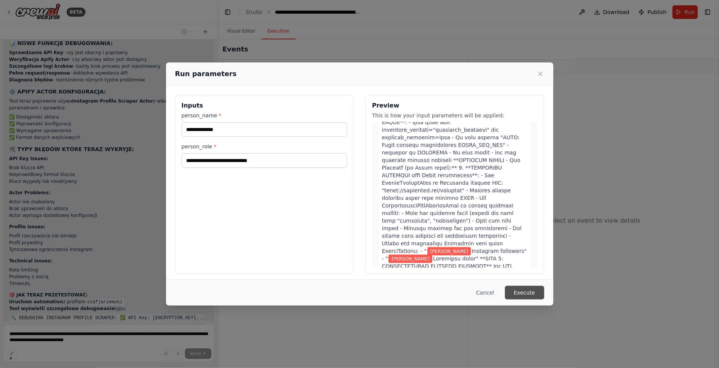
click at [526, 292] on button "Execute" at bounding box center [524, 293] width 39 height 14
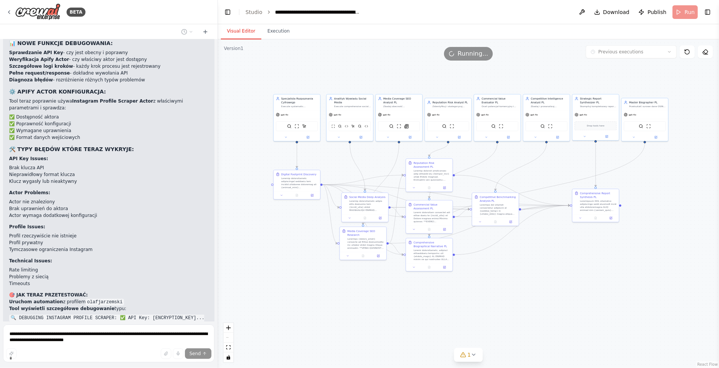
click at [244, 29] on button "Visual Editor" at bounding box center [241, 31] width 40 height 16
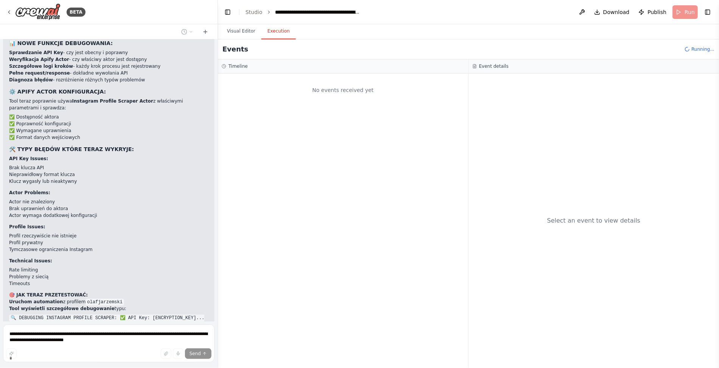
click at [275, 29] on button "Execution" at bounding box center [278, 31] width 34 height 16
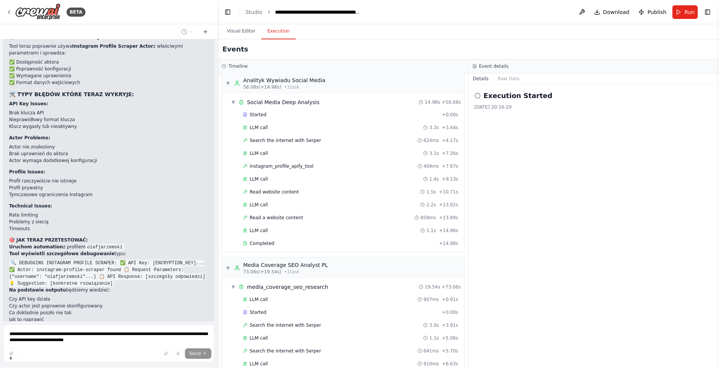
scroll to position [276, 0]
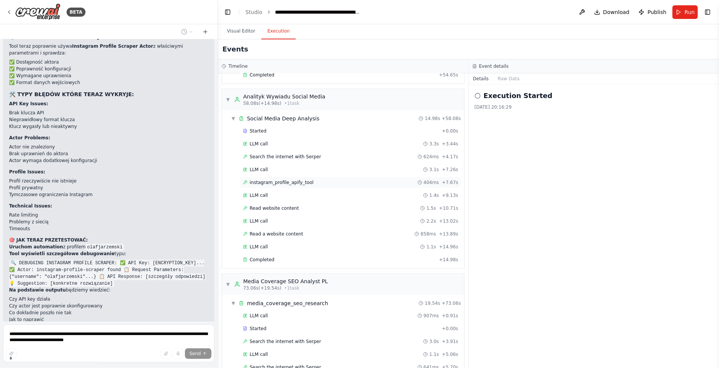
click at [308, 179] on span "instagram_profile_apify_tool" at bounding box center [282, 182] width 64 height 6
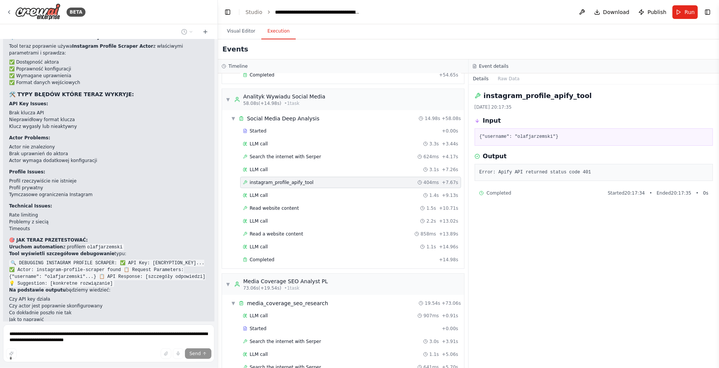
click at [39, 324] on form "**********" at bounding box center [108, 344] width 217 height 47
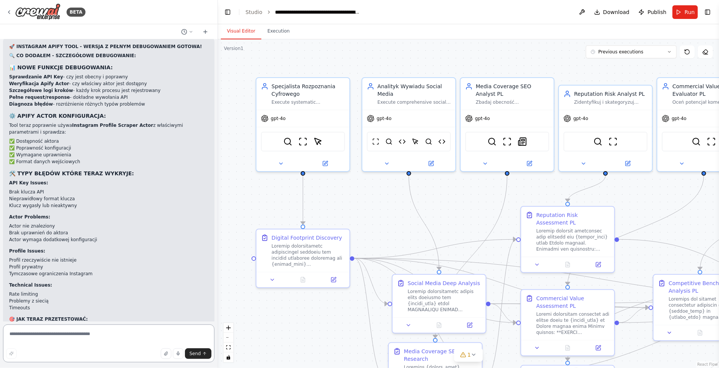
click at [61, 336] on textarea at bounding box center [108, 343] width 211 height 38
paste textarea "*"
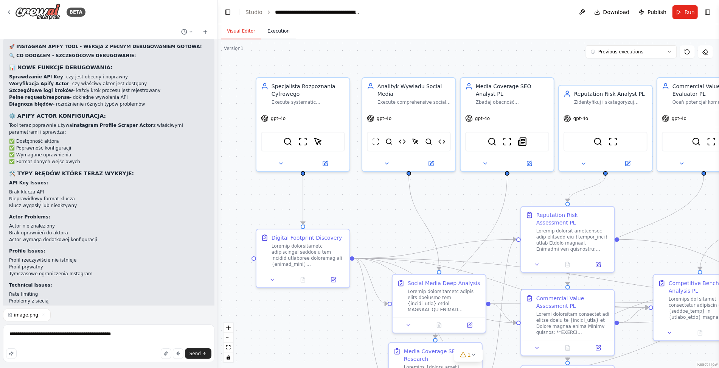
click at [268, 33] on button "Execution" at bounding box center [278, 31] width 34 height 16
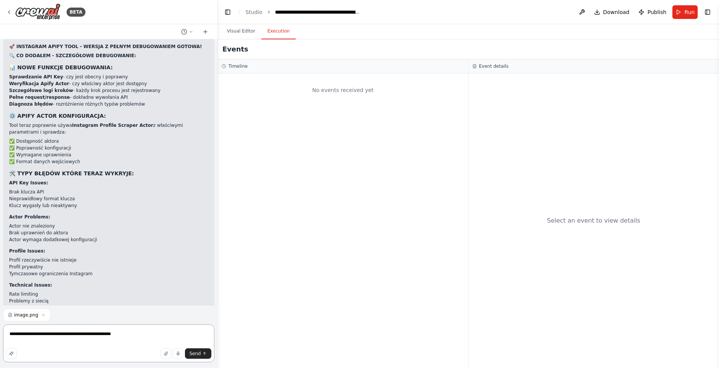
click at [139, 336] on textarea "**********" at bounding box center [108, 343] width 211 height 38
type textarea "**********"
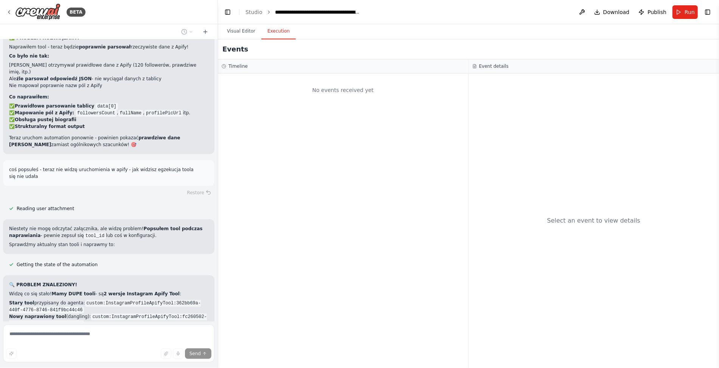
scroll to position [19334, 0]
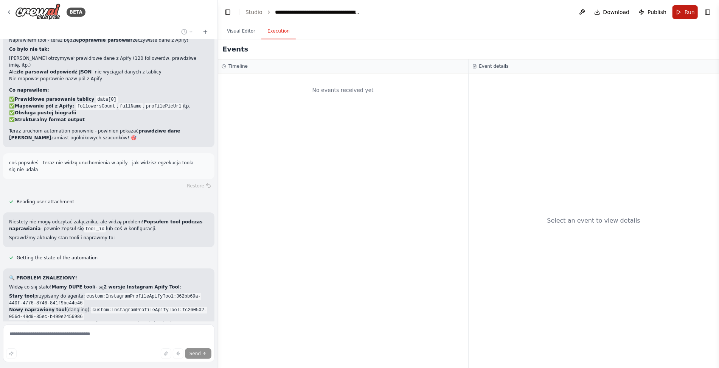
click at [682, 9] on button "Run" at bounding box center [684, 12] width 25 height 14
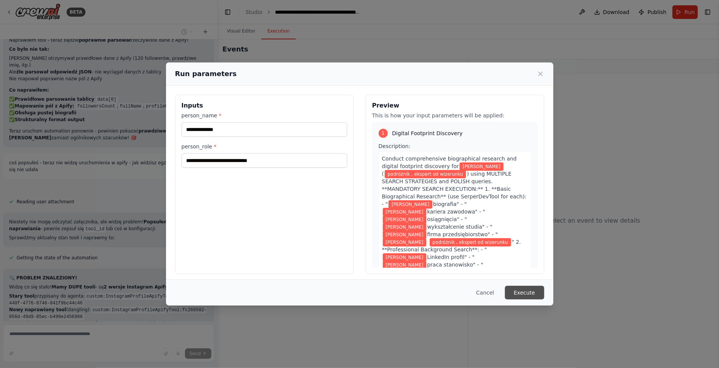
click at [523, 292] on button "Execute" at bounding box center [524, 293] width 39 height 14
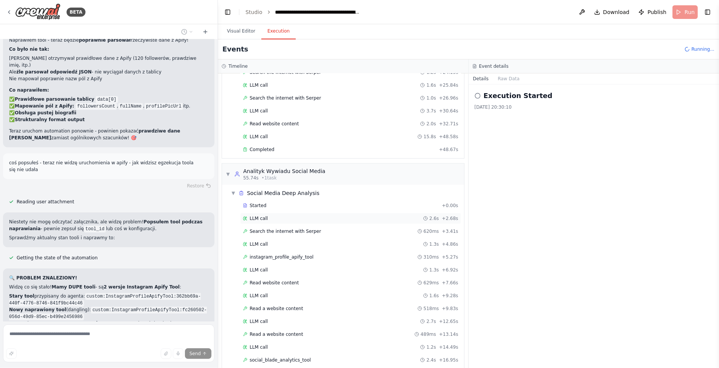
scroll to position [240, 0]
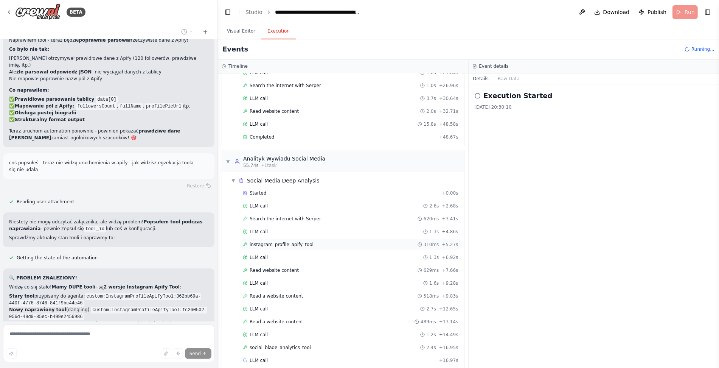
click at [298, 241] on span "instagram_profile_apify_tool" at bounding box center [282, 244] width 64 height 6
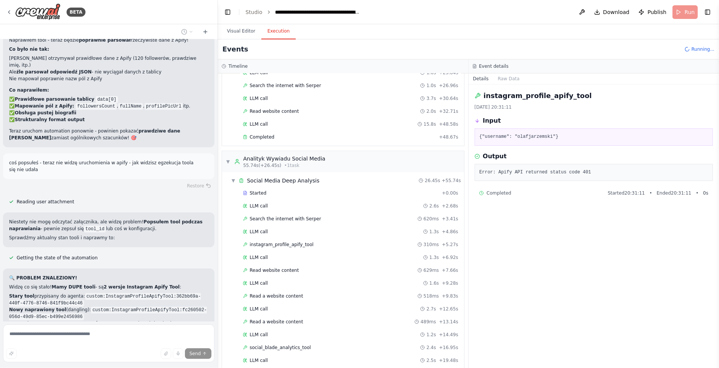
click at [63, 41] on div "BETA Hej, potrzebuję system agentowy, słóżący do przygotowania raportu wizerunk…" at bounding box center [109, 184] width 218 height 368
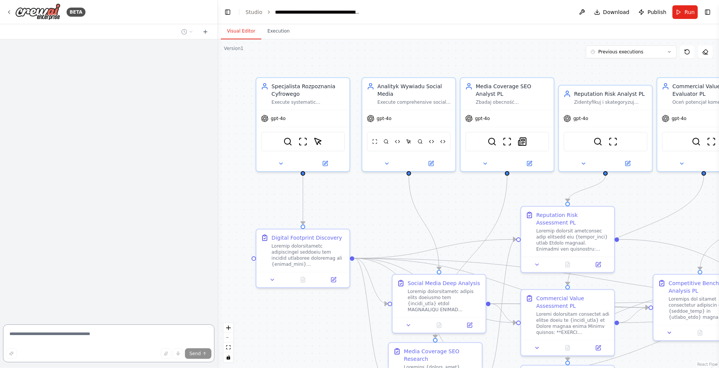
click at [26, 335] on textarea at bounding box center [108, 343] width 211 height 38
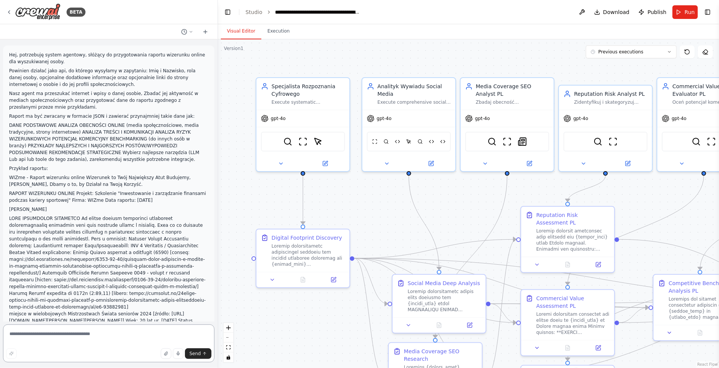
scroll to position [19255, 0]
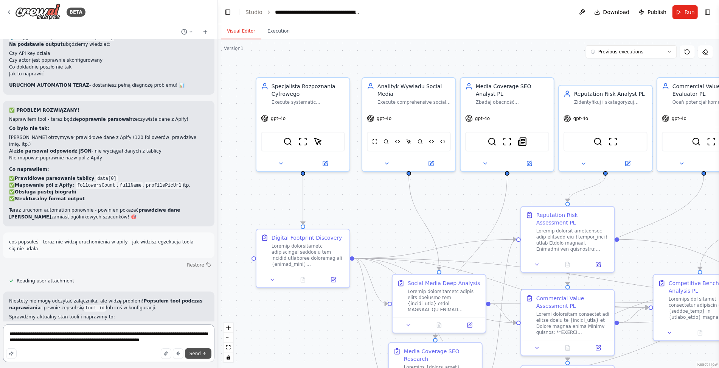
type textarea "**********"
click at [202, 355] on button "Send" at bounding box center [198, 353] width 26 height 11
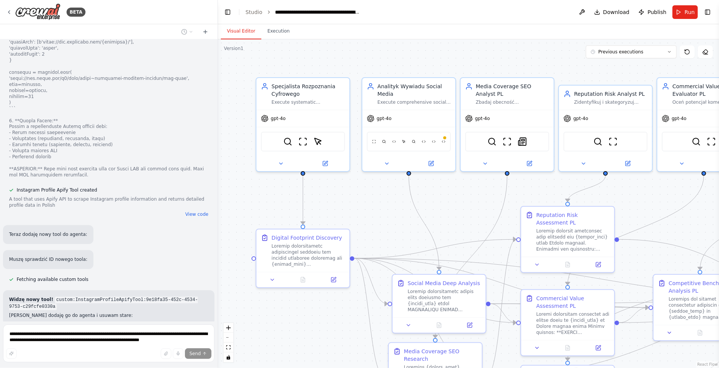
scroll to position [20422, 0]
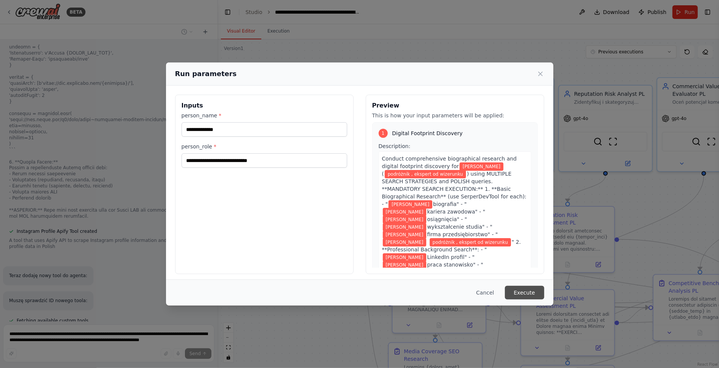
click at [521, 289] on button "Execute" at bounding box center [524, 293] width 39 height 14
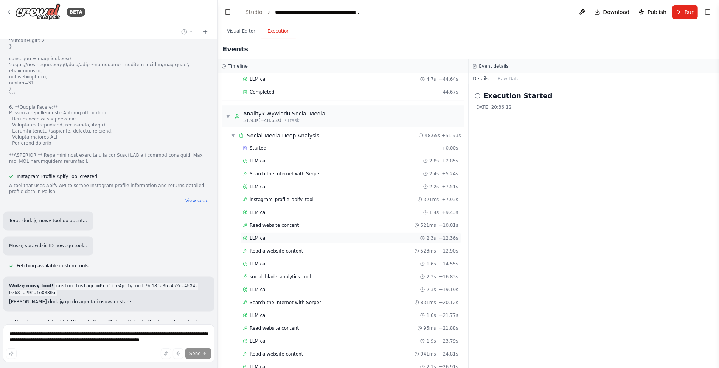
scroll to position [421, 0]
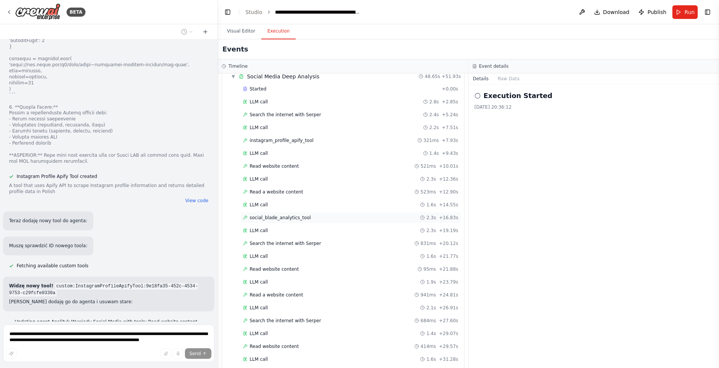
click at [310, 214] on div "social_blade_analytics_tool 2.3s + 16.83s" at bounding box center [351, 217] width 216 height 6
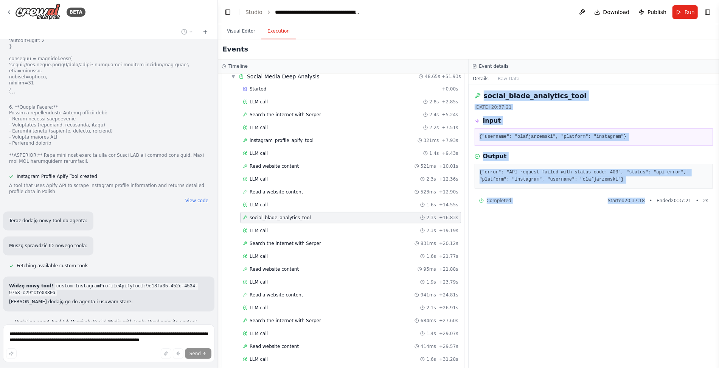
drag, startPoint x: 474, startPoint y: 94, endPoint x: 612, endPoint y: 236, distance: 197.9
click at [612, 235] on div "social_blade_analytics_tool 27.09.2025, 20:37:21 Input {"username": "olafjarzem…" at bounding box center [594, 225] width 251 height 283
copy div "social_blade_analytics_tool 27.09.2025, 20:37:21 Input {"username": "olafjarzem…"
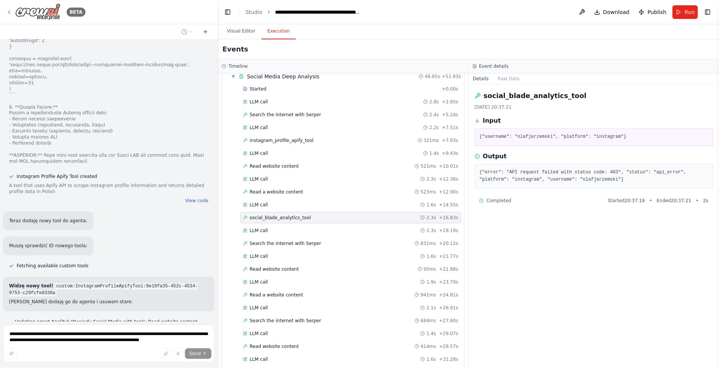
click at [12, 13] on div "BETA" at bounding box center [45, 11] width 79 height 17
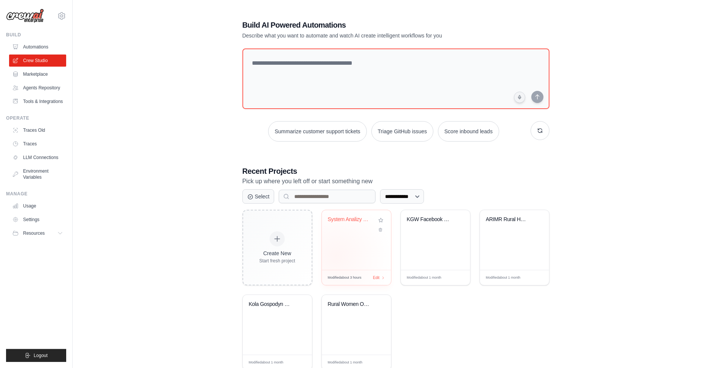
click at [336, 255] on div "System Analizy OSINT i Social Intel..." at bounding box center [356, 240] width 69 height 60
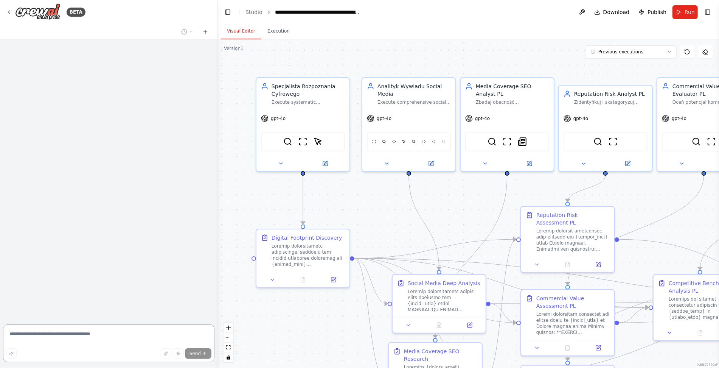
click at [105, 336] on textarea at bounding box center [108, 343] width 211 height 38
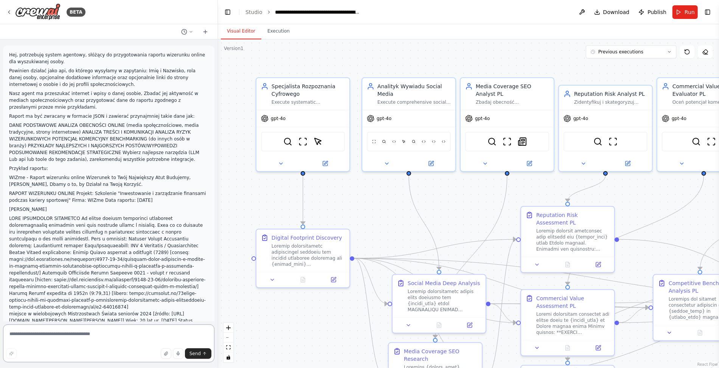
scroll to position [20343, 0]
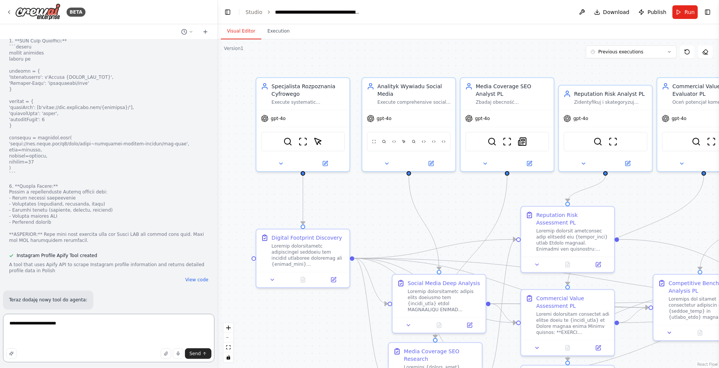
paste textarea "**********"
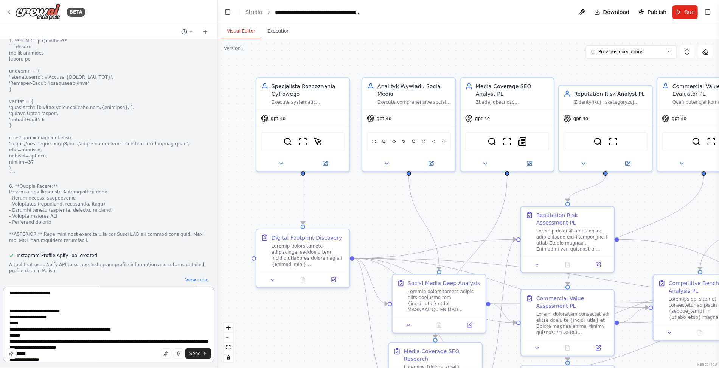
scroll to position [22, 0]
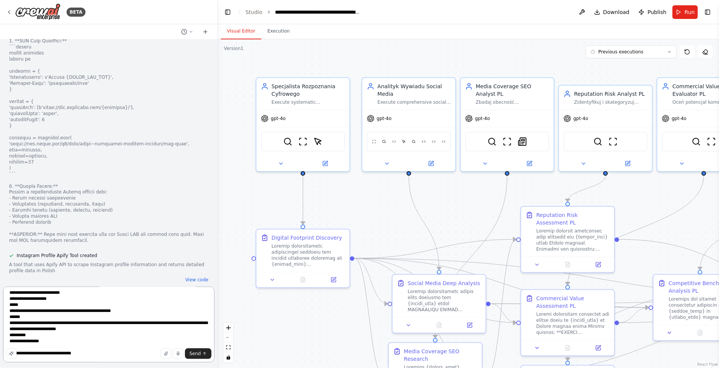
type textarea "**********"
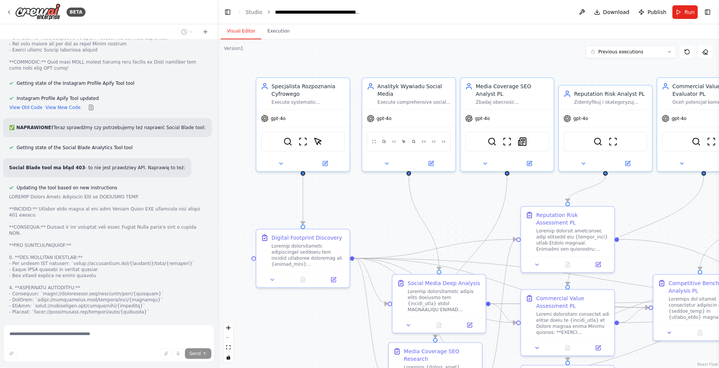
scroll to position [21818, 0]
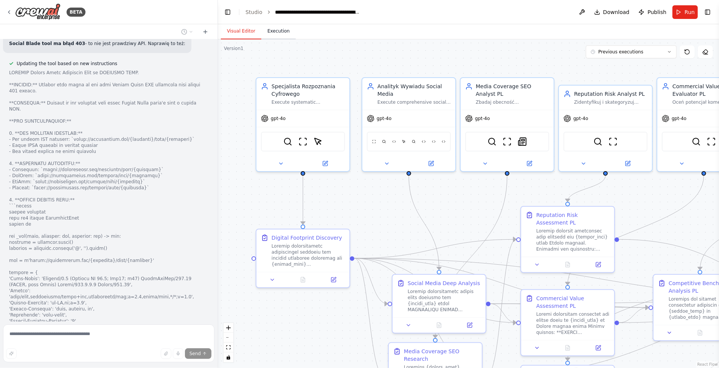
click at [273, 35] on button "Execution" at bounding box center [278, 31] width 34 height 16
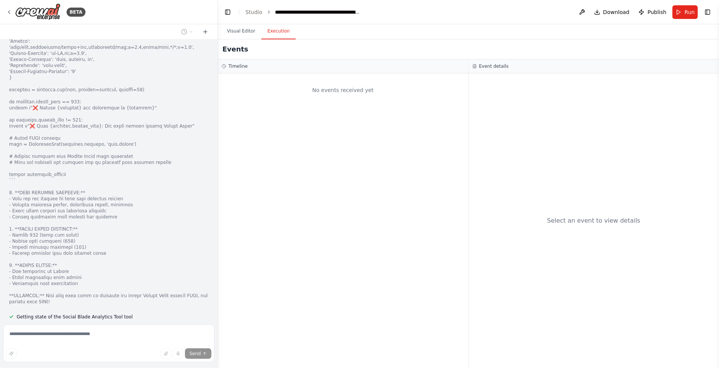
scroll to position [22074, 0]
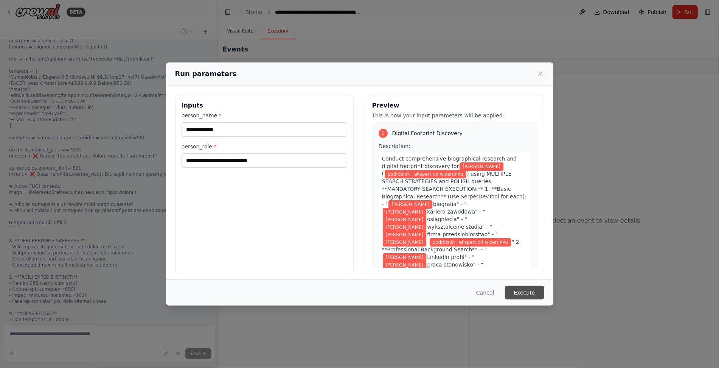
click at [515, 293] on button "Execute" at bounding box center [524, 293] width 39 height 14
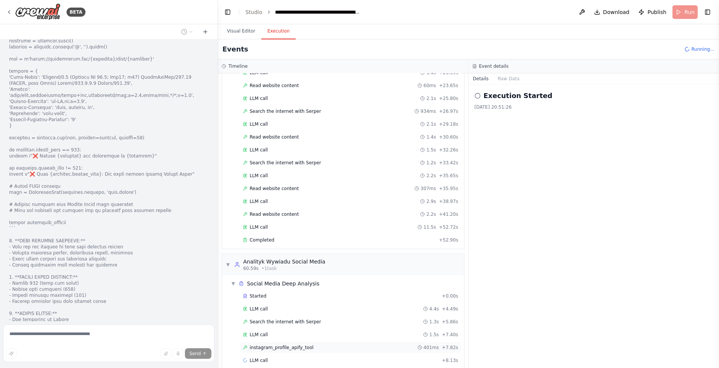
scroll to position [253, 0]
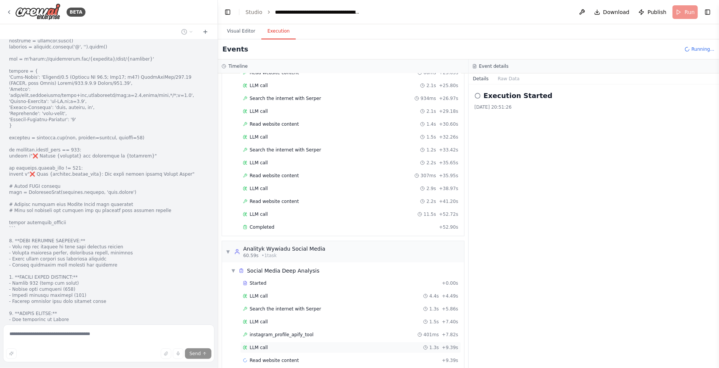
click at [291, 344] on div "LLM call 1.3s + 9.39s" at bounding box center [351, 347] width 216 height 6
click at [292, 331] on span "instagram_profile_apify_tool" at bounding box center [282, 334] width 64 height 6
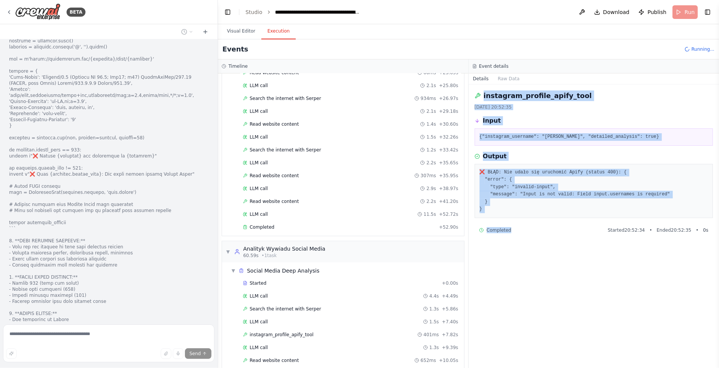
drag, startPoint x: 474, startPoint y: 94, endPoint x: 533, endPoint y: 232, distance: 149.6
click at [533, 232] on div "instagram_profile_apify_tool 27.09.2025, 20:52:35 Input {"instagram_username": …" at bounding box center [594, 225] width 251 height 283
copy div "instagram_profile_apify_tool 27.09.2025, 20:52:35 Input {"instagram_username": …"
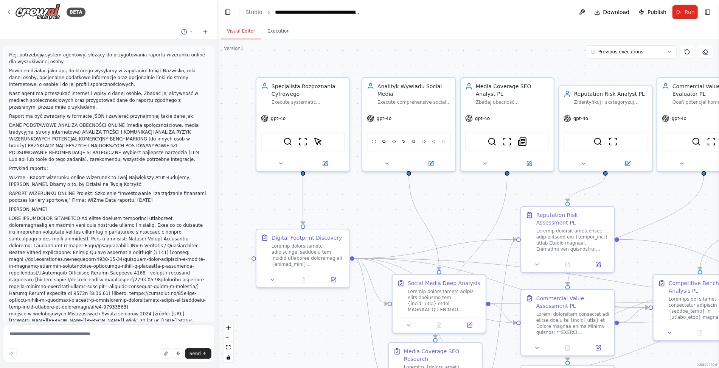
scroll to position [21995, 0]
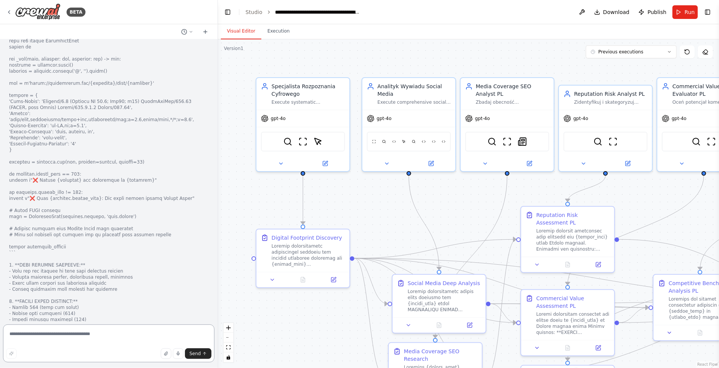
click at [39, 337] on textarea at bounding box center [108, 343] width 211 height 38
paste textarea "**********"
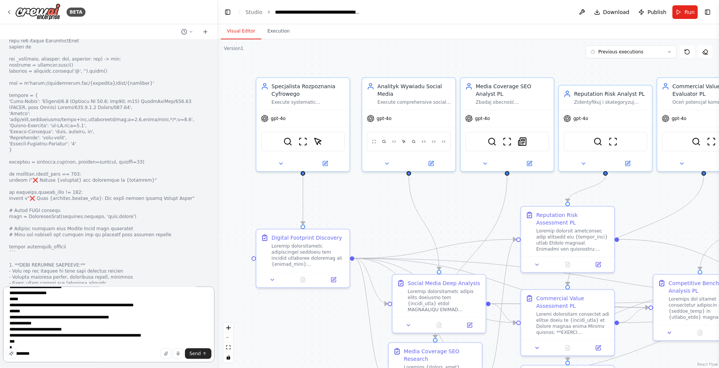
scroll to position [27, 0]
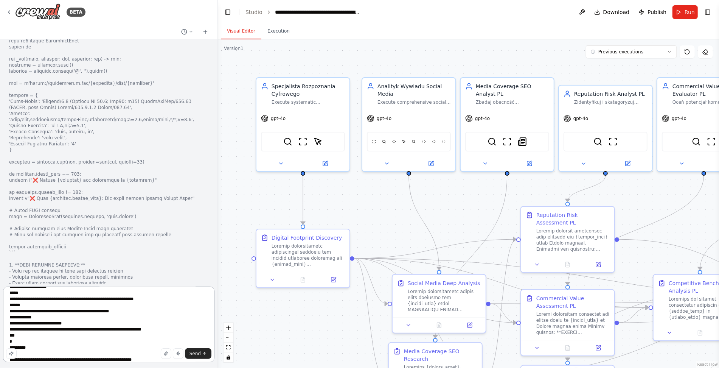
paste textarea "**"
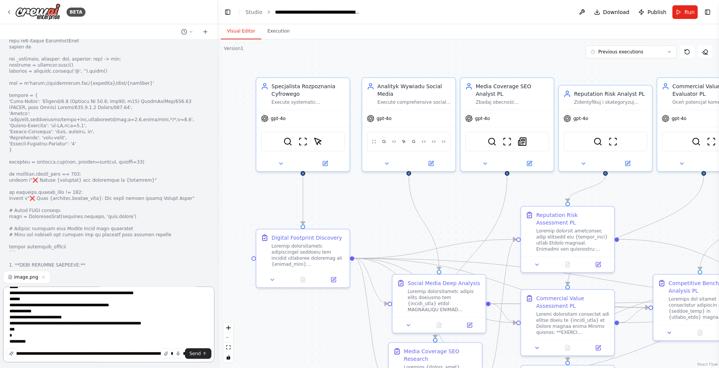
type textarea "**********"
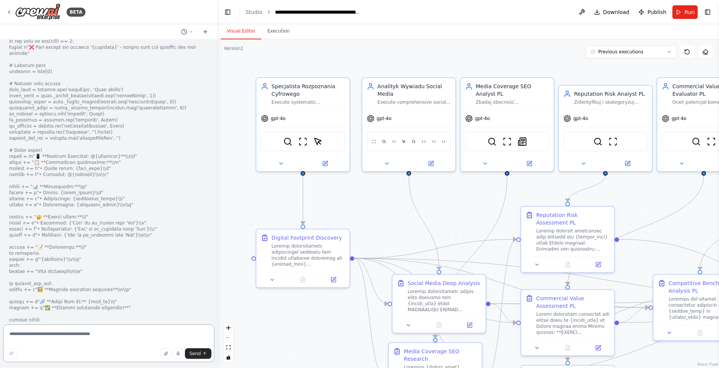
scroll to position [23532, 0]
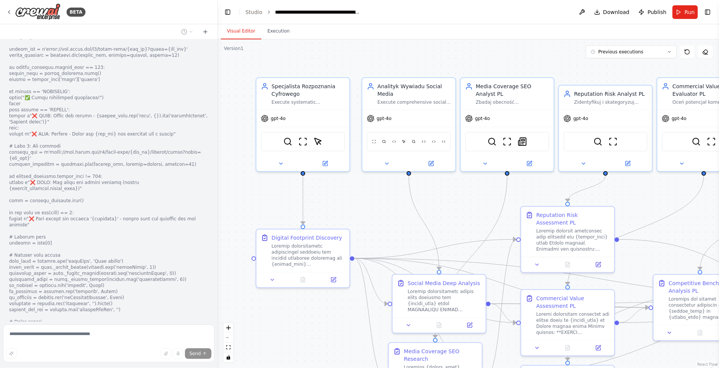
scroll to position [23501, 0]
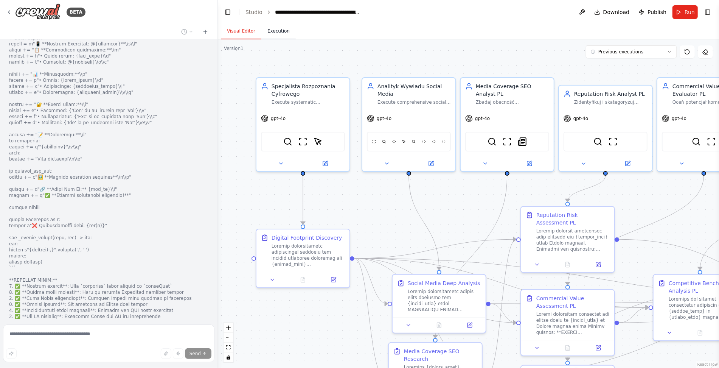
click at [278, 35] on button "Execution" at bounding box center [278, 31] width 34 height 16
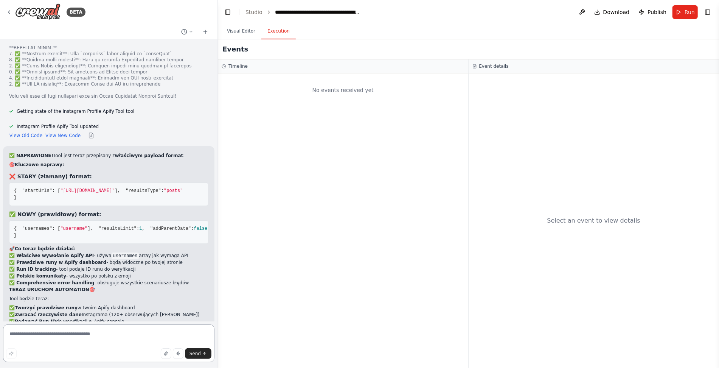
scroll to position [23729, 0]
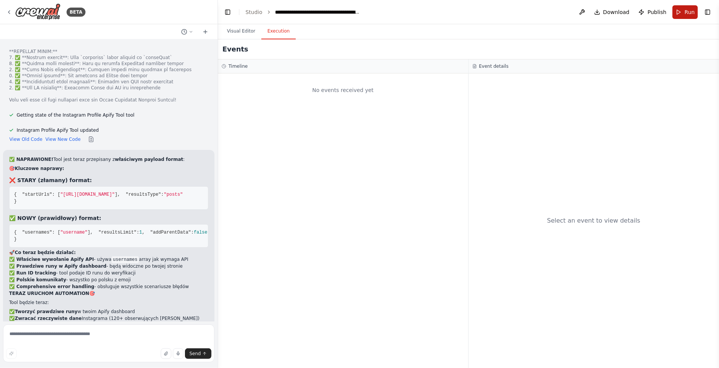
click at [683, 5] on button "Run" at bounding box center [684, 12] width 25 height 14
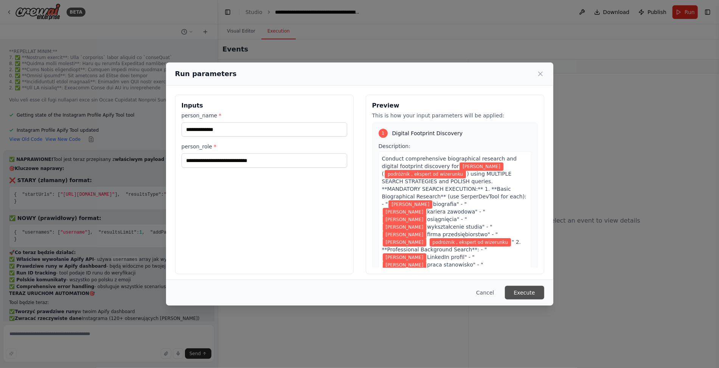
click at [532, 291] on button "Execute" at bounding box center [524, 293] width 39 height 14
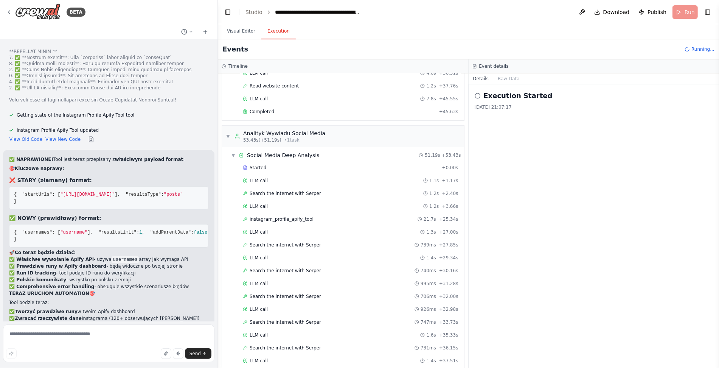
scroll to position [347, 0]
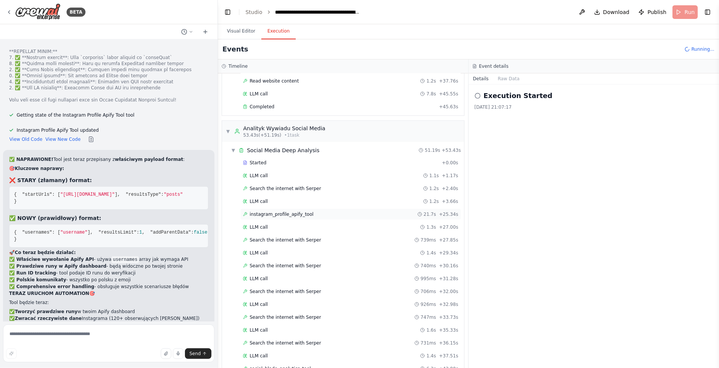
click at [302, 211] on span "instagram_profile_apify_tool" at bounding box center [282, 214] width 64 height 6
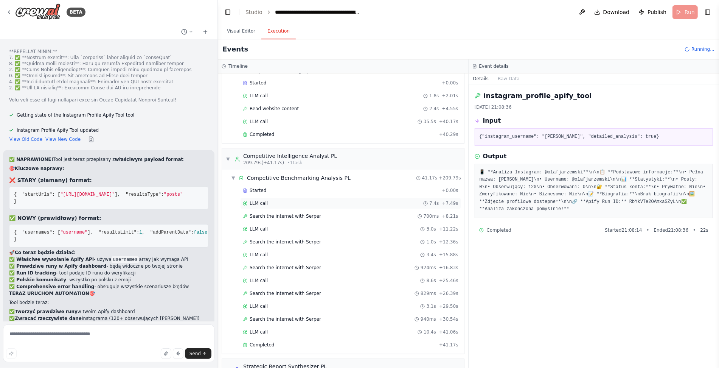
scroll to position [1455, 0]
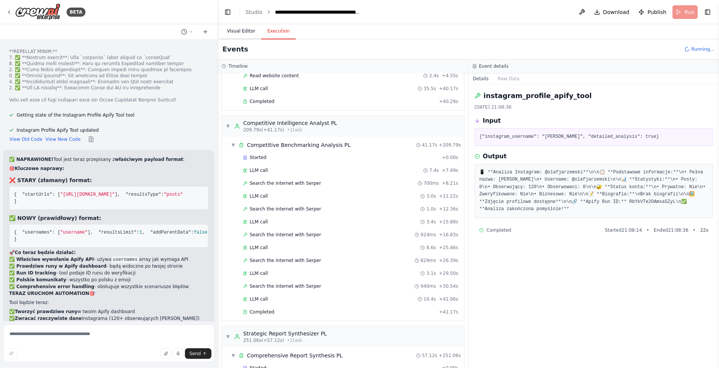
click at [247, 29] on button "Visual Editor" at bounding box center [241, 31] width 40 height 16
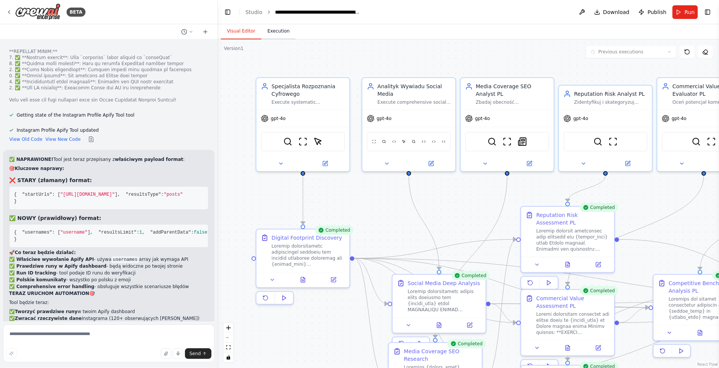
click at [271, 33] on button "Execution" at bounding box center [278, 31] width 34 height 16
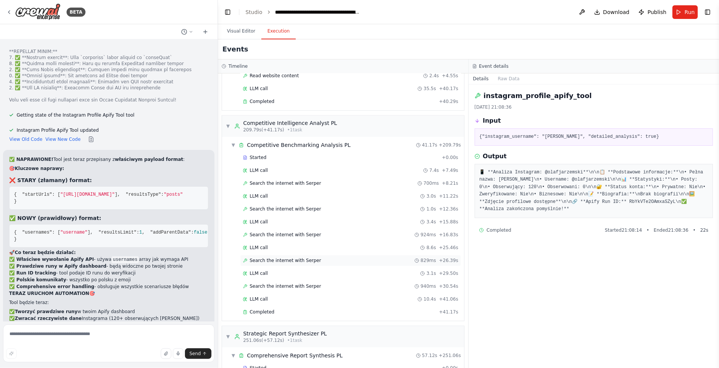
scroll to position [1468, 0]
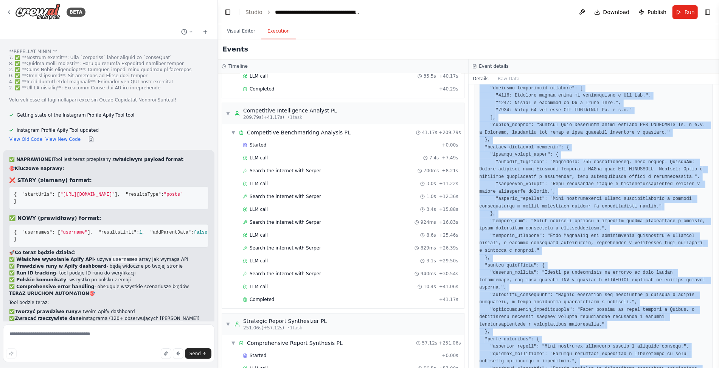
scroll to position [907, 0]
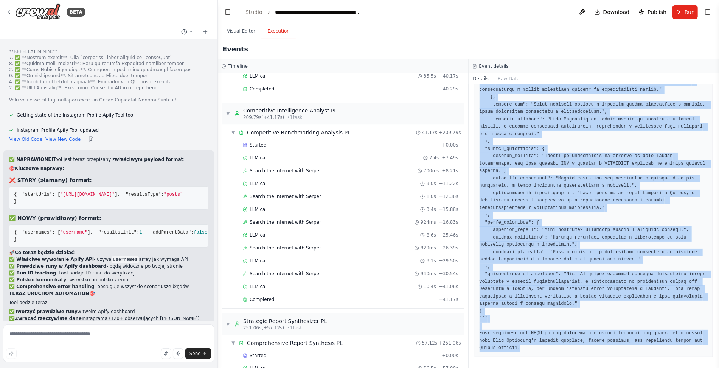
drag, startPoint x: 480, startPoint y: 130, endPoint x: 556, endPoint y: 397, distance: 277.2
click at [556, 367] on html "BETA Hej, potrzebuję system agentowy, słóżący do przygotowania raportu wizerunk…" at bounding box center [359, 184] width 719 height 368
copy pre "```lore { "ipsumd_sitametcons": { "adipiscingel_seddoeiusm": "Temp Incididun, U…"
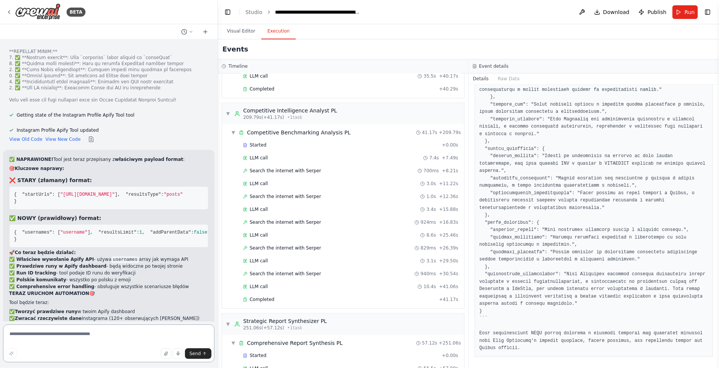
click at [53, 339] on textarea at bounding box center [108, 343] width 211 height 38
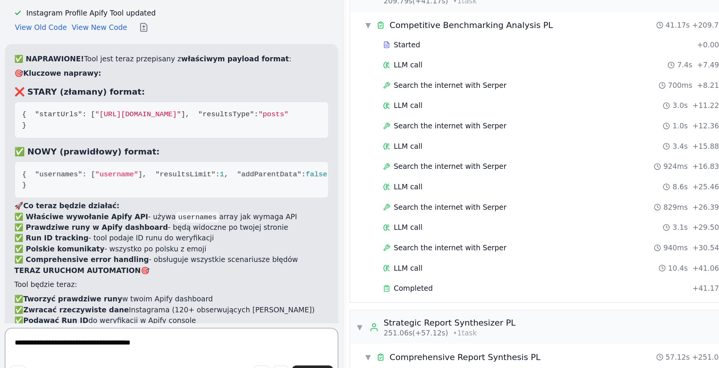
scroll to position [0, 0]
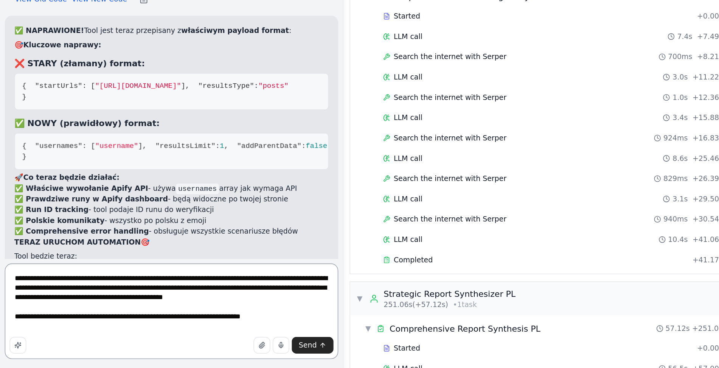
click at [120, 312] on textarea "**********" at bounding box center [108, 331] width 211 height 61
click at [41, 329] on textarea "**********" at bounding box center [108, 331] width 211 height 61
type textarea "**********"
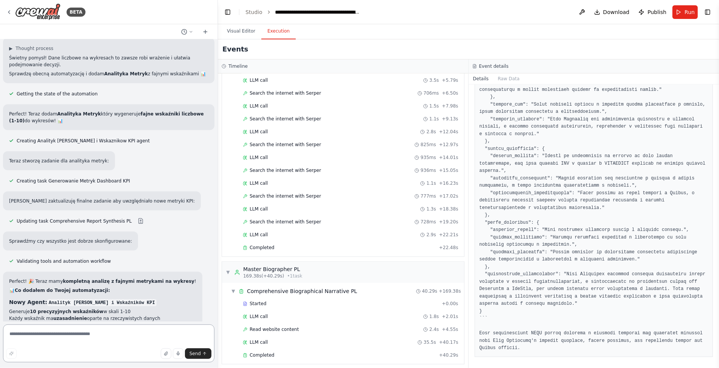
scroll to position [24482, 0]
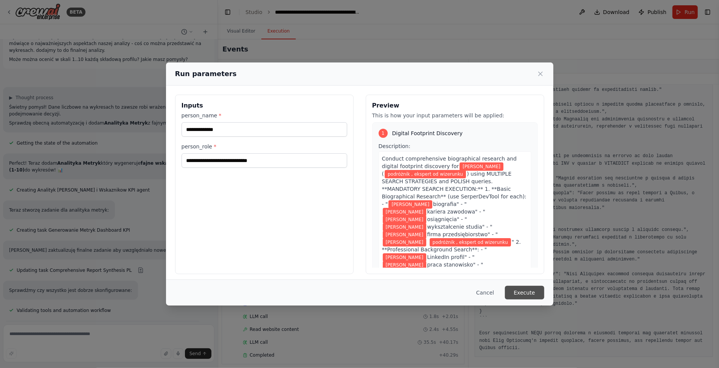
click at [519, 289] on button "Execute" at bounding box center [524, 293] width 39 height 14
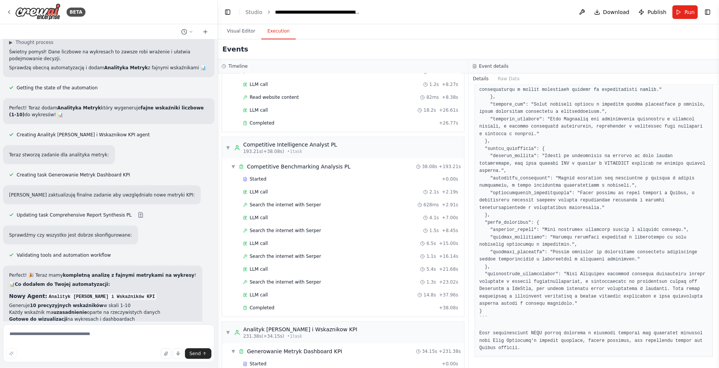
scroll to position [1611, 0]
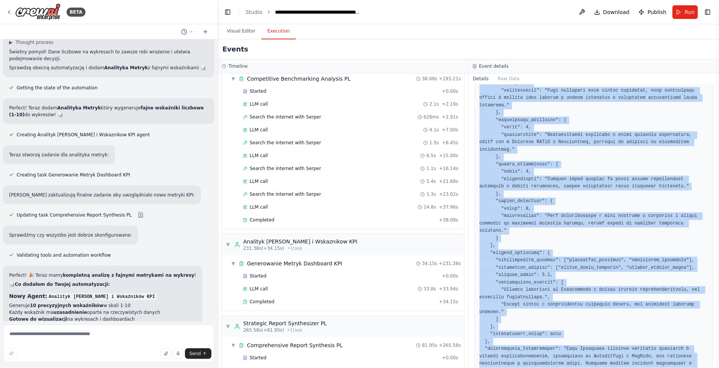
scroll to position [1607, 0]
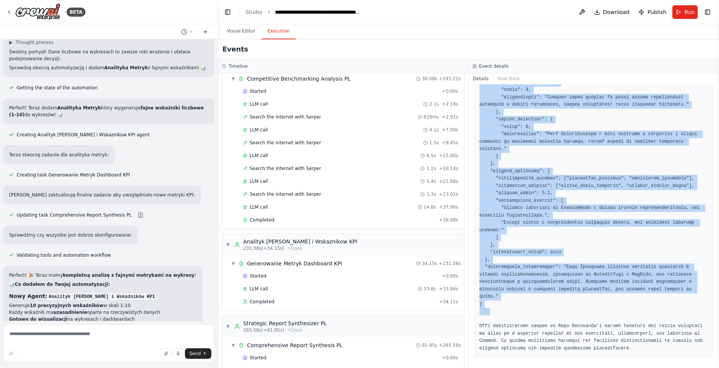
drag, startPoint x: 480, startPoint y: 183, endPoint x: 539, endPoint y: 312, distance: 142.1
copy pre "```lore { "ipsumd_sitametcons": { "adipiscingel_seddoeiusm": "Temp Incididun, u…"
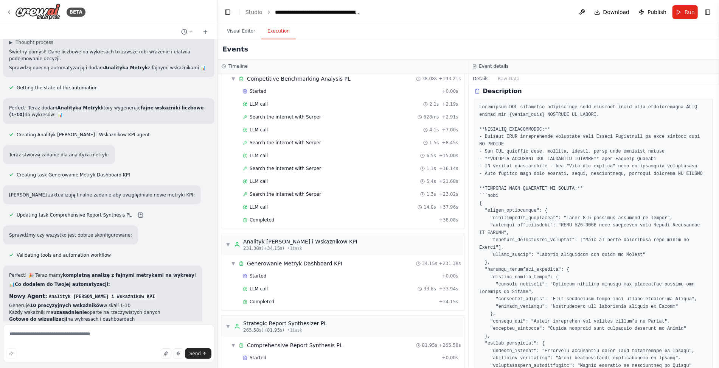
scroll to position [0, 0]
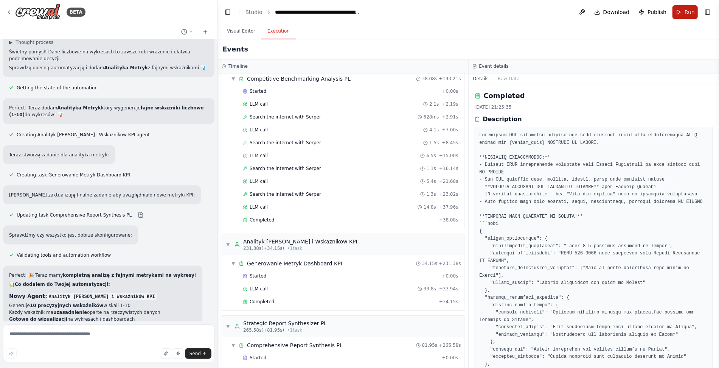
click at [678, 8] on button "Run" at bounding box center [684, 12] width 25 height 14
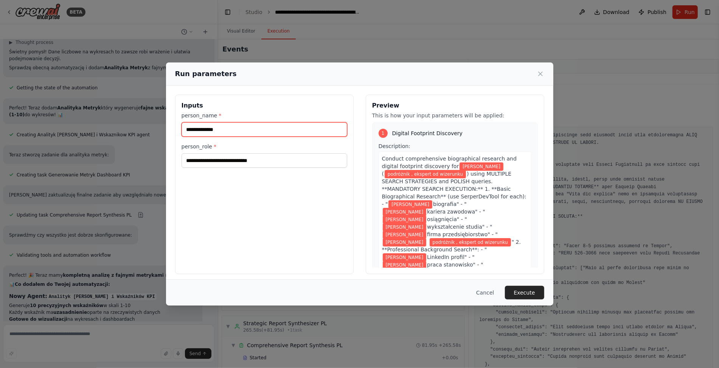
click at [215, 127] on input "**********" at bounding box center [265, 129] width 166 height 14
type input "**********"
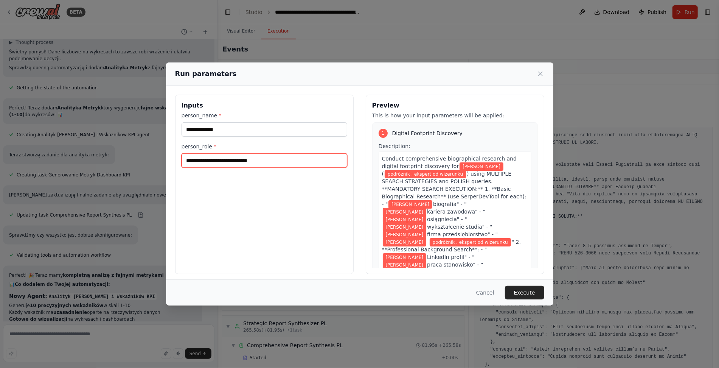
click at [196, 156] on input "**********" at bounding box center [265, 160] width 166 height 14
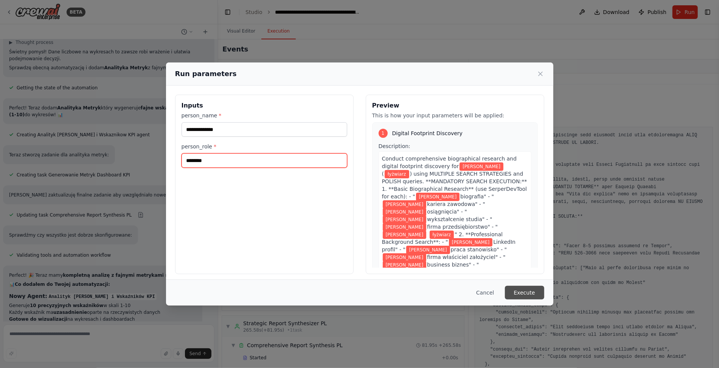
type input "********"
click at [531, 293] on button "Execute" at bounding box center [524, 293] width 39 height 14
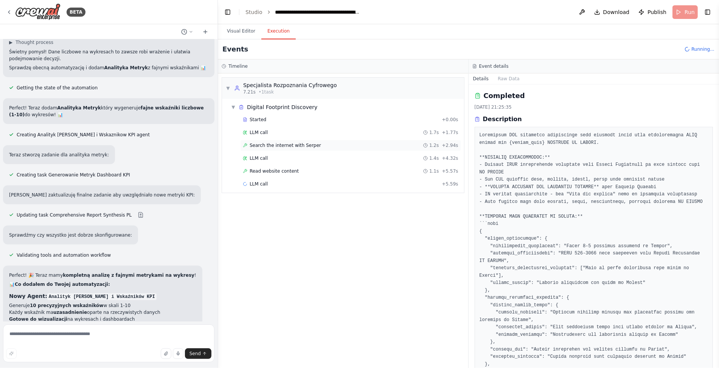
click at [288, 147] on span "Search the internet with Serper" at bounding box center [285, 145] width 71 height 6
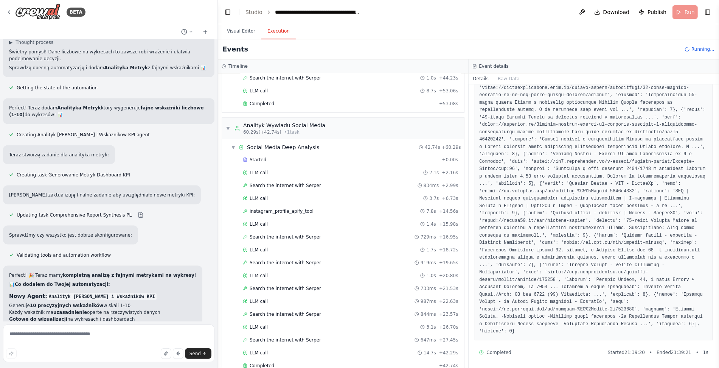
scroll to position [387, 0]
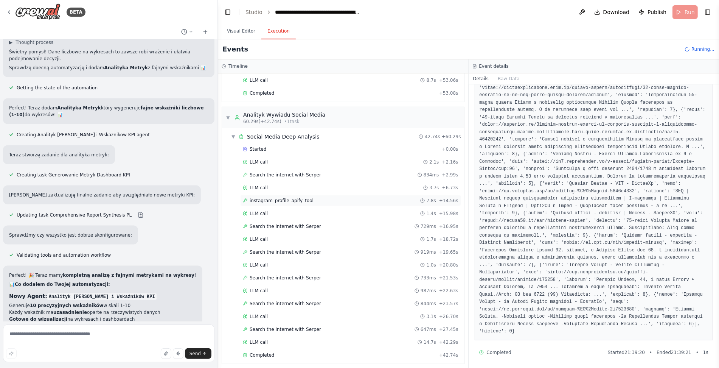
click at [313, 197] on div "instagram_profile_apify_tool 7.8s + 14.56s" at bounding box center [351, 200] width 216 height 6
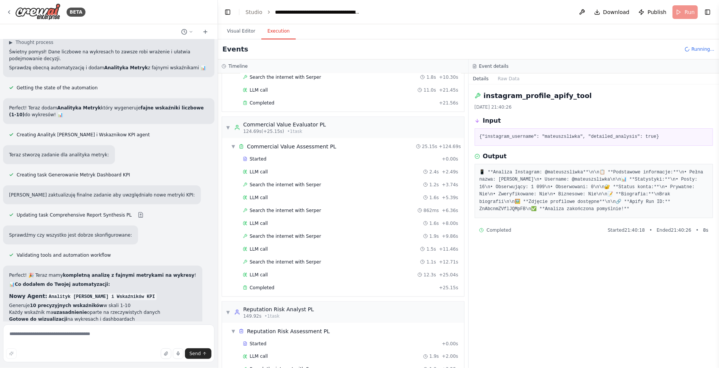
scroll to position [810, 0]
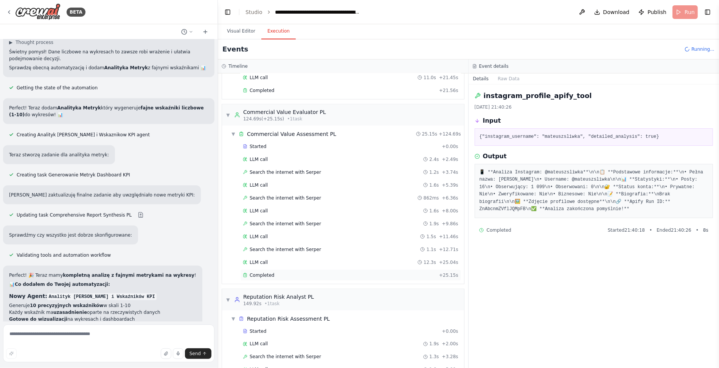
click at [296, 272] on div "Completed" at bounding box center [339, 275] width 193 height 6
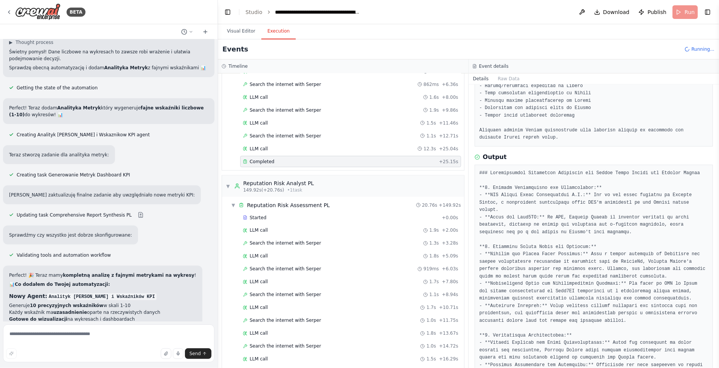
scroll to position [231, 0]
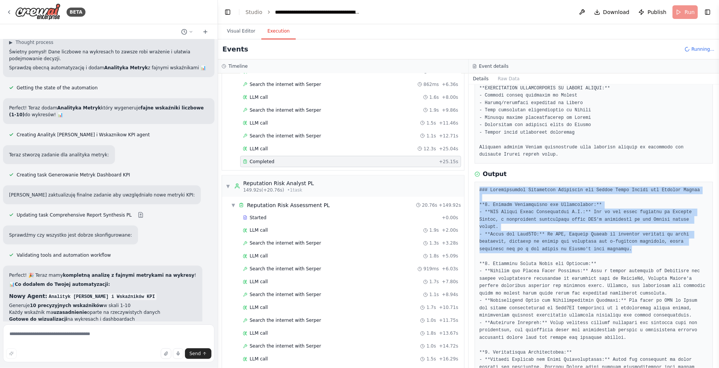
drag, startPoint x: 479, startPoint y: 189, endPoint x: 641, endPoint y: 247, distance: 172.1
click at [644, 248] on pre at bounding box center [594, 337] width 229 height 303
copy pre "### Comprehensive Commercial Potential and Market Value Report for [PERSON_NAME…"
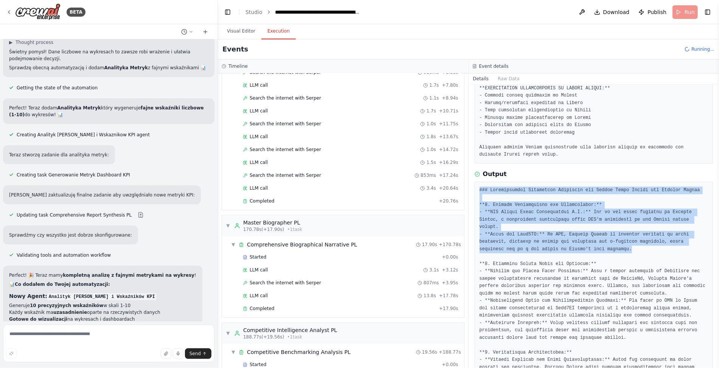
scroll to position [1385, 0]
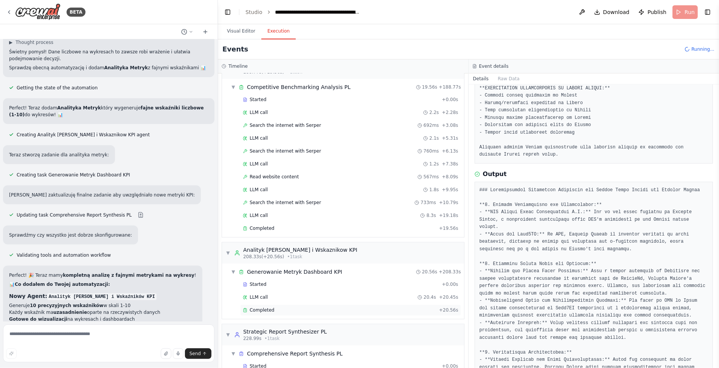
click at [279, 307] on div "Completed" at bounding box center [339, 310] width 193 height 6
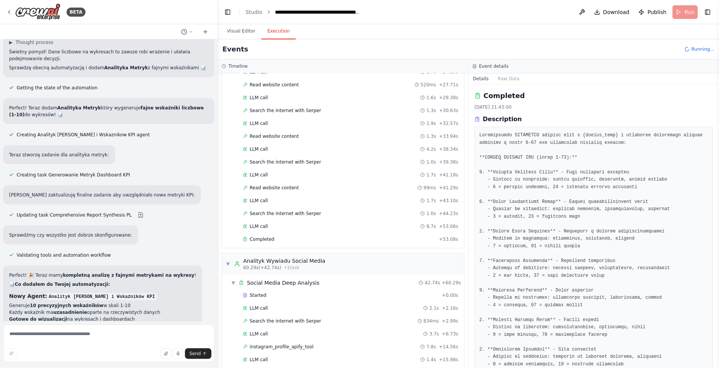
scroll to position [261, 0]
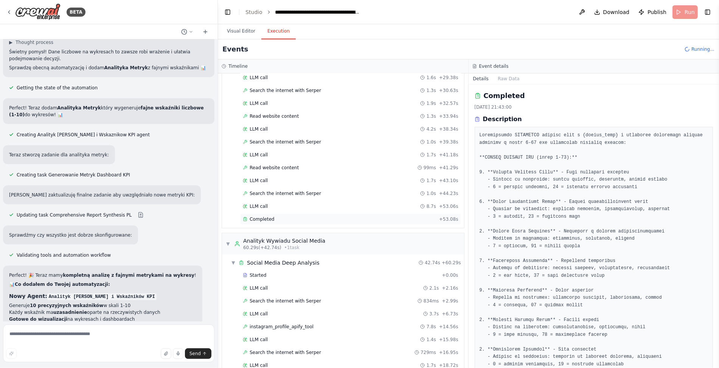
click at [272, 213] on div "Completed + 53.08s" at bounding box center [350, 218] width 221 height 11
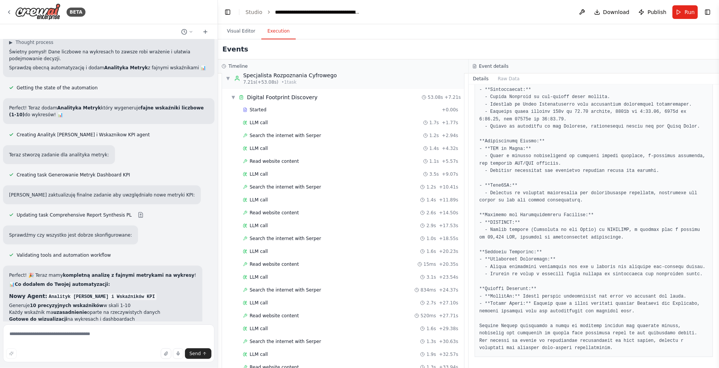
scroll to position [11, 0]
click at [307, 138] on div "Search the internet with Serper 1.2s + 2.94s" at bounding box center [350, 134] width 221 height 11
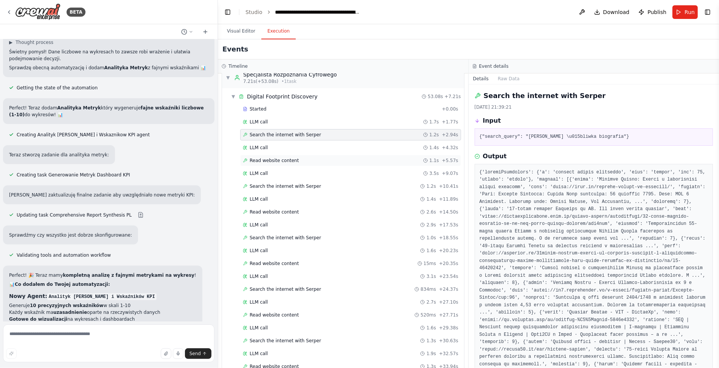
click at [285, 162] on div "Read website content 1.1s + 5.57s" at bounding box center [350, 160] width 221 height 11
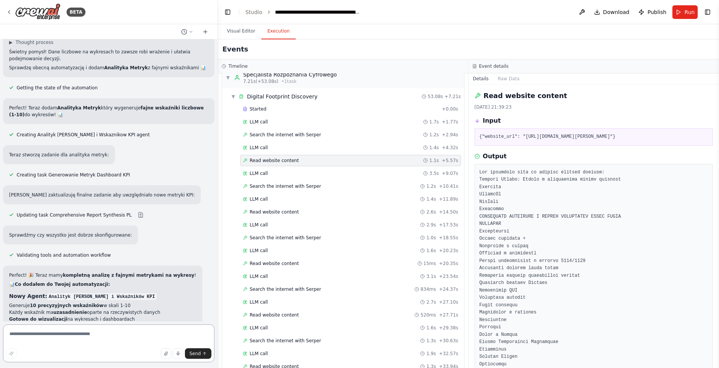
click at [99, 337] on textarea at bounding box center [108, 343] width 211 height 38
type textarea "**********"
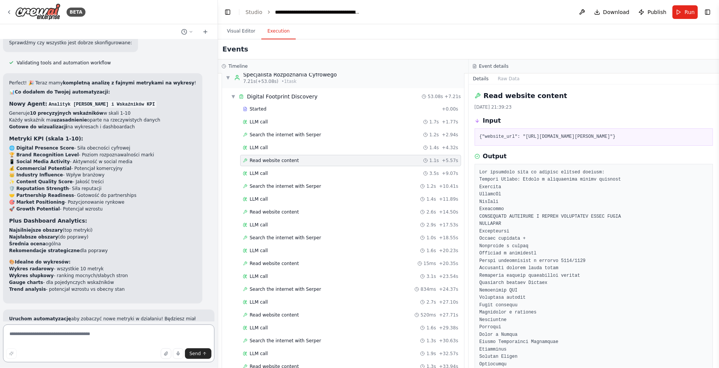
scroll to position [24688, 0]
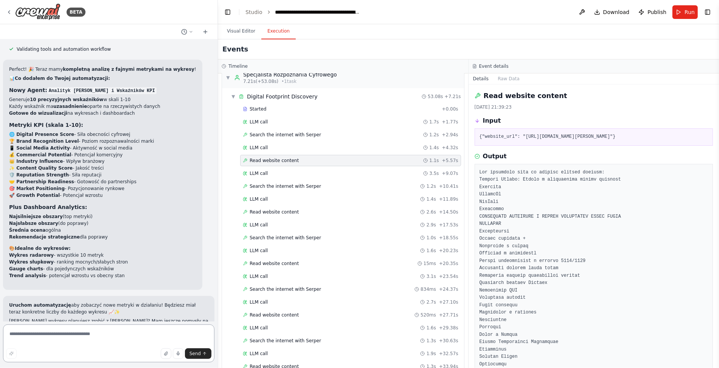
click at [115, 331] on textarea at bounding box center [108, 343] width 211 height 38
click at [84, 337] on textarea "**********" at bounding box center [108, 343] width 211 height 38
type textarea "**********"
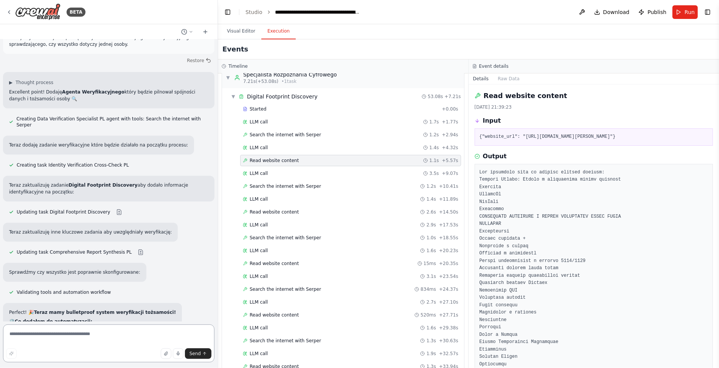
scroll to position [25278, 0]
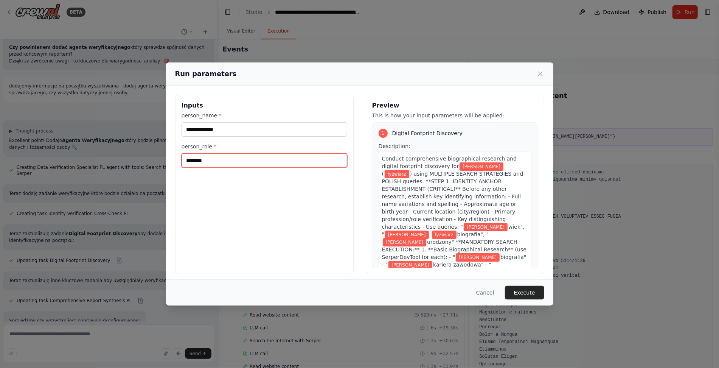
click at [254, 165] on input "********" at bounding box center [265, 160] width 166 height 14
type input "**********"
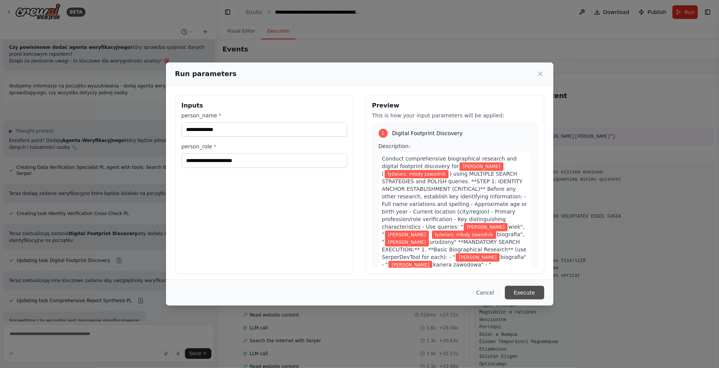
click at [515, 288] on button "Execute" at bounding box center [524, 293] width 39 height 14
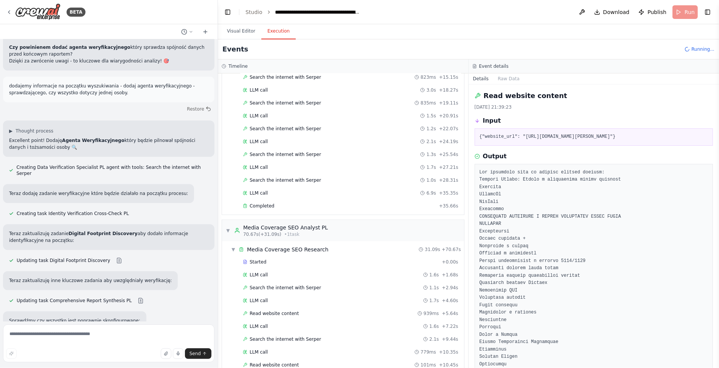
scroll to position [410, 0]
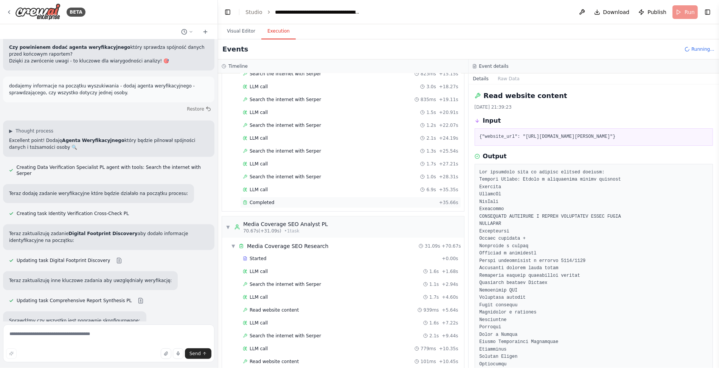
click at [269, 199] on span "Completed" at bounding box center [262, 202] width 25 height 6
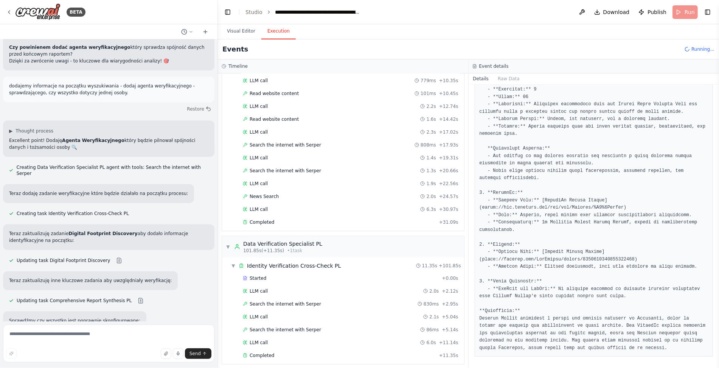
scroll to position [689, 0]
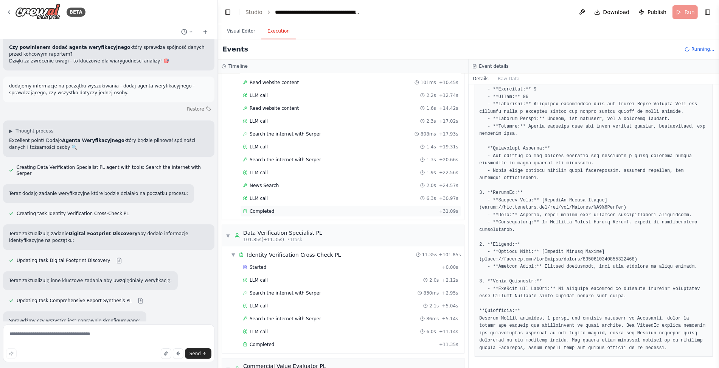
click at [270, 208] on span "Completed" at bounding box center [262, 211] width 25 height 6
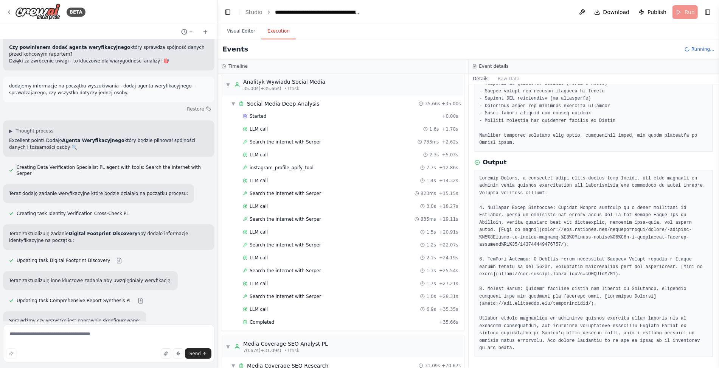
scroll to position [291, 0]
click at [303, 165] on span "instagram_profile_apify_tool" at bounding box center [282, 168] width 64 height 6
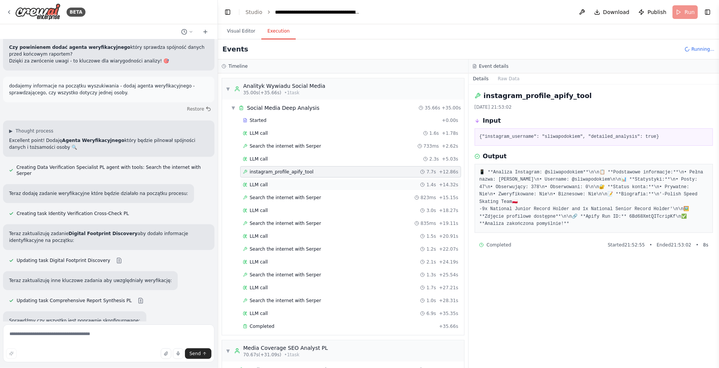
scroll to position [309, 0]
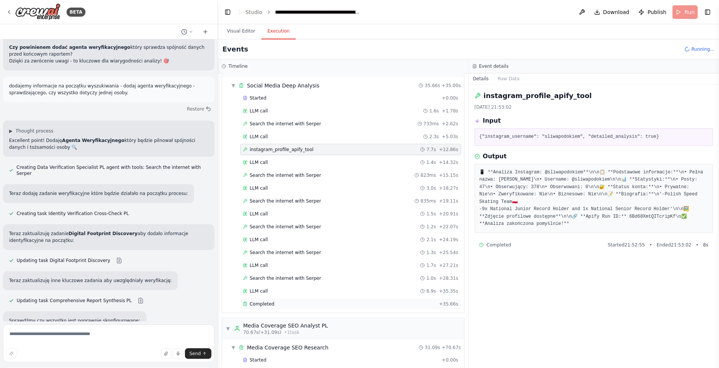
click at [281, 301] on div "Completed" at bounding box center [339, 304] width 193 height 6
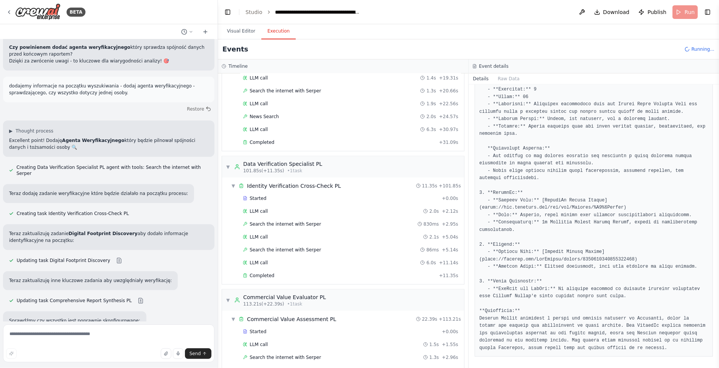
scroll to position [759, 0]
click at [268, 271] on span "Completed" at bounding box center [262, 274] width 25 height 6
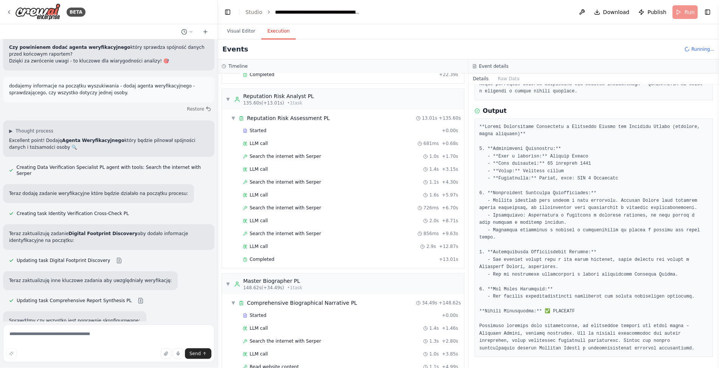
scroll to position [1144, 0]
click at [265, 255] on span "Completed" at bounding box center [262, 258] width 25 height 6
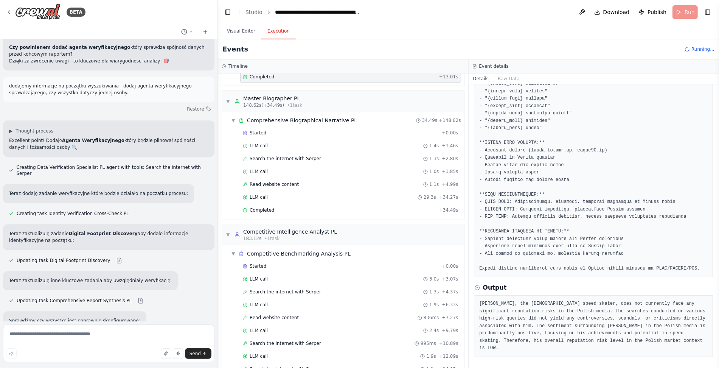
scroll to position [1380, 0]
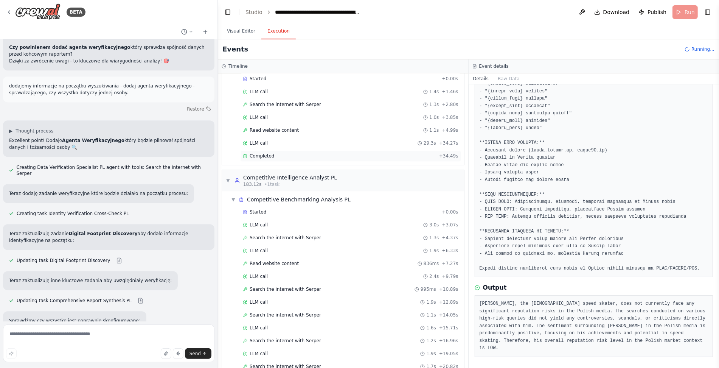
click at [273, 150] on div "Completed + 34.49s" at bounding box center [350, 155] width 221 height 11
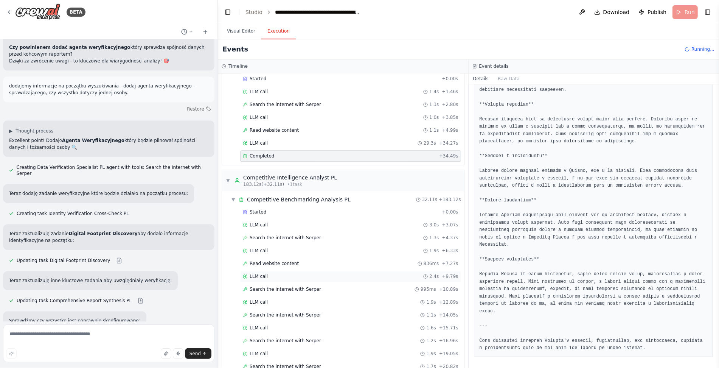
scroll to position [1460, 0]
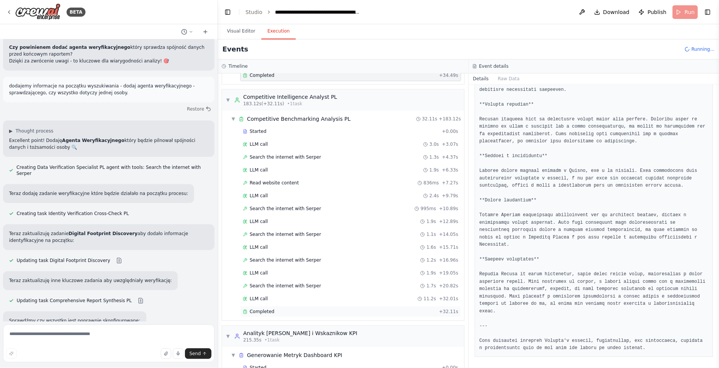
click at [273, 308] on div "Completed" at bounding box center [339, 311] width 193 height 6
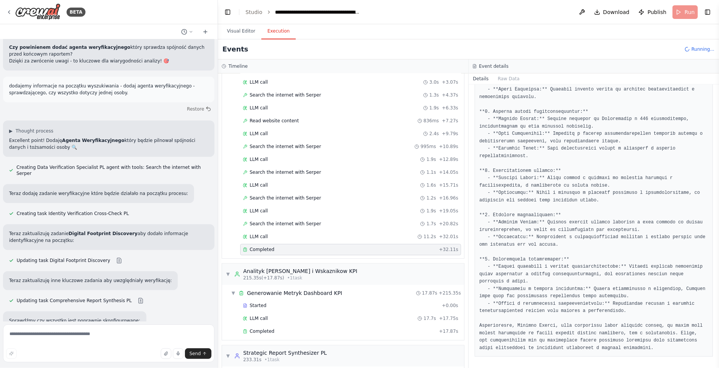
scroll to position [1524, 0]
click at [241, 28] on button "Visual Editor" at bounding box center [241, 31] width 40 height 16
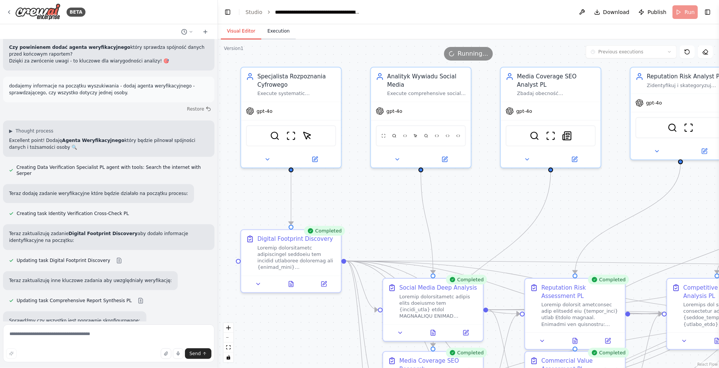
click at [279, 35] on button "Execution" at bounding box center [278, 31] width 34 height 16
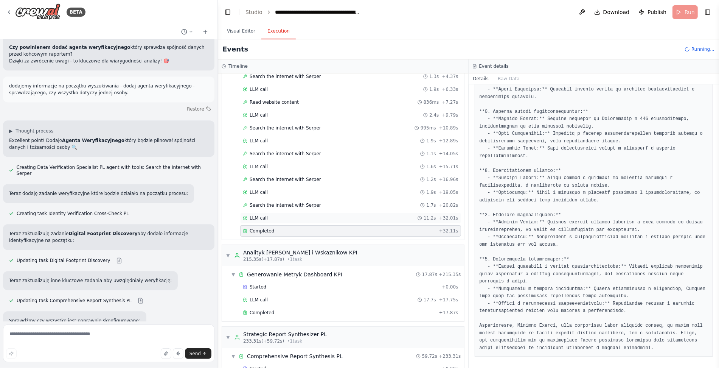
scroll to position [25278, 0]
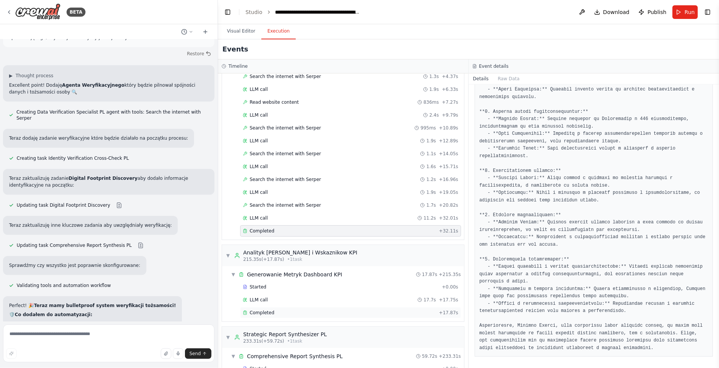
click at [271, 309] on span "Completed" at bounding box center [262, 312] width 25 height 6
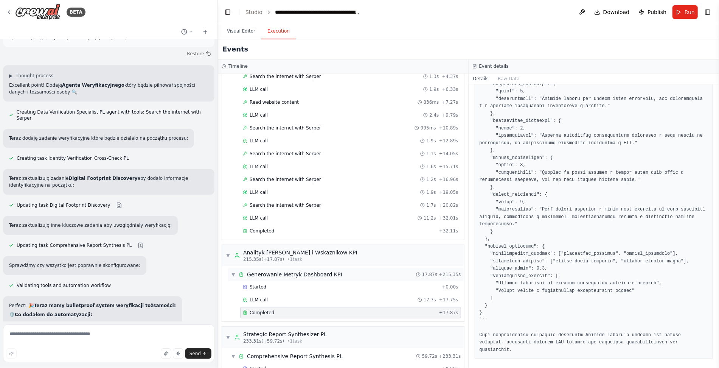
scroll to position [1554, 0]
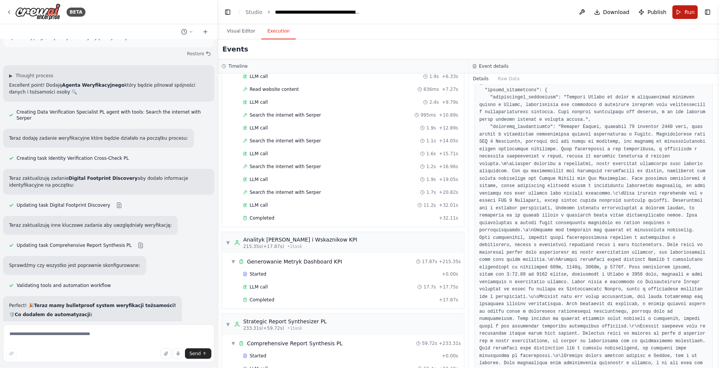
click at [684, 14] on button "Run" at bounding box center [684, 12] width 25 height 14
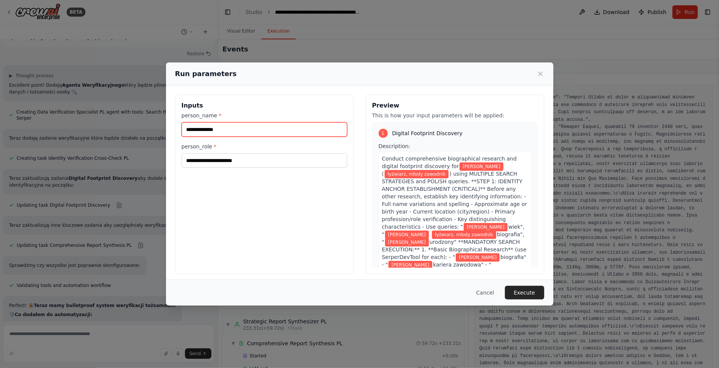
click at [227, 132] on input "**********" at bounding box center [265, 129] width 166 height 14
type input "**********"
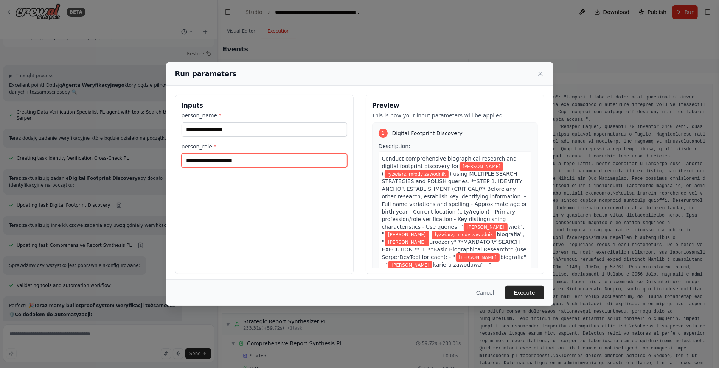
click at [225, 160] on input "**********" at bounding box center [265, 160] width 166 height 14
type input "*******"
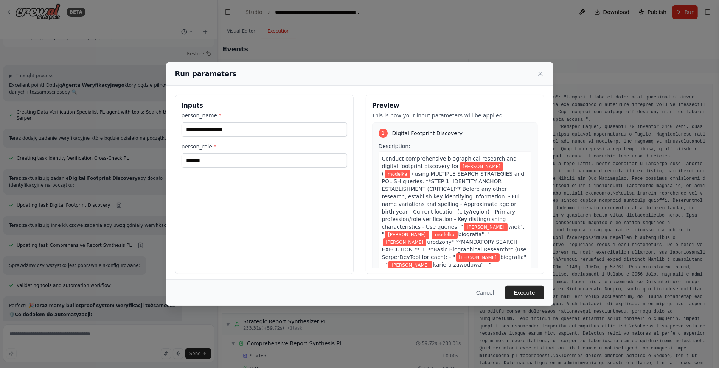
drag, startPoint x: 533, startPoint y: 291, endPoint x: 529, endPoint y: 287, distance: 5.4
click at [533, 291] on button "Execute" at bounding box center [524, 293] width 39 height 14
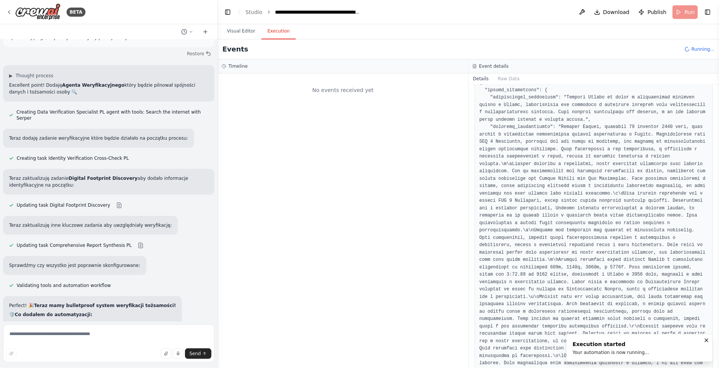
scroll to position [0, 0]
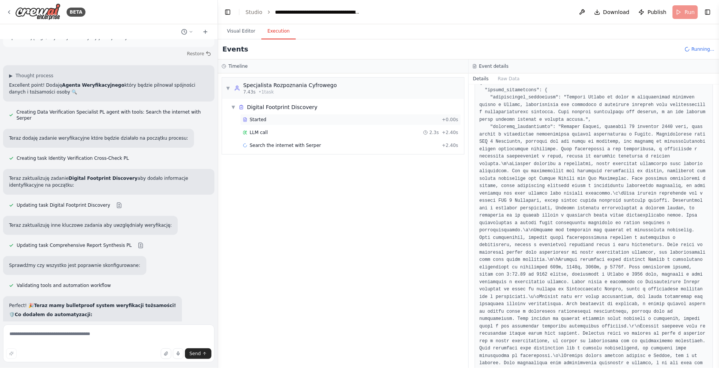
click at [271, 118] on div "Started" at bounding box center [341, 119] width 196 height 6
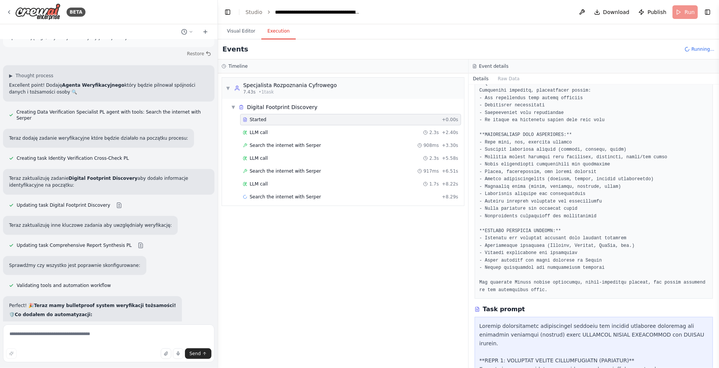
scroll to position [321, 0]
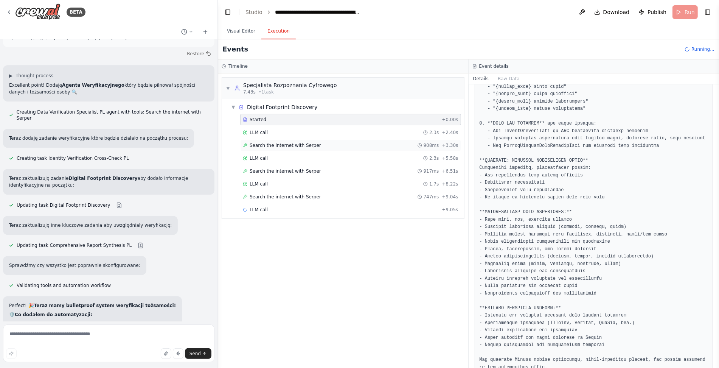
click at [278, 142] on span "Search the internet with Serper" at bounding box center [285, 145] width 71 height 6
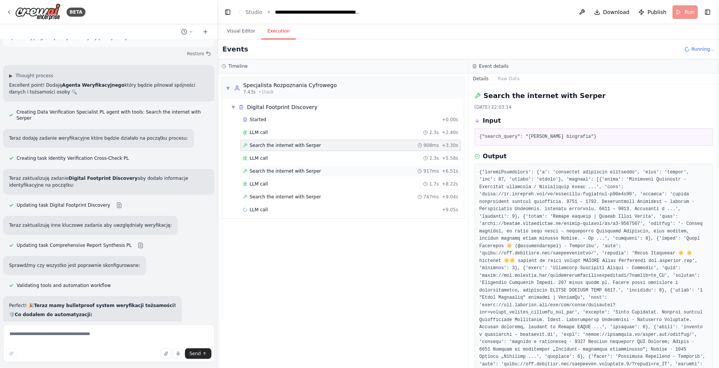
click at [281, 168] on span "Search the internet with Serper" at bounding box center [285, 171] width 71 height 6
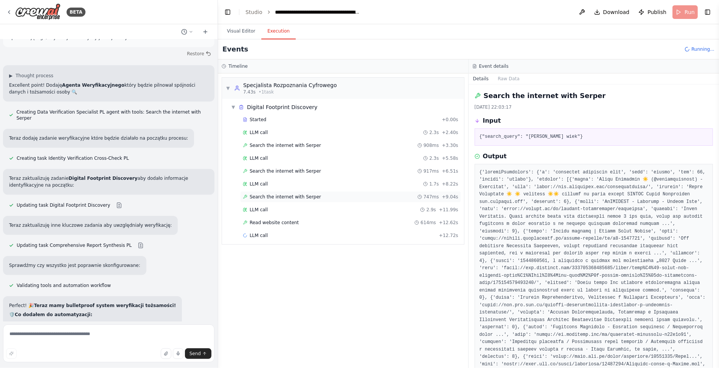
click at [291, 195] on span "Search the internet with Serper" at bounding box center [285, 197] width 71 height 6
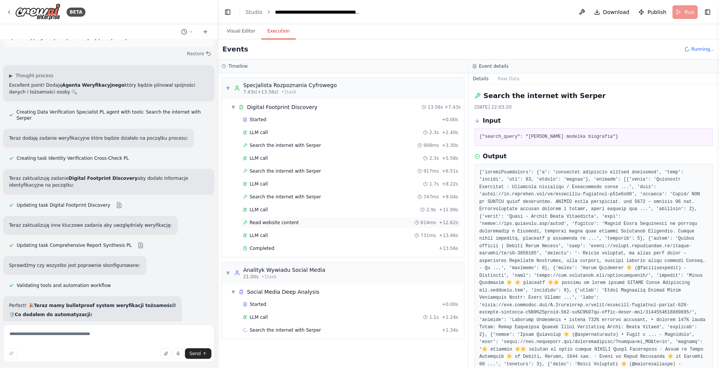
click at [291, 221] on span "Read website content" at bounding box center [274, 222] width 49 height 6
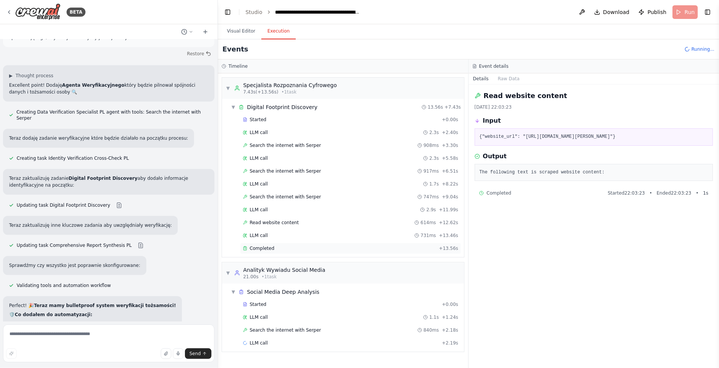
click at [273, 245] on div "Completed" at bounding box center [339, 248] width 193 height 6
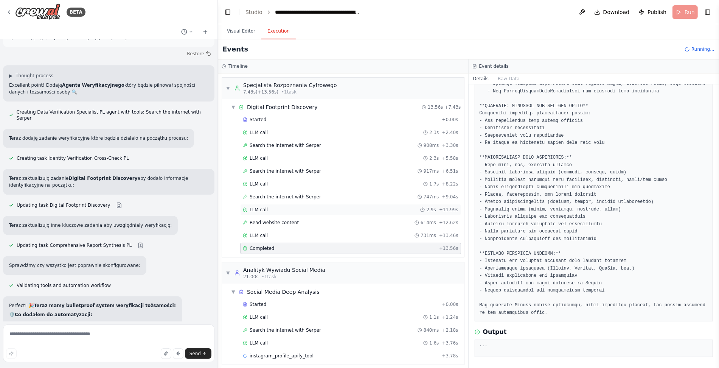
scroll to position [0, 0]
click at [259, 326] on span "Search the internet with Serper" at bounding box center [285, 329] width 71 height 6
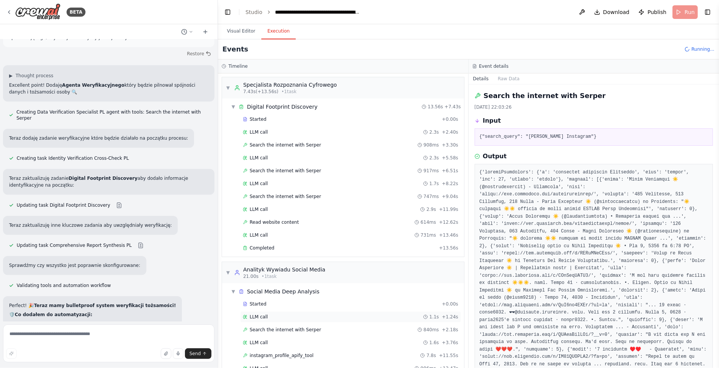
click at [258, 314] on span "LLM call" at bounding box center [259, 317] width 18 height 6
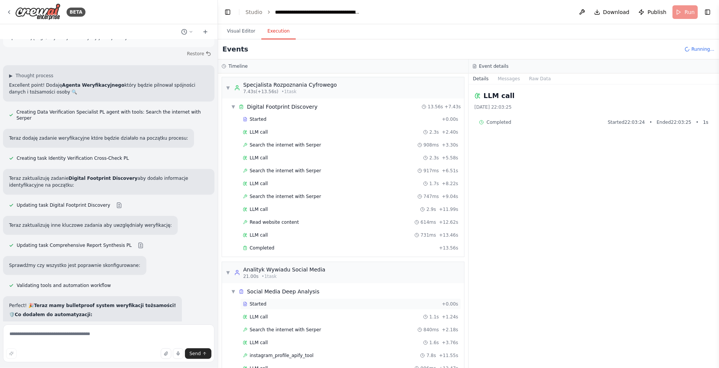
click at [261, 303] on span "Started" at bounding box center [258, 304] width 17 height 6
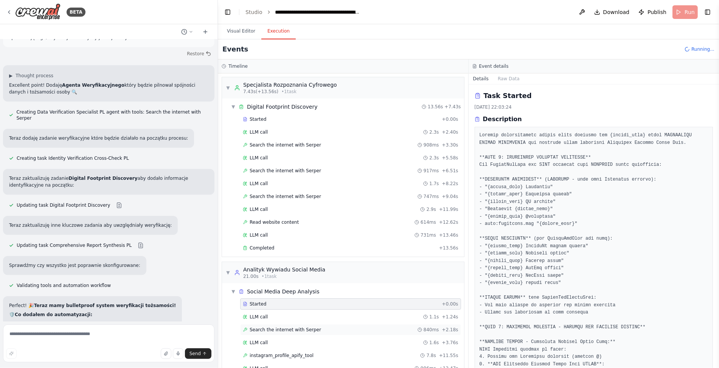
click at [270, 326] on span "Search the internet with Serper" at bounding box center [285, 329] width 71 height 6
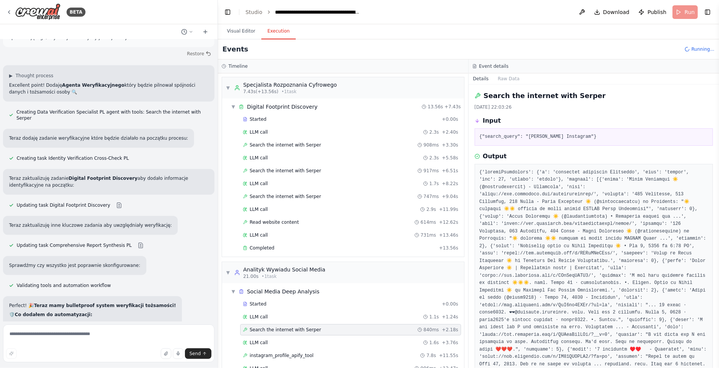
scroll to position [64, 0]
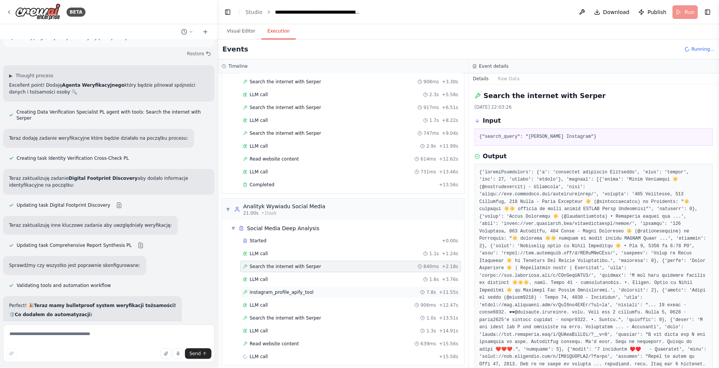
click at [289, 289] on span "instagram_profile_apify_tool" at bounding box center [282, 292] width 64 height 6
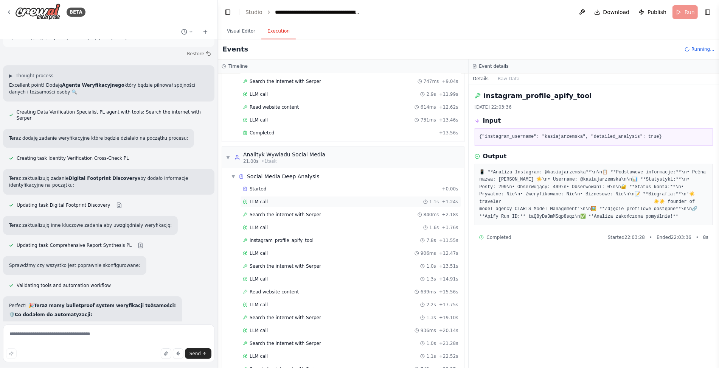
scroll to position [124, 0]
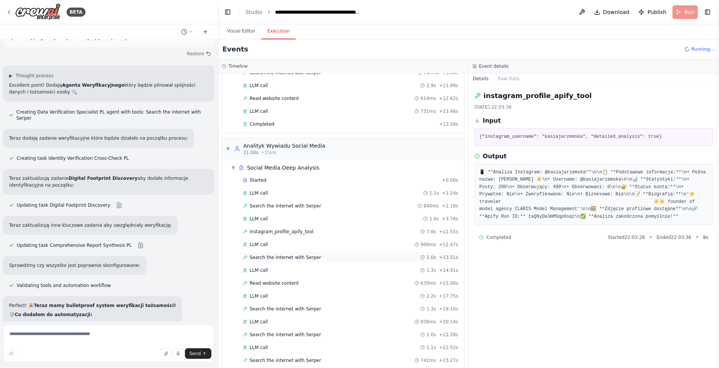
click at [306, 254] on span "Search the internet with Serper" at bounding box center [285, 257] width 71 height 6
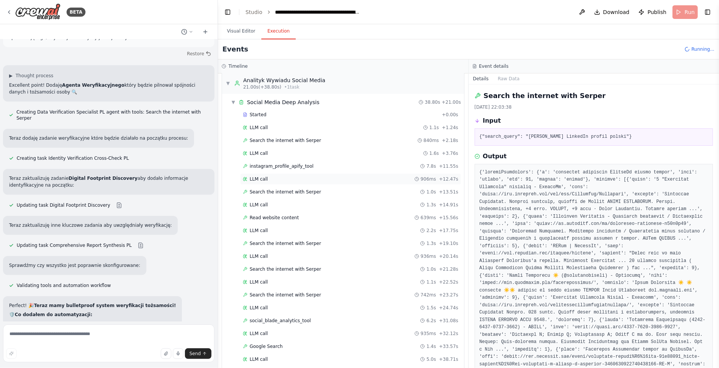
scroll to position [0, 0]
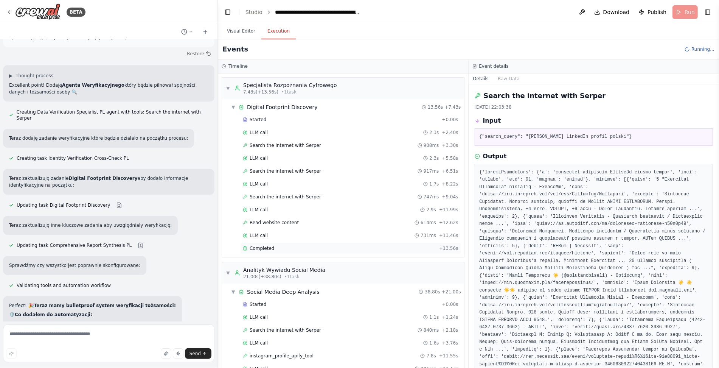
click at [270, 245] on span "Completed" at bounding box center [262, 248] width 25 height 6
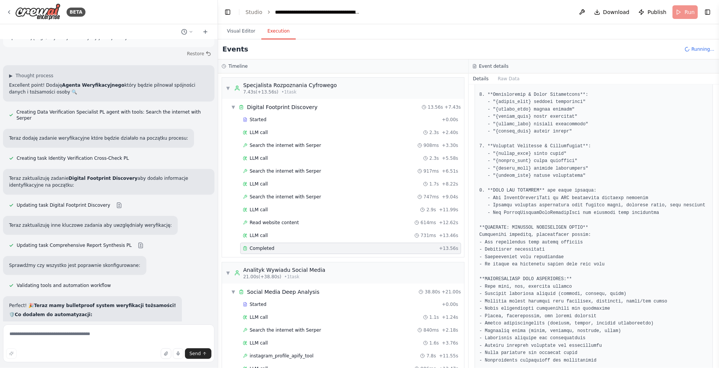
scroll to position [376, 0]
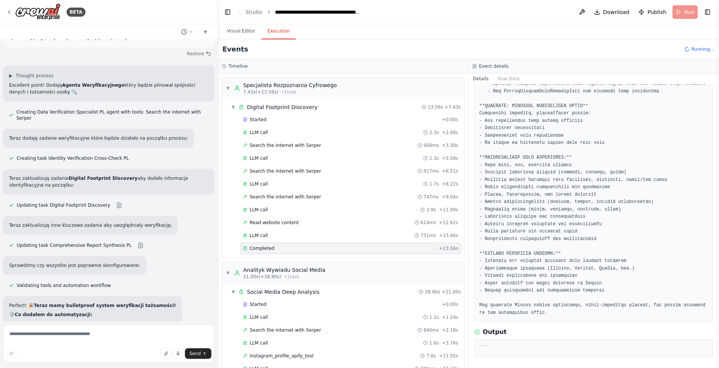
click at [521, 351] on div "```" at bounding box center [594, 347] width 239 height 17
click at [284, 224] on div "Read website content 614ms + 12.62s" at bounding box center [350, 222] width 221 height 11
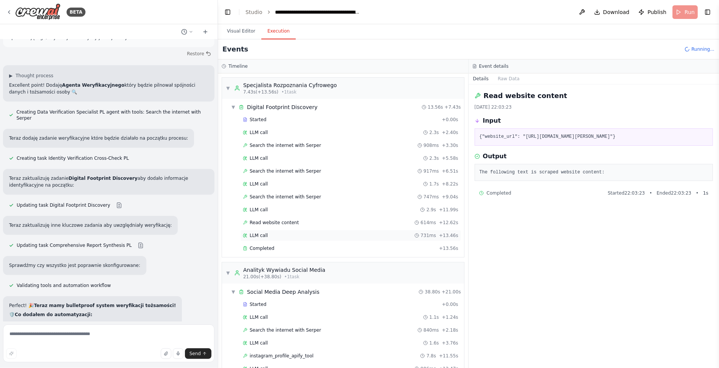
click at [281, 234] on div "LLM call 731ms + 13.46s" at bounding box center [351, 235] width 216 height 6
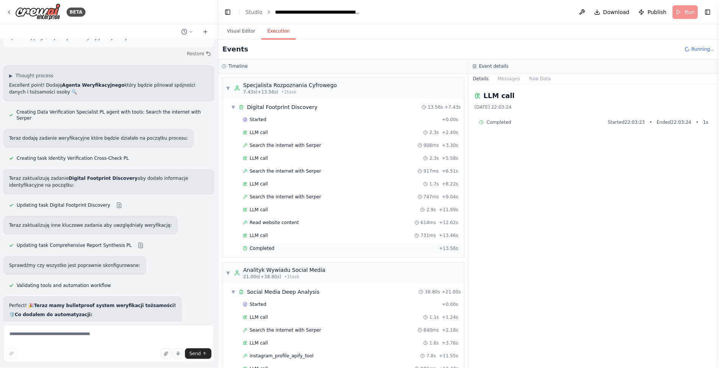
click at [284, 245] on div "Completed" at bounding box center [339, 248] width 193 height 6
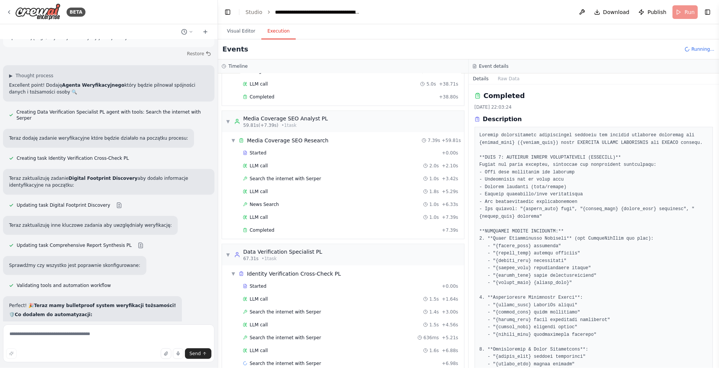
scroll to position [477, 0]
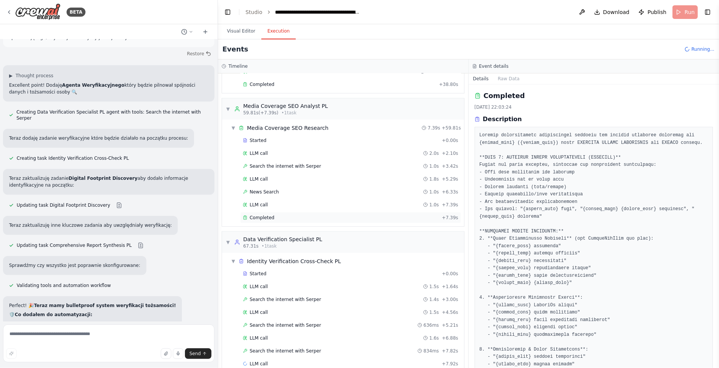
click at [265, 212] on div "Completed + 7.39s" at bounding box center [350, 217] width 221 height 11
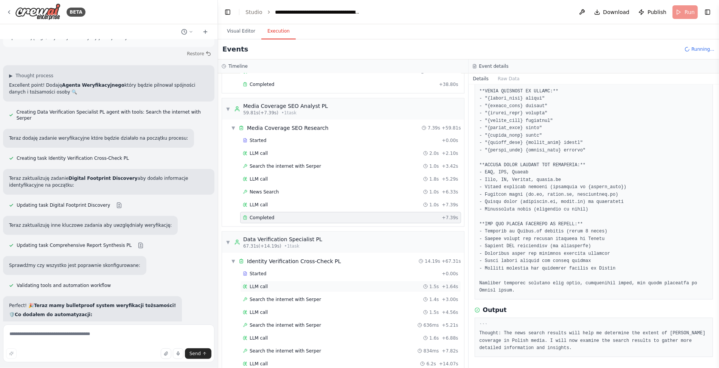
scroll to position [583, 0]
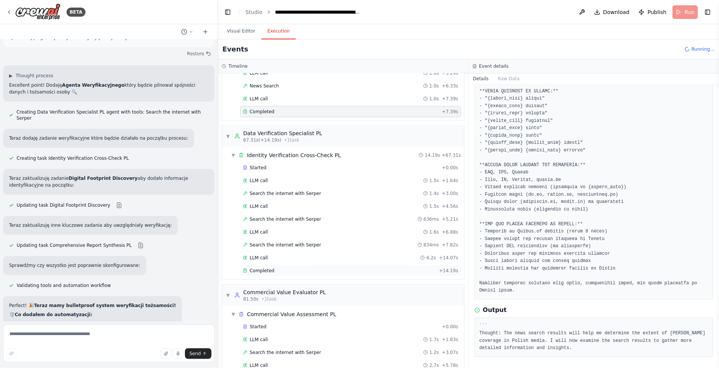
click at [281, 267] on div "Completed" at bounding box center [339, 270] width 193 height 6
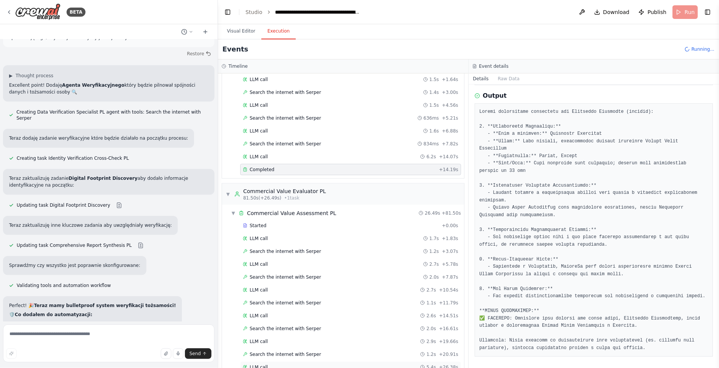
scroll to position [764, 0]
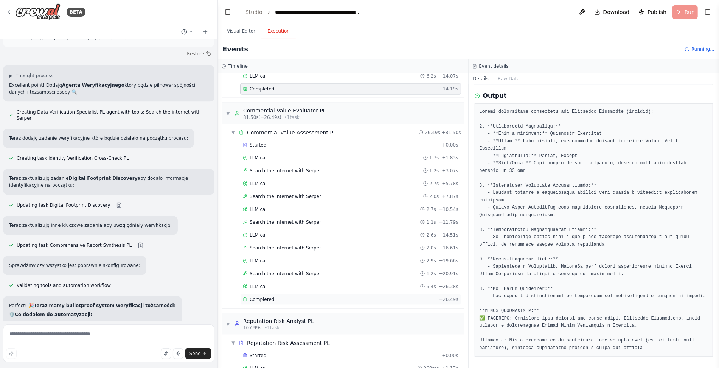
click at [270, 296] on span "Completed" at bounding box center [262, 299] width 25 height 6
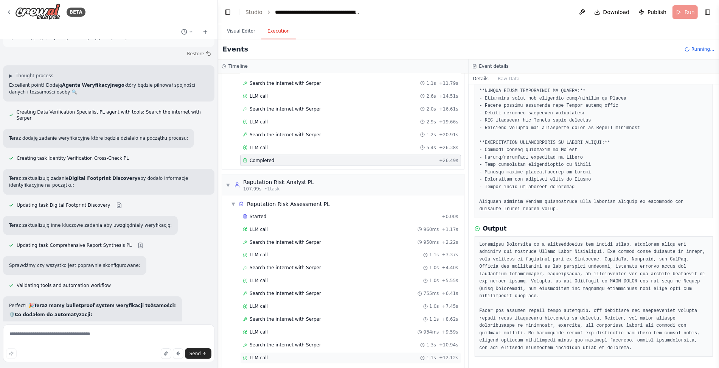
scroll to position [916, 0]
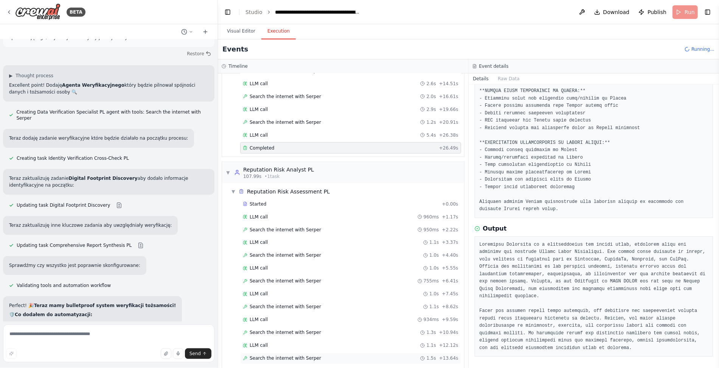
click at [289, 355] on span "Search the internet with Serper" at bounding box center [285, 358] width 71 height 6
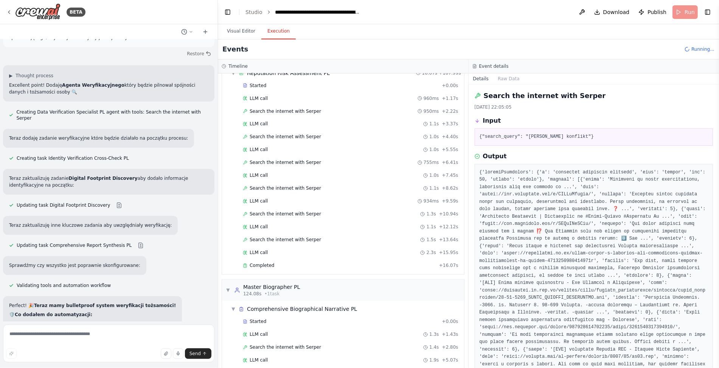
scroll to position [1047, 0]
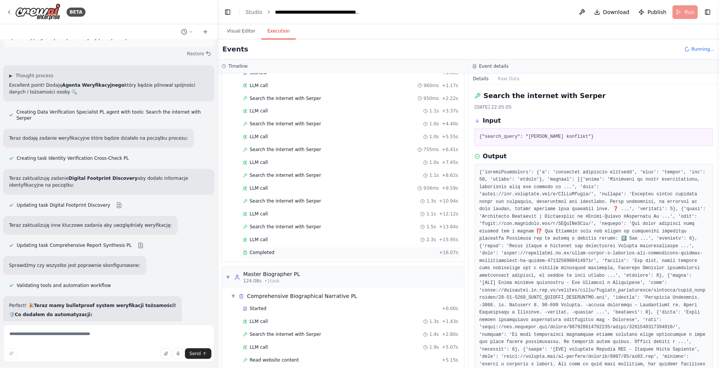
click at [269, 250] on span "Completed" at bounding box center [262, 253] width 25 height 6
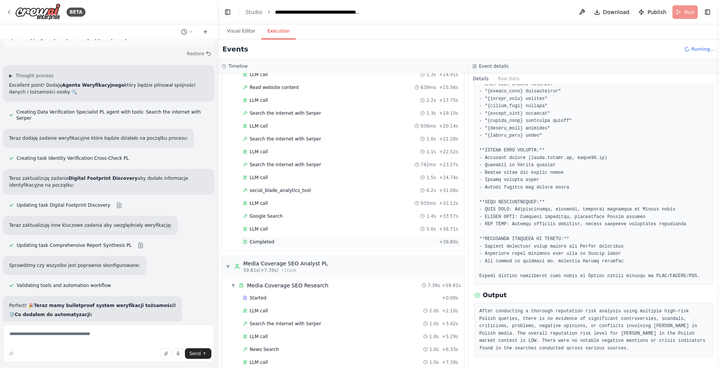
scroll to position [320, 0]
click at [269, 238] on span "Completed" at bounding box center [262, 241] width 25 height 6
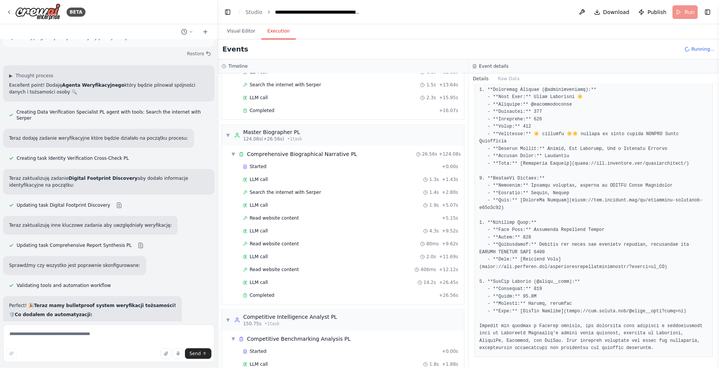
scroll to position [1241, 0]
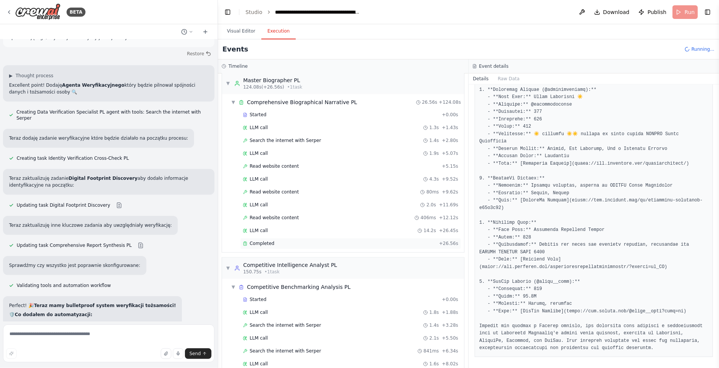
click at [278, 238] on div "Completed + 26.56s" at bounding box center [350, 243] width 221 height 11
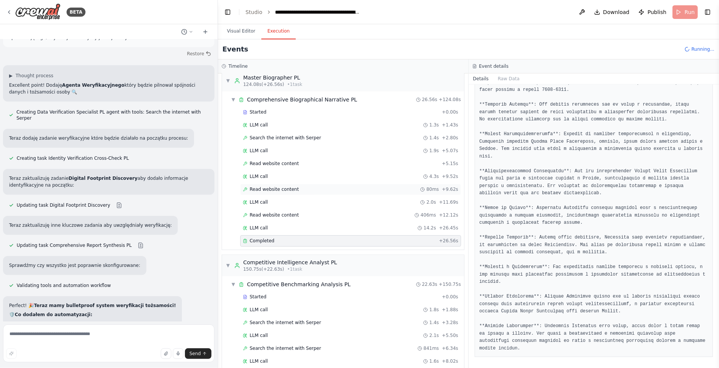
scroll to position [1385, 0]
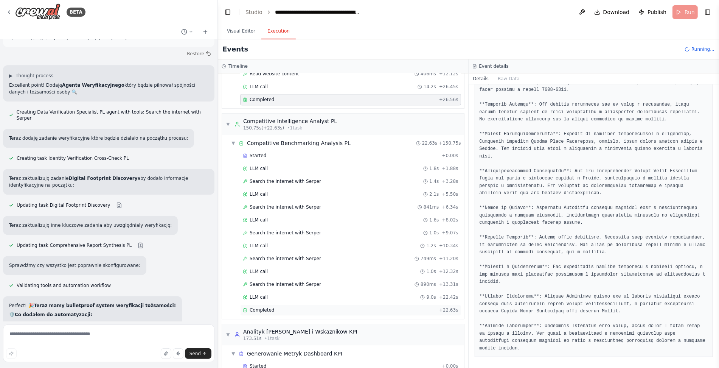
click at [273, 307] on div "Completed" at bounding box center [339, 310] width 193 height 6
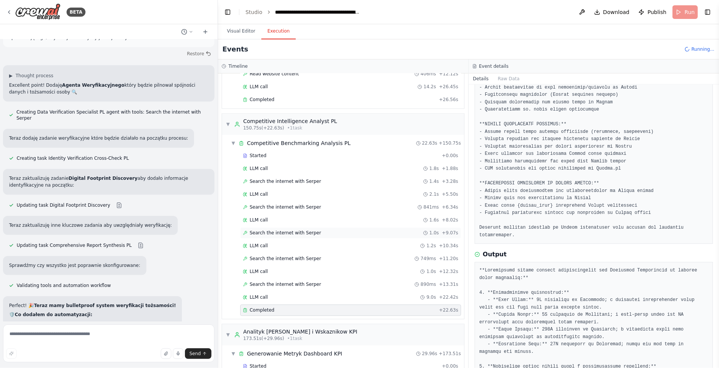
scroll to position [1465, 0]
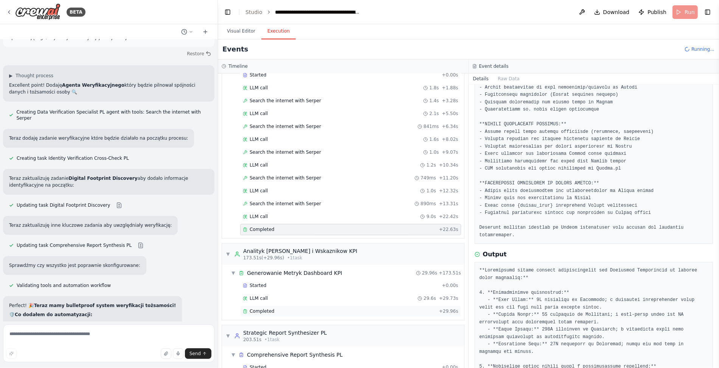
click at [264, 308] on span "Completed" at bounding box center [262, 311] width 25 height 6
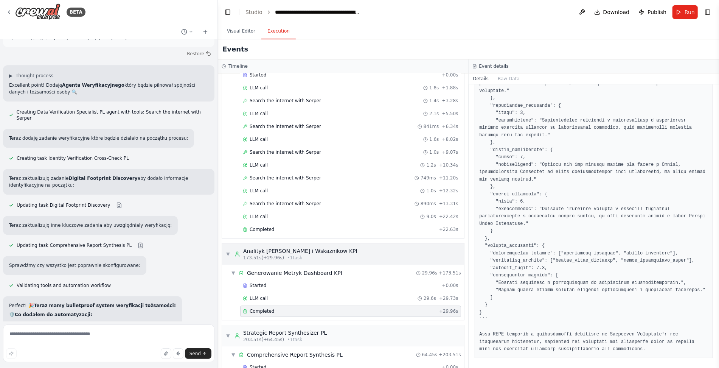
scroll to position [1478, 0]
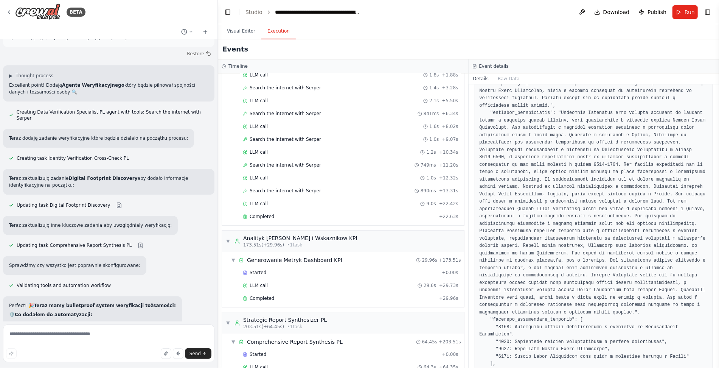
scroll to position [478, 0]
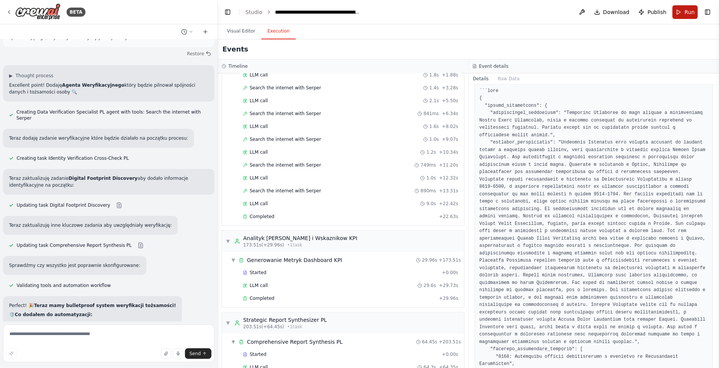
click at [678, 14] on button "Run" at bounding box center [684, 12] width 25 height 14
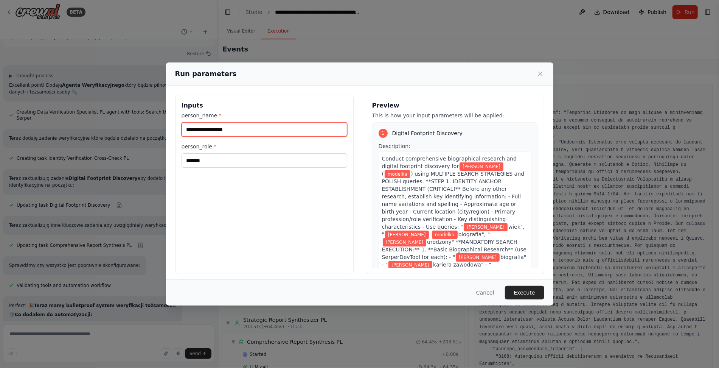
click at [219, 134] on input "**********" at bounding box center [265, 129] width 166 height 14
paste input "text"
type input "**********"
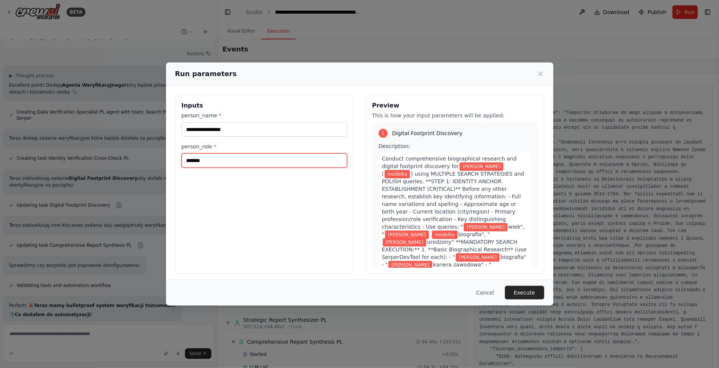
click at [222, 157] on input "*******" at bounding box center [265, 160] width 166 height 14
type input "**********"
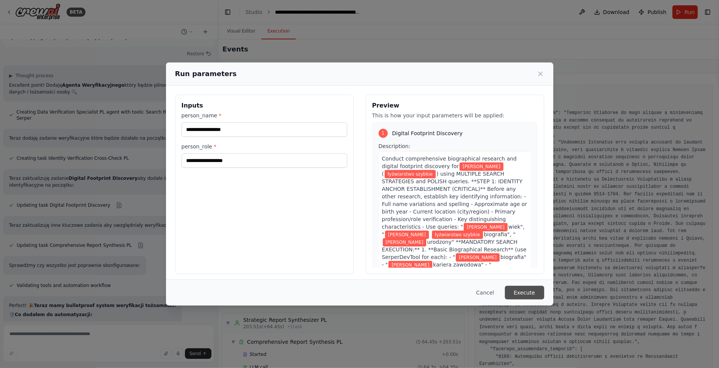
click at [537, 294] on button "Execute" at bounding box center [524, 293] width 39 height 14
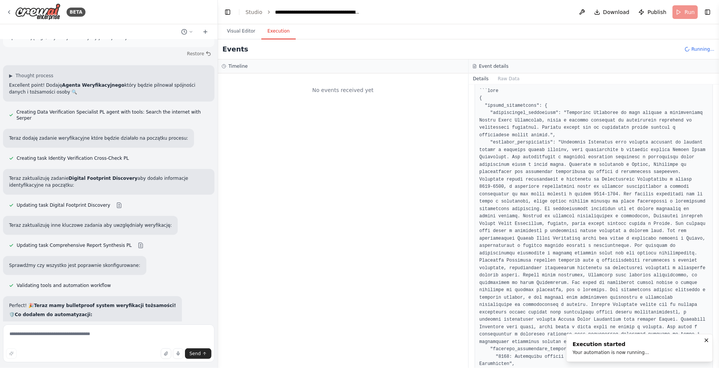
scroll to position [0, 0]
click at [705, 339] on icon "Notifications (F8)" at bounding box center [706, 340] width 6 height 6
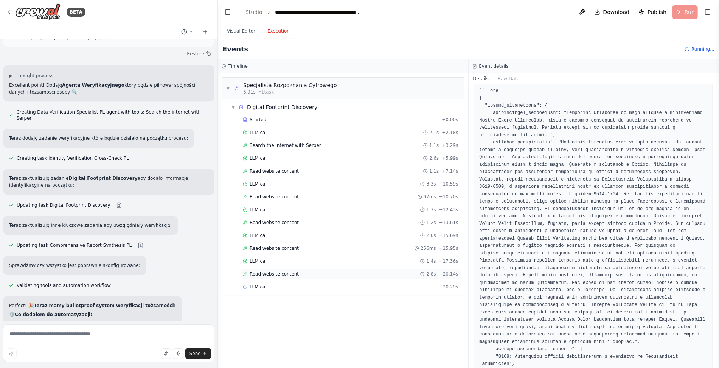
click at [276, 271] on span "Read website content" at bounding box center [274, 274] width 49 height 6
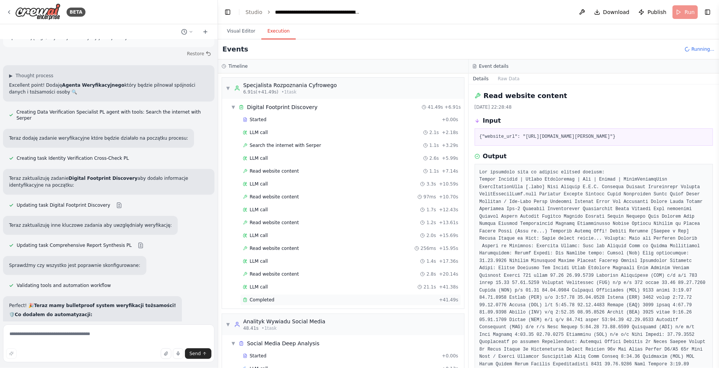
click at [264, 296] on span "Completed" at bounding box center [262, 299] width 25 height 6
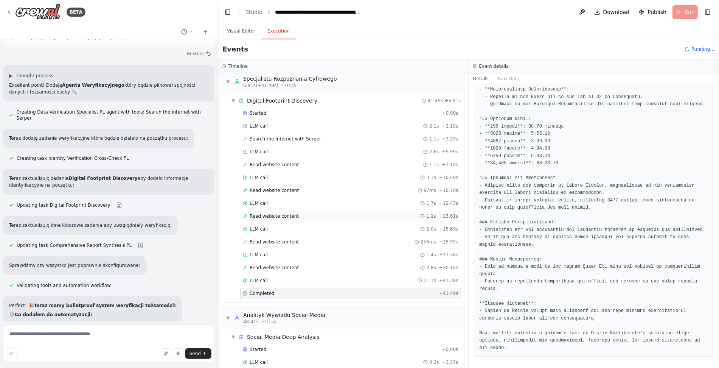
scroll to position [51, 0]
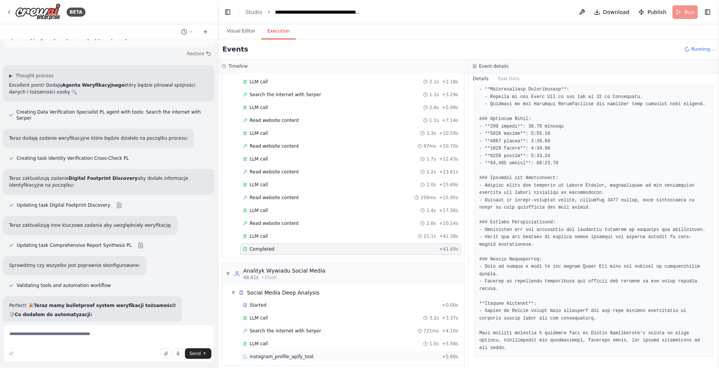
click at [293, 353] on span "instagram_profile_apify_tool" at bounding box center [282, 356] width 64 height 6
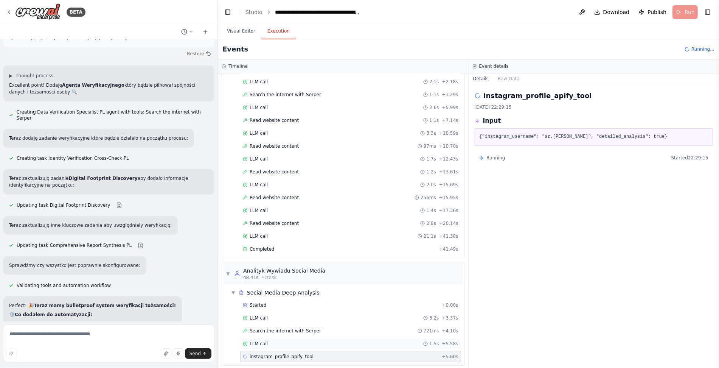
click at [266, 340] on span "LLM call" at bounding box center [259, 343] width 18 height 6
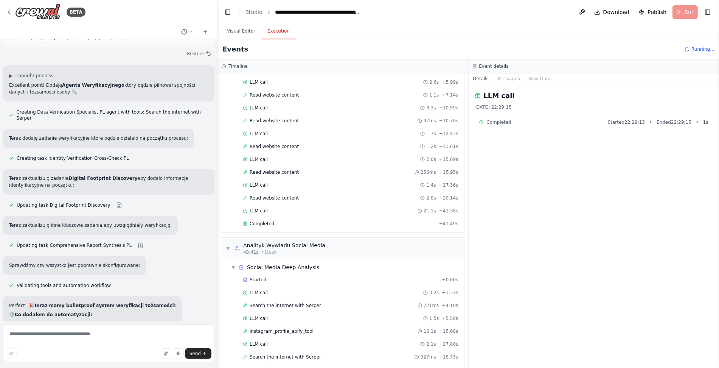
scroll to position [88, 0]
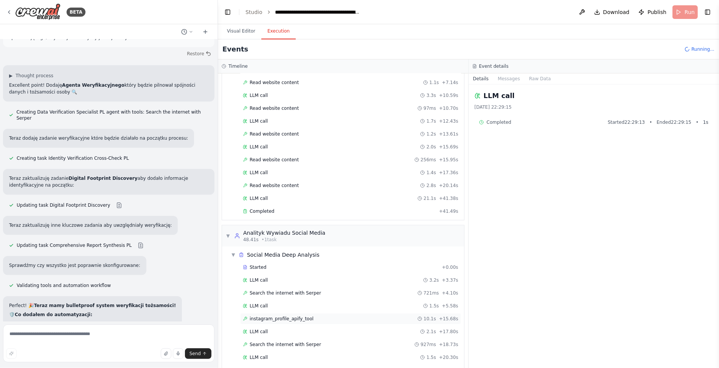
click at [284, 315] on span "instagram_profile_apify_tool" at bounding box center [282, 318] width 64 height 6
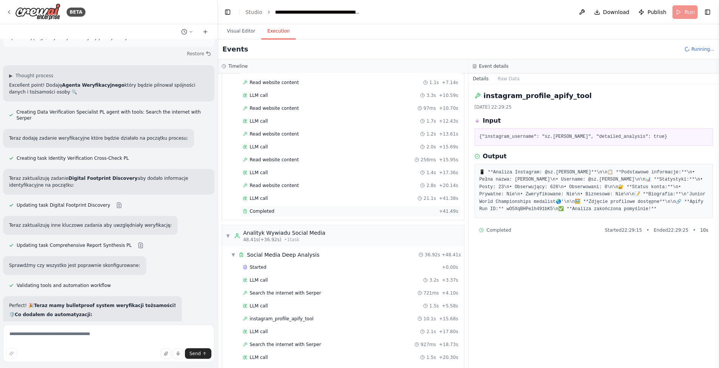
click at [288, 208] on div "Completed" at bounding box center [339, 211] width 193 height 6
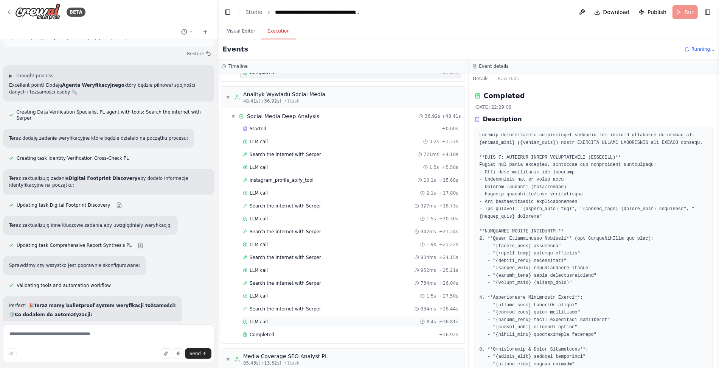
scroll to position [229, 0]
click at [270, 327] on div "Completed + 36.92s" at bounding box center [350, 332] width 221 height 11
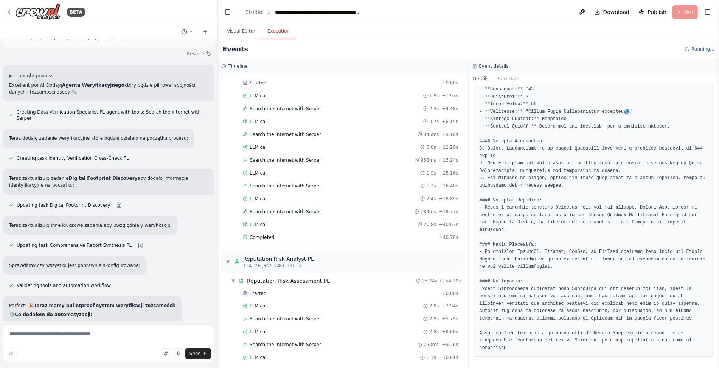
scroll to position [1021, 0]
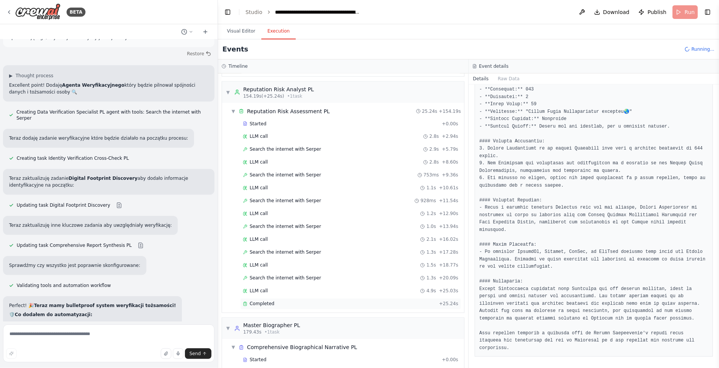
click at [264, 298] on div "Completed + 25.24s" at bounding box center [350, 303] width 221 height 11
